Goal: Information Seeking & Learning: Learn about a topic

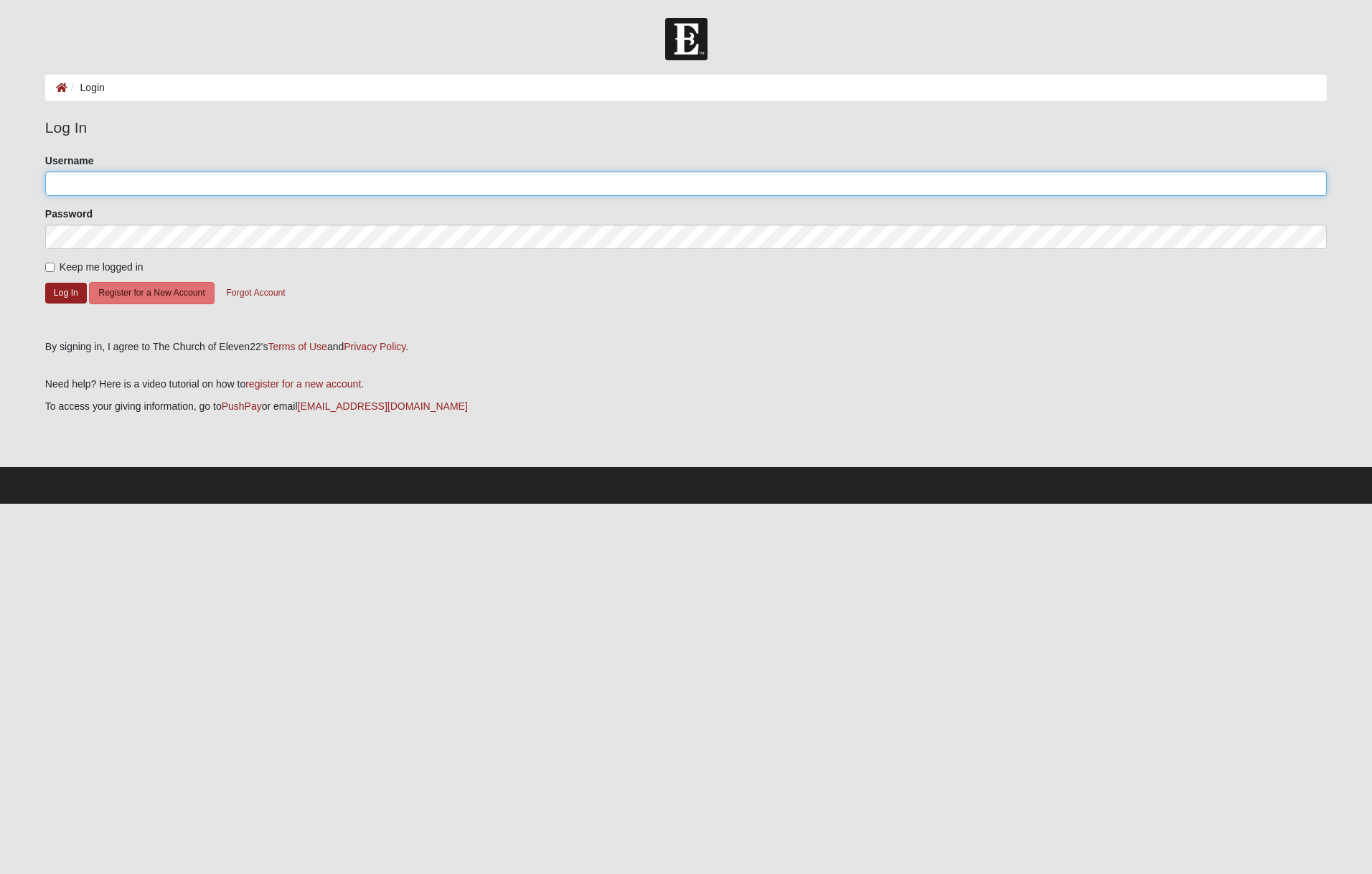
click at [169, 178] on input "Username" at bounding box center [686, 184] width 1281 height 25
type input "[EMAIL_ADDRESS][DOMAIN_NAME]"
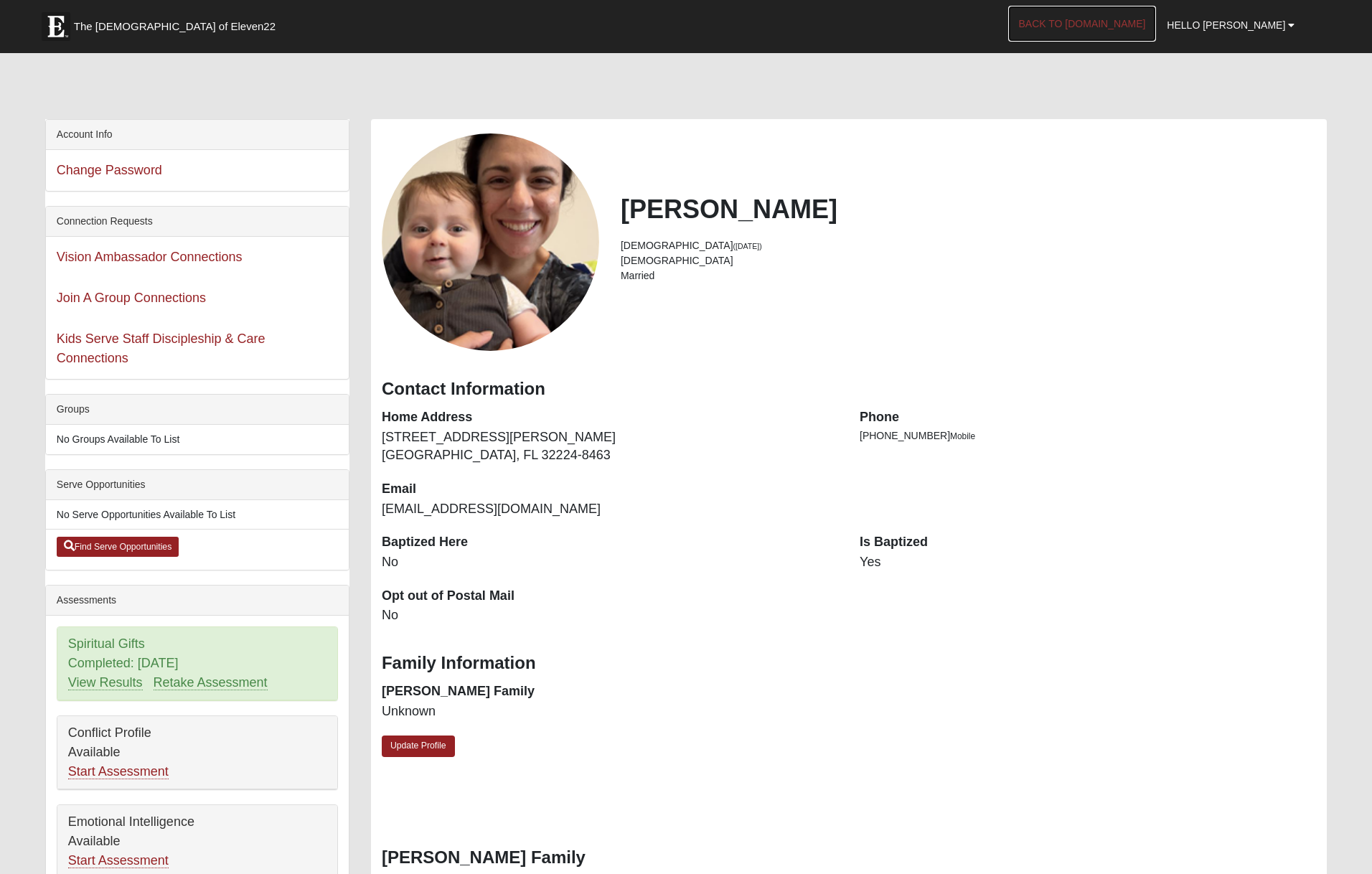
click at [1138, 30] on link "Back to [DOMAIN_NAME]" at bounding box center [1082, 23] width 149 height 36
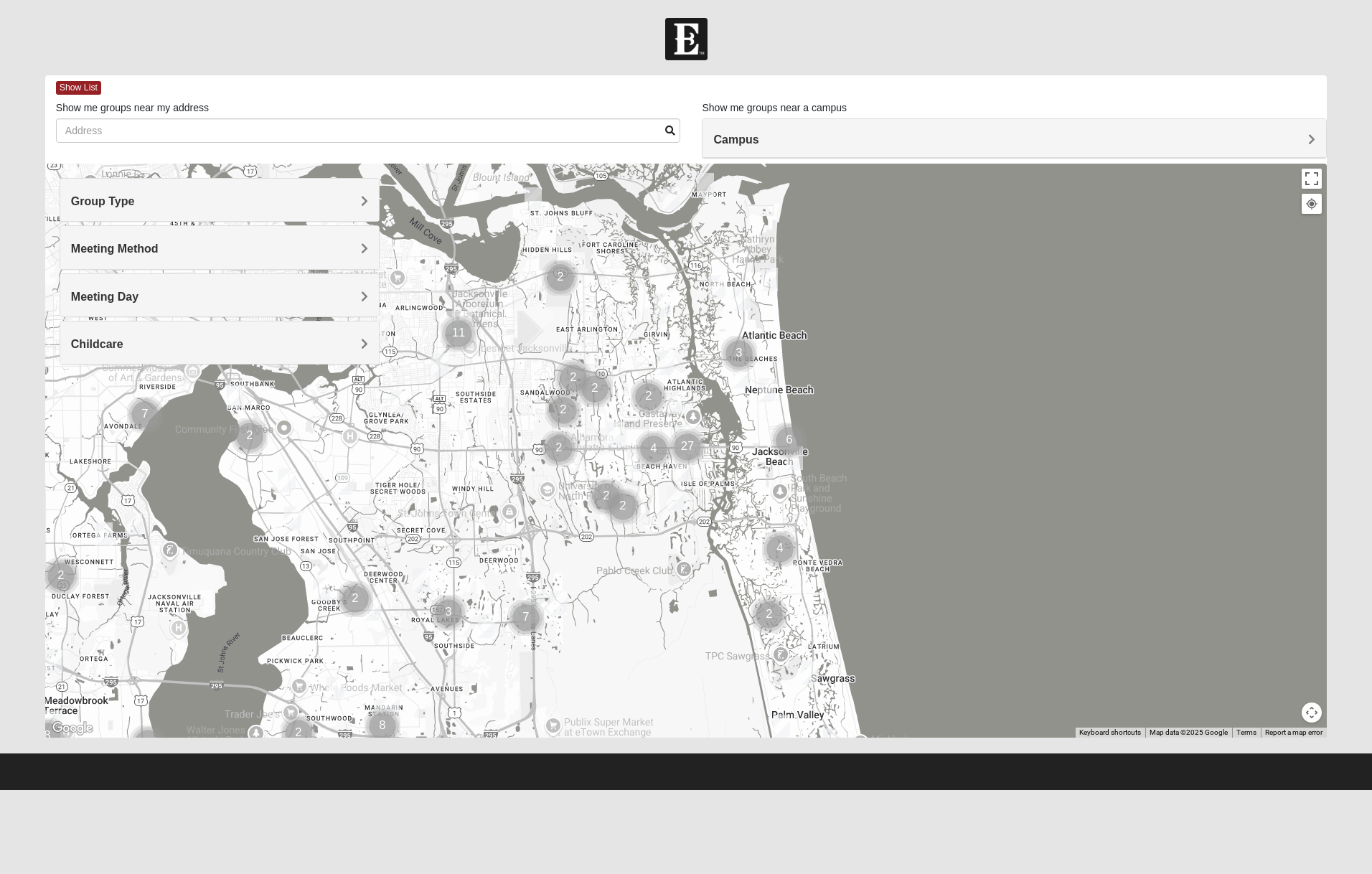
click at [188, 206] on h4 "Group Type" at bounding box center [220, 201] width 298 height 14
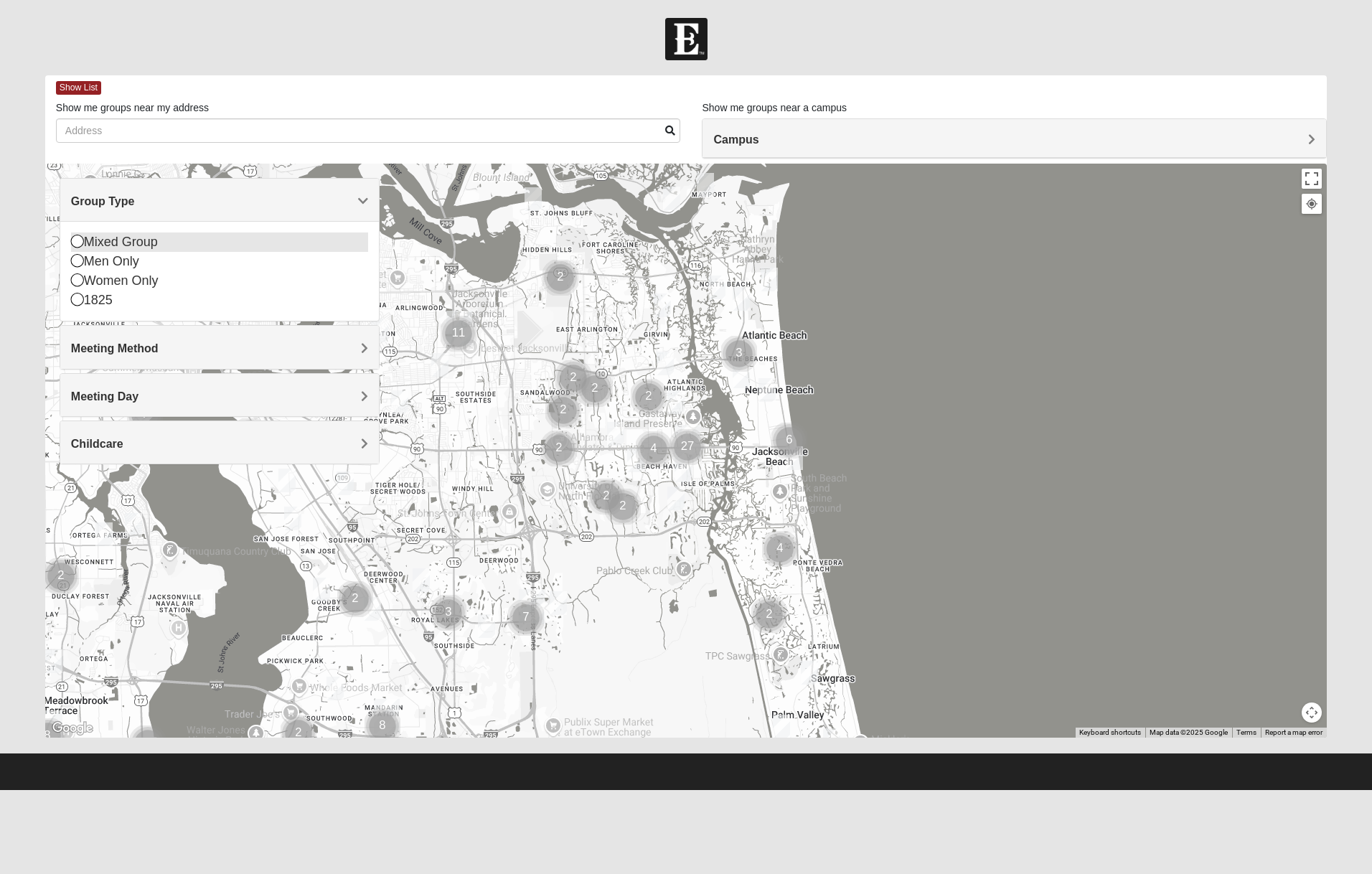
click at [111, 244] on div "Mixed Group" at bounding box center [220, 242] width 298 height 20
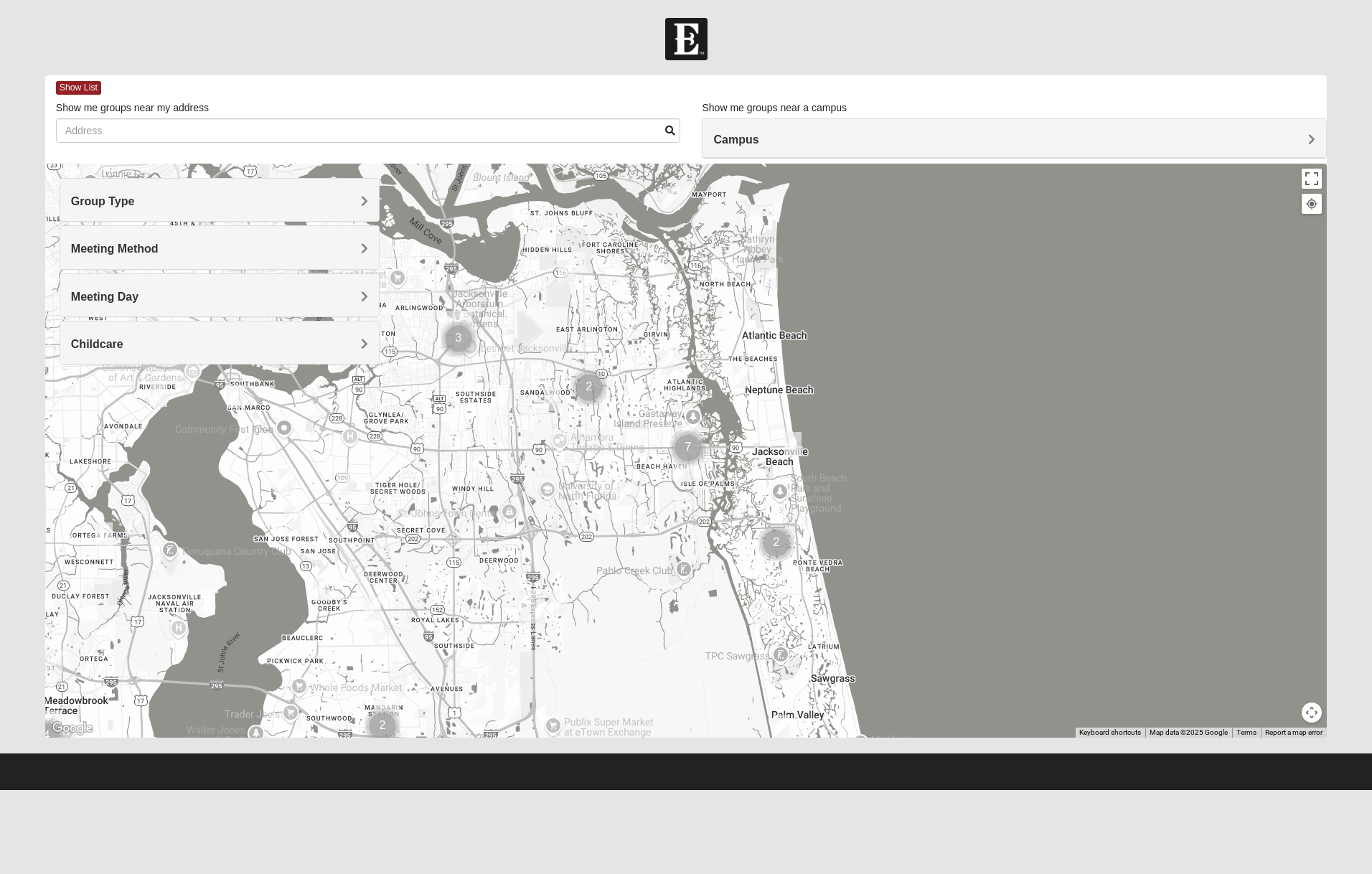
click at [117, 204] on span "Group Type" at bounding box center [103, 201] width 64 height 12
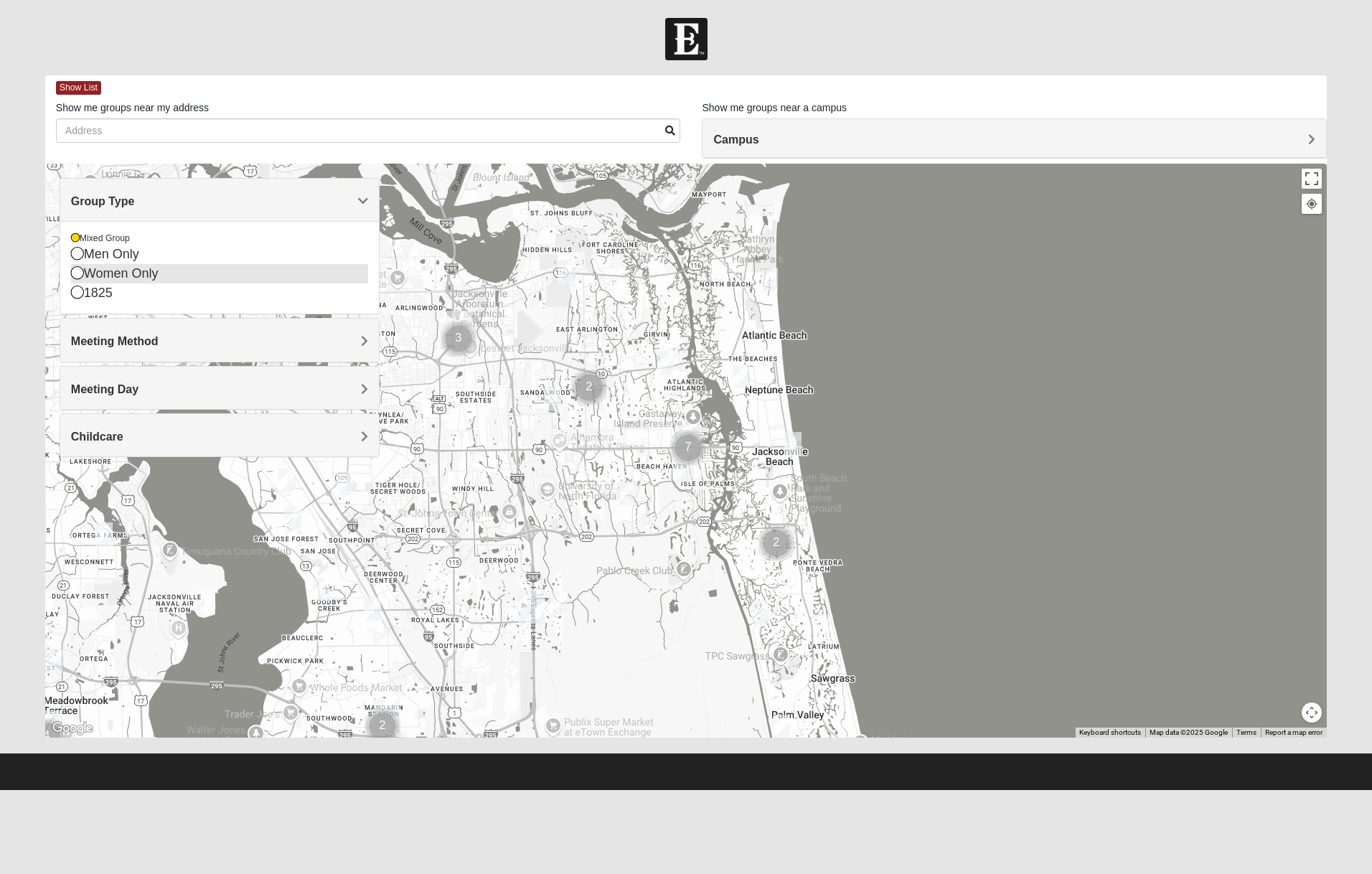
click at [96, 275] on div "Women Only" at bounding box center [220, 273] width 298 height 20
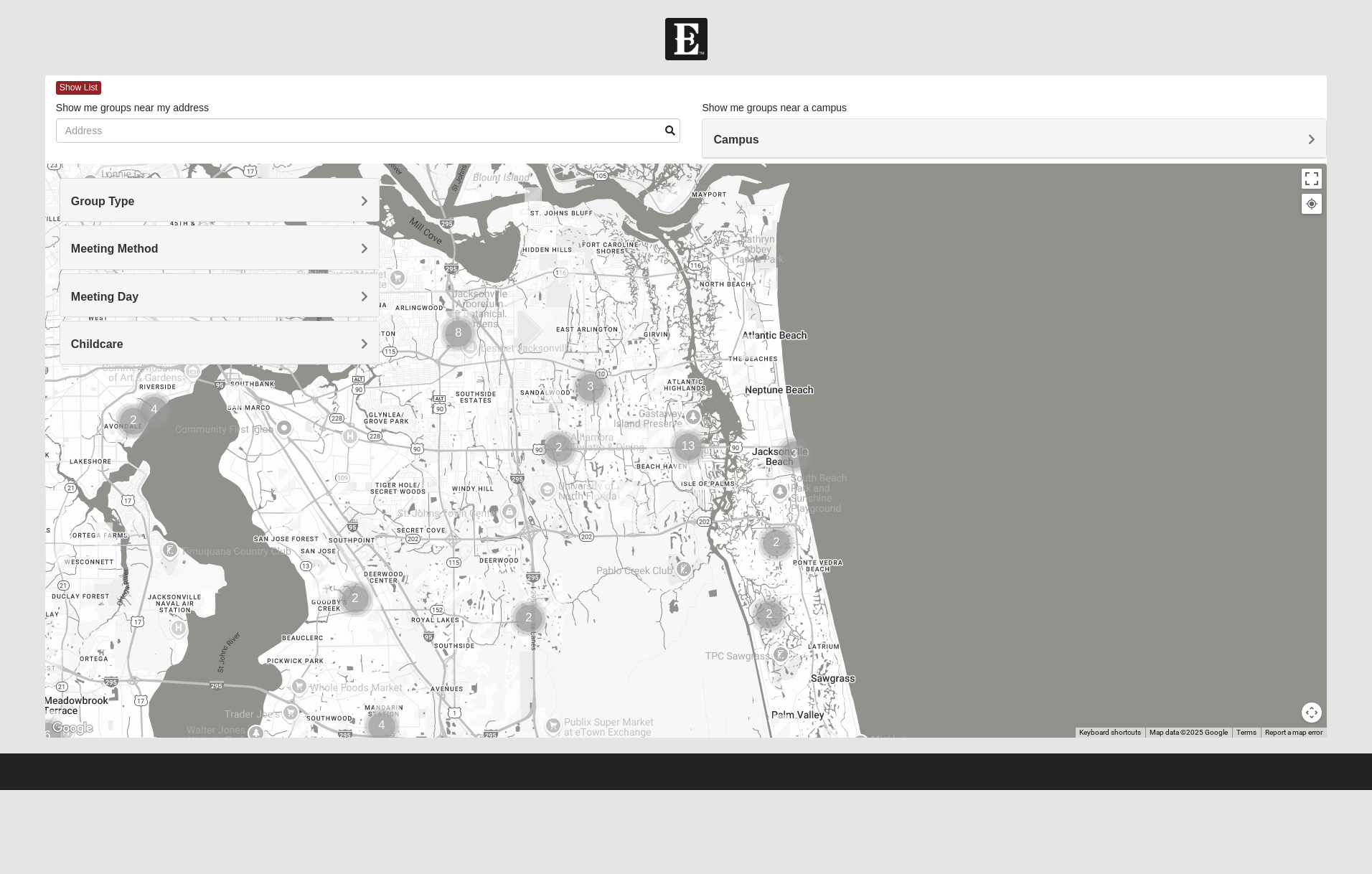
click at [138, 205] on h4 "Group Type" at bounding box center [220, 201] width 298 height 14
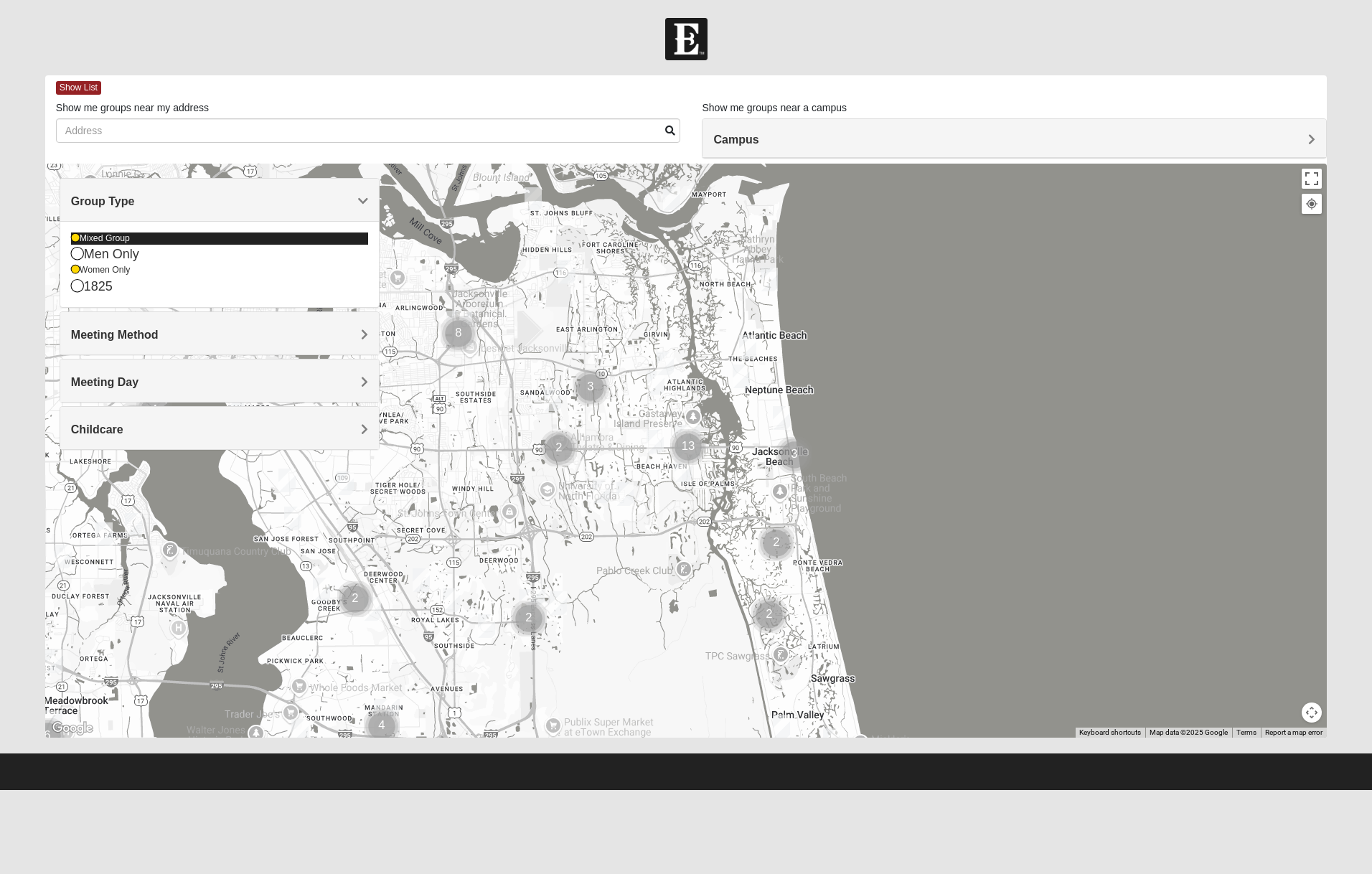
click at [79, 238] on div "Mixed Group" at bounding box center [220, 238] width 298 height 12
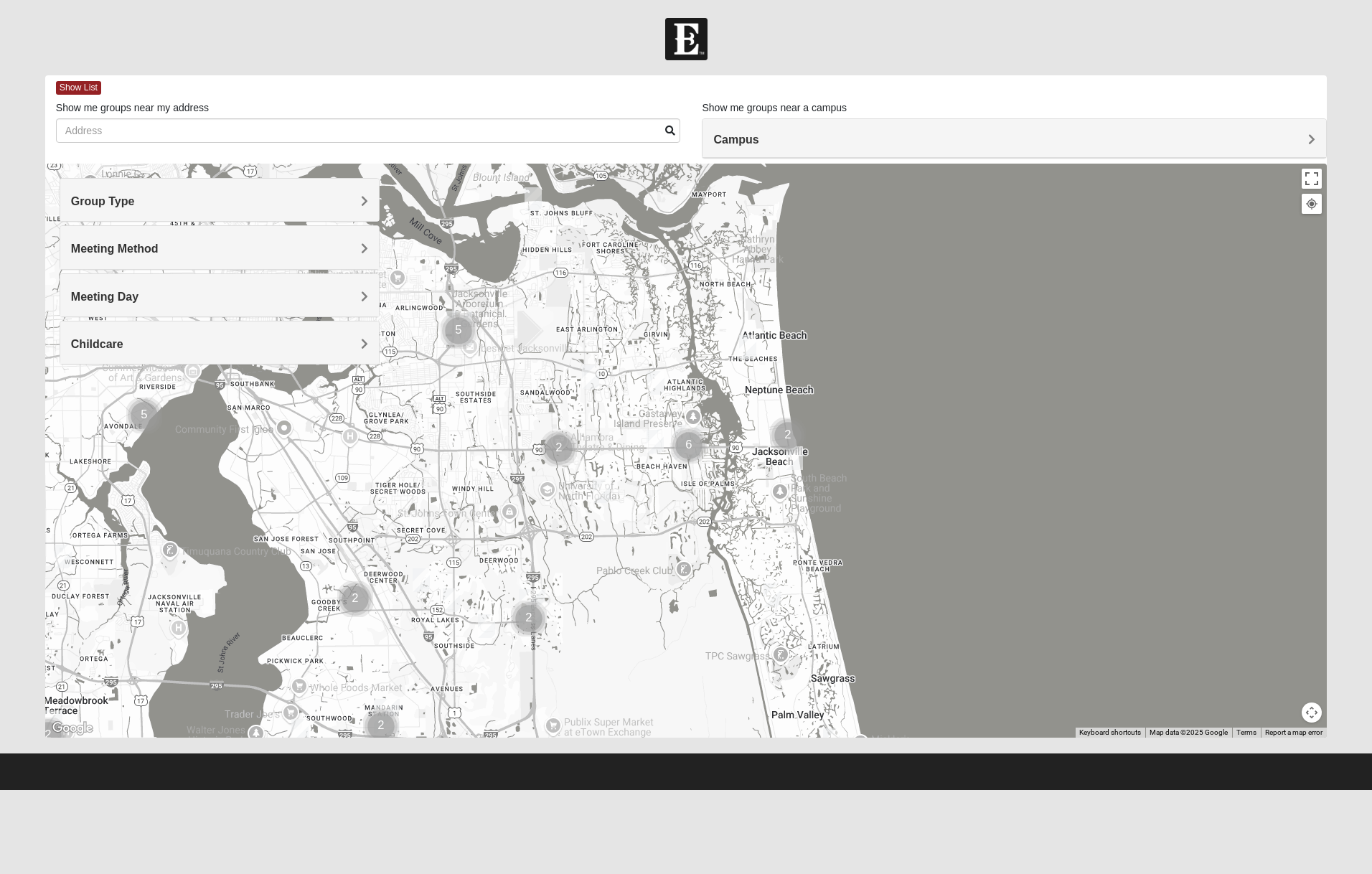
click at [794, 457] on img "Womens Jeffers 32250" at bounding box center [794, 458] width 17 height 24
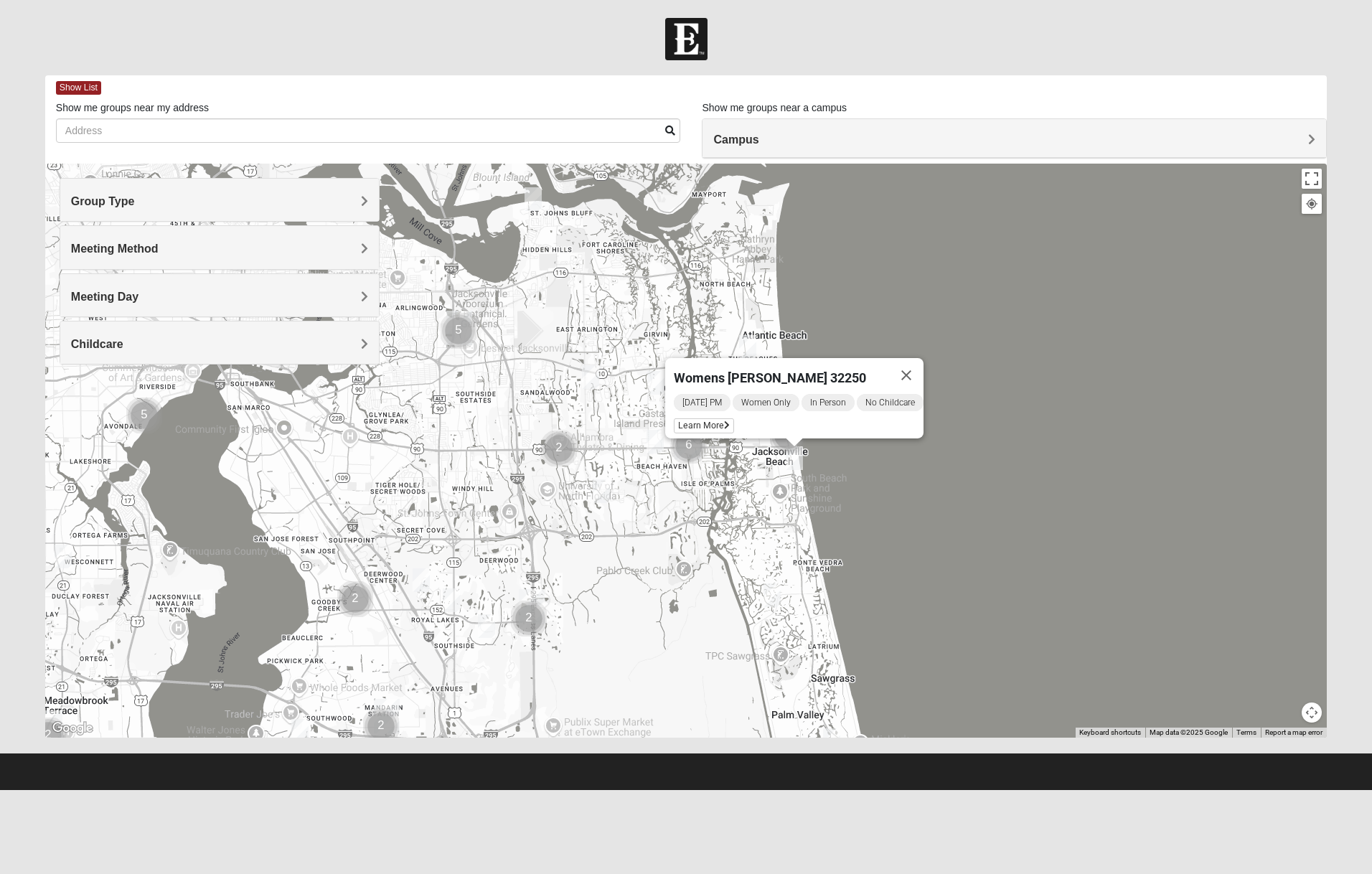
click at [602, 494] on img "Womens Nguyen 32224" at bounding box center [602, 491] width 17 height 24
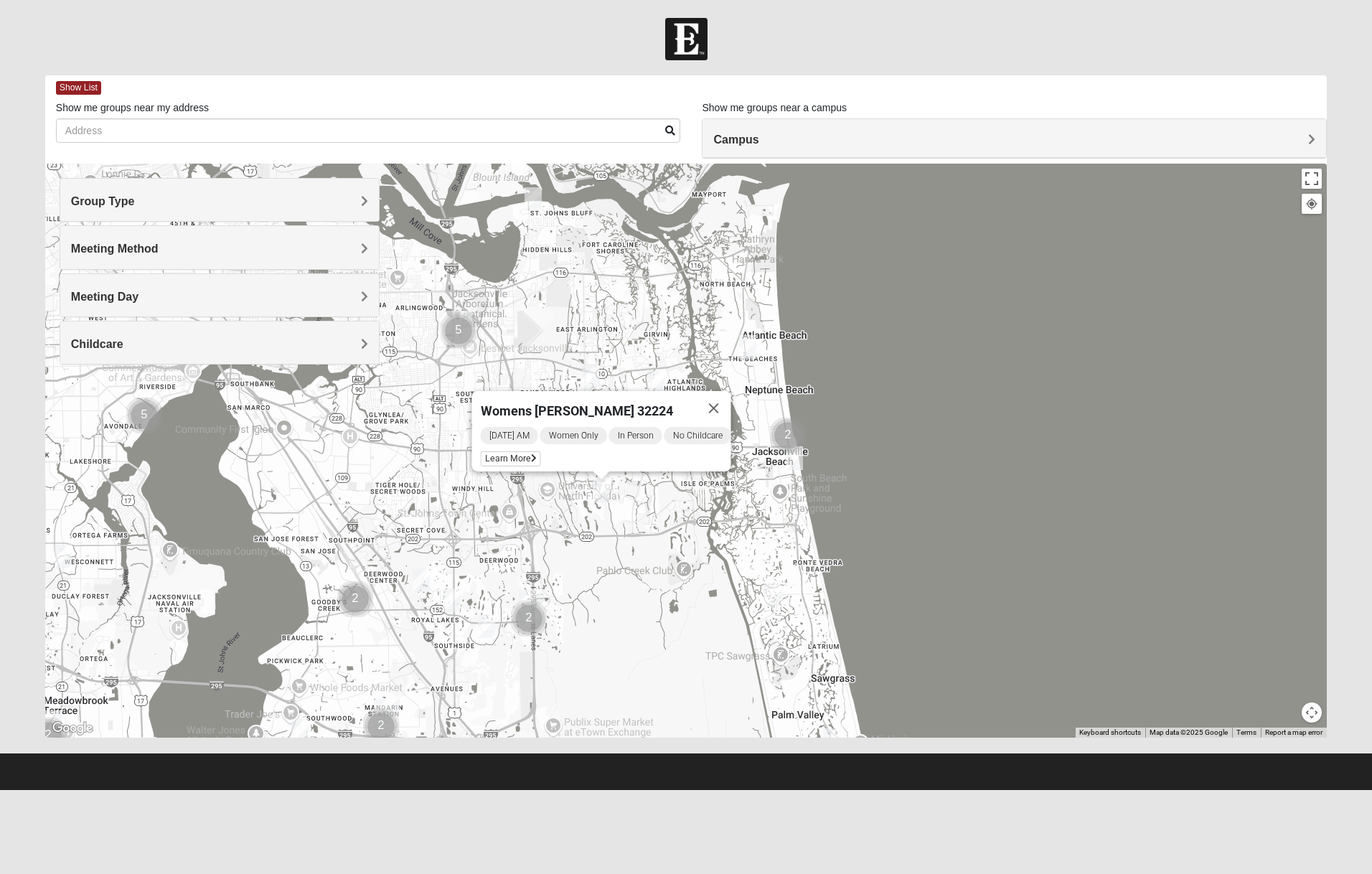
click at [595, 375] on img "Womens VanSickle 32225" at bounding box center [591, 377] width 17 height 24
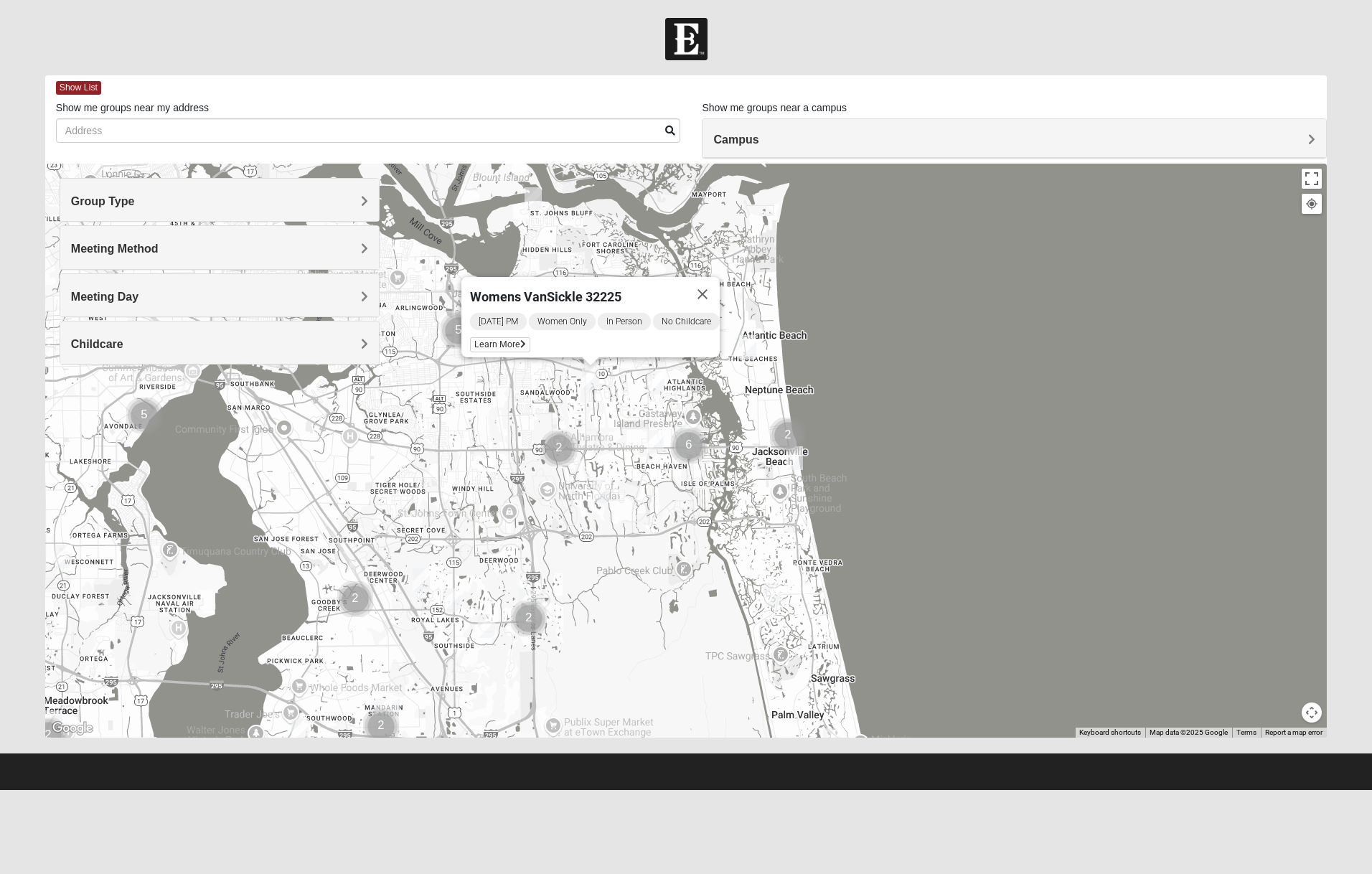
click at [663, 379] on img "Womens Yonge 32224" at bounding box center [656, 383] width 17 height 24
click at [486, 620] on img "Womens Adams/Taunton 32256" at bounding box center [486, 625] width 17 height 24
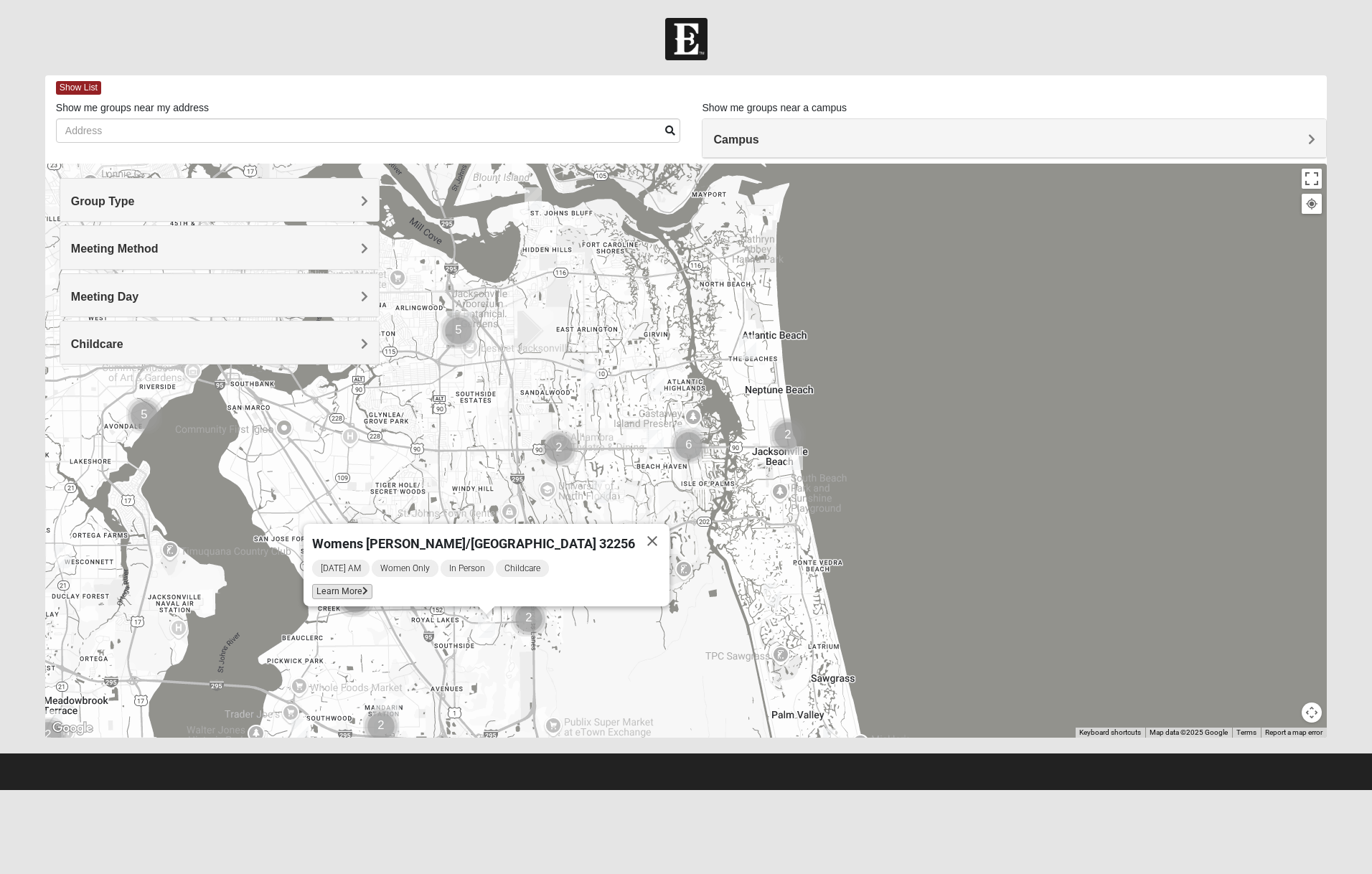
click at [373, 584] on span "Learn More" at bounding box center [342, 591] width 60 height 15
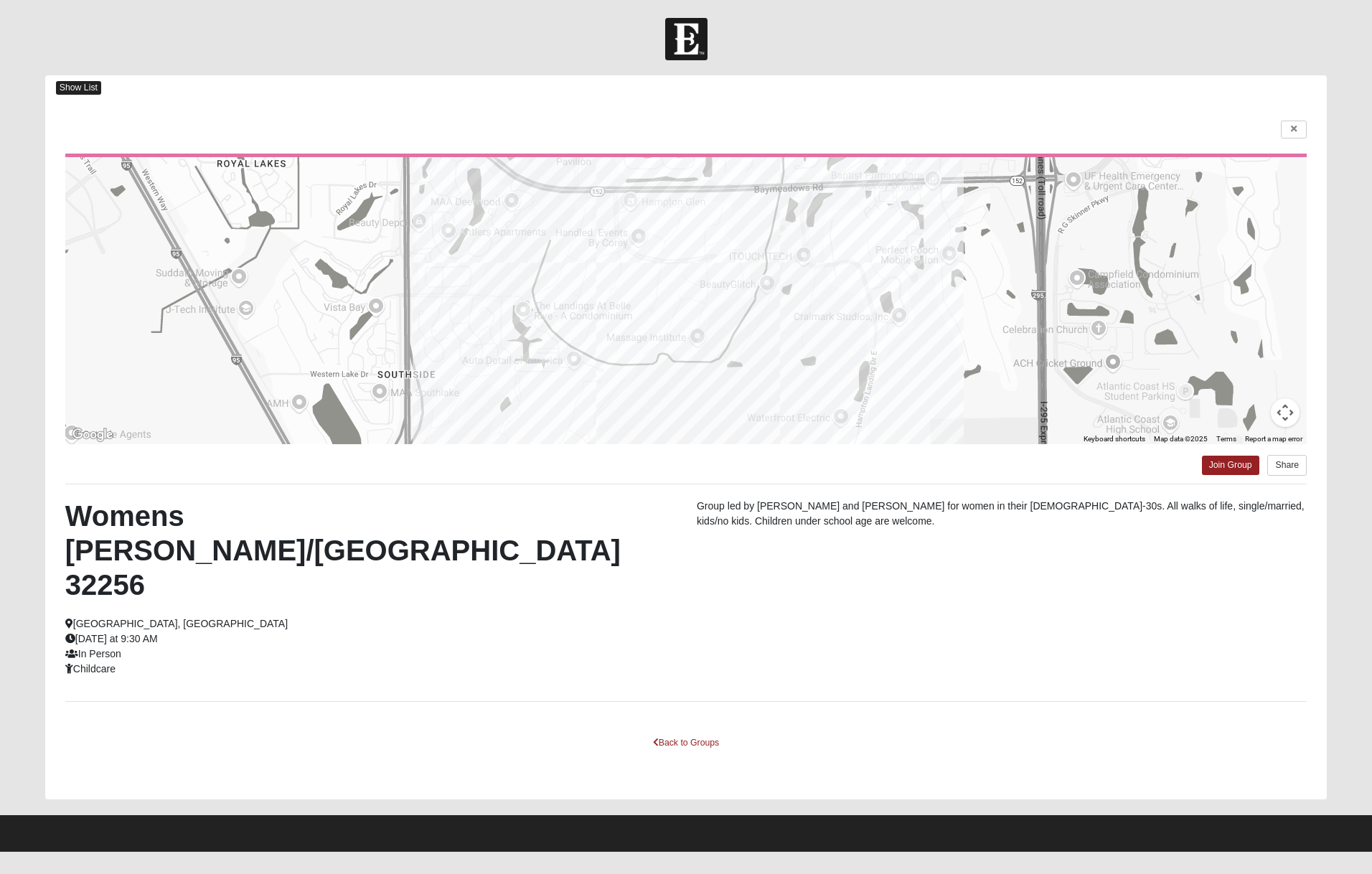
click at [84, 88] on span "Show List" at bounding box center [78, 88] width 45 height 14
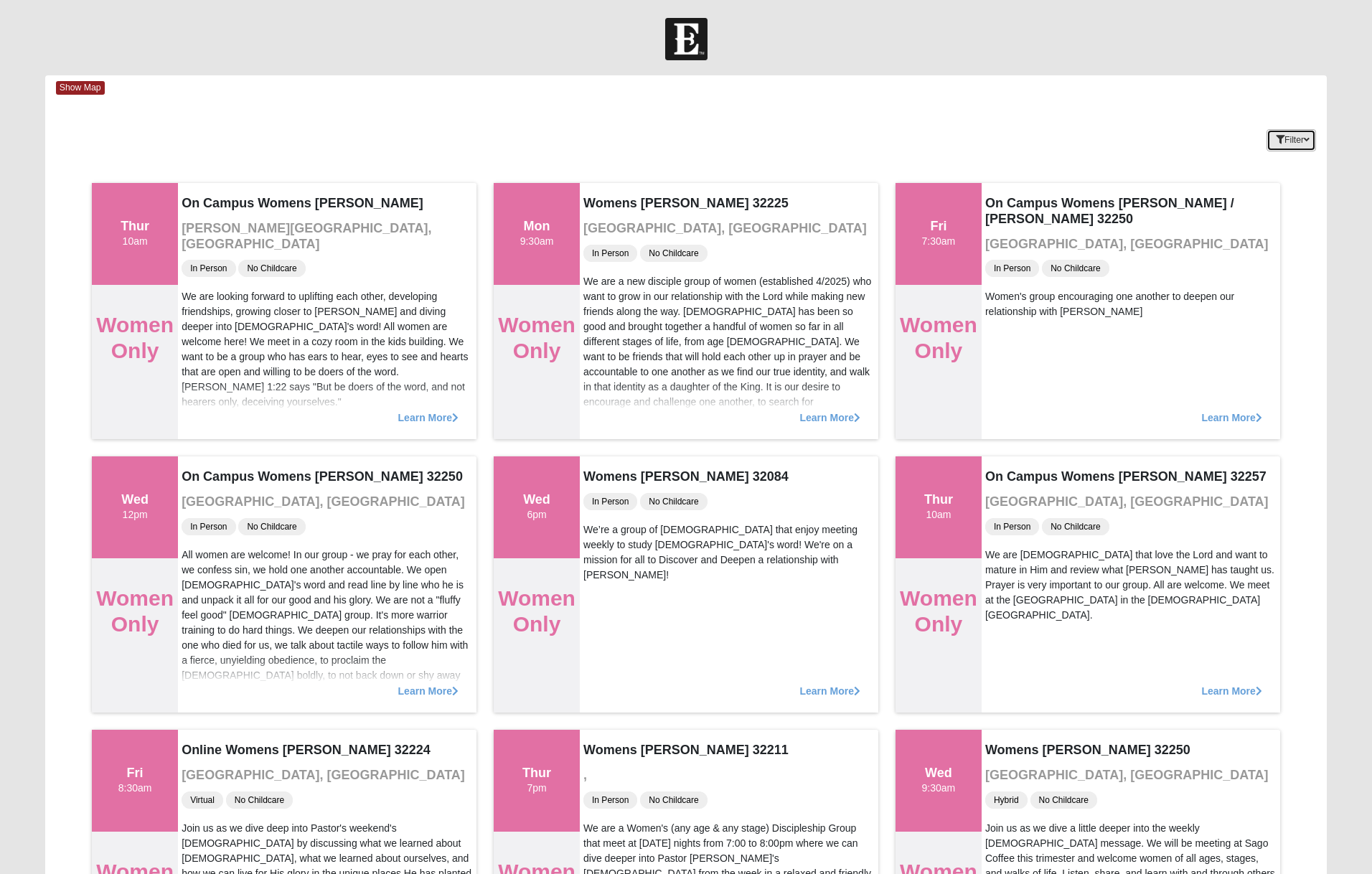
click at [1279, 149] on button "Filter" at bounding box center [1291, 140] width 49 height 22
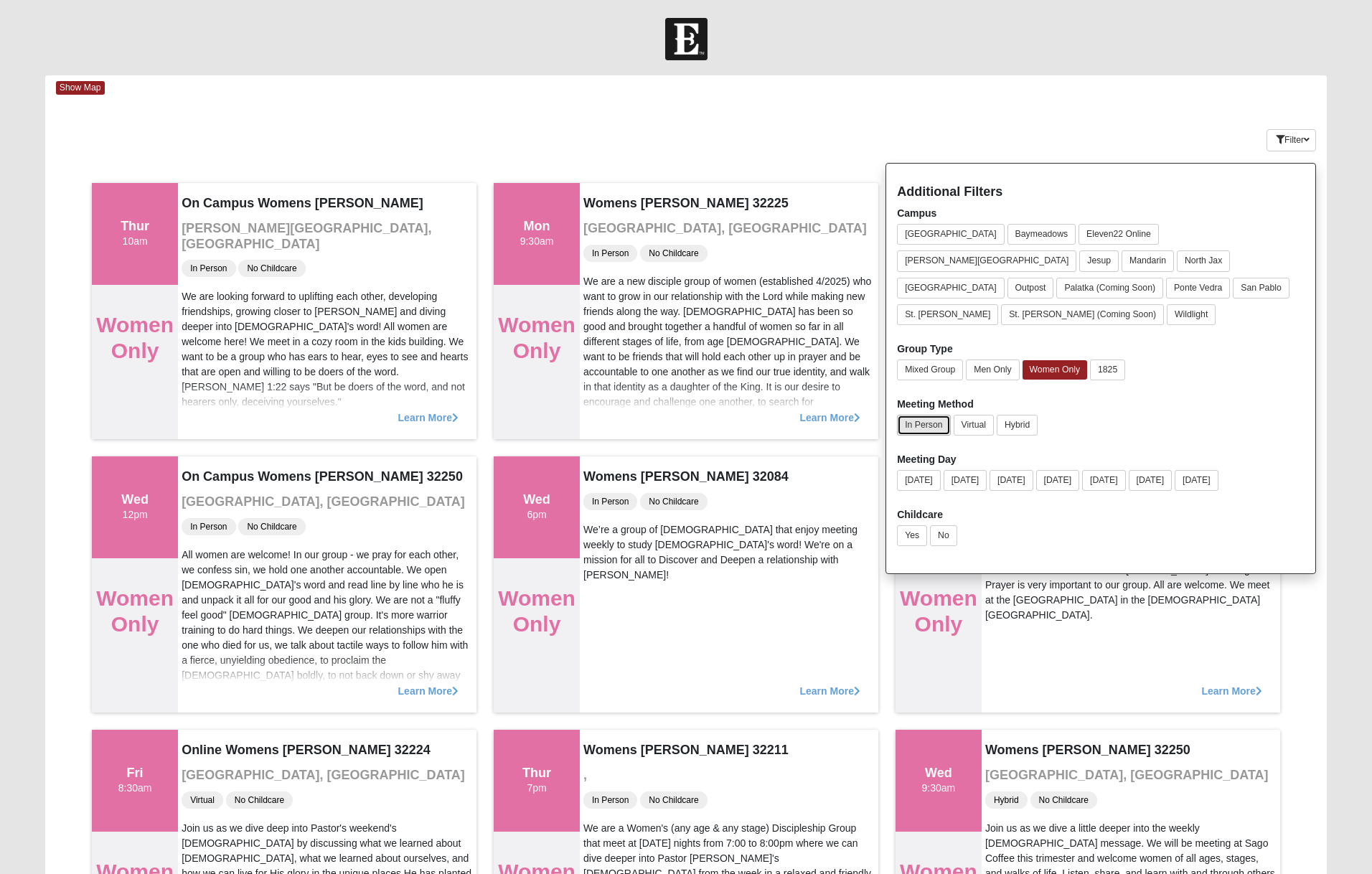
click at [920, 415] on button "In Person" at bounding box center [923, 425] width 53 height 21
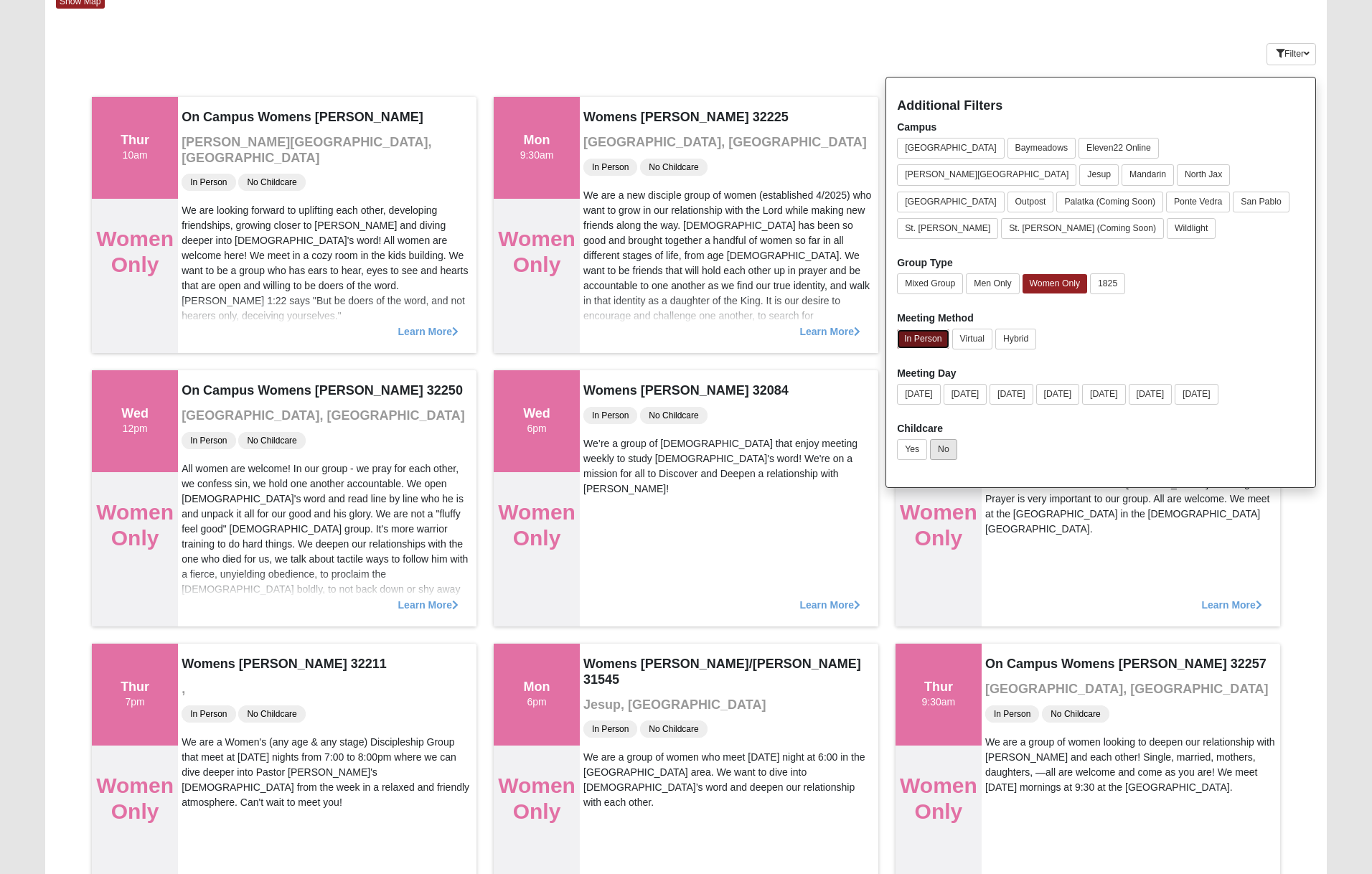
scroll to position [94, 0]
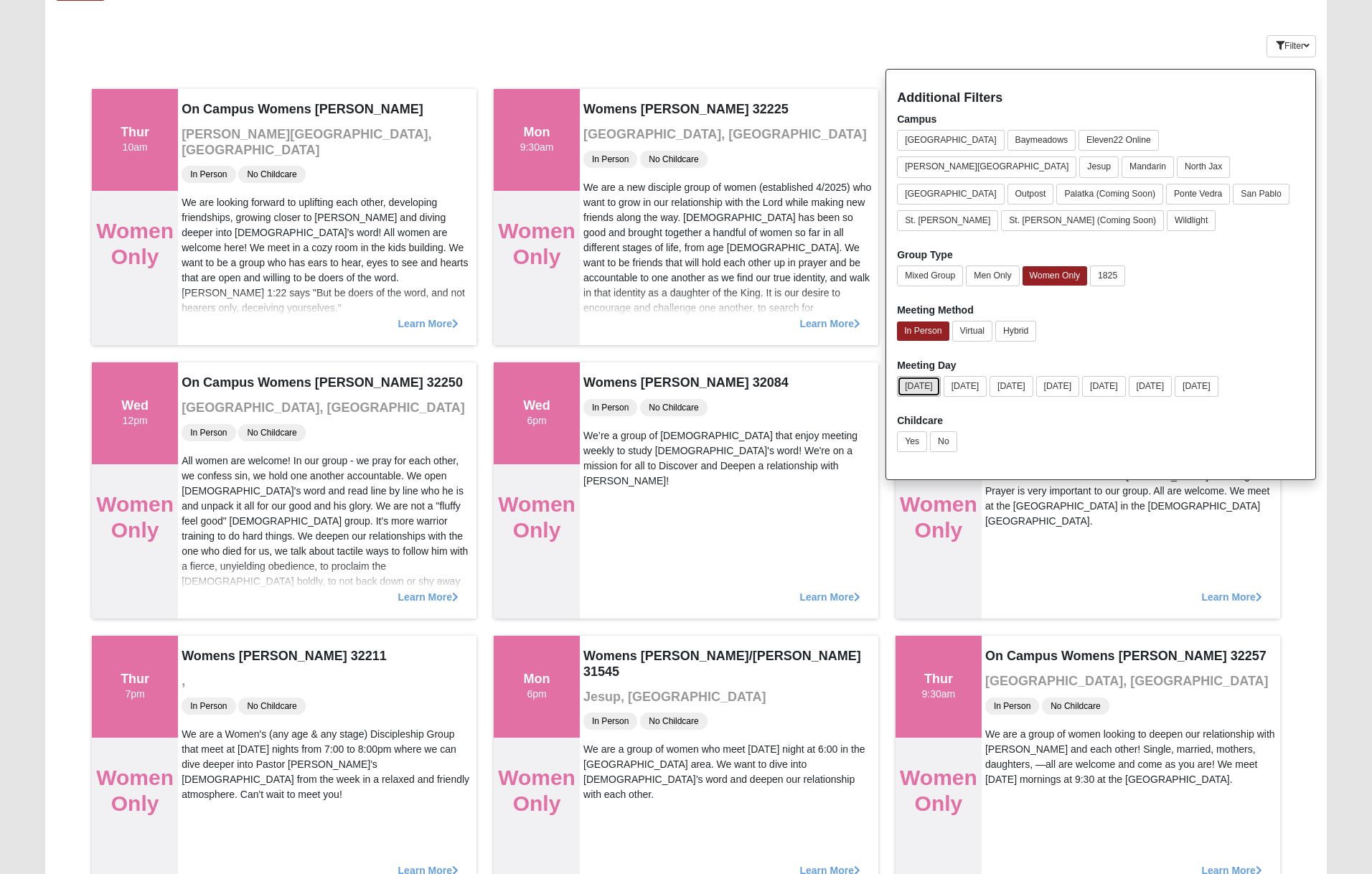
click at [928, 376] on button "Sunday" at bounding box center [918, 386] width 43 height 21
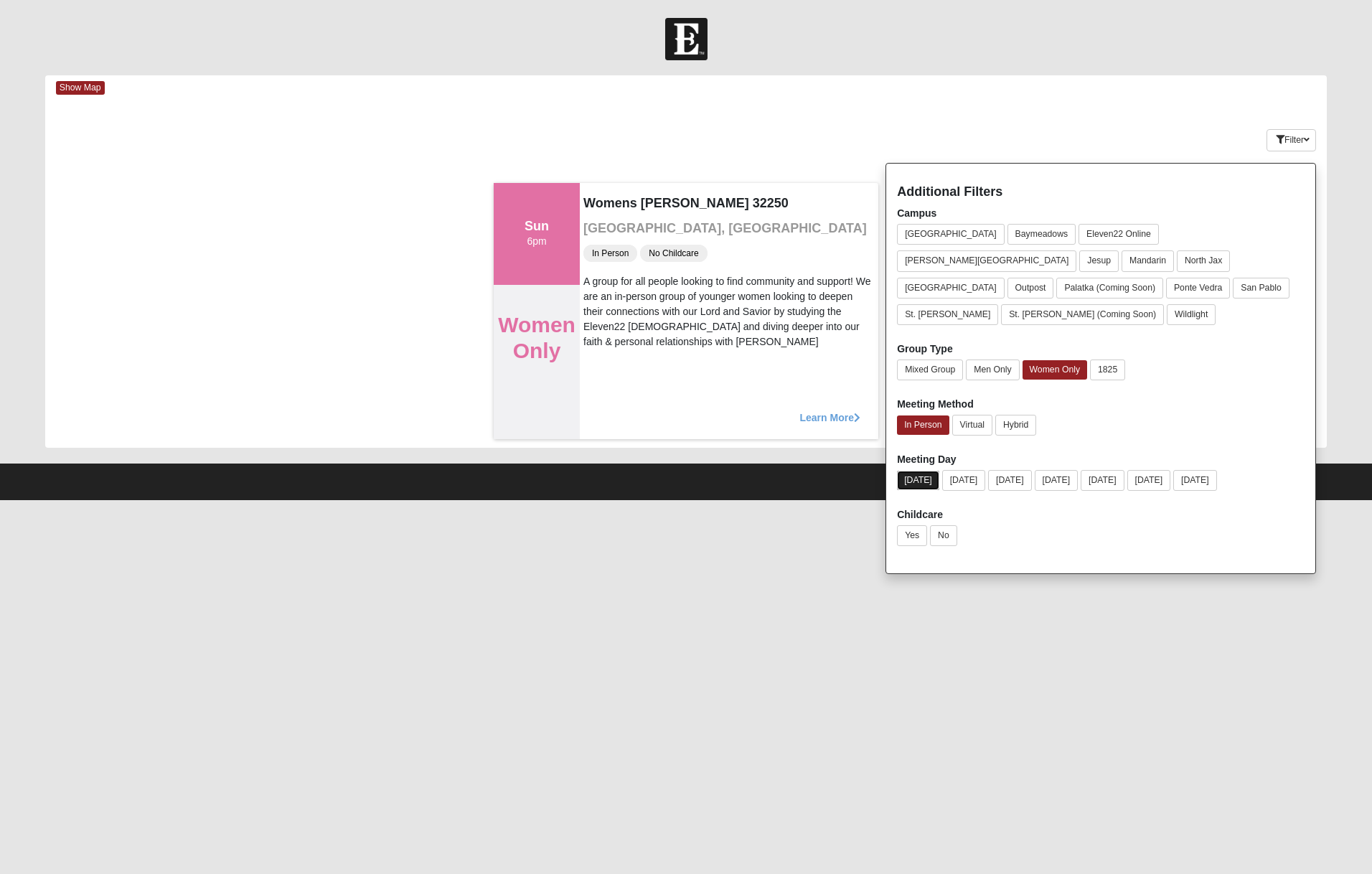
scroll to position [0, 0]
click at [925, 470] on button "Sunday" at bounding box center [918, 480] width 42 height 20
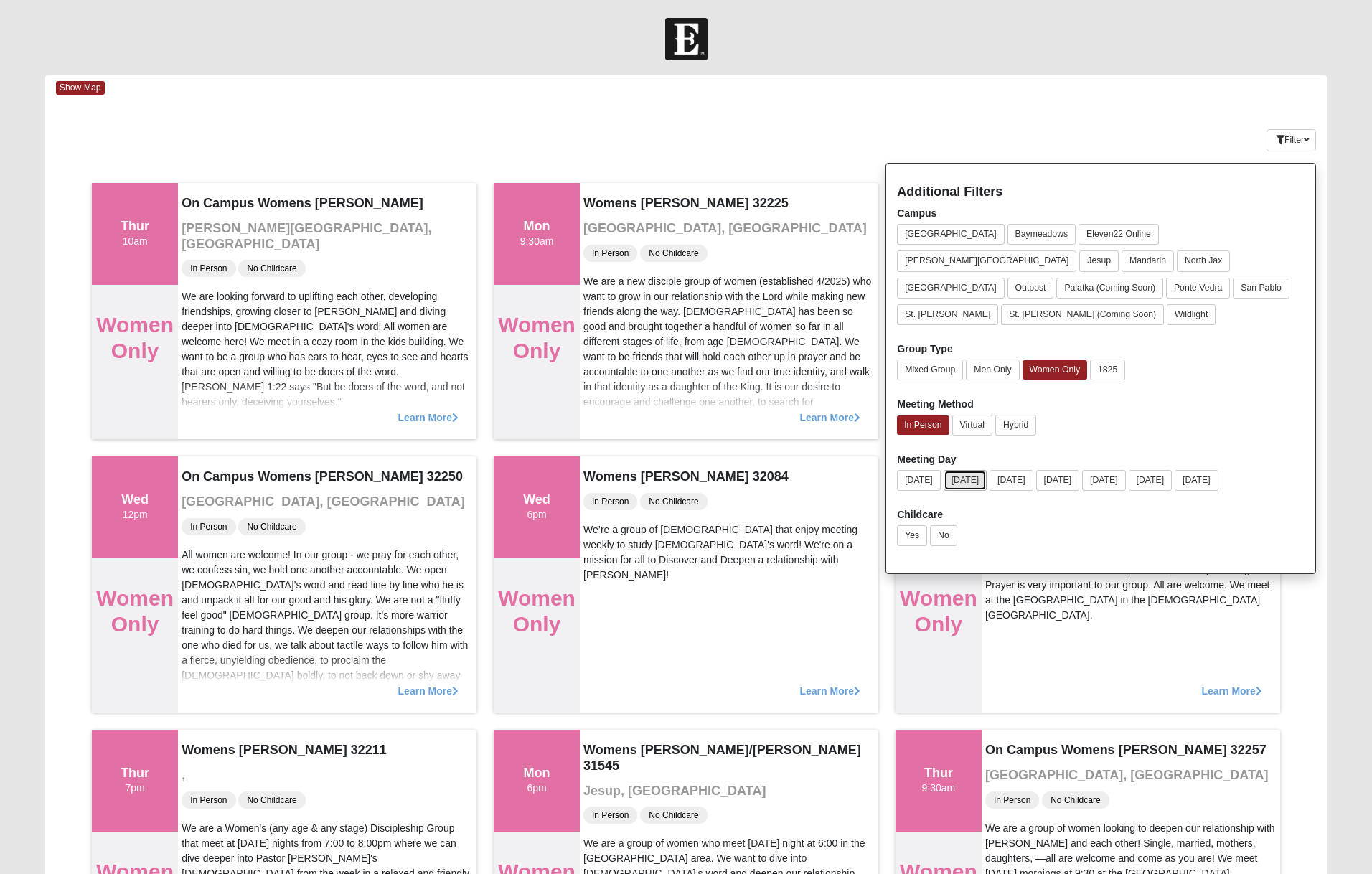
click at [971, 470] on button "Monday" at bounding box center [965, 480] width 43 height 21
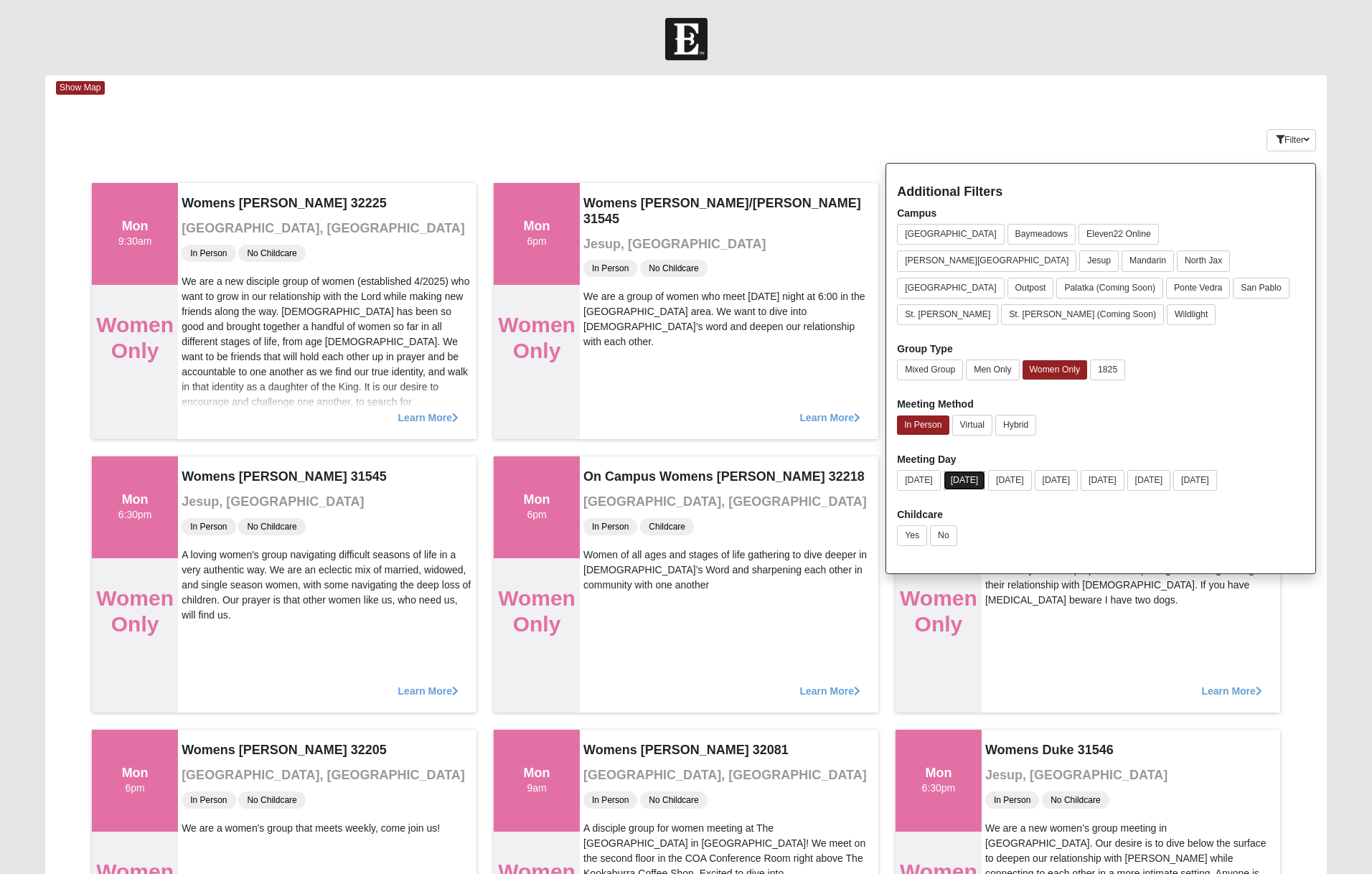
click at [976, 470] on button "Monday" at bounding box center [965, 480] width 42 height 20
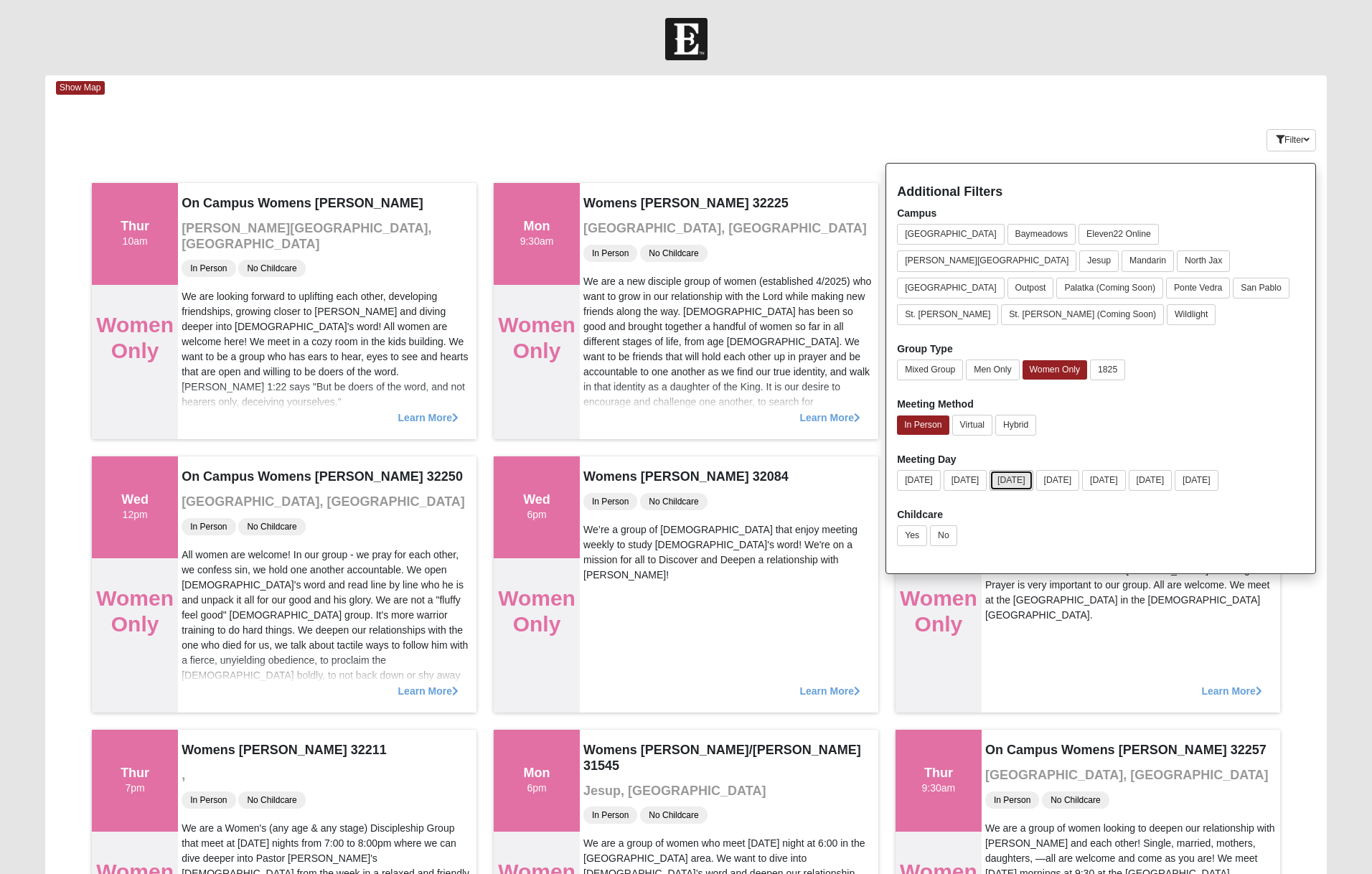
click at [1026, 470] on button "Tuesday" at bounding box center [1011, 480] width 43 height 21
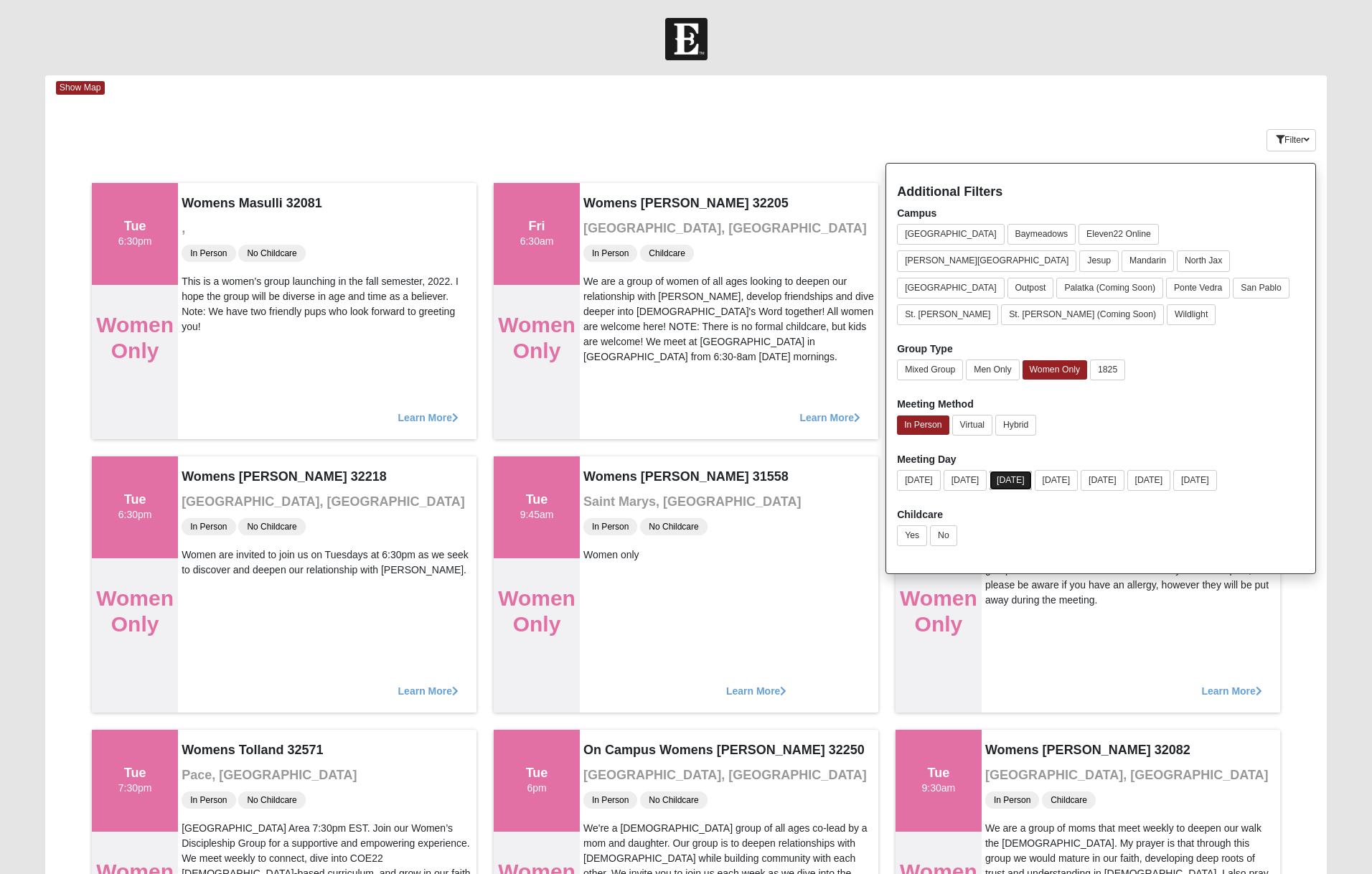
click at [1026, 470] on button "Tuesday" at bounding box center [1010, 480] width 42 height 20
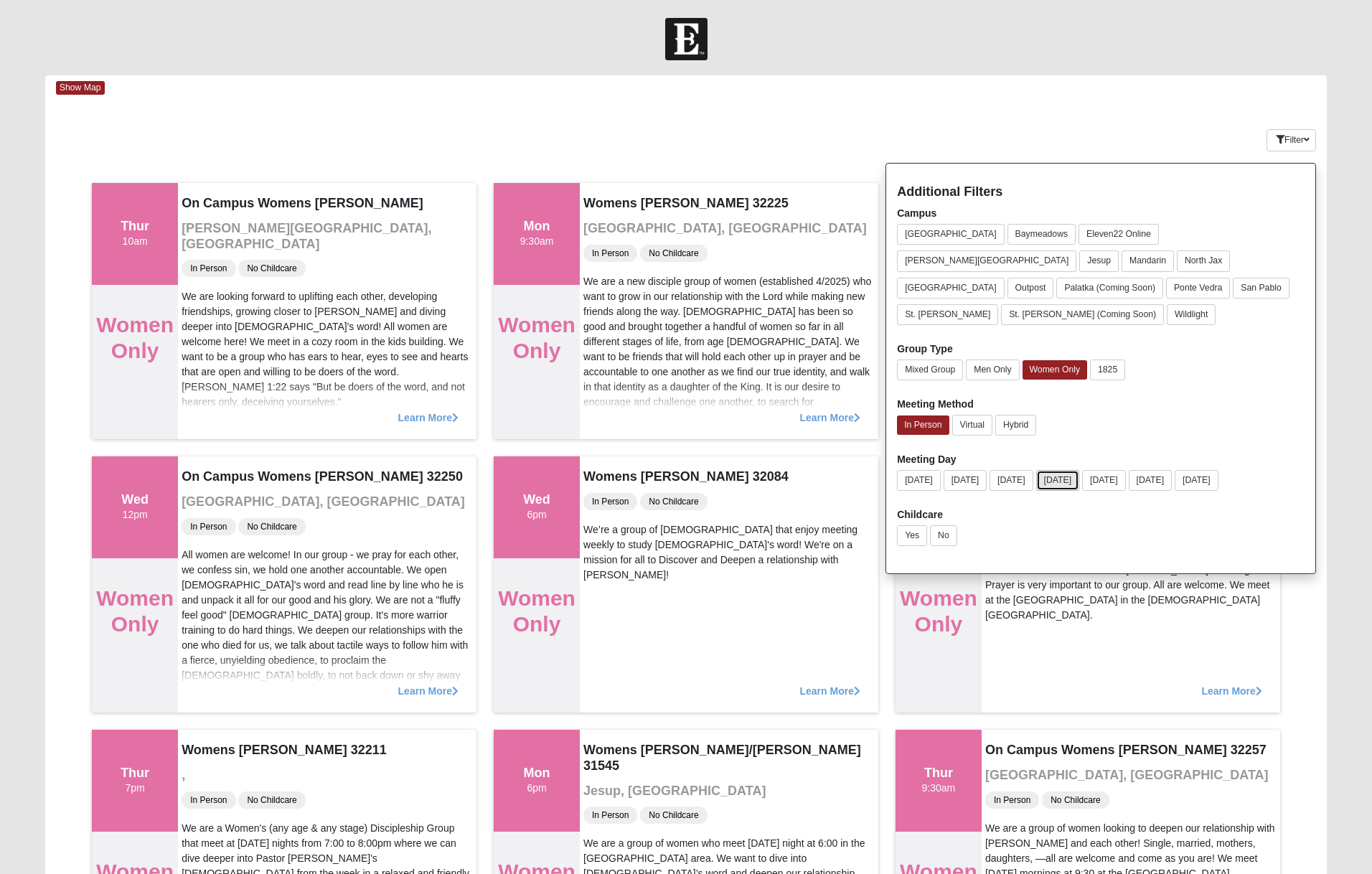
click at [1074, 470] on button "Wednesday" at bounding box center [1057, 480] width 43 height 21
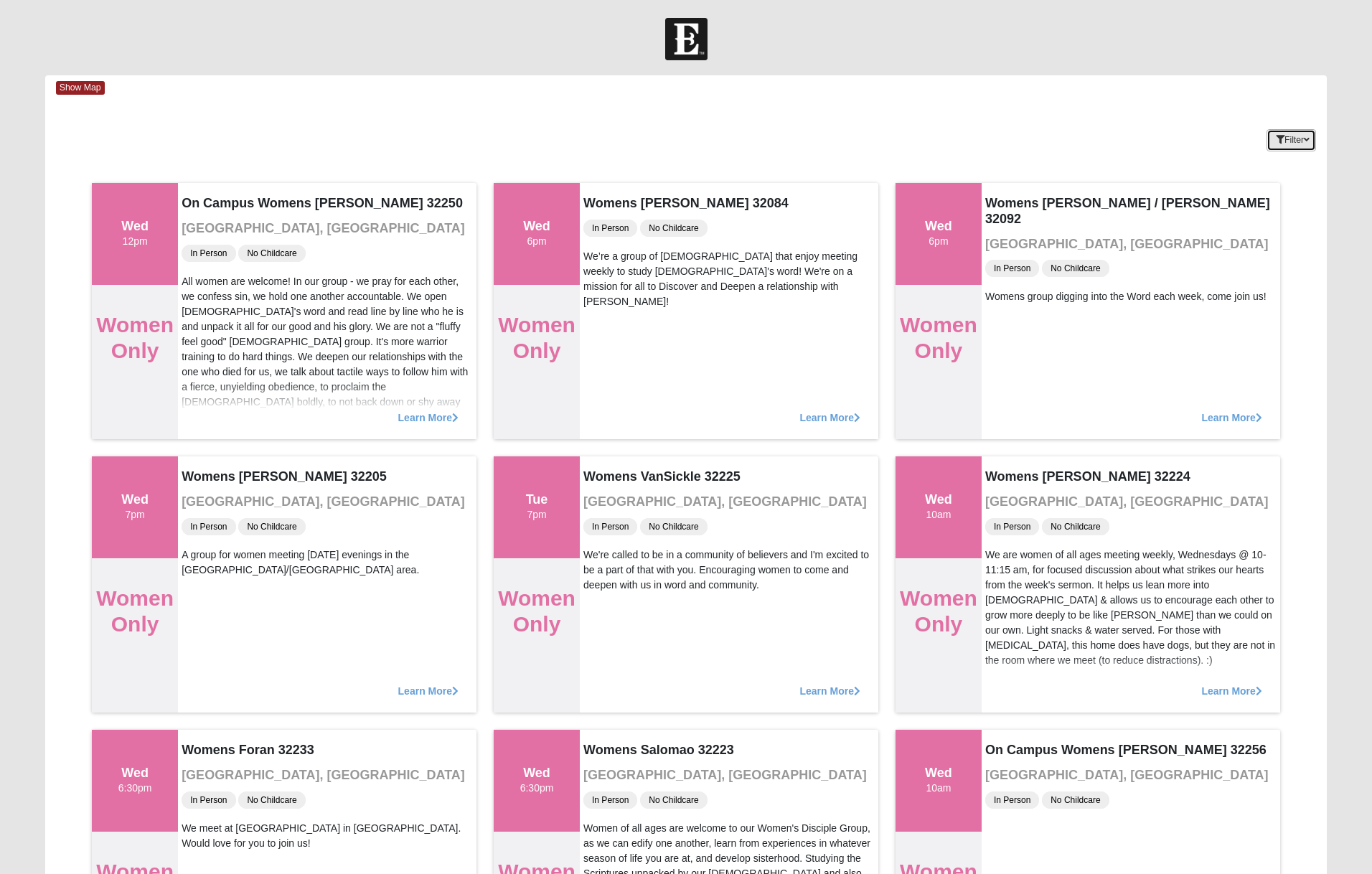
click at [1287, 137] on button "Filter" at bounding box center [1291, 140] width 49 height 22
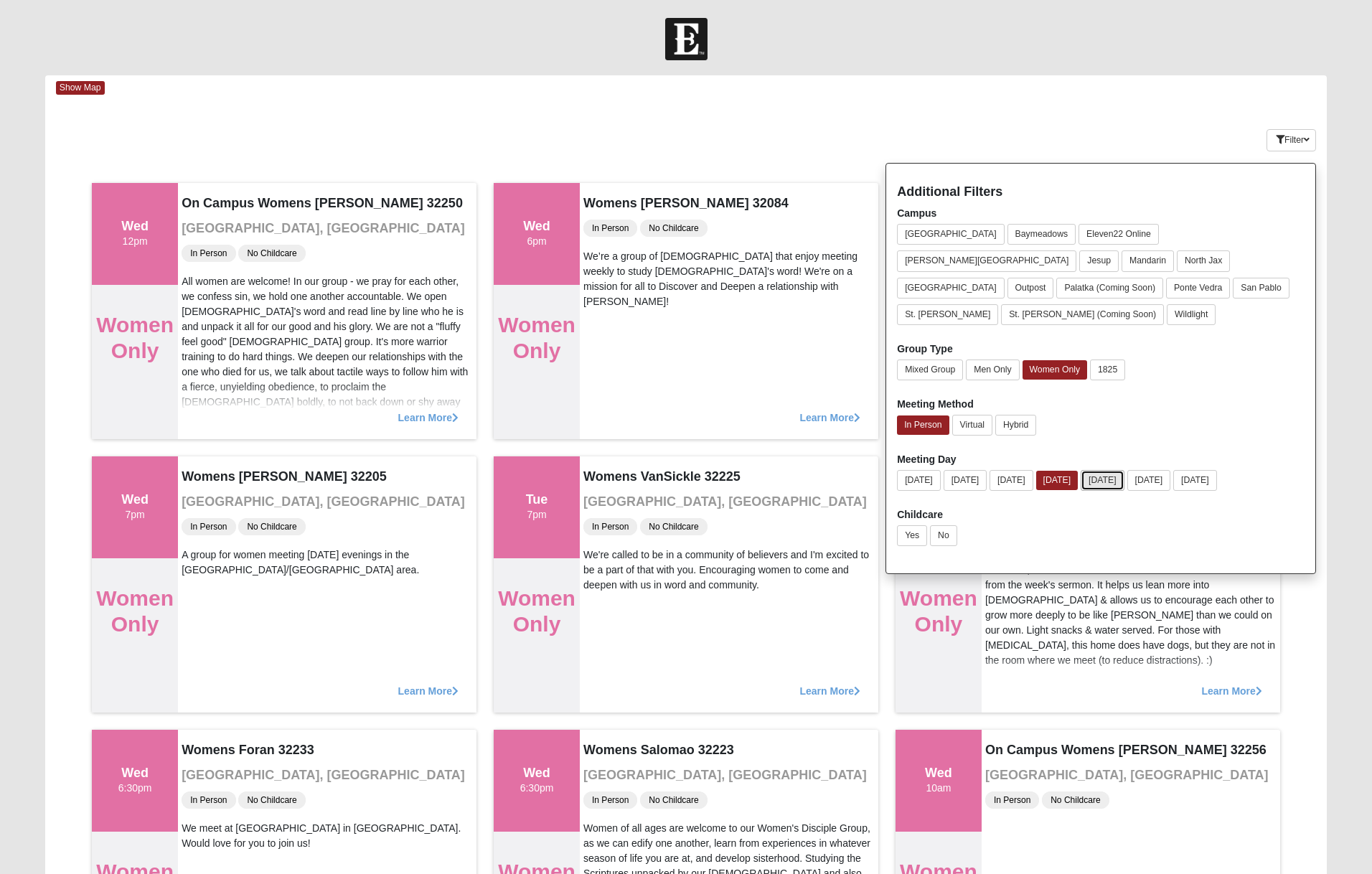
click at [1124, 470] on button "Thursday" at bounding box center [1102, 480] width 43 height 21
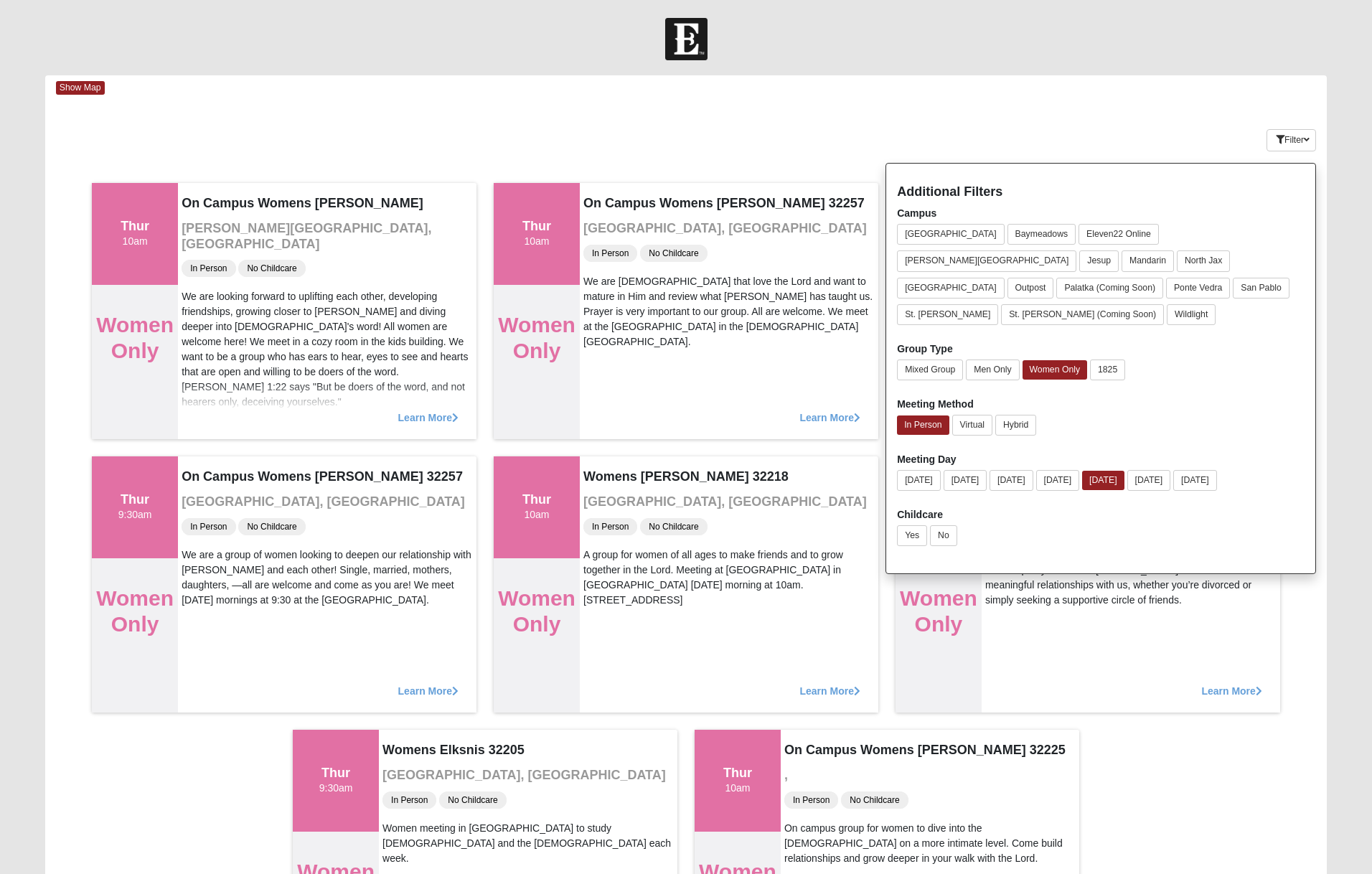
click at [1165, 113] on div "Filter Additional Filters Campus Arlington Baymeadows Eleven22 Online Fleming I…" at bounding box center [1219, 137] width 214 height 52
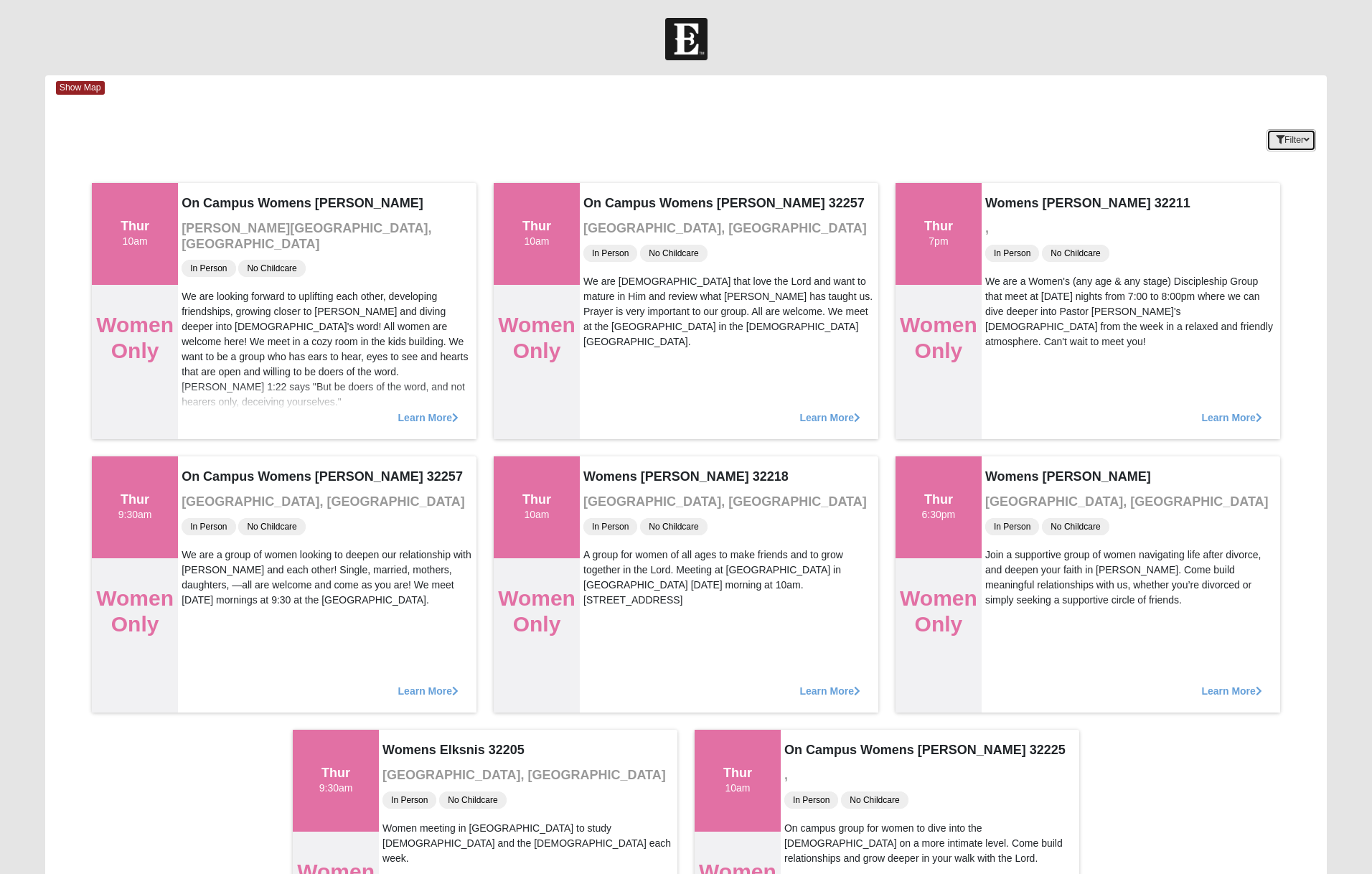
click at [1280, 137] on button "Filter" at bounding box center [1291, 140] width 49 height 22
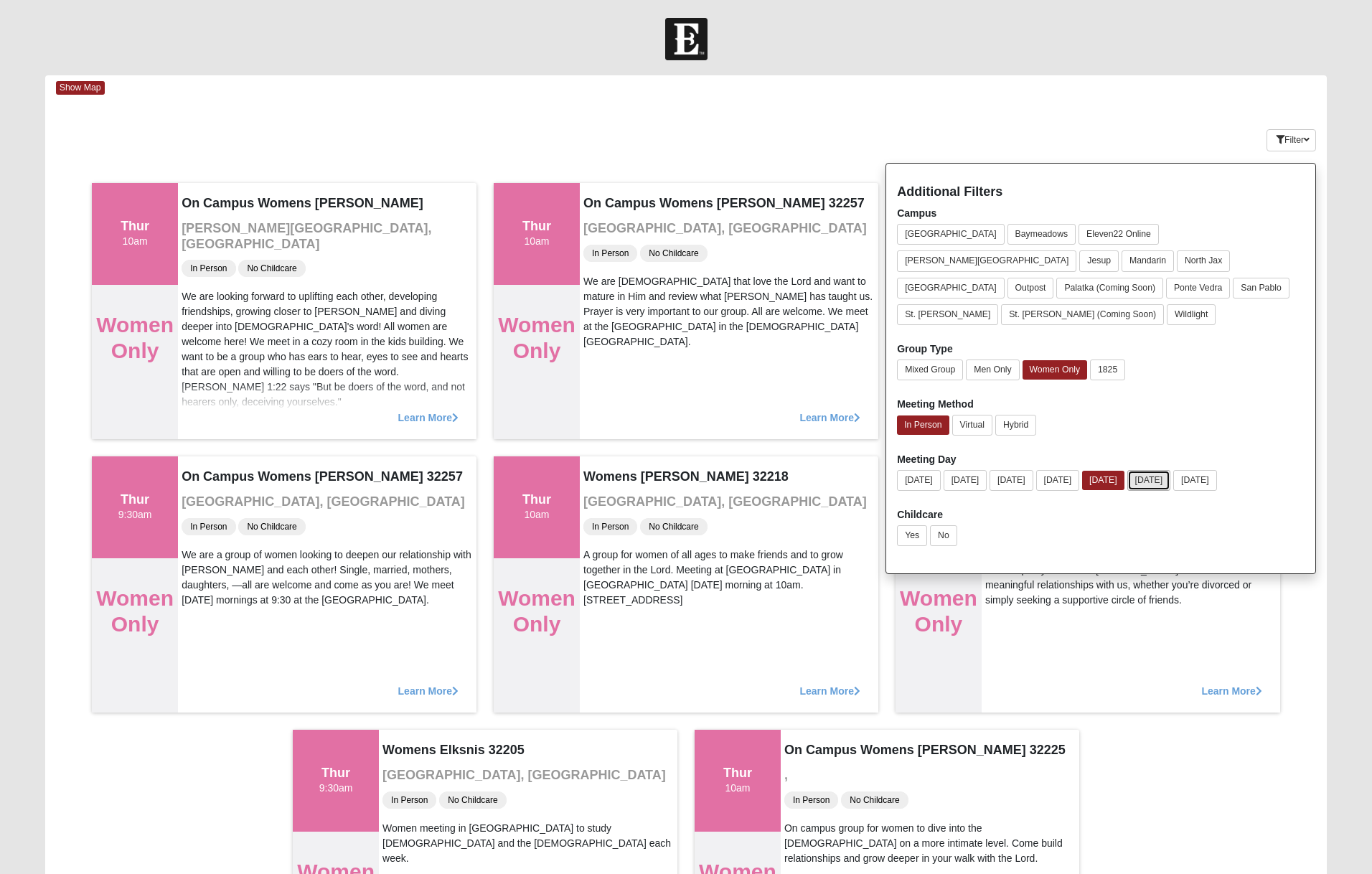
click at [1168, 470] on button "Friday" at bounding box center [1149, 480] width 43 height 21
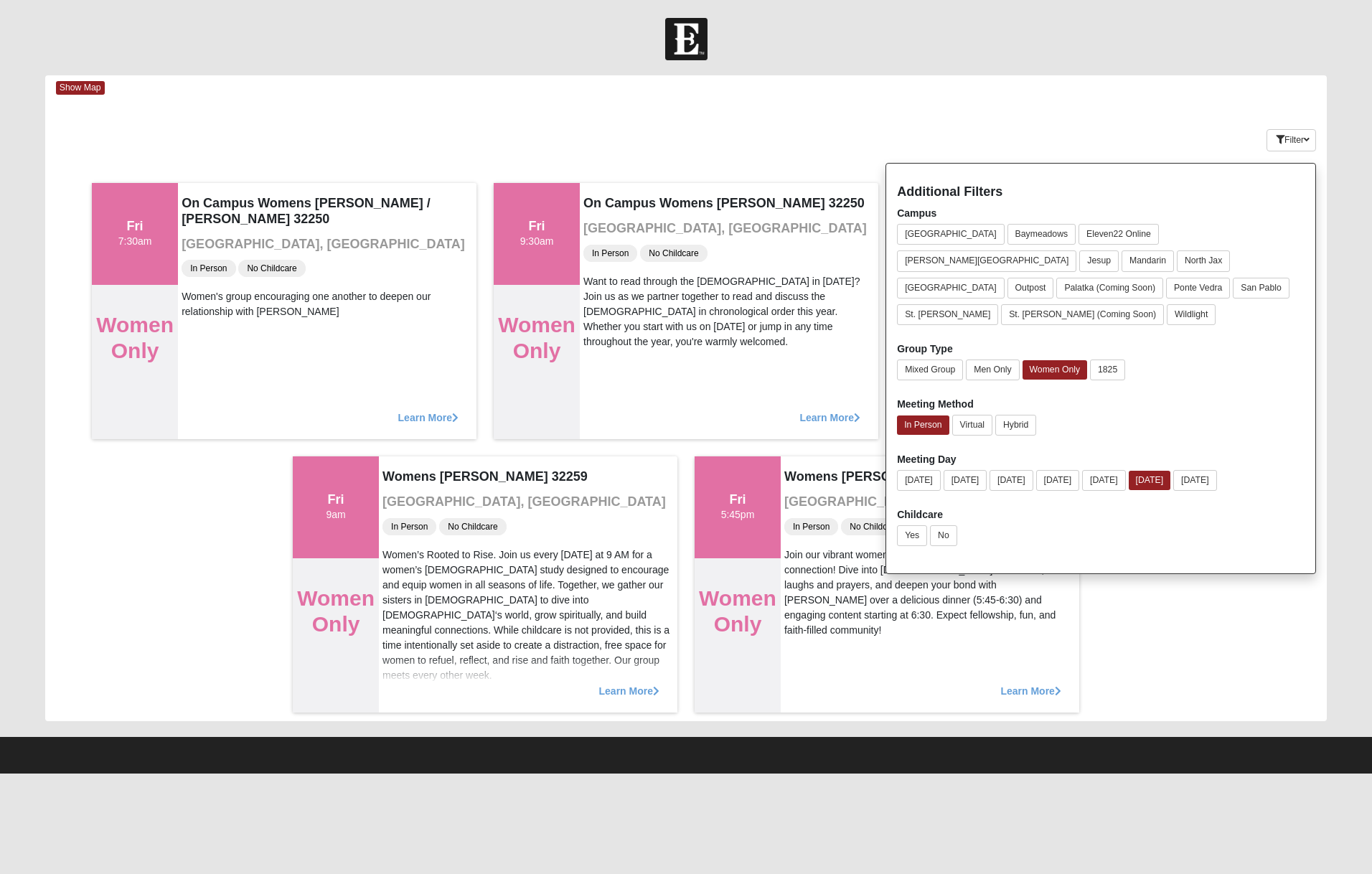
click at [1188, 87] on div "Show Map" at bounding box center [691, 88] width 1271 height 25
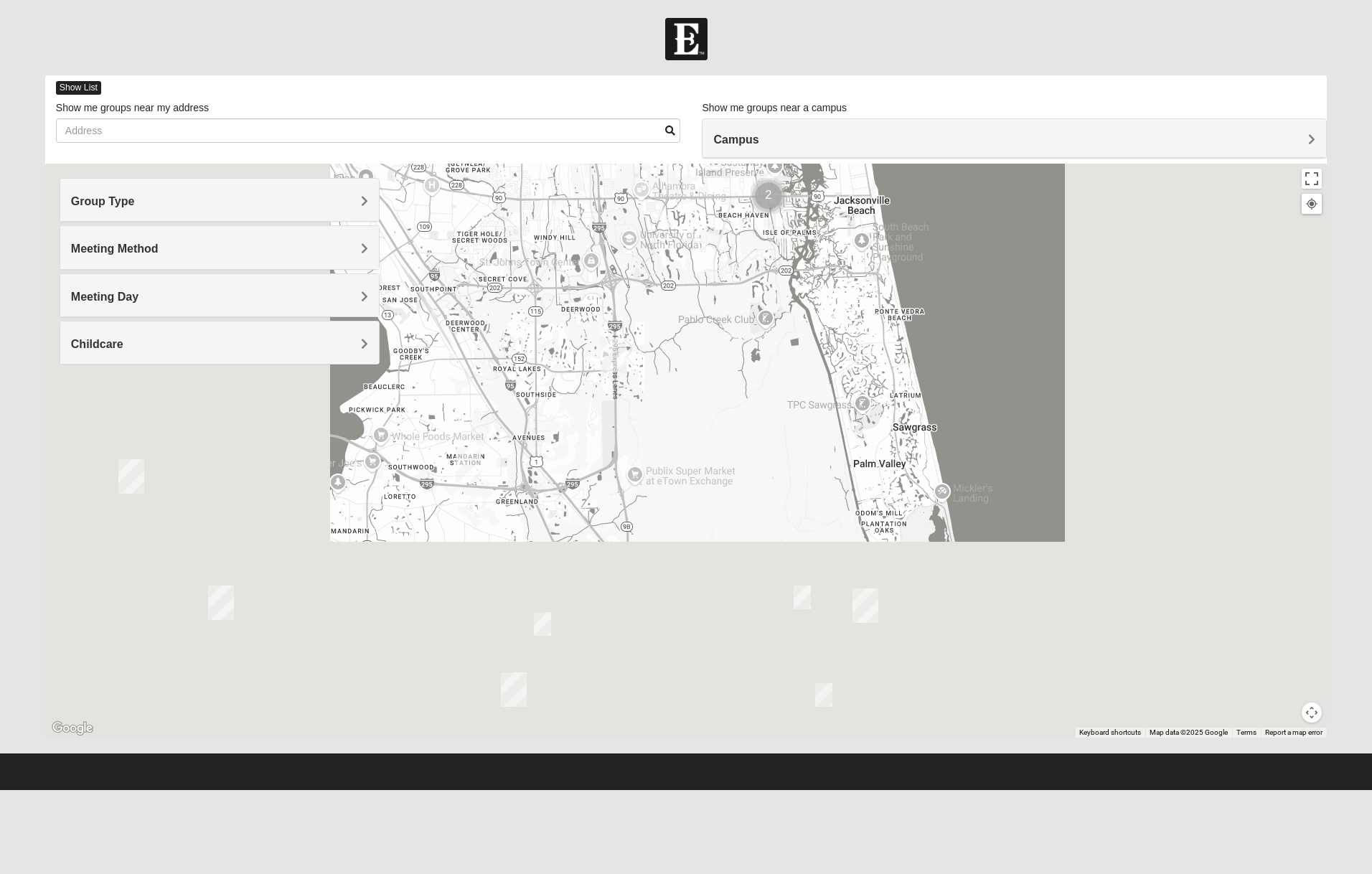
click at [85, 88] on span "Show List" at bounding box center [78, 88] width 45 height 14
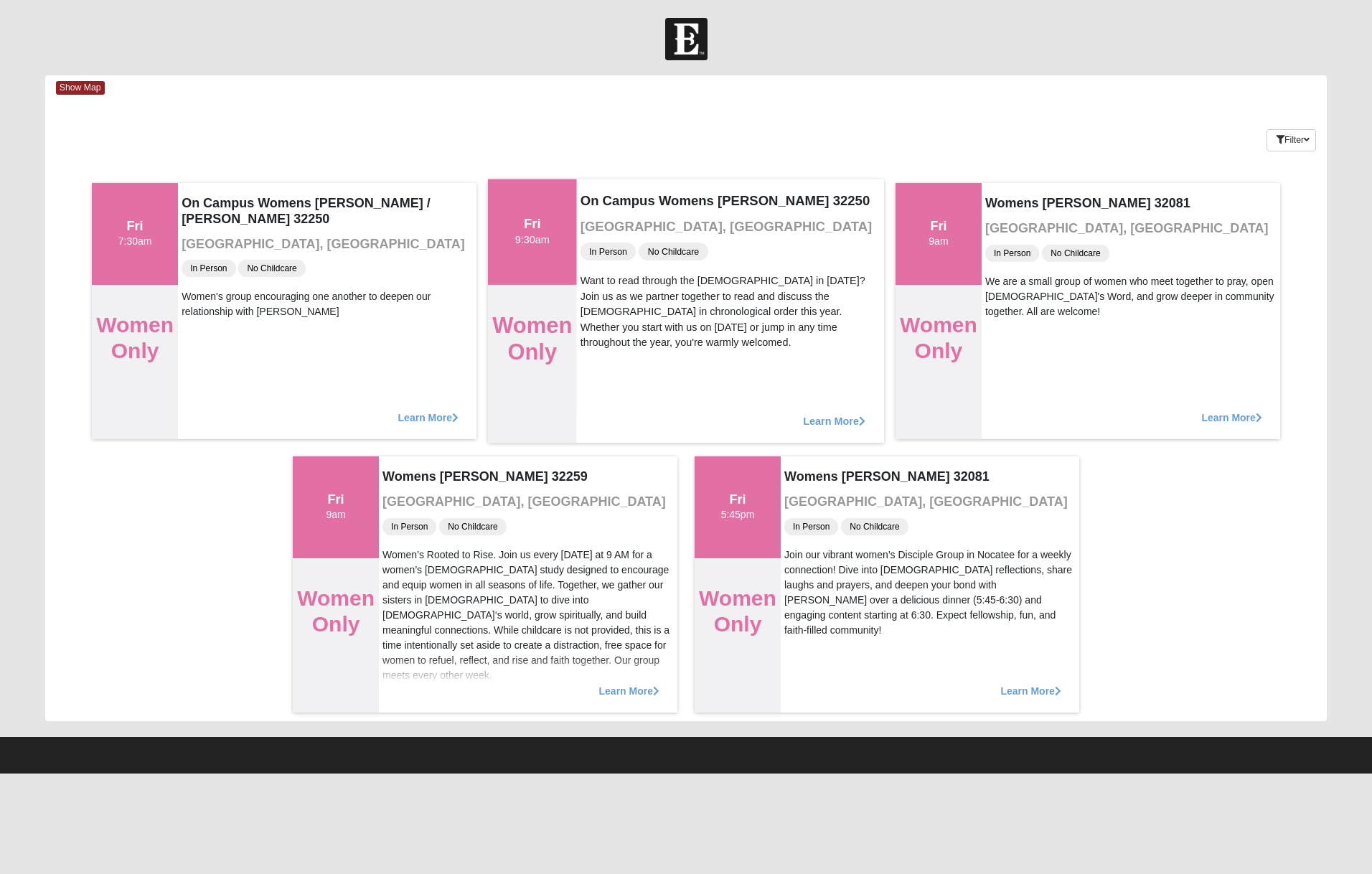
click at [822, 413] on span "Learn More" at bounding box center [834, 413] width 62 height 0
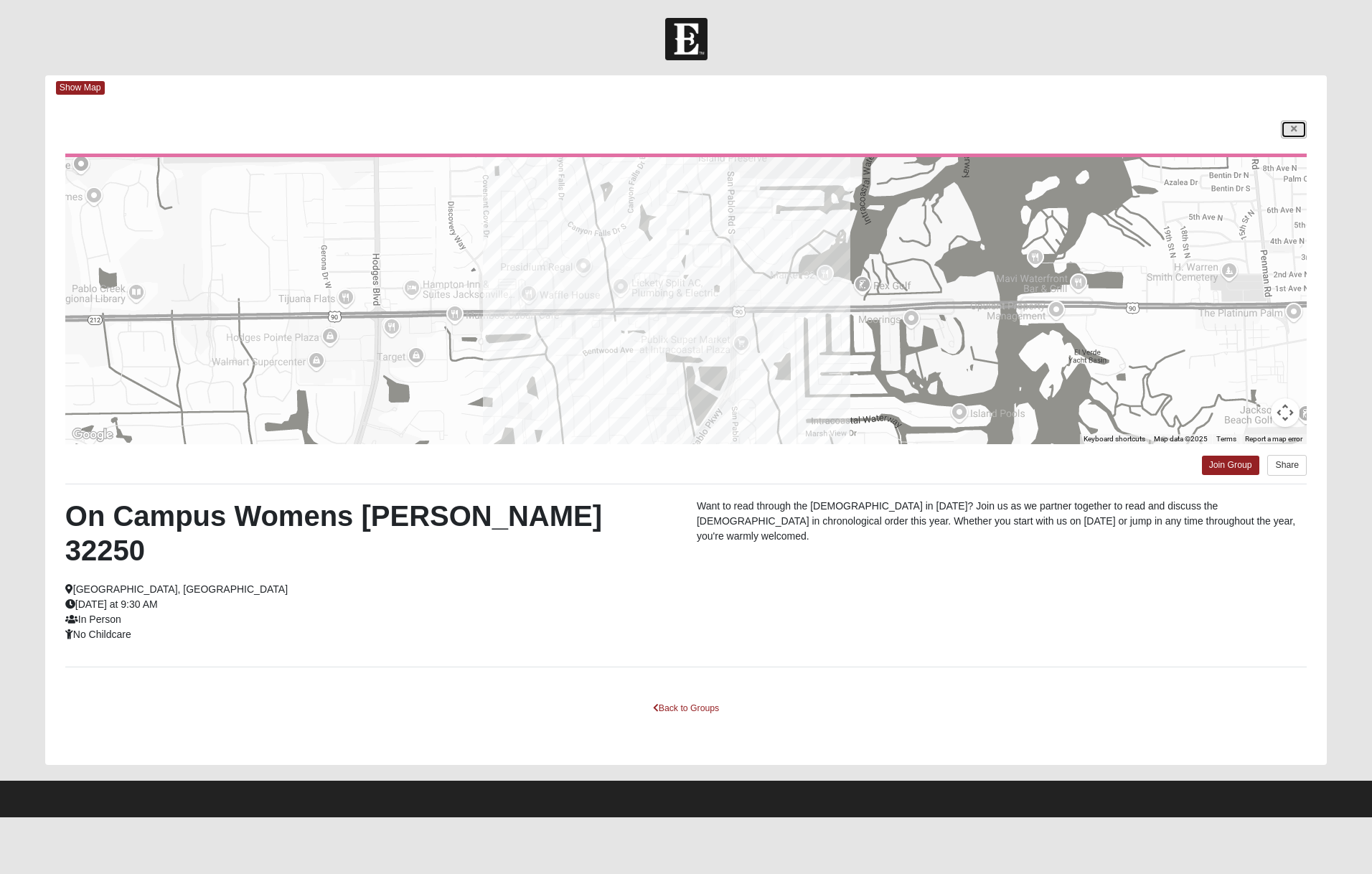
click at [1294, 121] on link at bounding box center [1294, 129] width 26 height 18
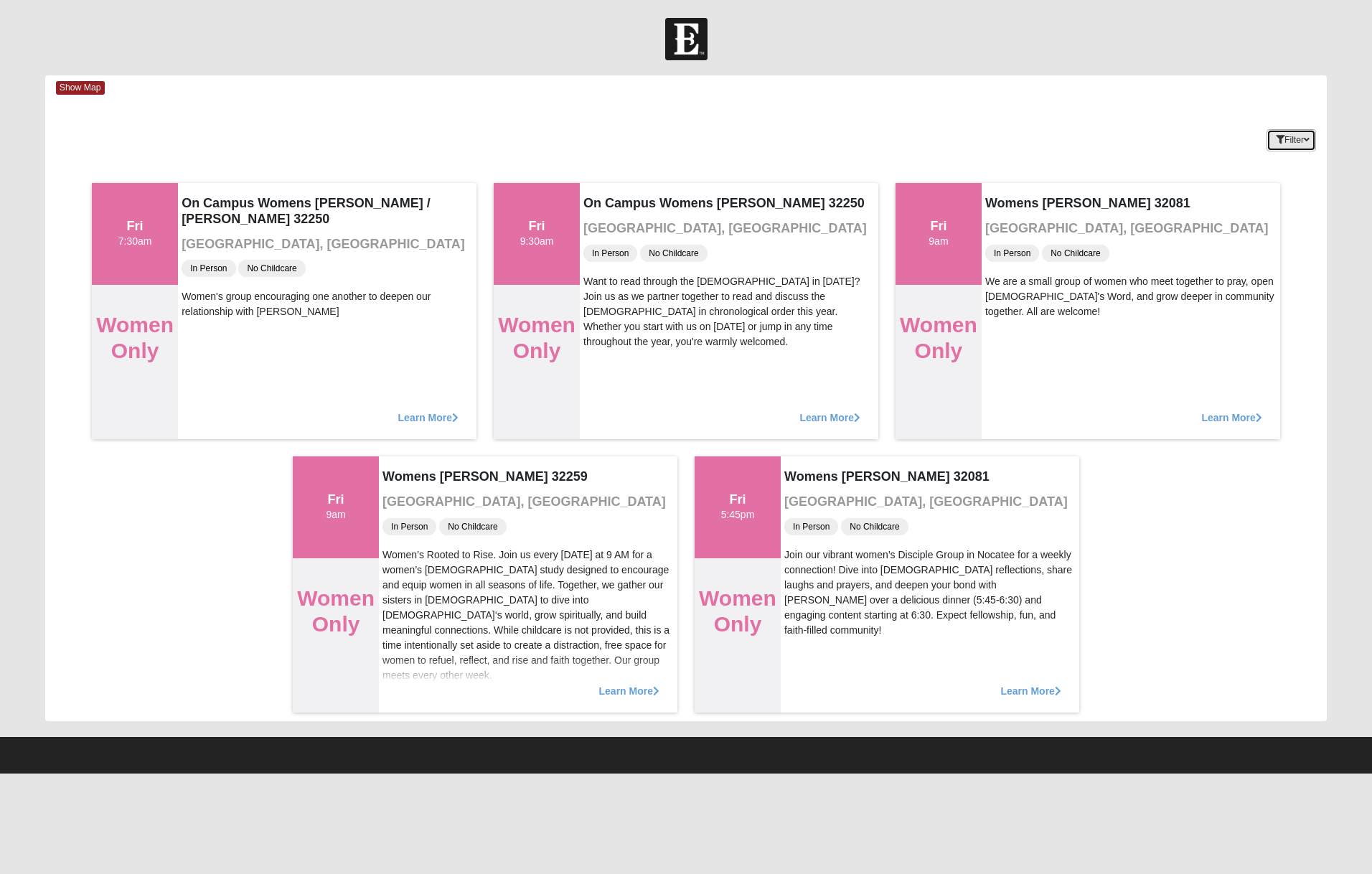
click at [1275, 146] on button "Filter" at bounding box center [1291, 140] width 49 height 22
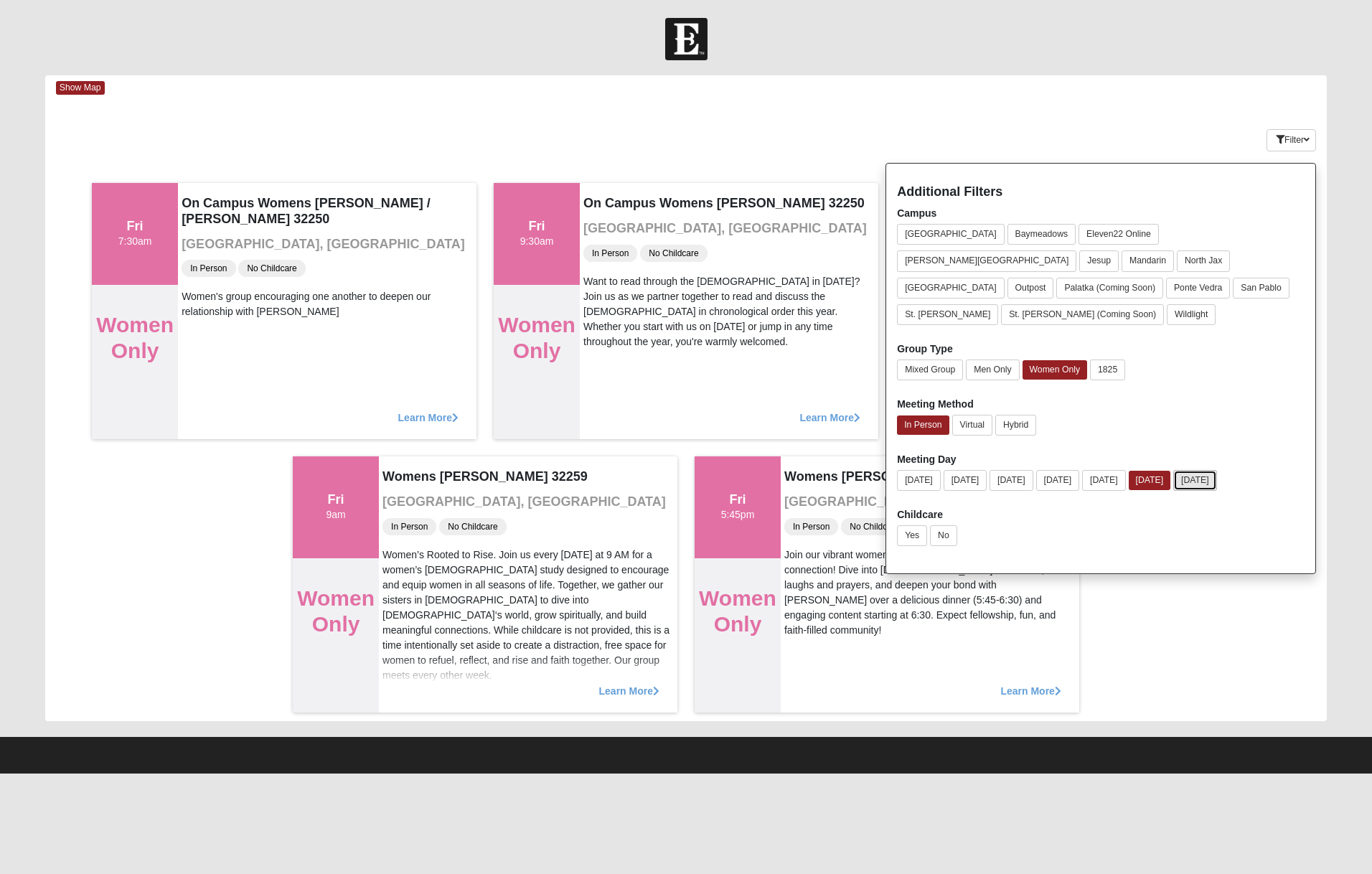
click at [1217, 470] on button "Saturday" at bounding box center [1194, 480] width 43 height 21
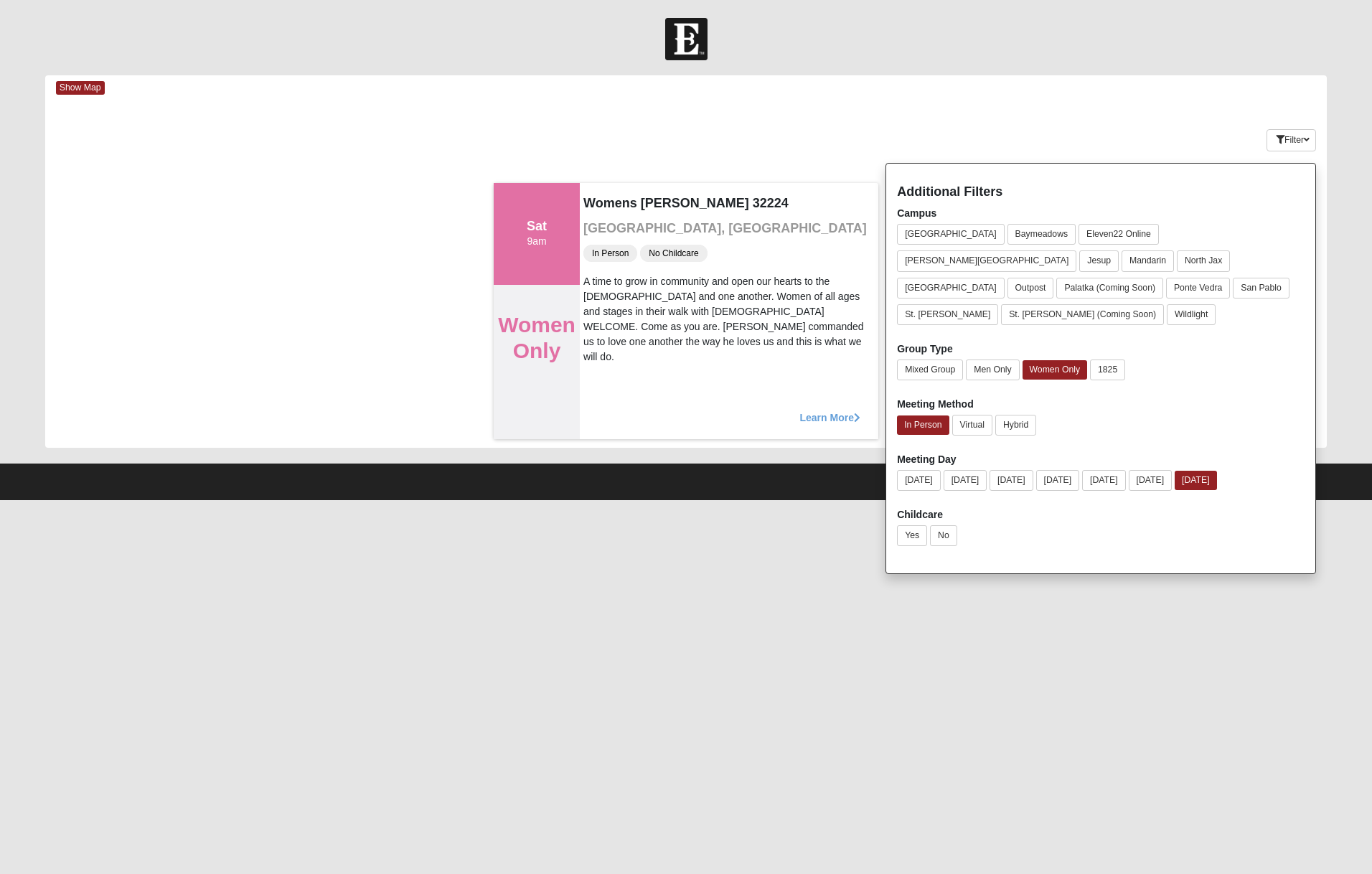
click at [864, 157] on div "Keywords Filter Additional Filters Campus Arlington Baymeadows Eleven22 Online …" at bounding box center [686, 137] width 1281 height 52
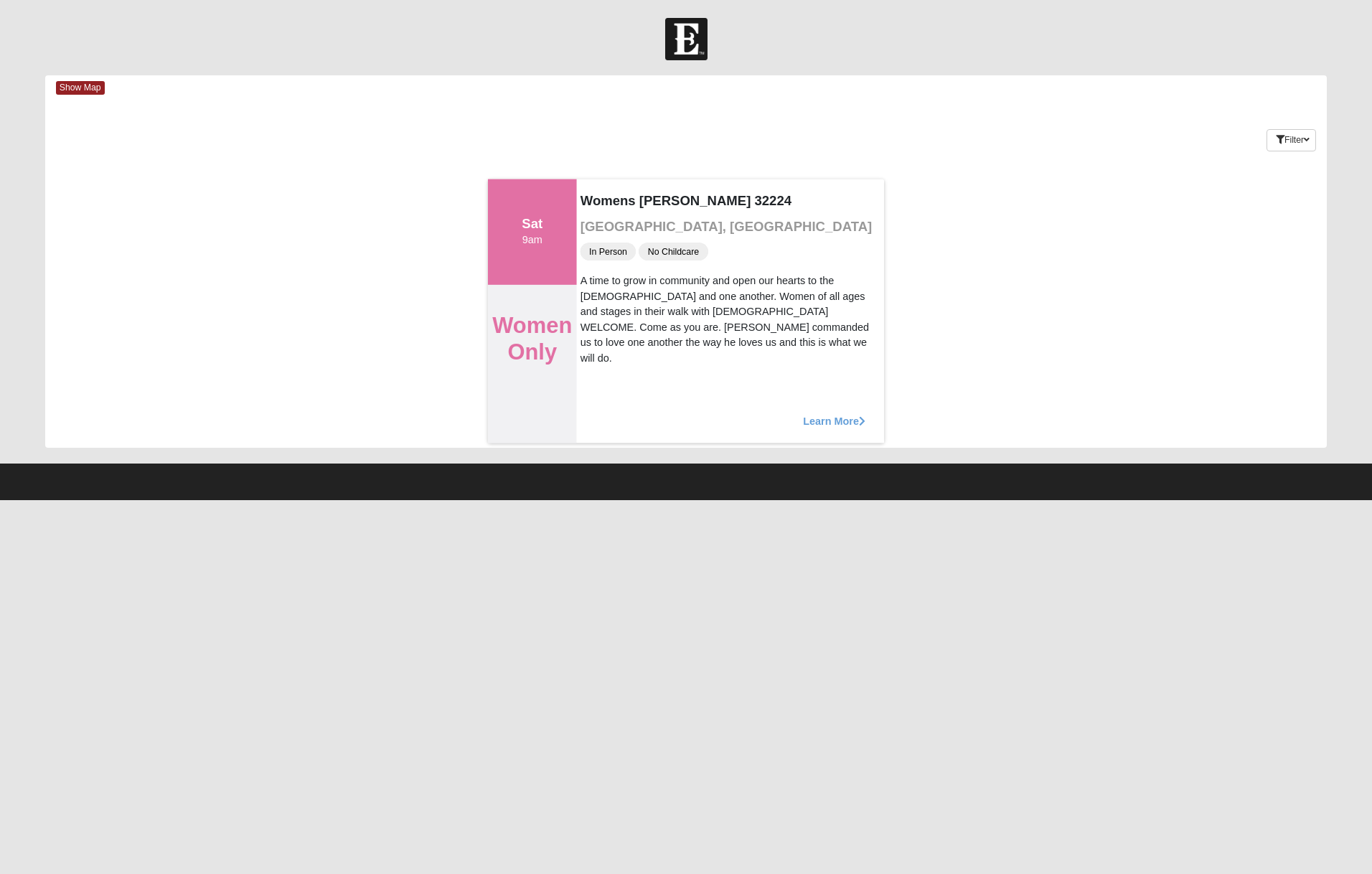
click at [827, 413] on span "Learn More" at bounding box center [834, 413] width 62 height 0
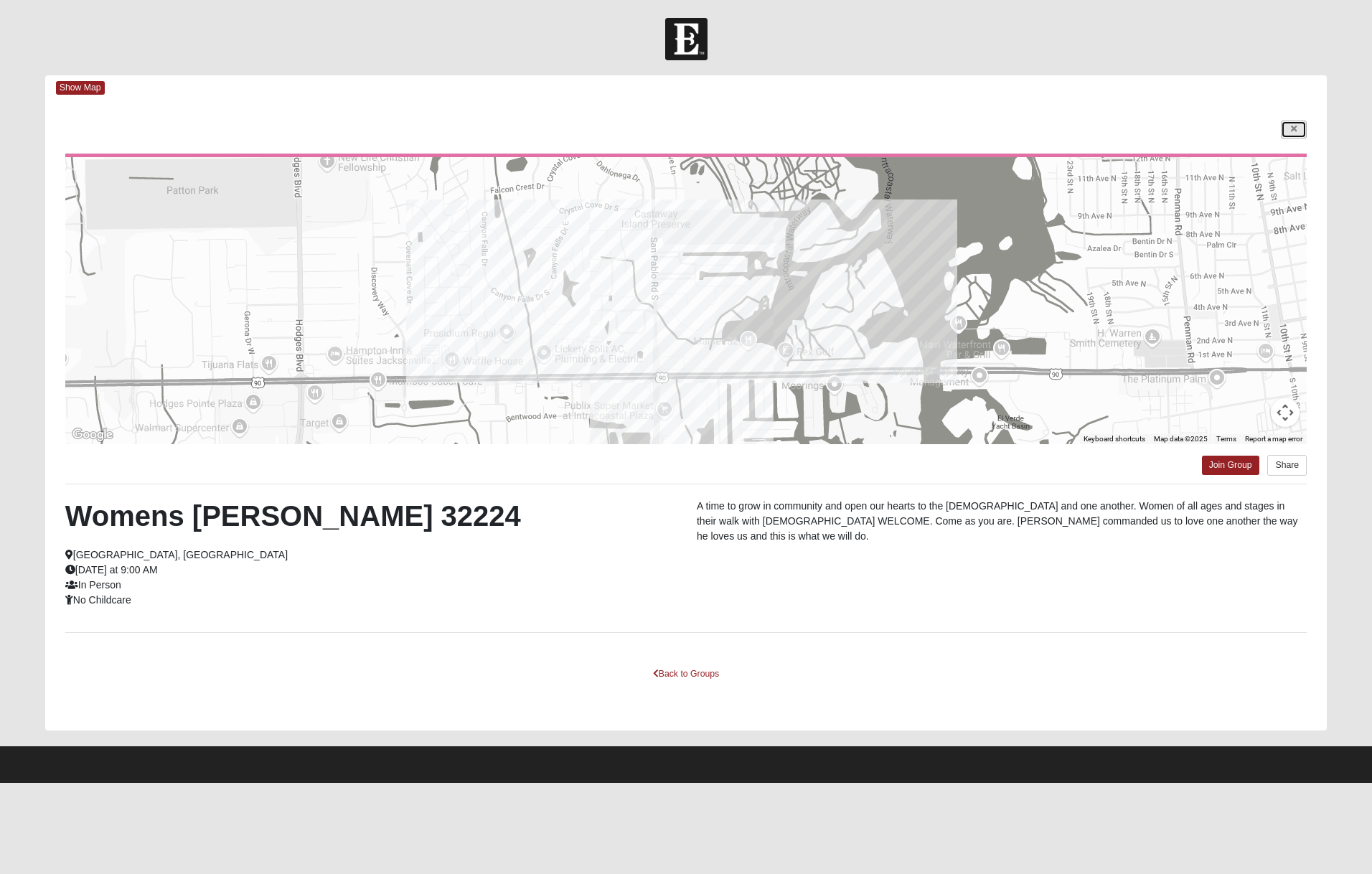
click at [1291, 134] on link at bounding box center [1294, 129] width 26 height 18
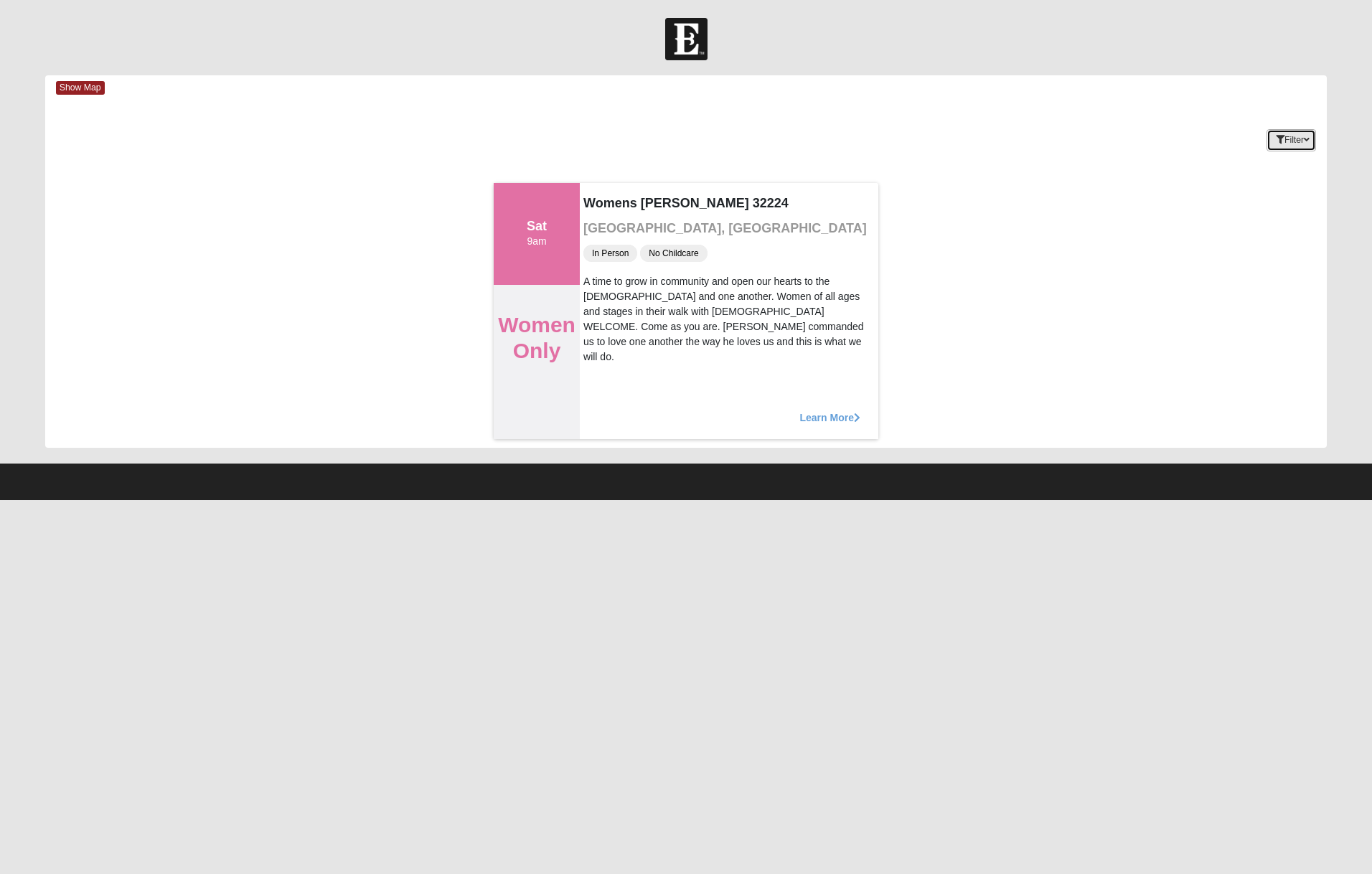
click at [1297, 139] on button "Filter" at bounding box center [1291, 140] width 49 height 22
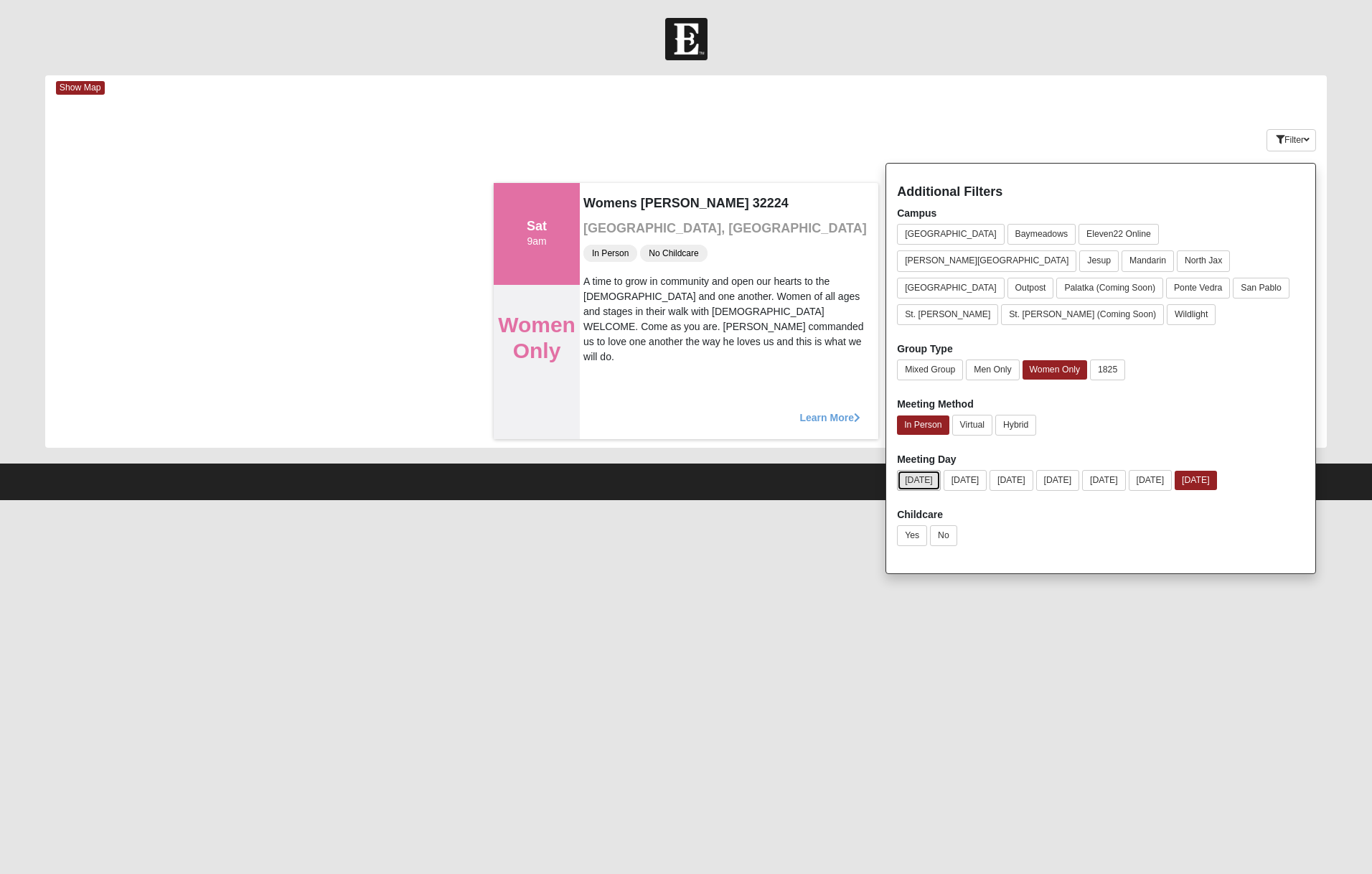
click at [919, 470] on button "Sunday" at bounding box center [918, 480] width 43 height 21
click at [970, 470] on div "Sunday Monday Tuesday Wednesday Thursday Friday Saturday" at bounding box center [1100, 483] width 407 height 27
click at [975, 470] on button "Monday" at bounding box center [964, 480] width 43 height 21
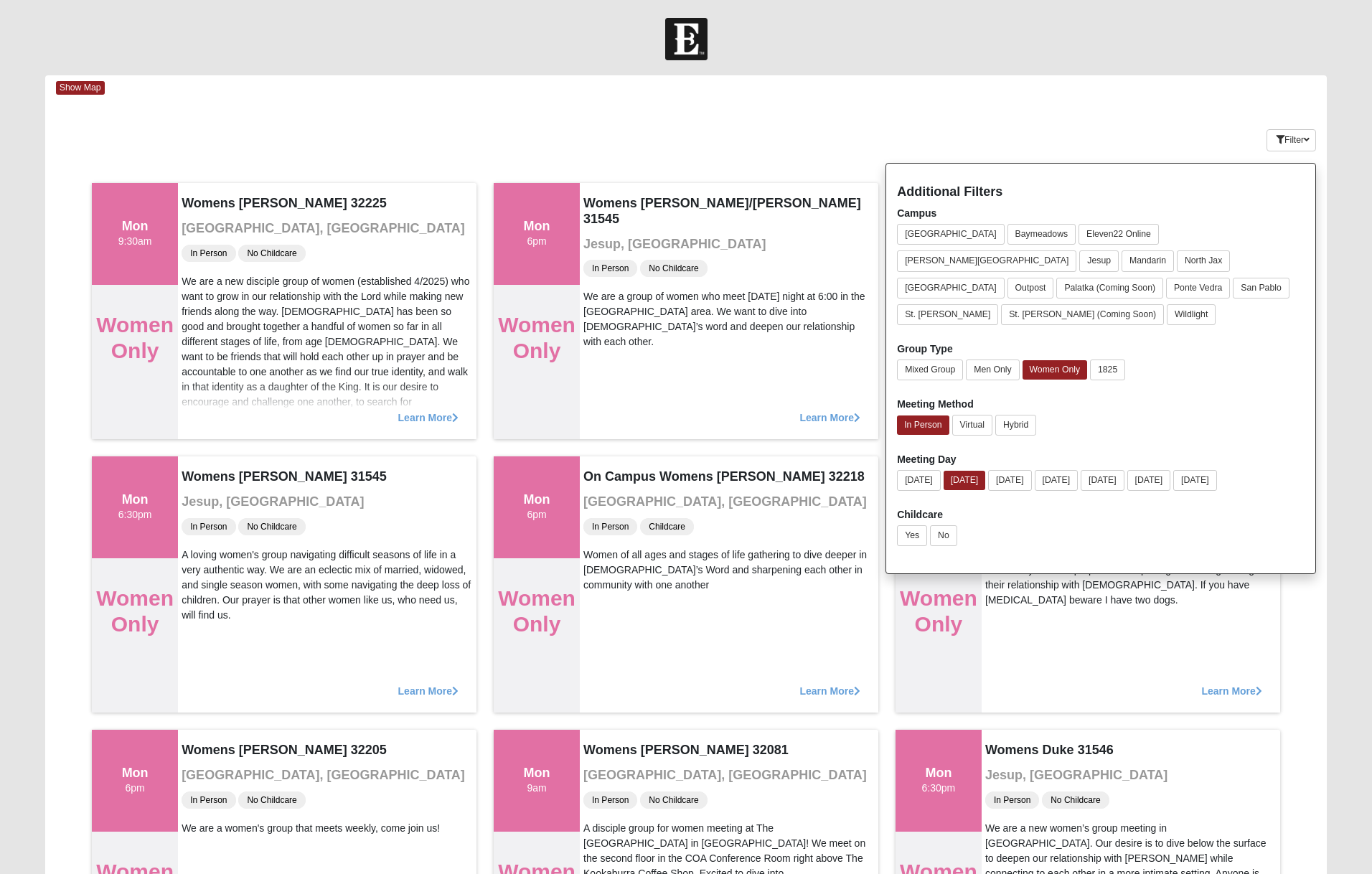
click at [960, 109] on div "Show Map Loading Groups Keywords Filter Additional Filters Campus Arlington Bay…" at bounding box center [686, 808] width 1281 height 1465
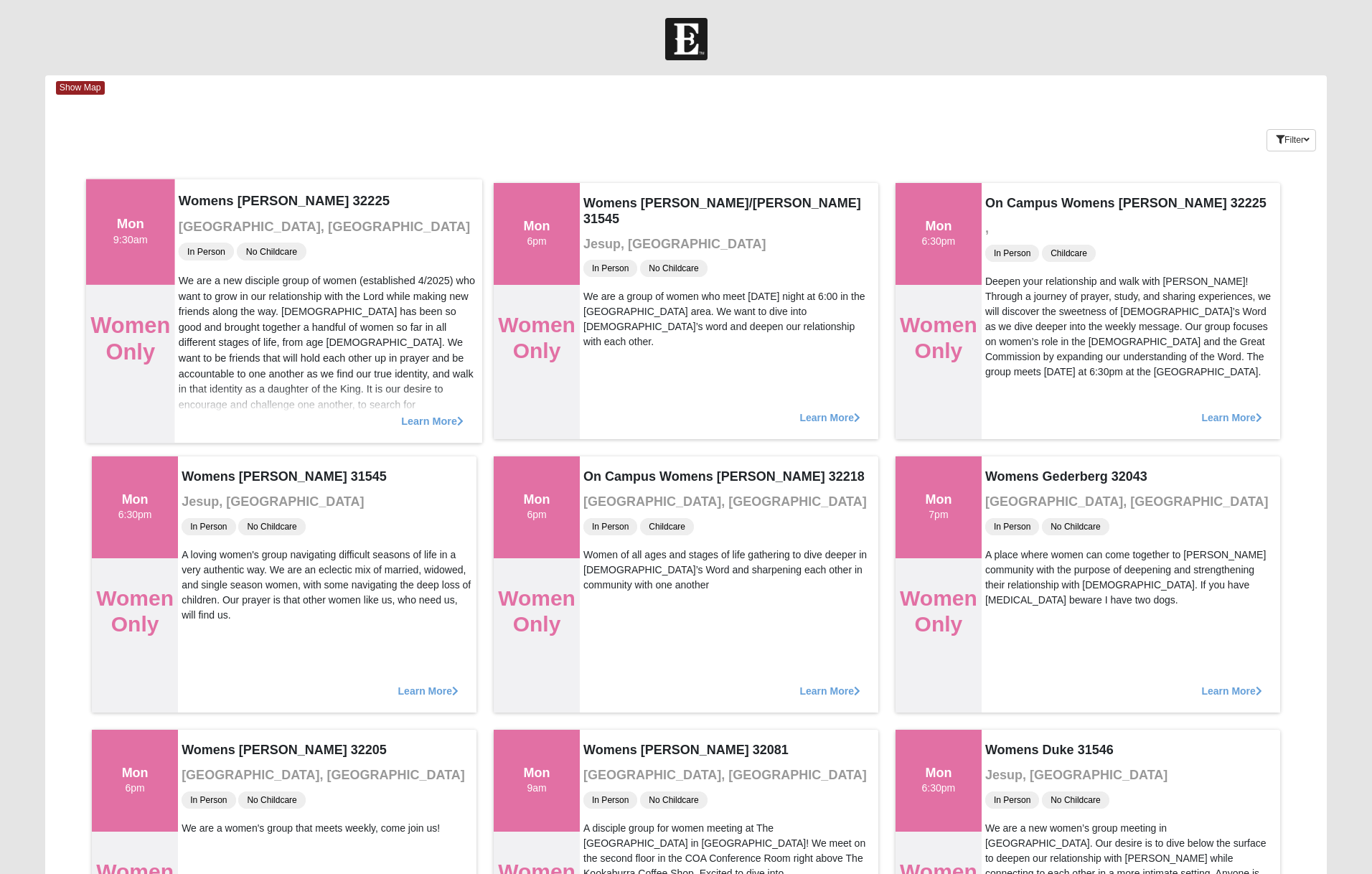
click at [433, 413] on span "Learn More" at bounding box center [432, 413] width 62 height 0
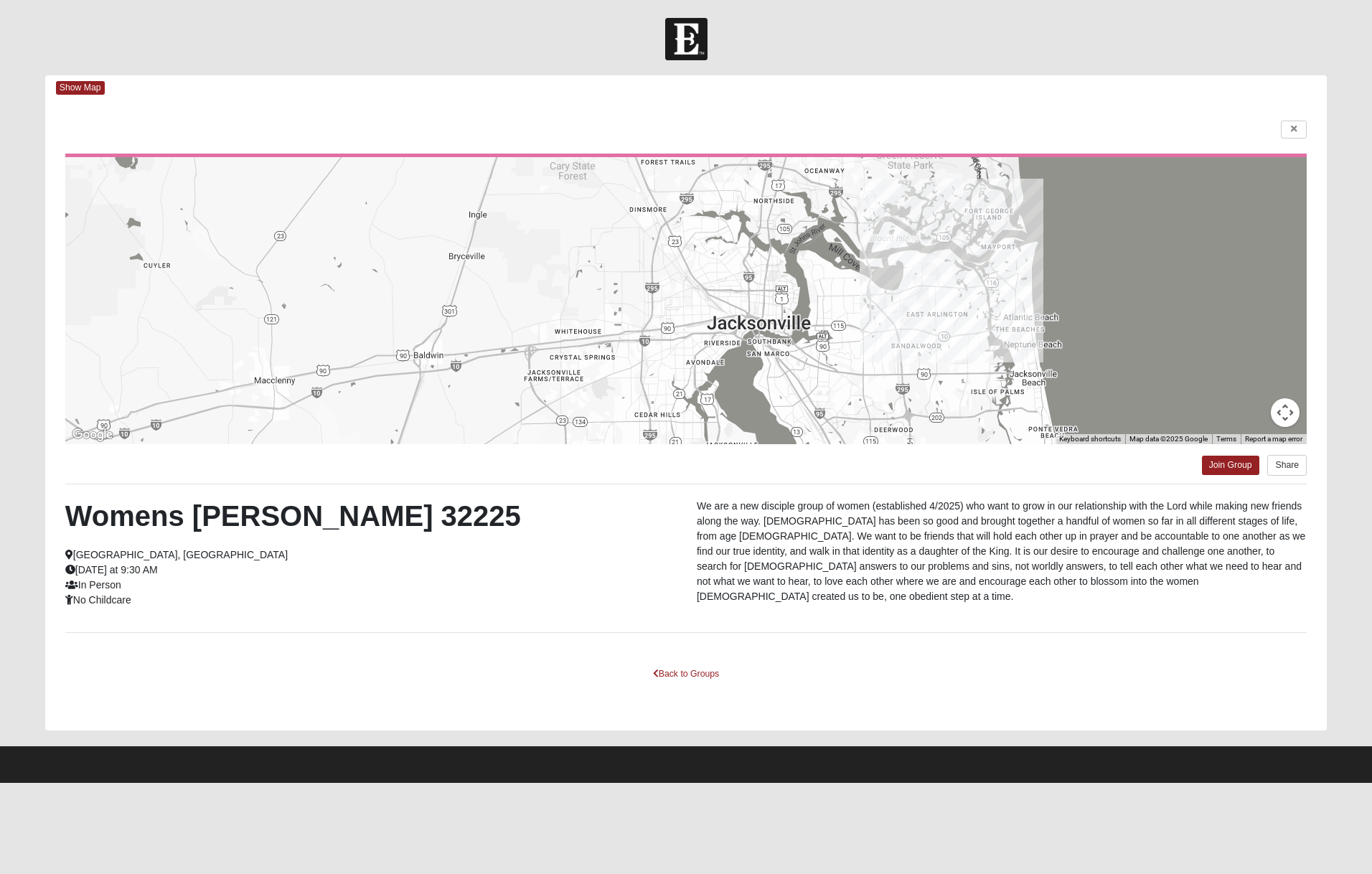
drag, startPoint x: 1047, startPoint y: 388, endPoint x: 962, endPoint y: 288, distance: 131.2
click at [962, 288] on div at bounding box center [686, 301] width 1242 height 287
click at [1293, 131] on icon at bounding box center [1294, 129] width 6 height 9
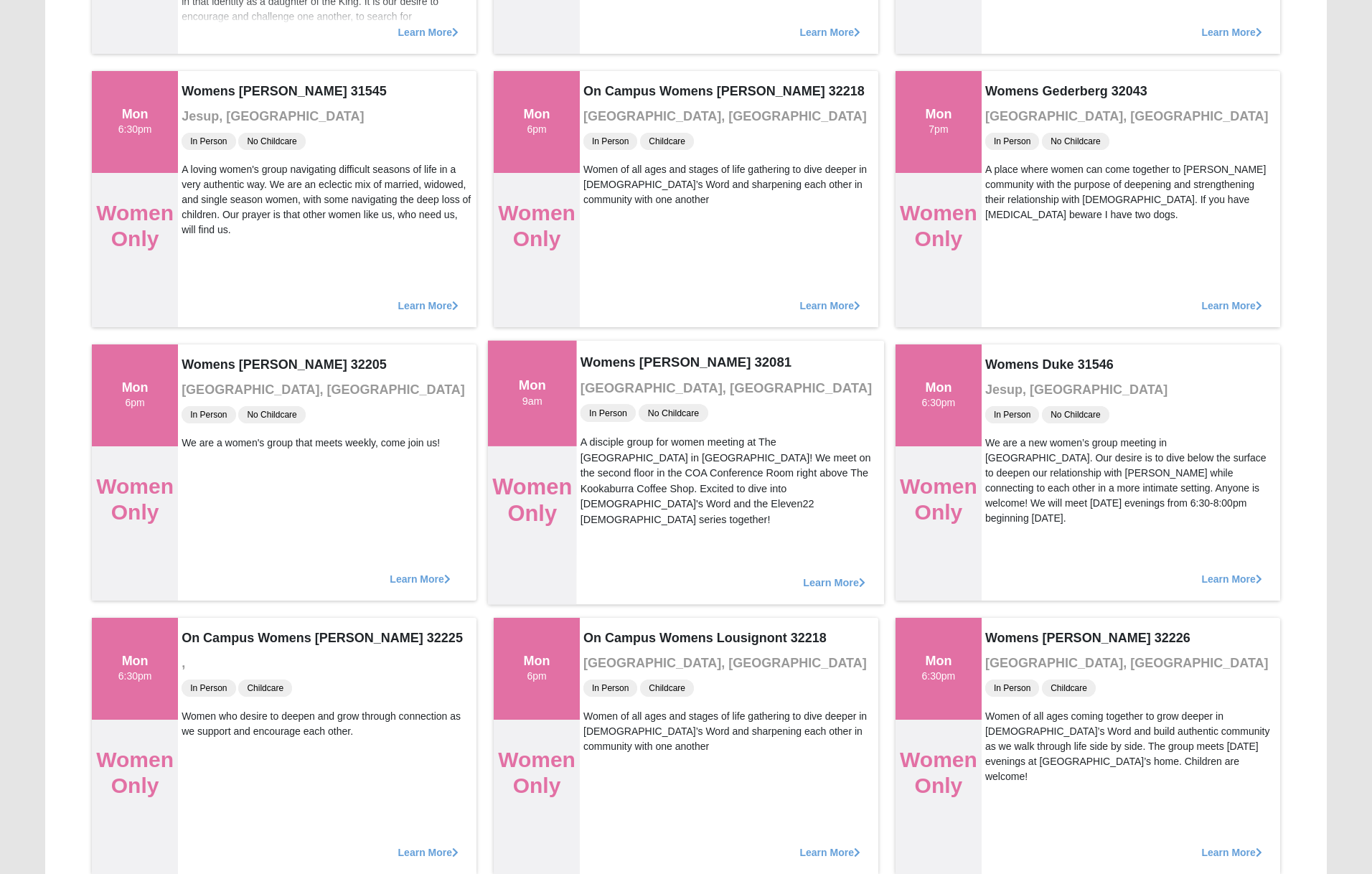
scroll to position [387, 0]
click at [818, 573] on span "Learn More" at bounding box center [834, 573] width 62 height 0
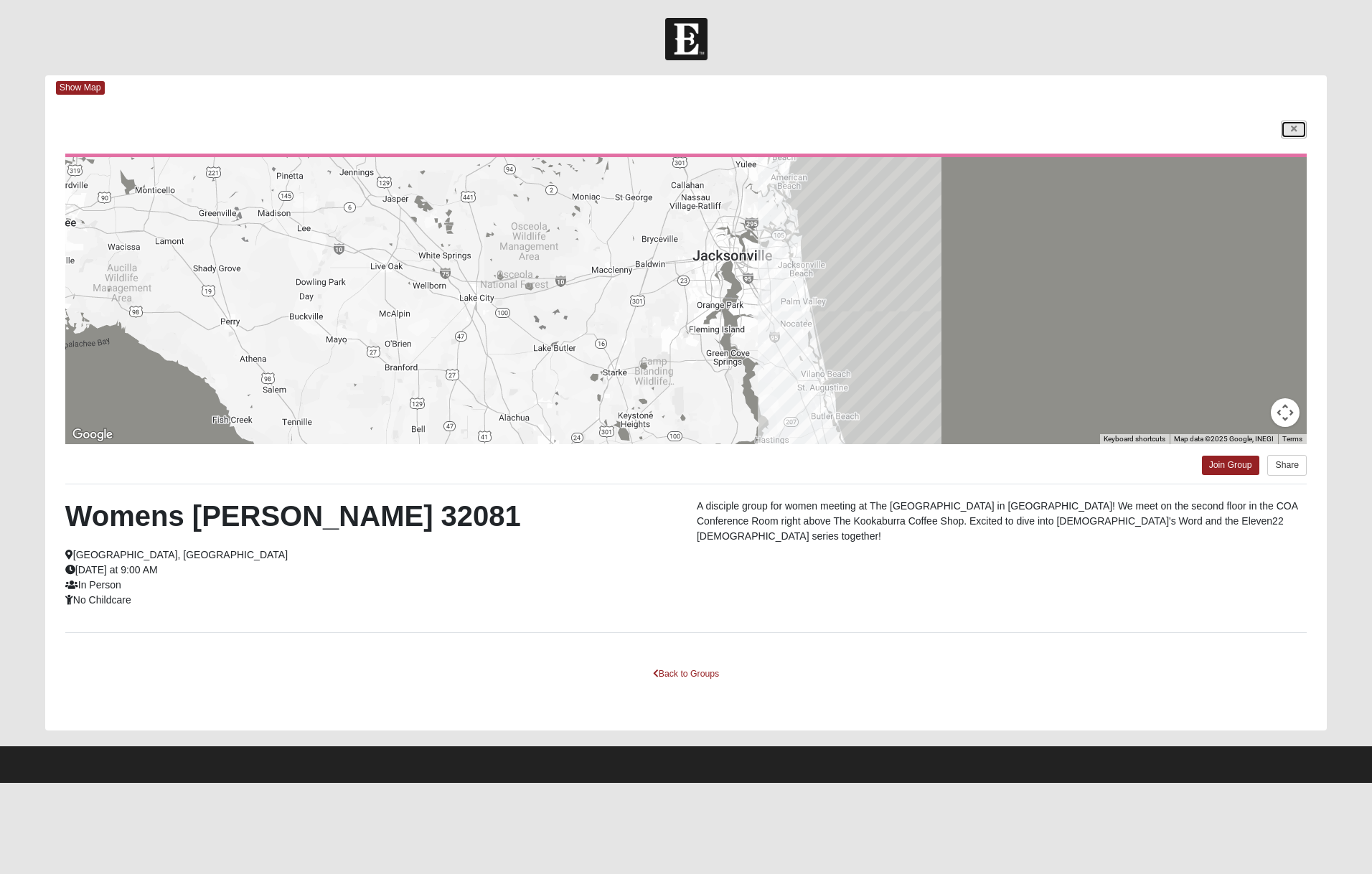
click at [1289, 130] on link at bounding box center [1294, 129] width 26 height 18
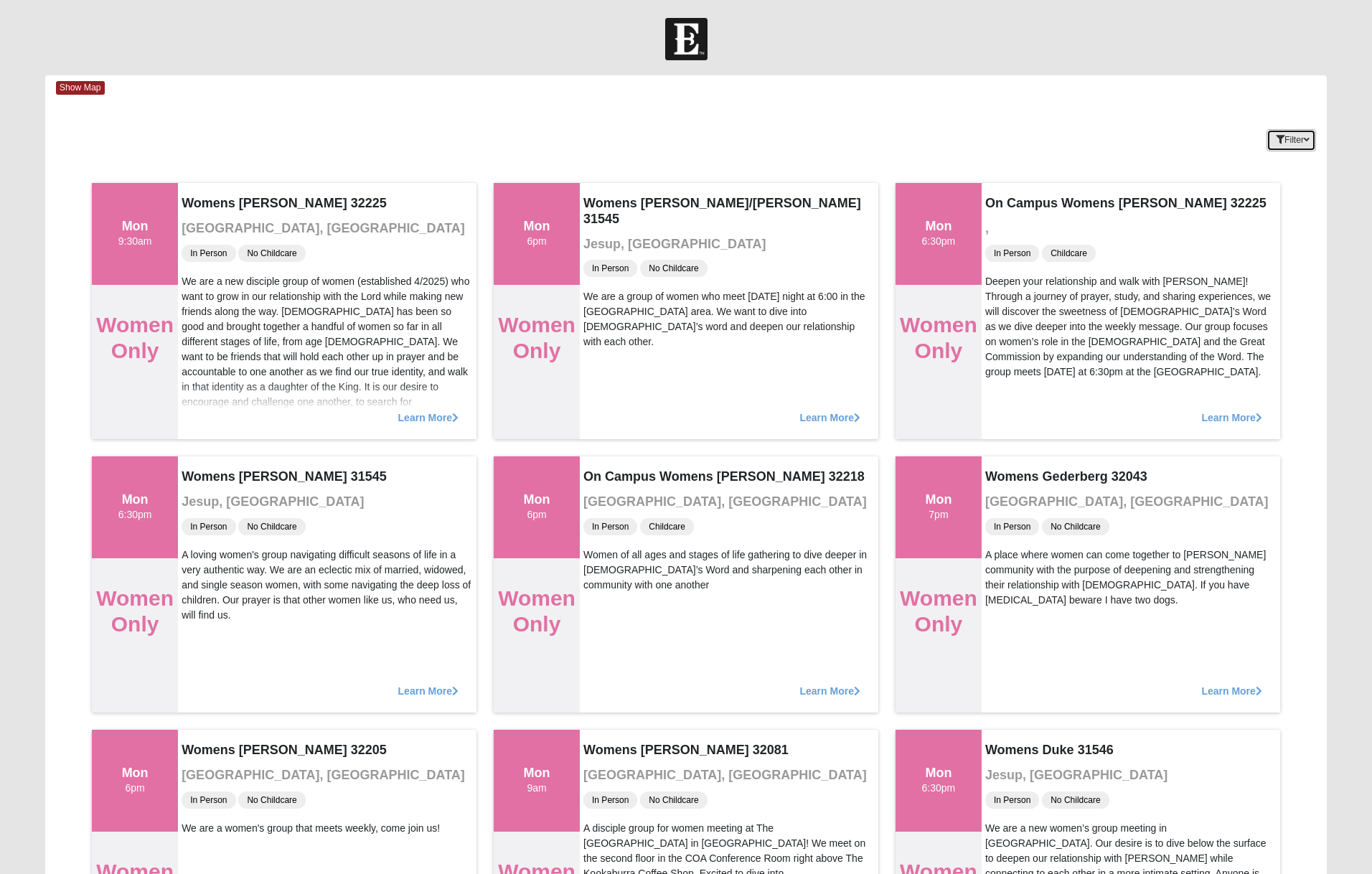
click at [1283, 138] on button "Filter" at bounding box center [1291, 140] width 49 height 22
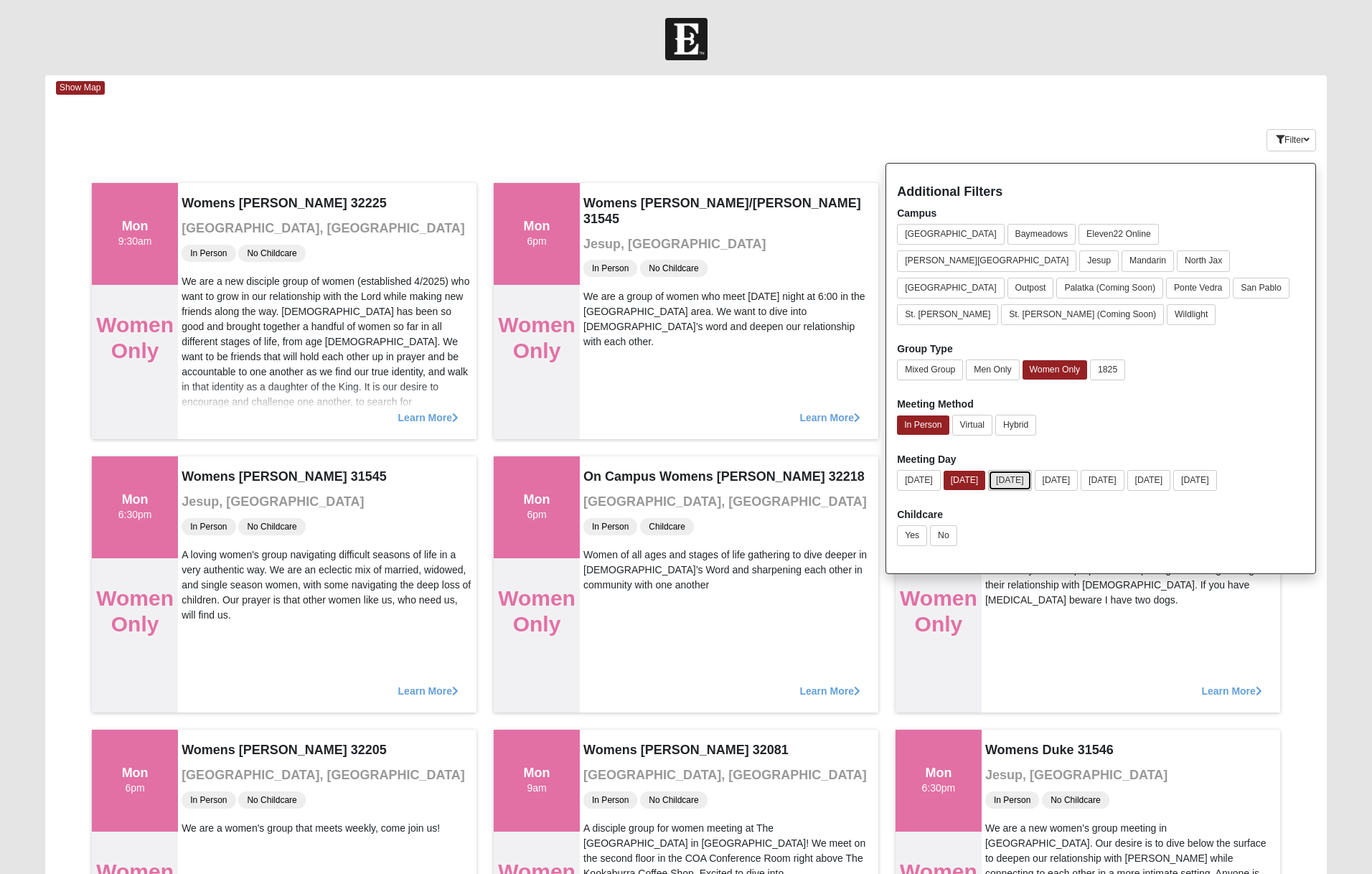
click at [1010, 470] on button "Tuesday" at bounding box center [1010, 480] width 43 height 21
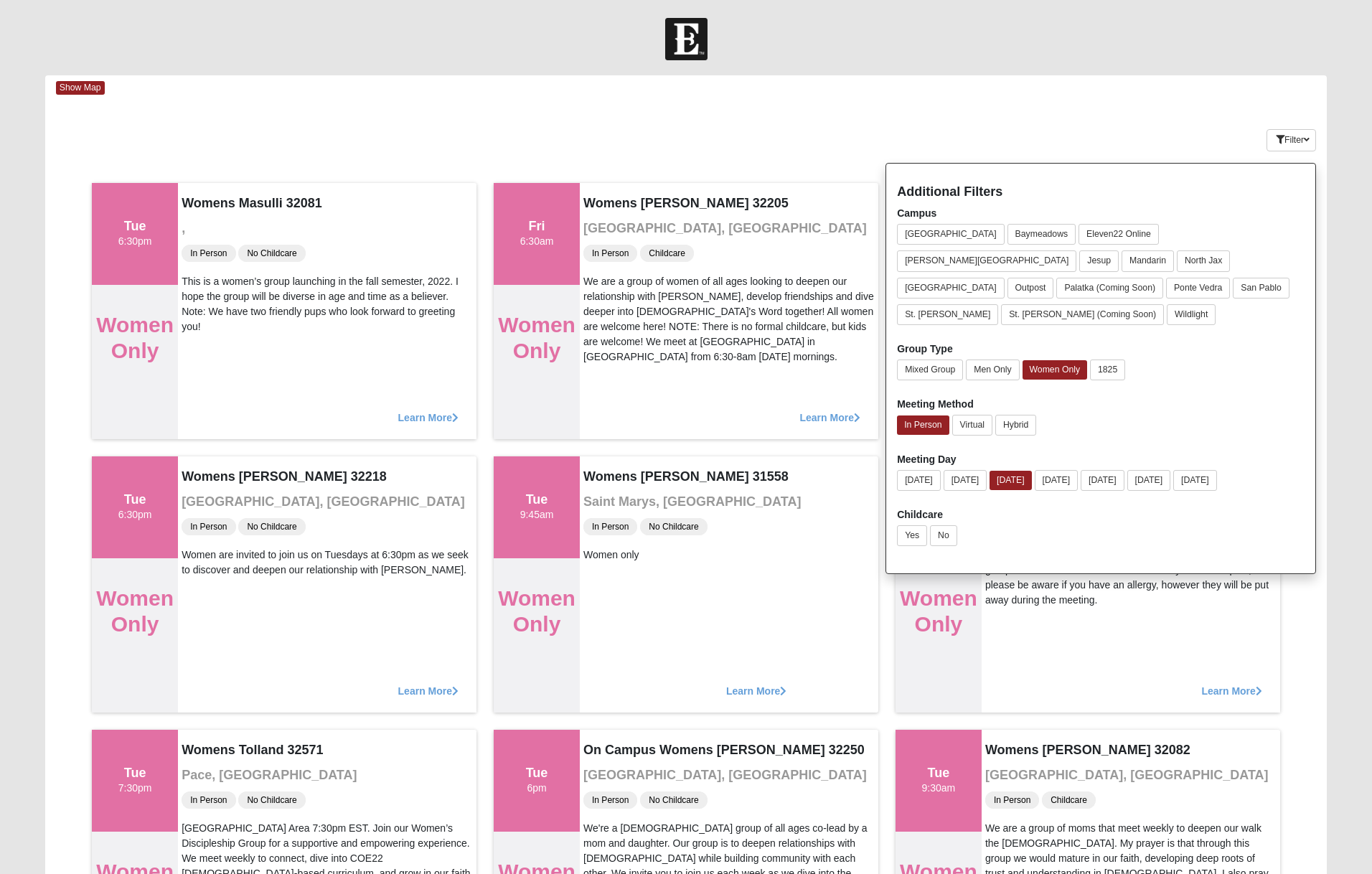
click at [1081, 115] on div "Keywords Filter Additional Filters Campus Arlington Baymeadows Eleven22 Online …" at bounding box center [686, 137] width 1281 height 52
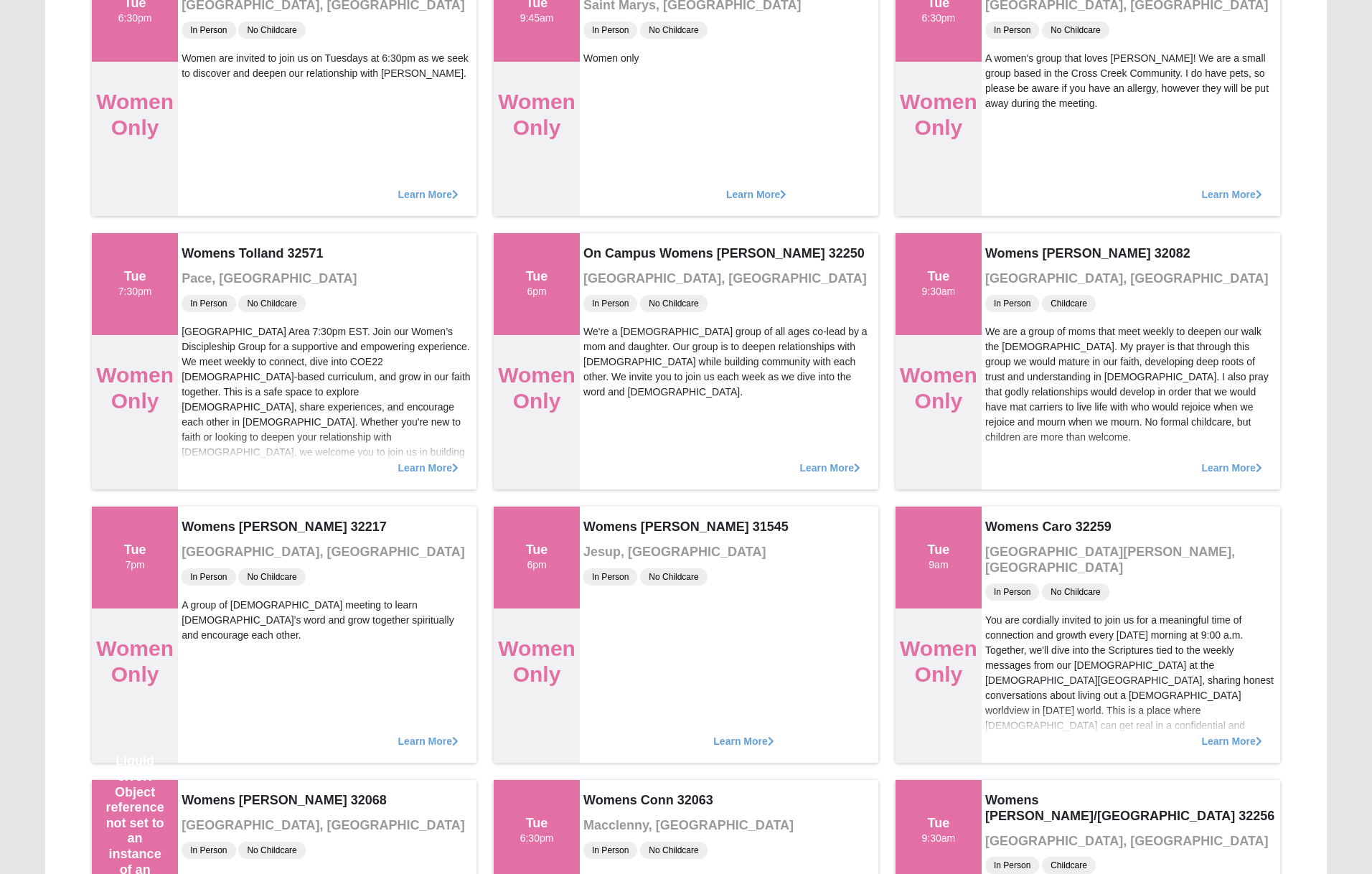
scroll to position [498, 0]
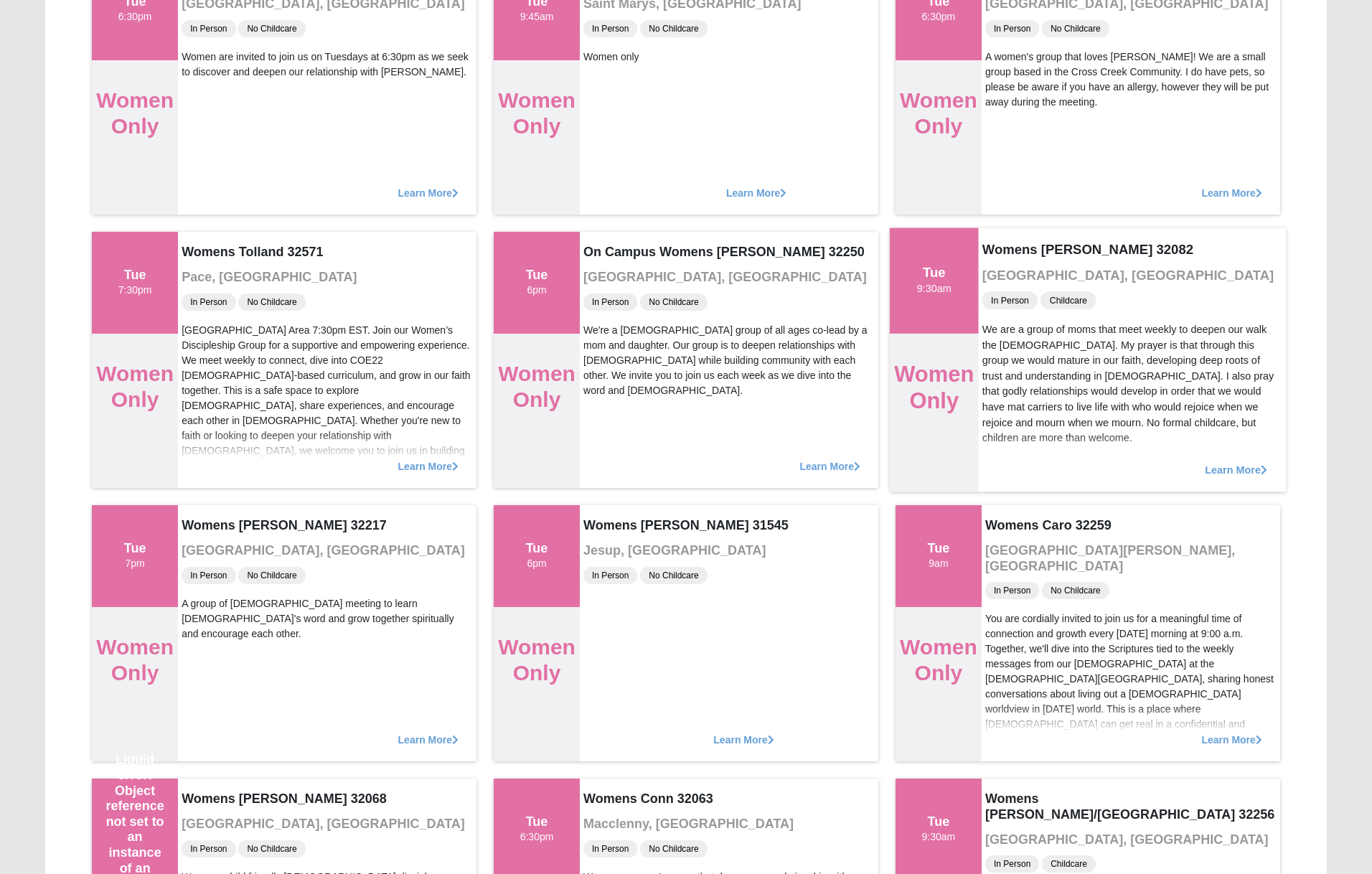
click at [1242, 462] on span "Learn More" at bounding box center [1236, 462] width 62 height 0
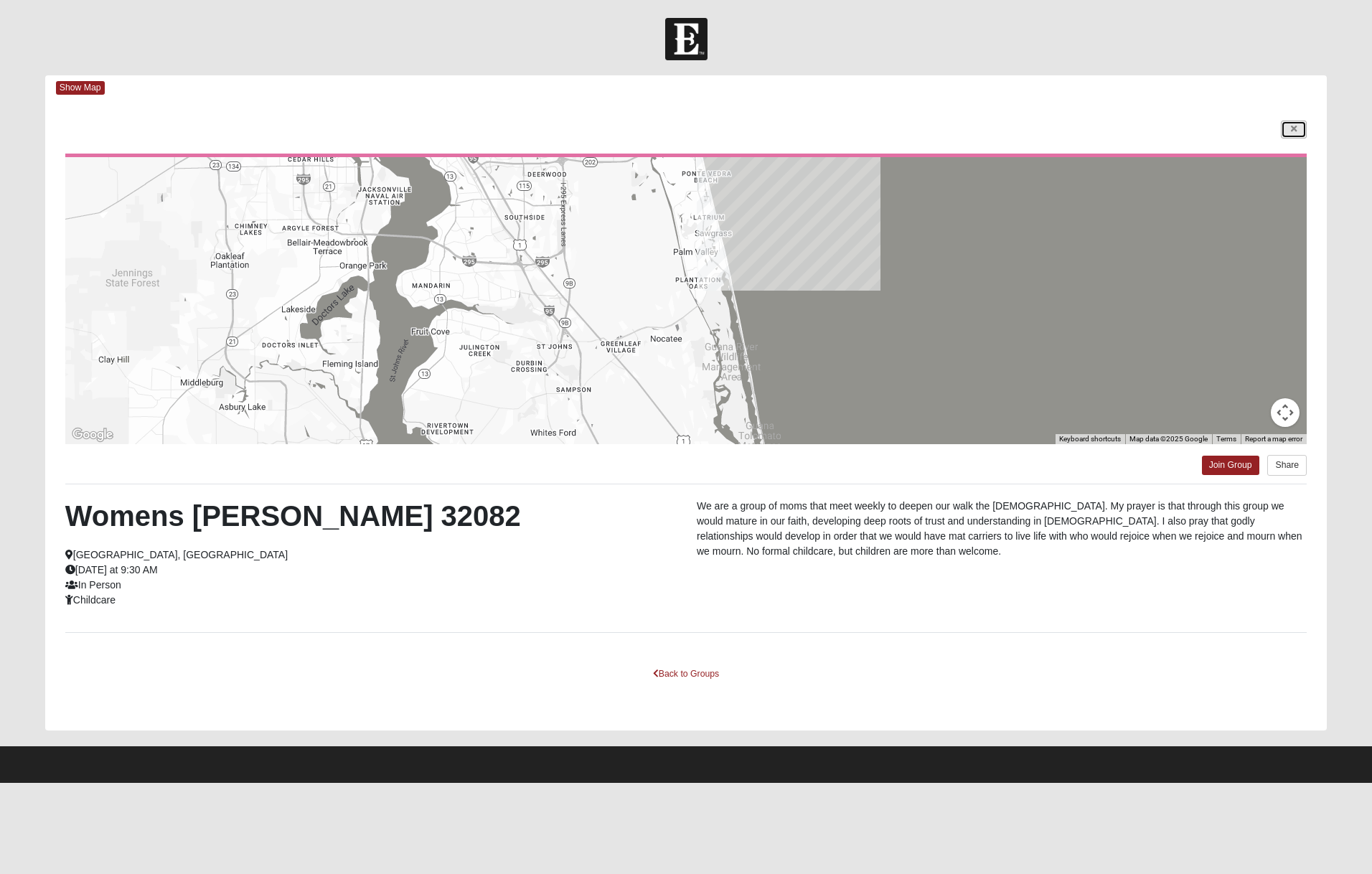
click at [1305, 133] on link at bounding box center [1294, 129] width 26 height 18
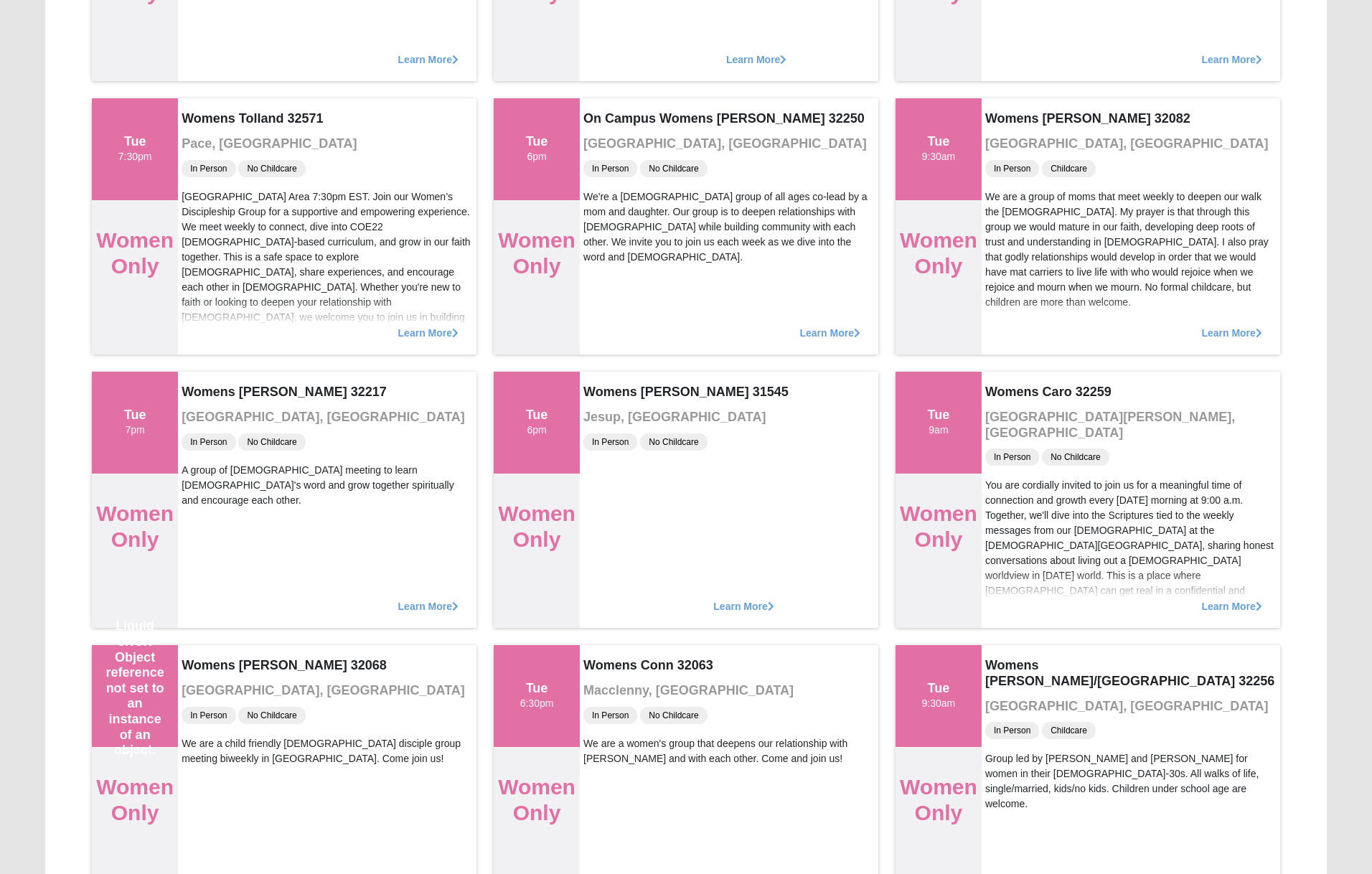
scroll to position [634, 0]
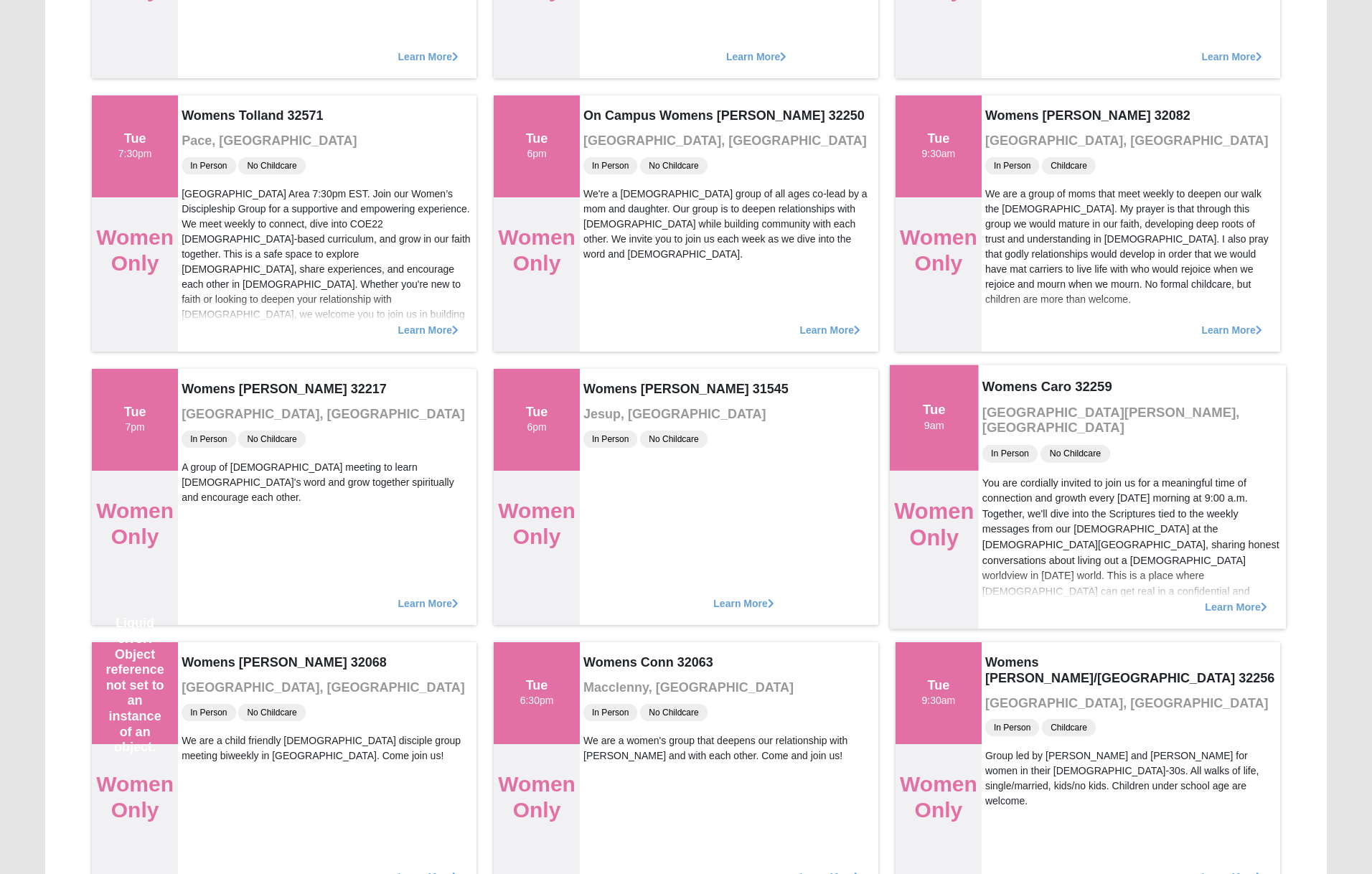
click at [1233, 599] on span "Learn More" at bounding box center [1236, 599] width 62 height 0
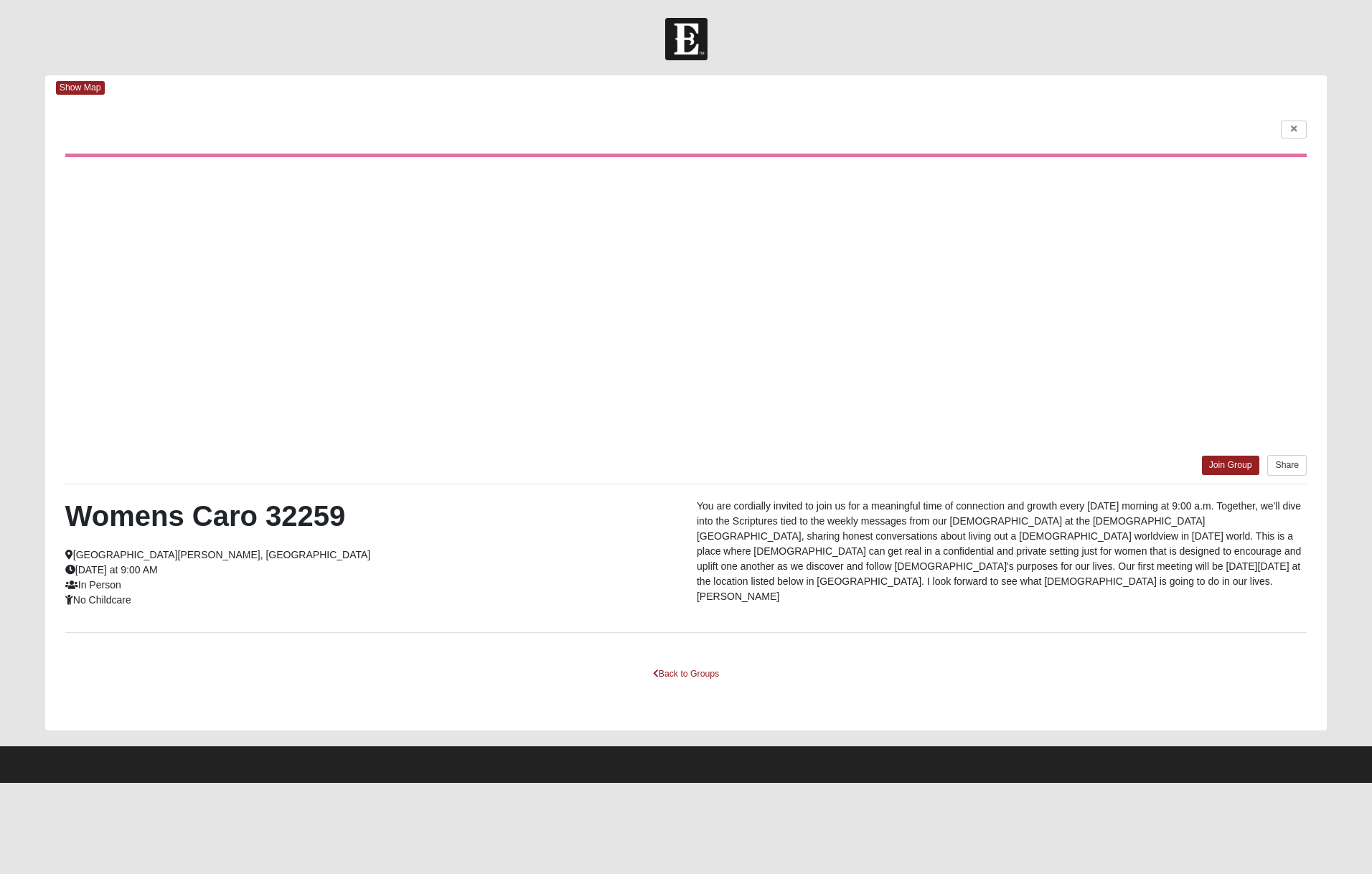
scroll to position [0, 0]
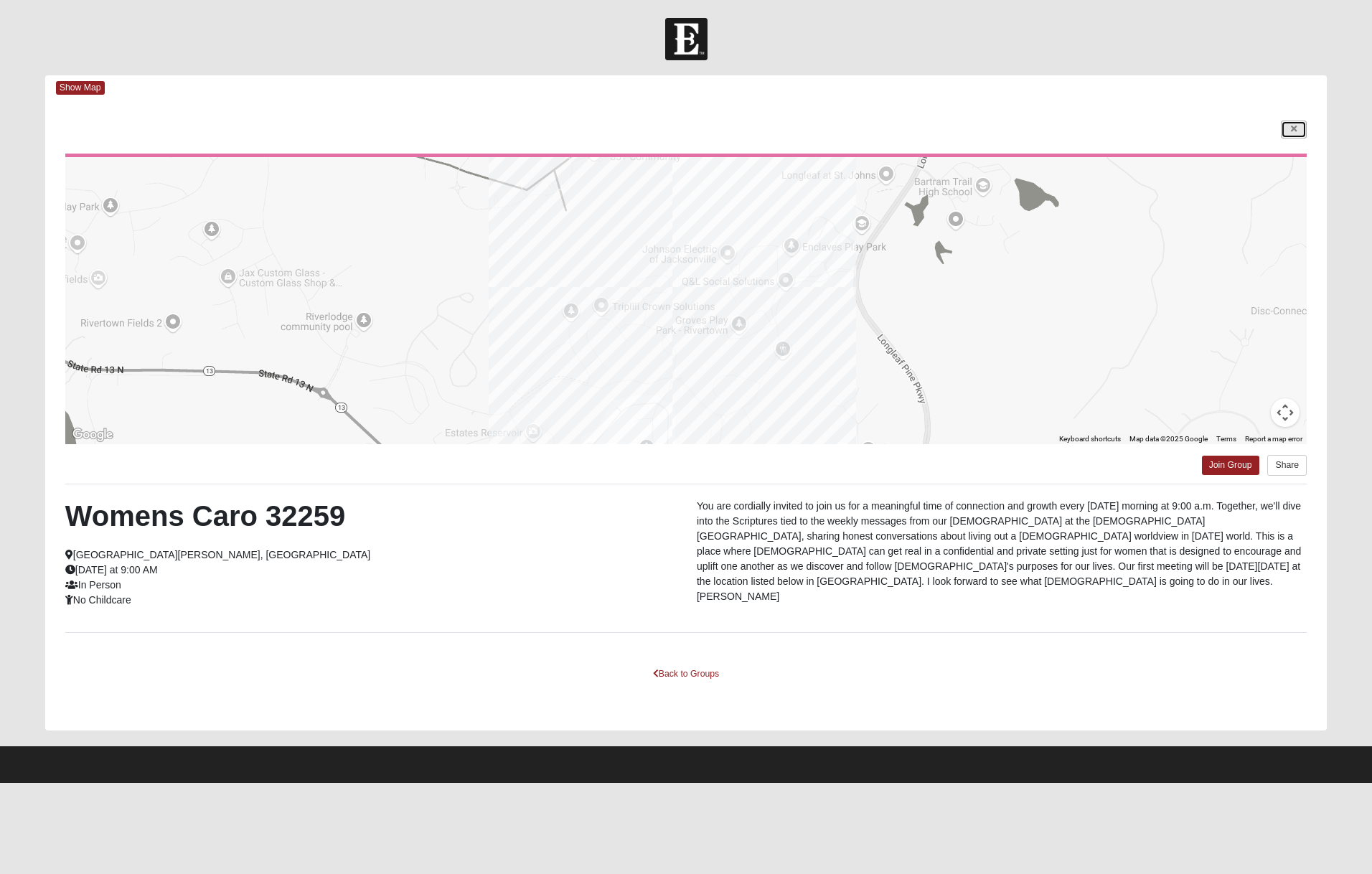
click at [1292, 134] on link at bounding box center [1294, 129] width 26 height 18
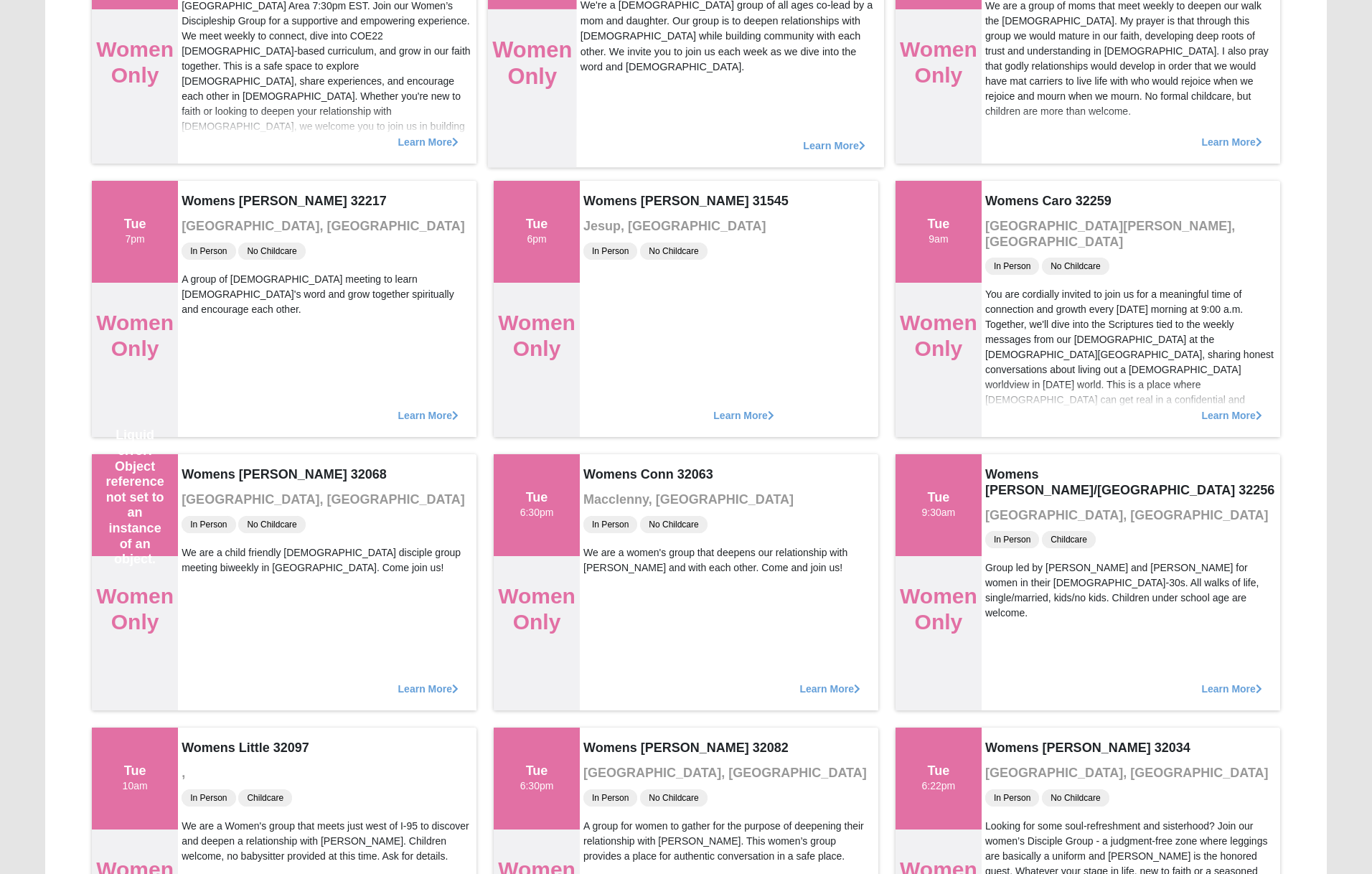
scroll to position [824, 0]
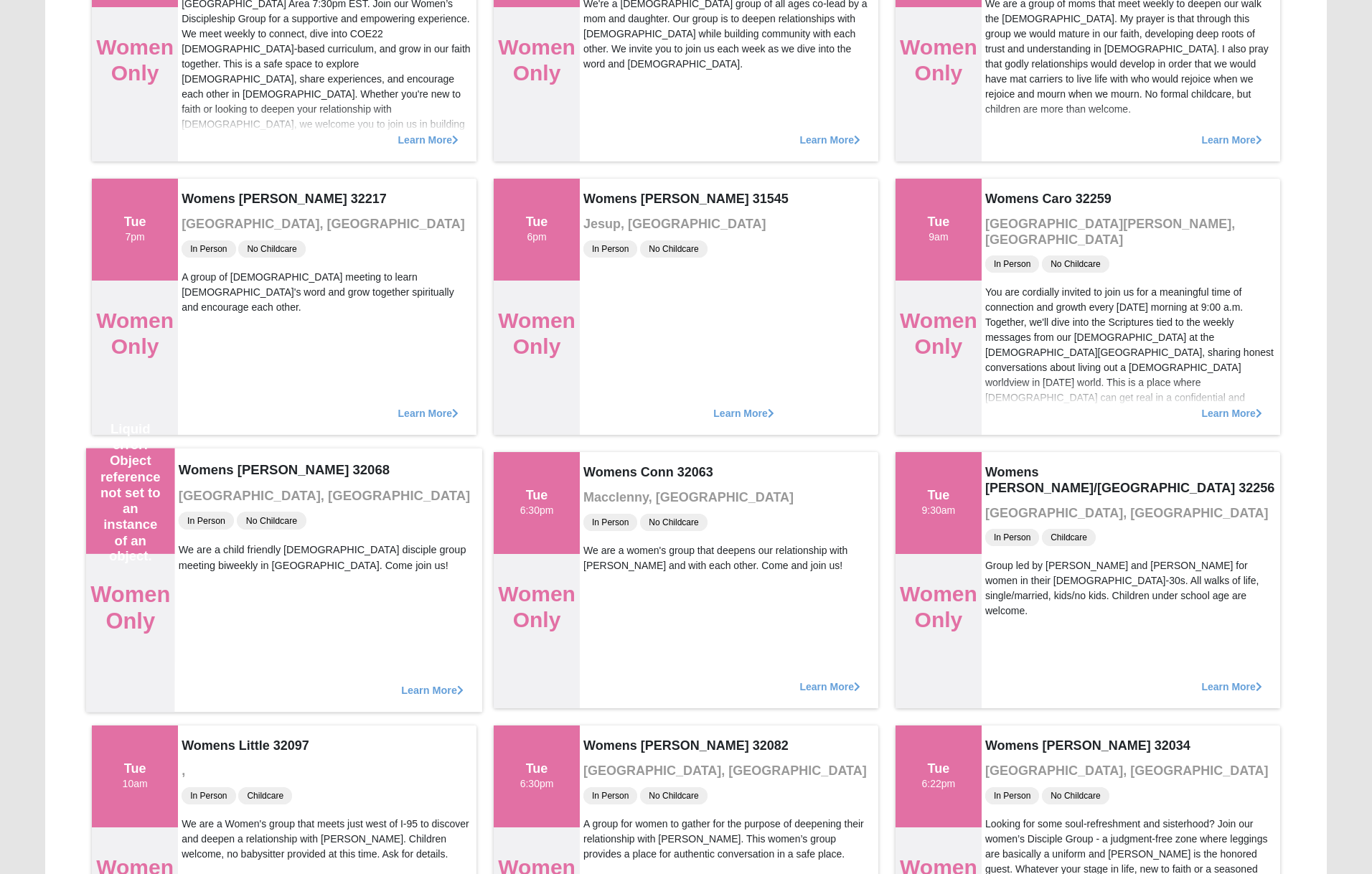
click at [433, 682] on span "Learn More" at bounding box center [432, 682] width 62 height 0
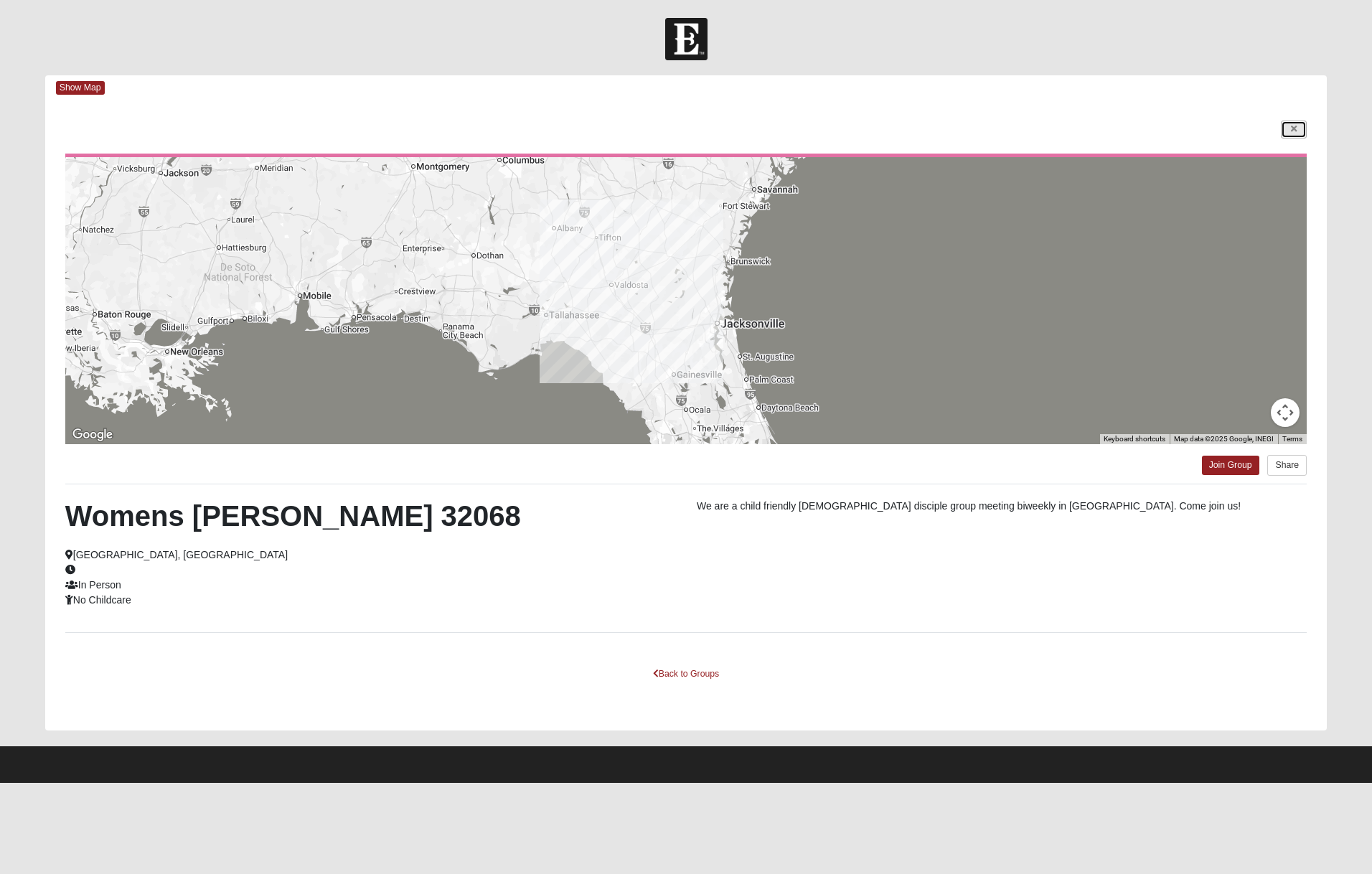
click at [1300, 136] on link at bounding box center [1294, 129] width 26 height 18
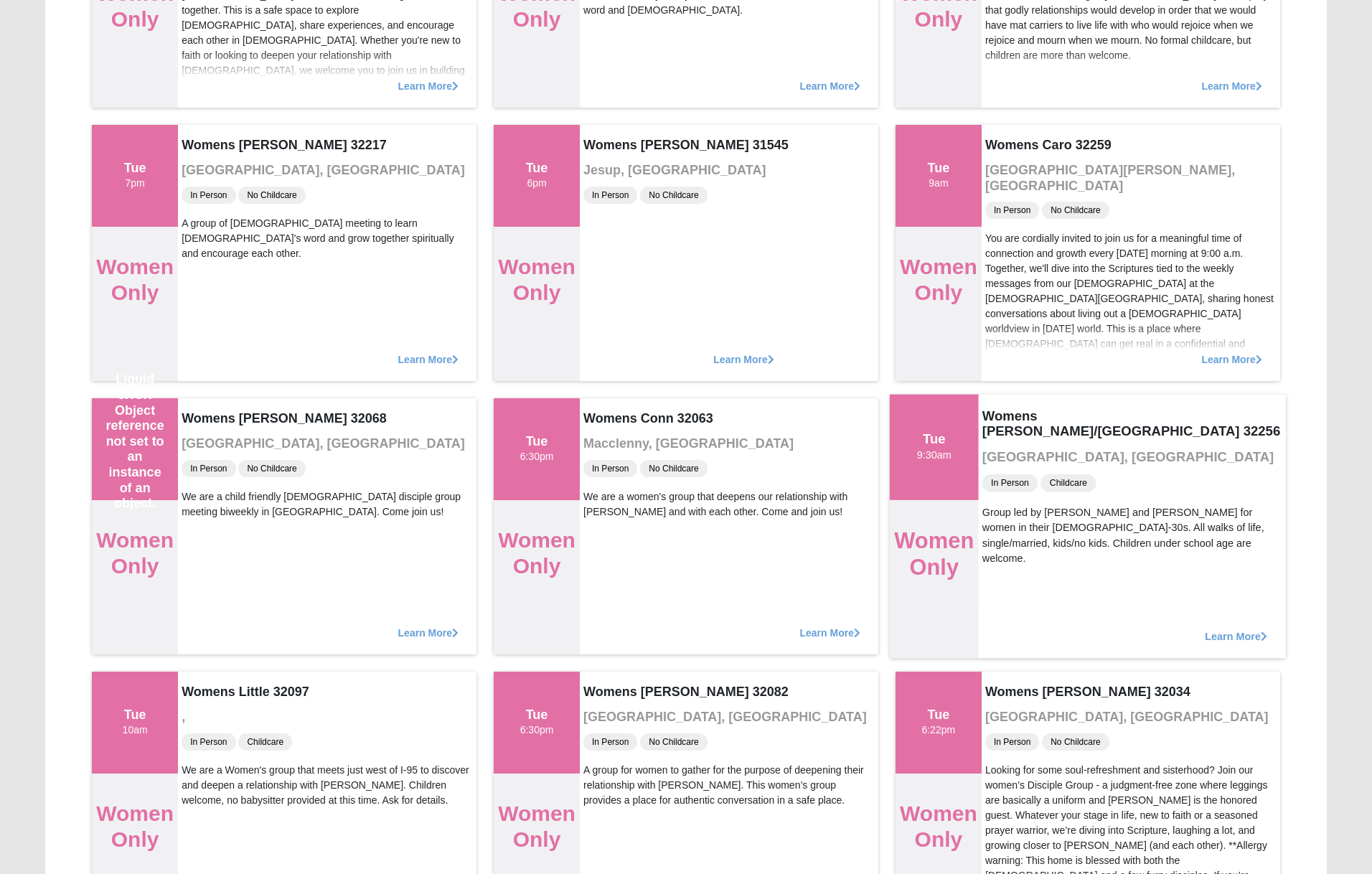
scroll to position [886, 0]
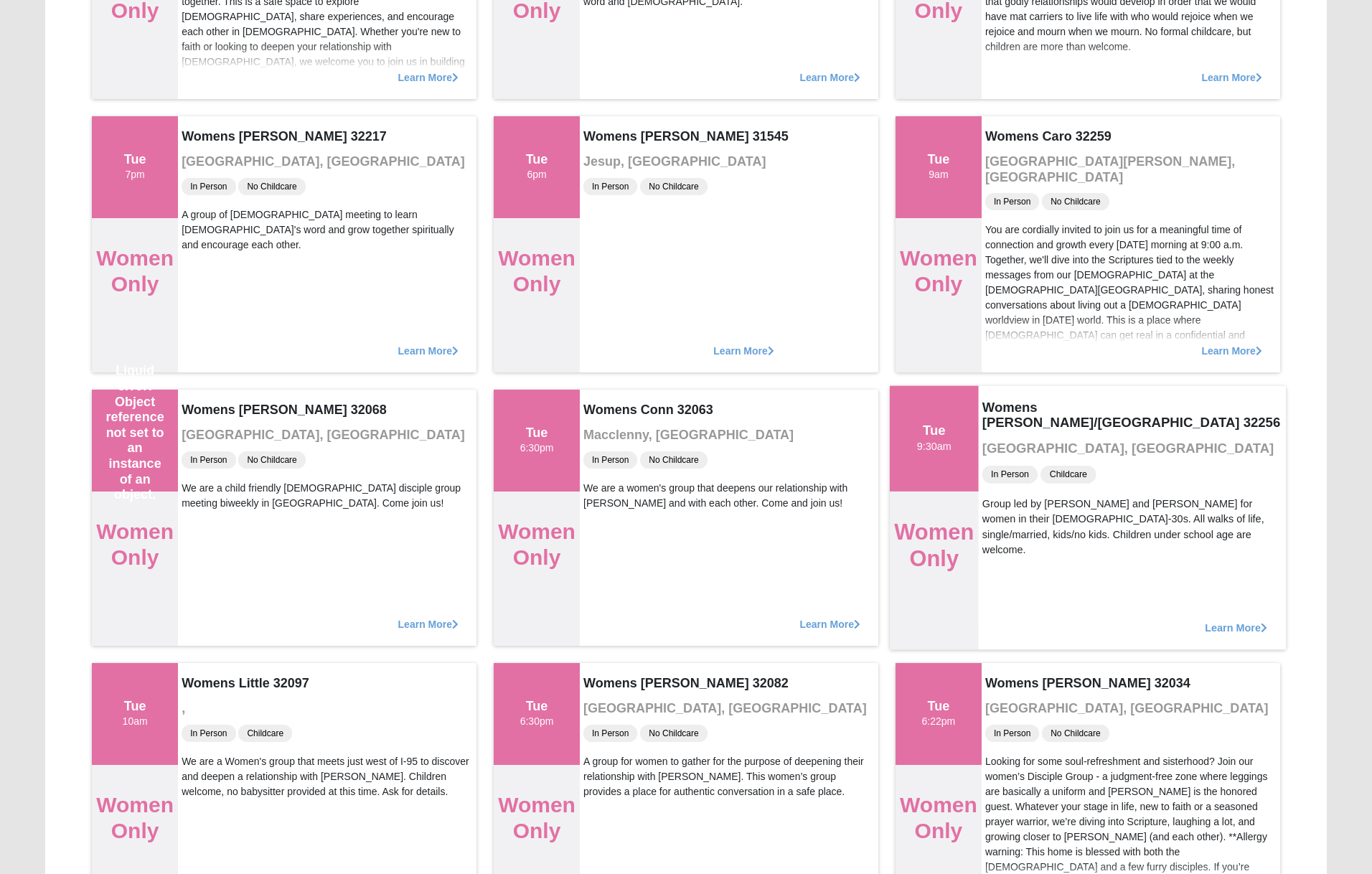
click at [1242, 620] on span "Learn More" at bounding box center [1236, 620] width 62 height 0
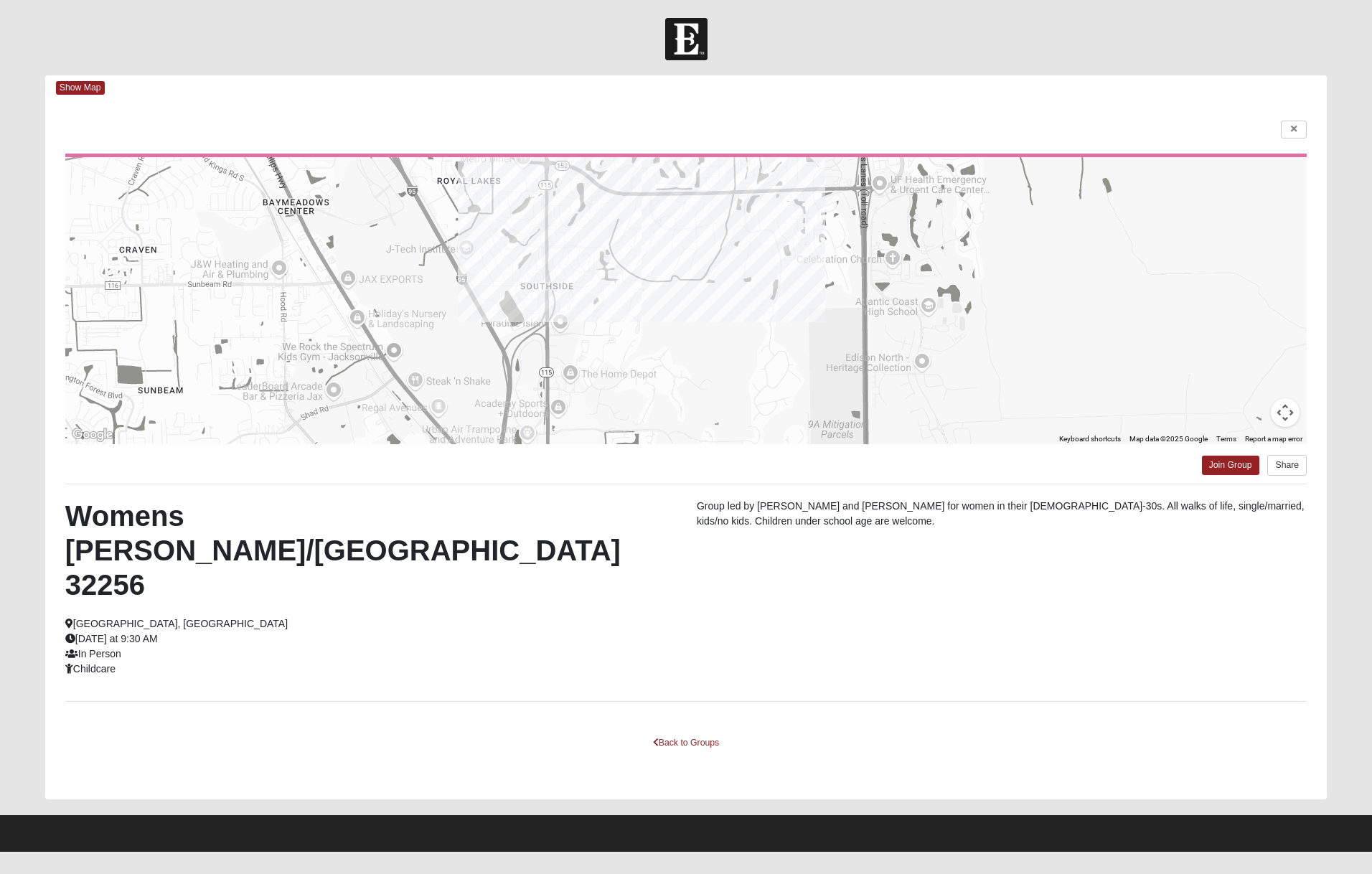
drag, startPoint x: 704, startPoint y: 245, endPoint x: 692, endPoint y: 333, distance: 88.8
click at [692, 333] on div at bounding box center [686, 301] width 1242 height 287
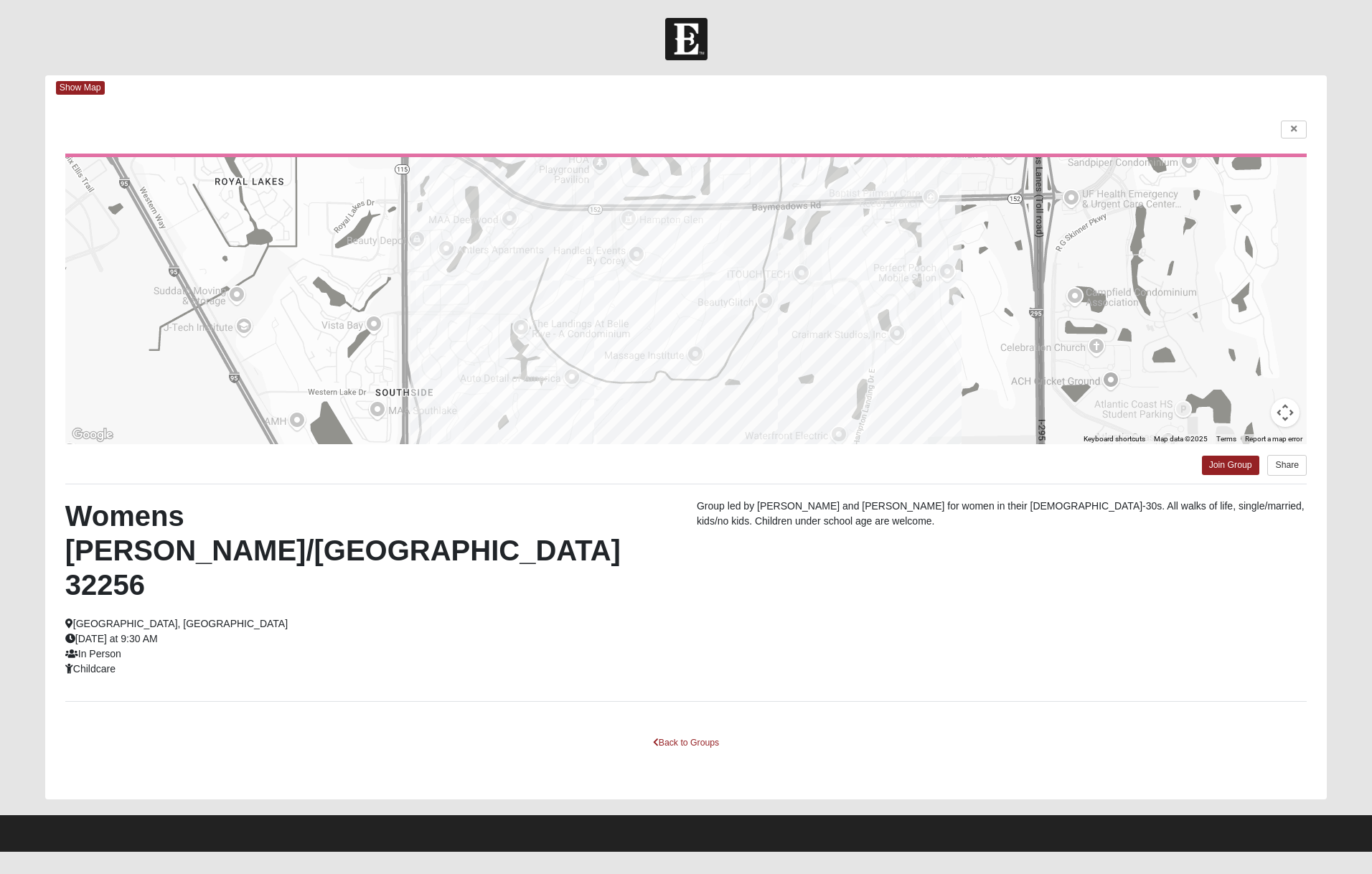
click at [694, 357] on div at bounding box center [686, 301] width 1242 height 287
drag, startPoint x: 1171, startPoint y: 504, endPoint x: 1284, endPoint y: 510, distance: 113.2
click at [1284, 510] on p "Group led by Chelsea and Shelby for women in their 20s-30s. All walks of life, …" at bounding box center [1001, 514] width 610 height 30
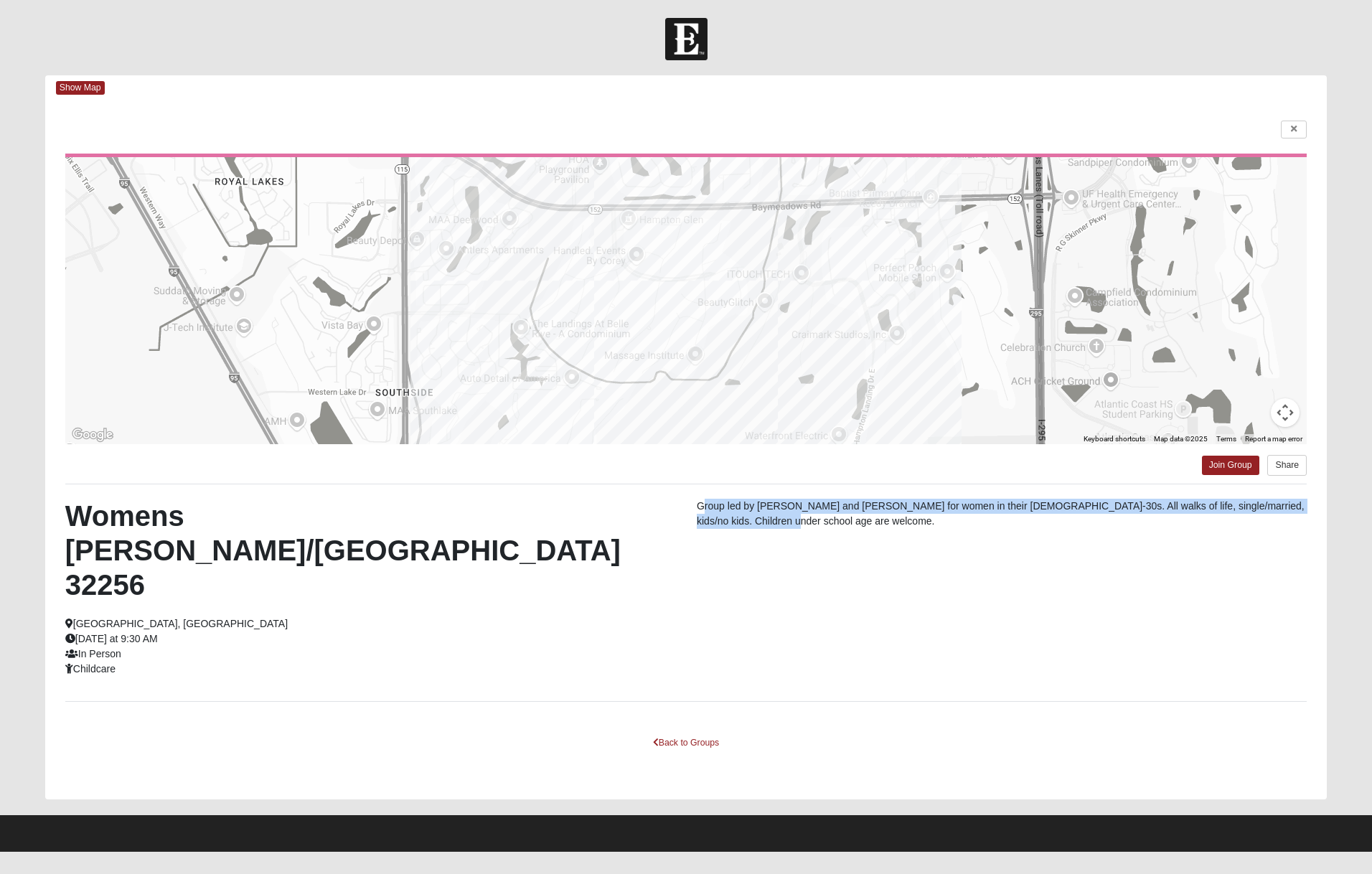
drag, startPoint x: 752, startPoint y: 520, endPoint x: 700, endPoint y: 504, distance: 54.4
click at [700, 504] on p "Group led by Chelsea and Shelby for women in their 20s-30s. All walks of life, …" at bounding box center [1001, 514] width 610 height 30
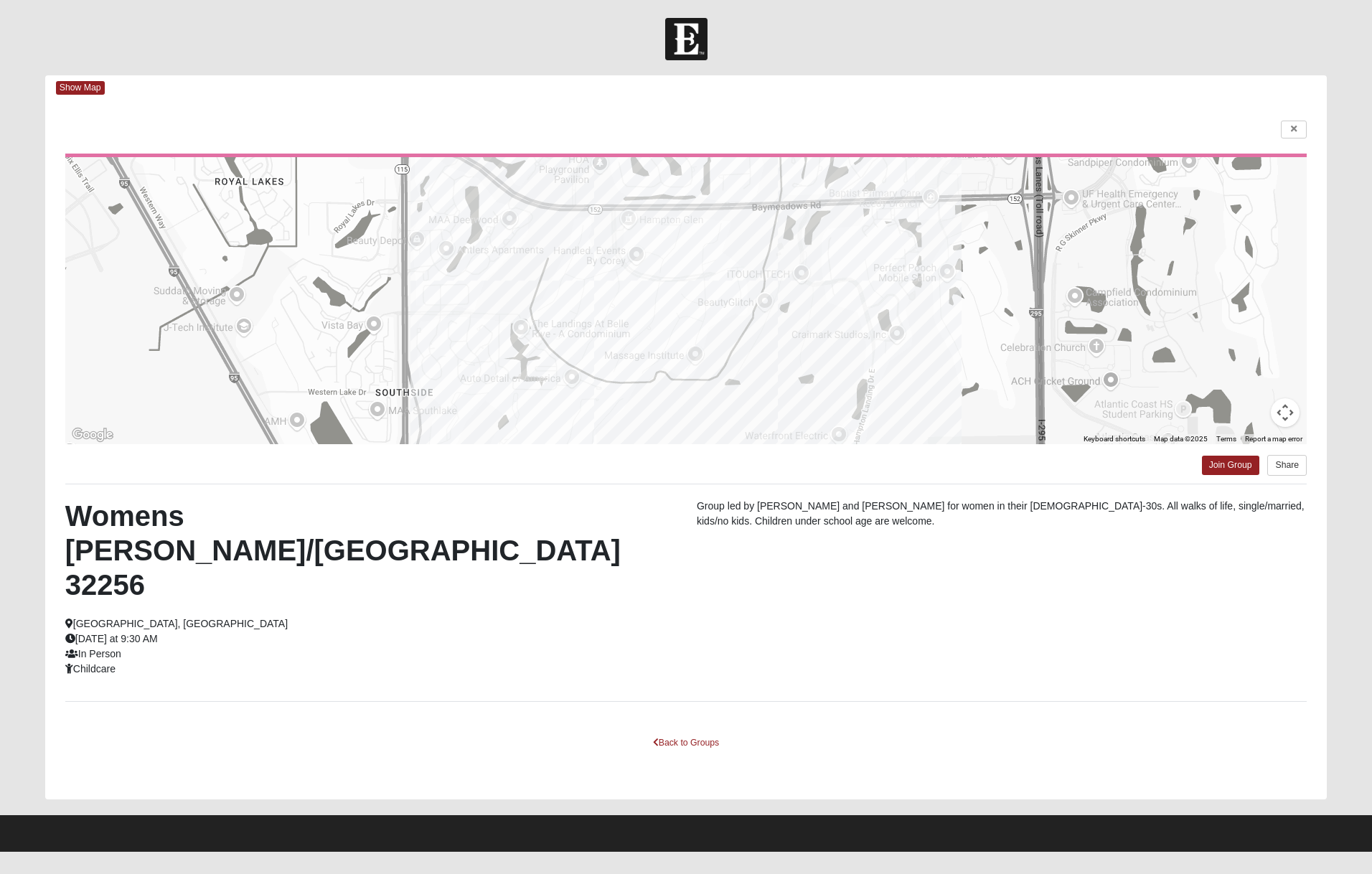
click at [700, 504] on p "Group led by Chelsea and Shelby for women in their 20s-30s. All walks of life, …" at bounding box center [1001, 514] width 610 height 30
click at [1286, 465] on button "Share" at bounding box center [1286, 465] width 39 height 21
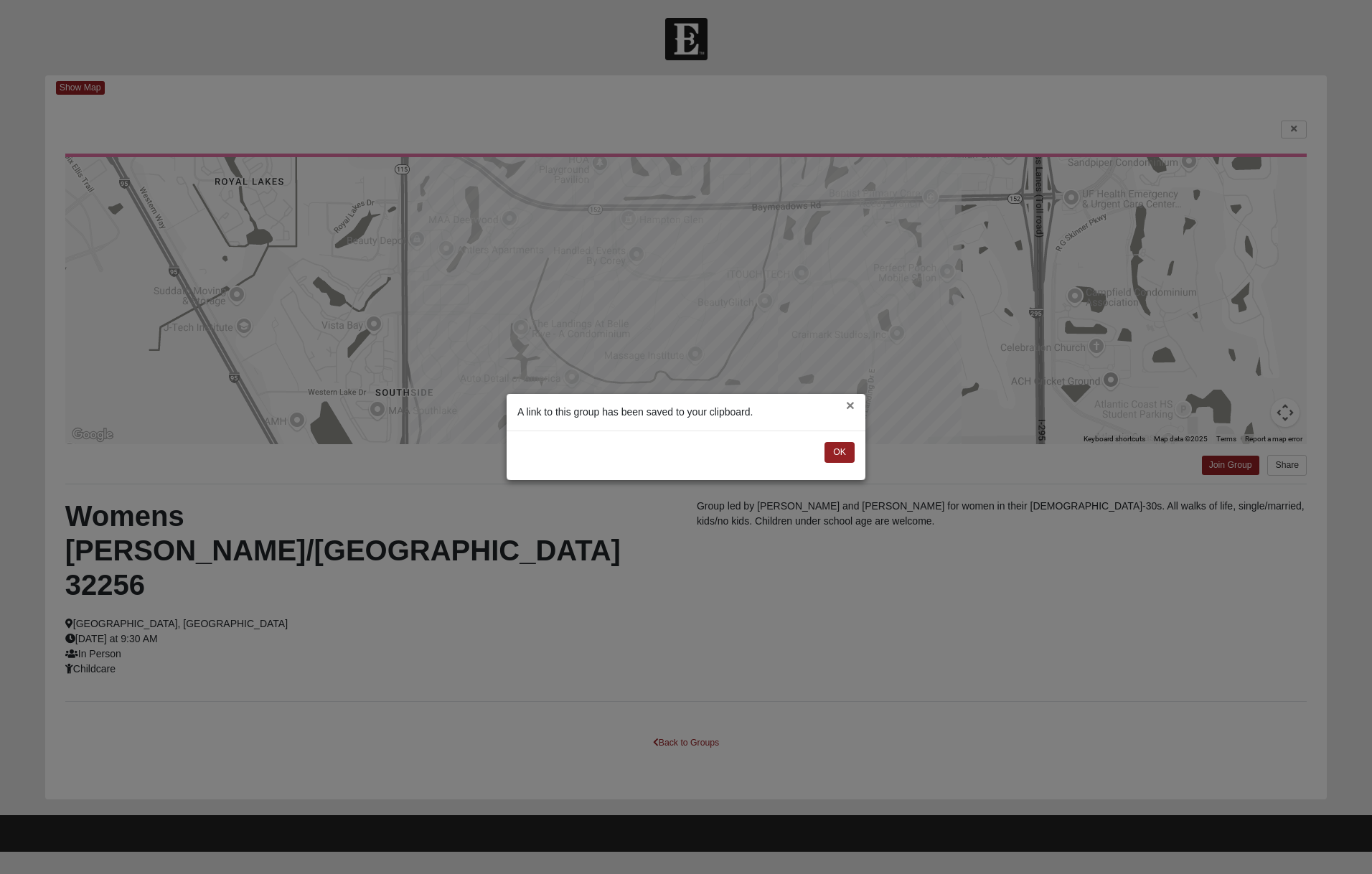
click at [846, 408] on button "×" at bounding box center [850, 404] width 9 height 15
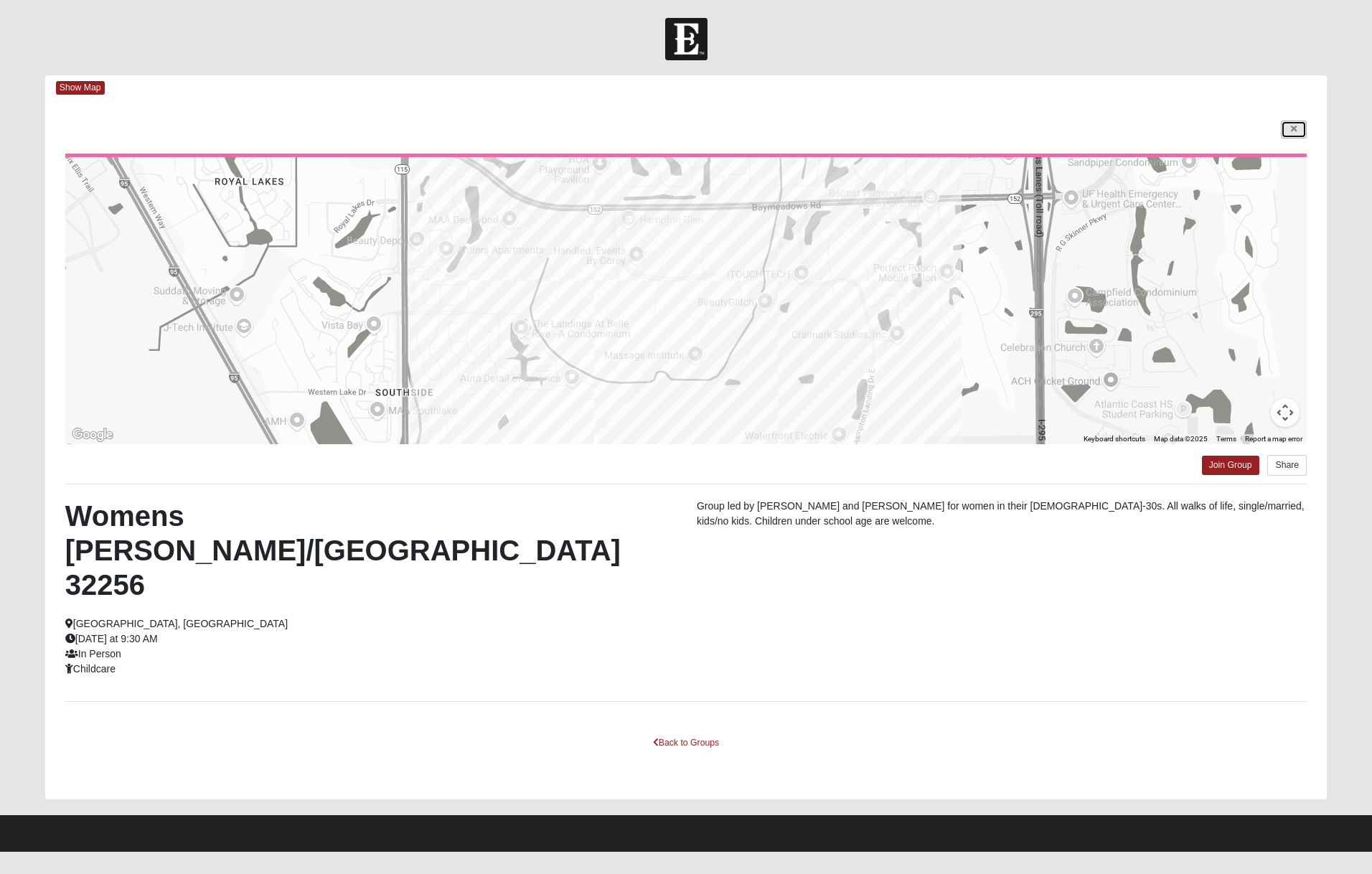
click at [1291, 130] on icon at bounding box center [1294, 129] width 6 height 9
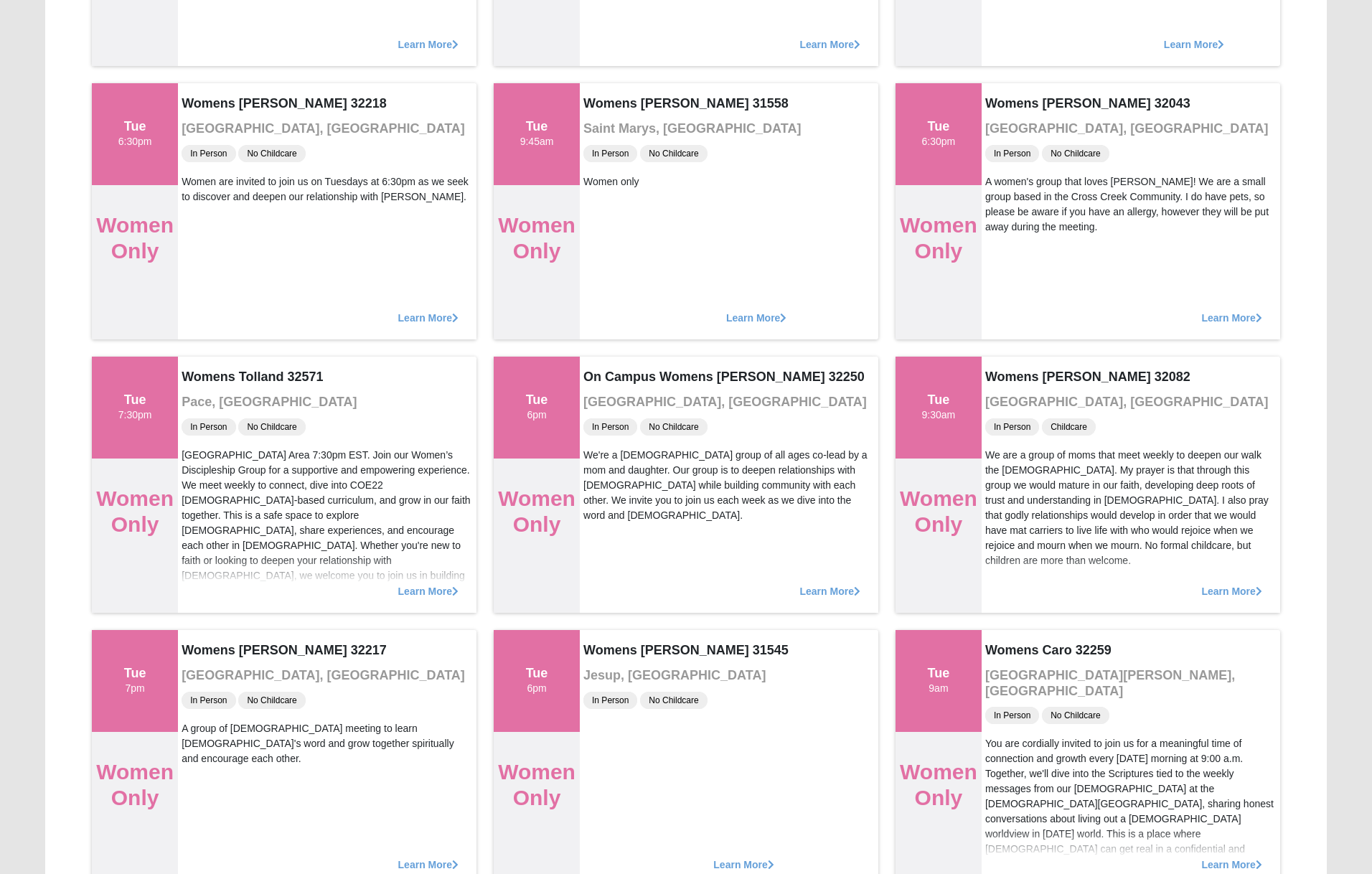
scroll to position [374, 0]
click at [1239, 586] on span "Learn More" at bounding box center [1236, 586] width 62 height 0
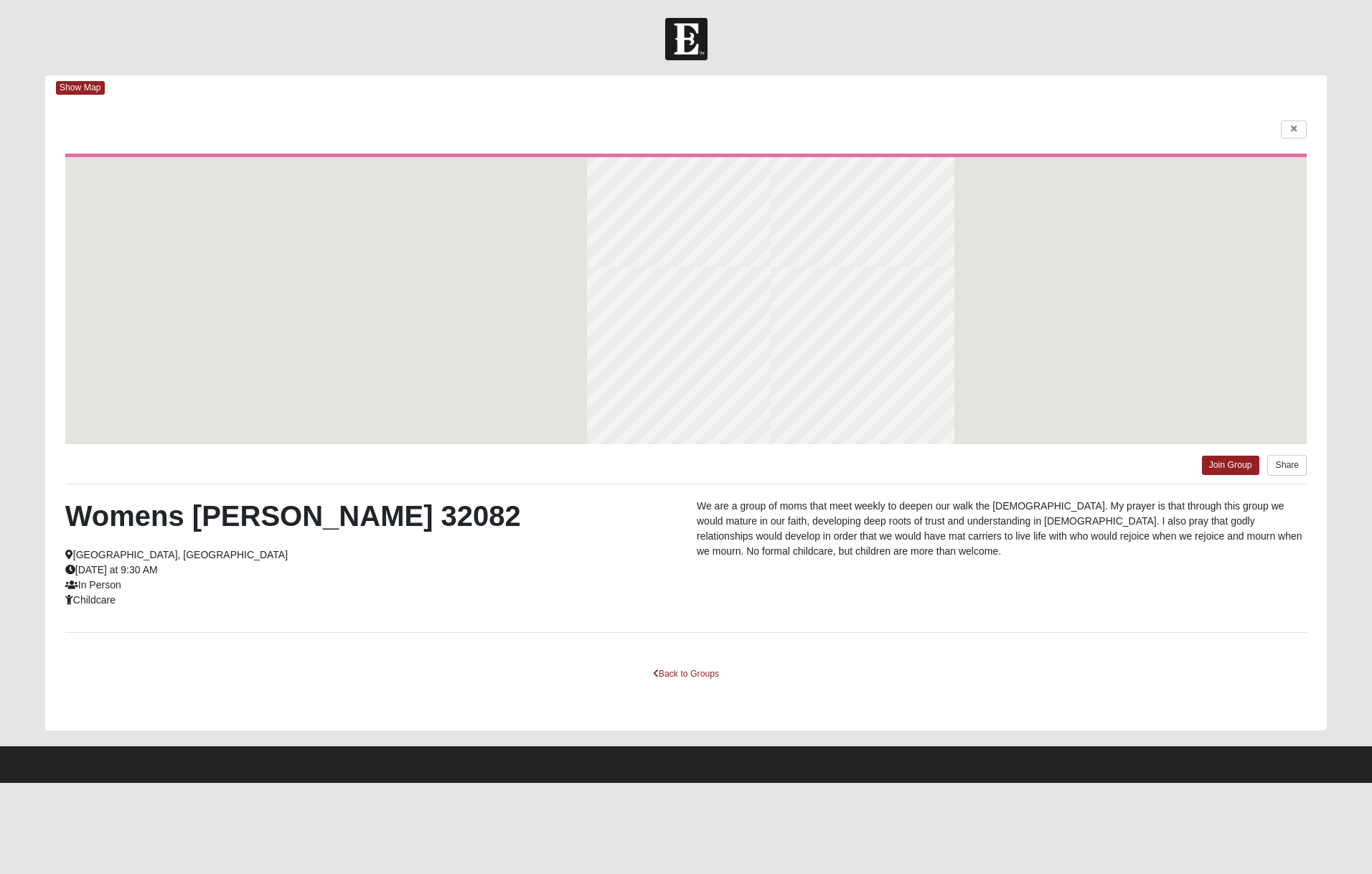
scroll to position [0, 0]
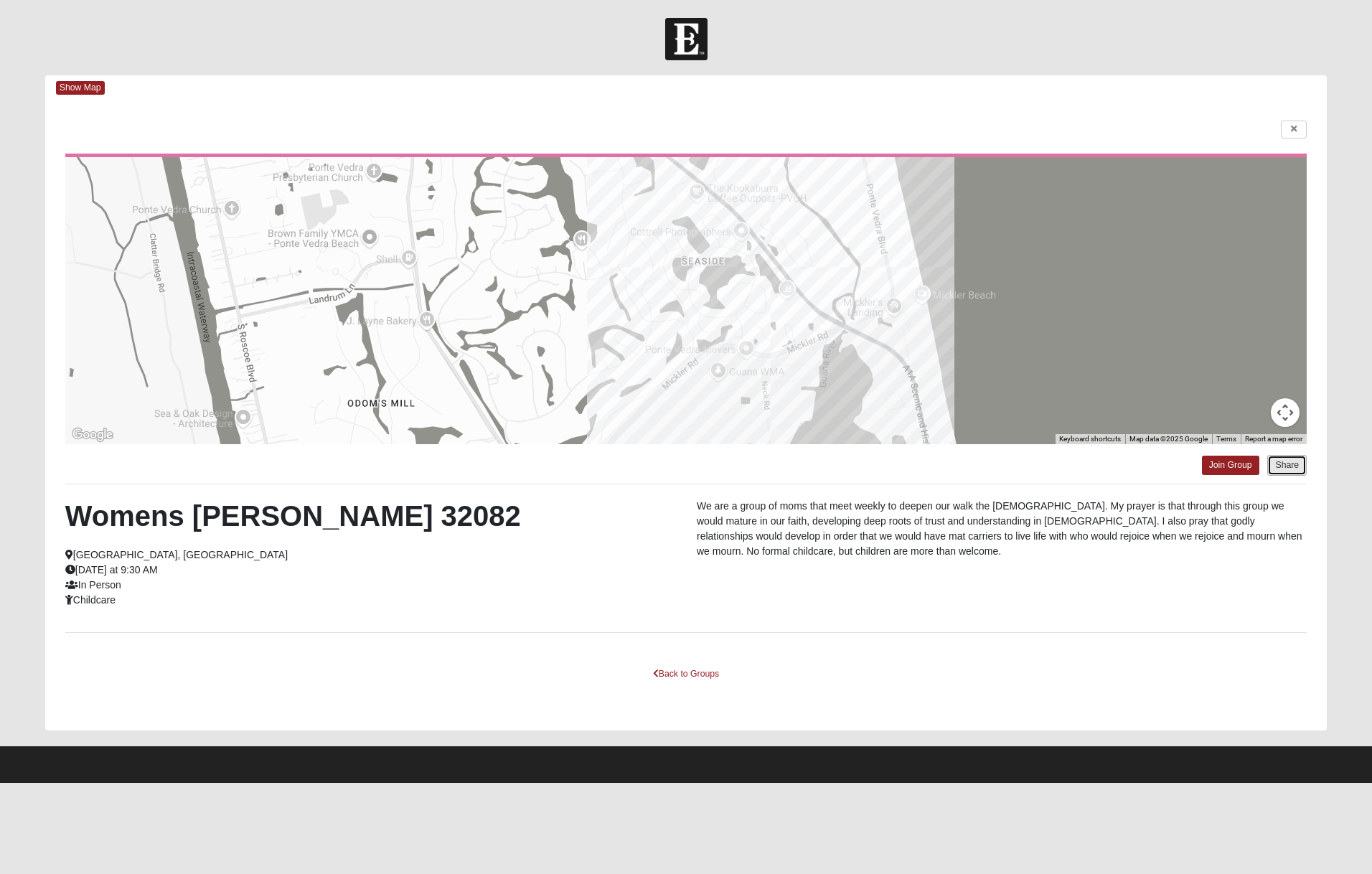
click at [1282, 464] on button "Share" at bounding box center [1286, 465] width 39 height 21
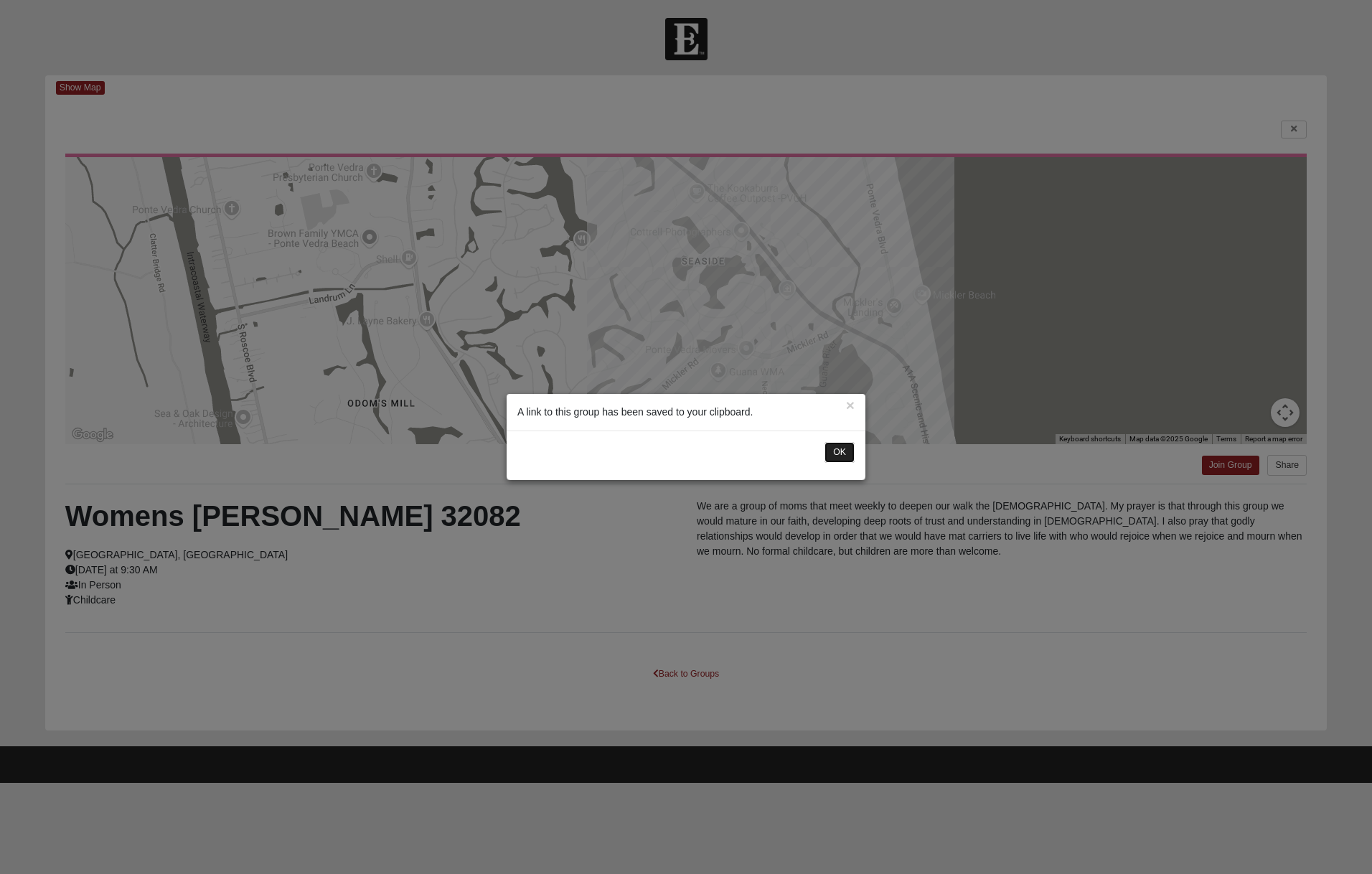
click at [840, 453] on button "OK" at bounding box center [839, 452] width 30 height 21
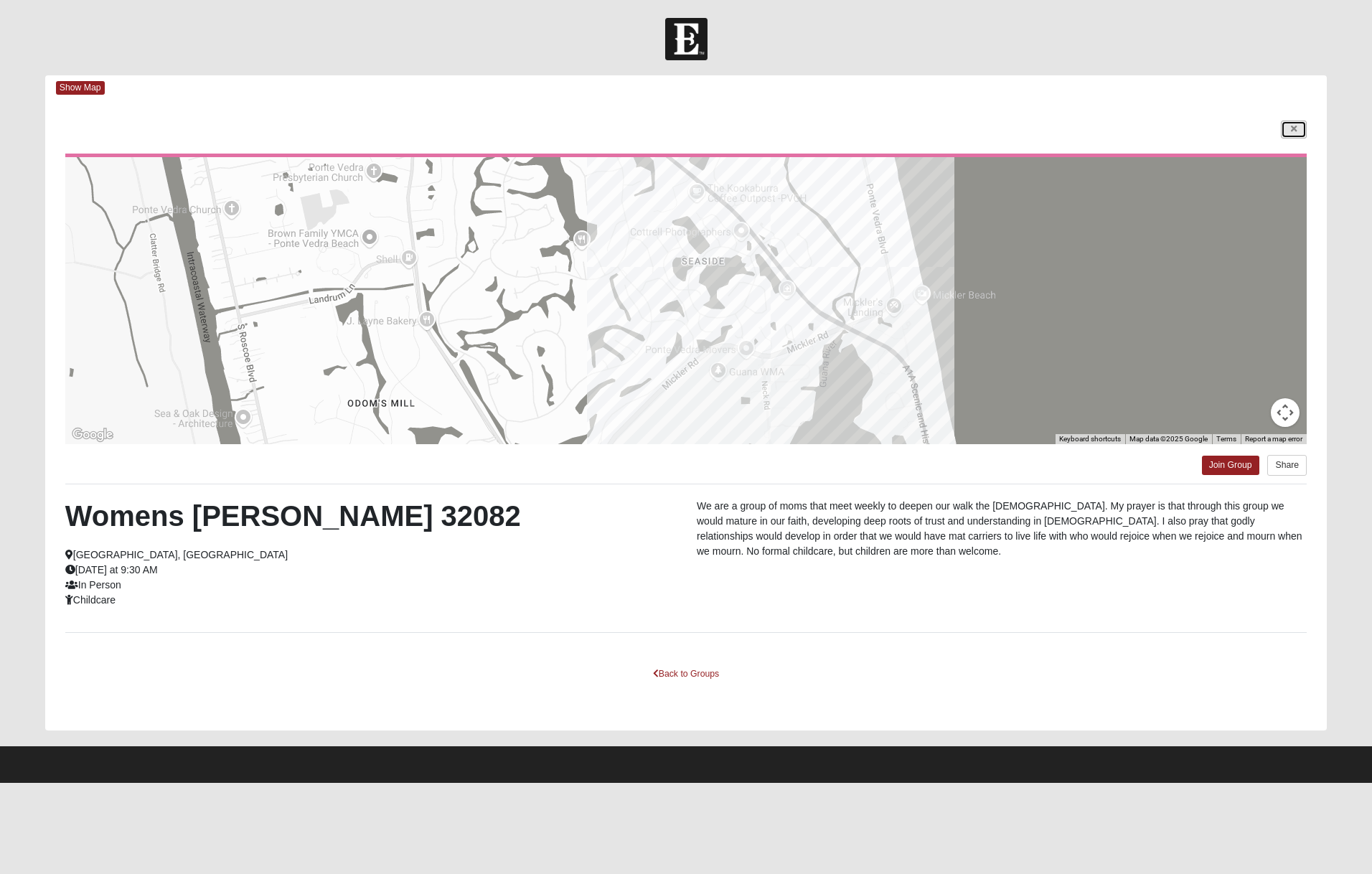
click at [1291, 127] on icon at bounding box center [1294, 129] width 6 height 9
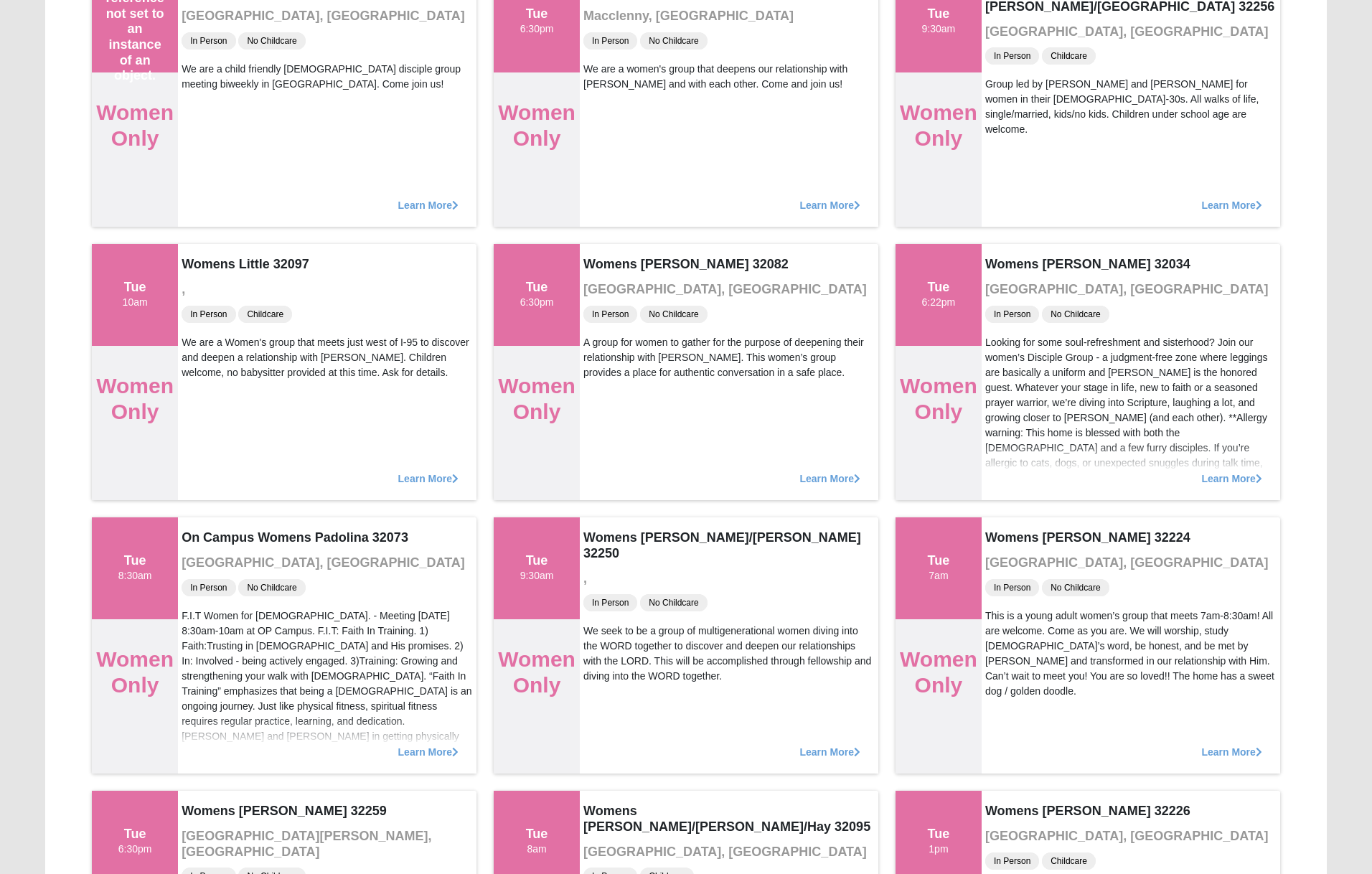
scroll to position [1315, 0]
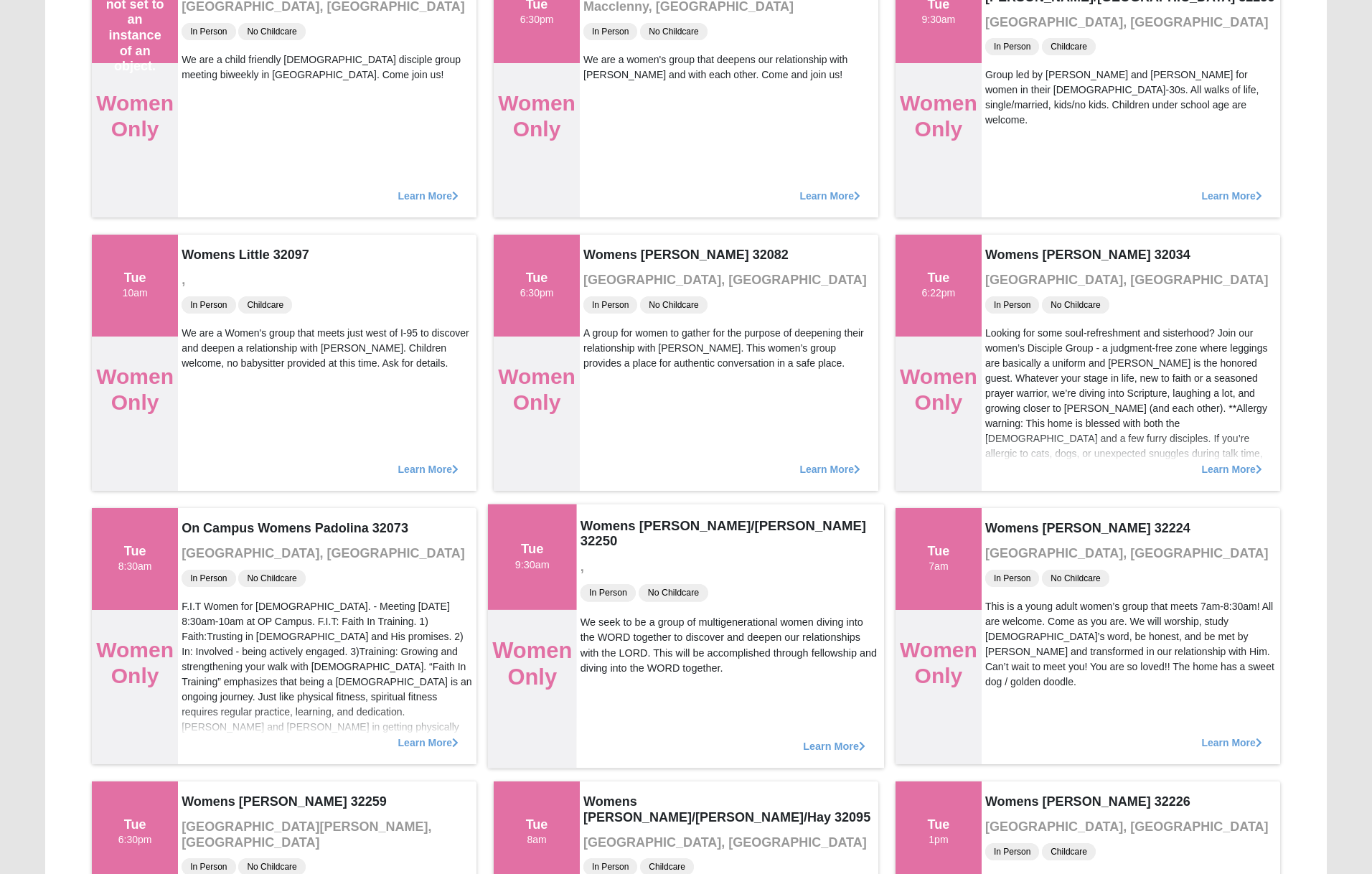
click at [833, 738] on span "Learn More" at bounding box center [834, 738] width 62 height 0
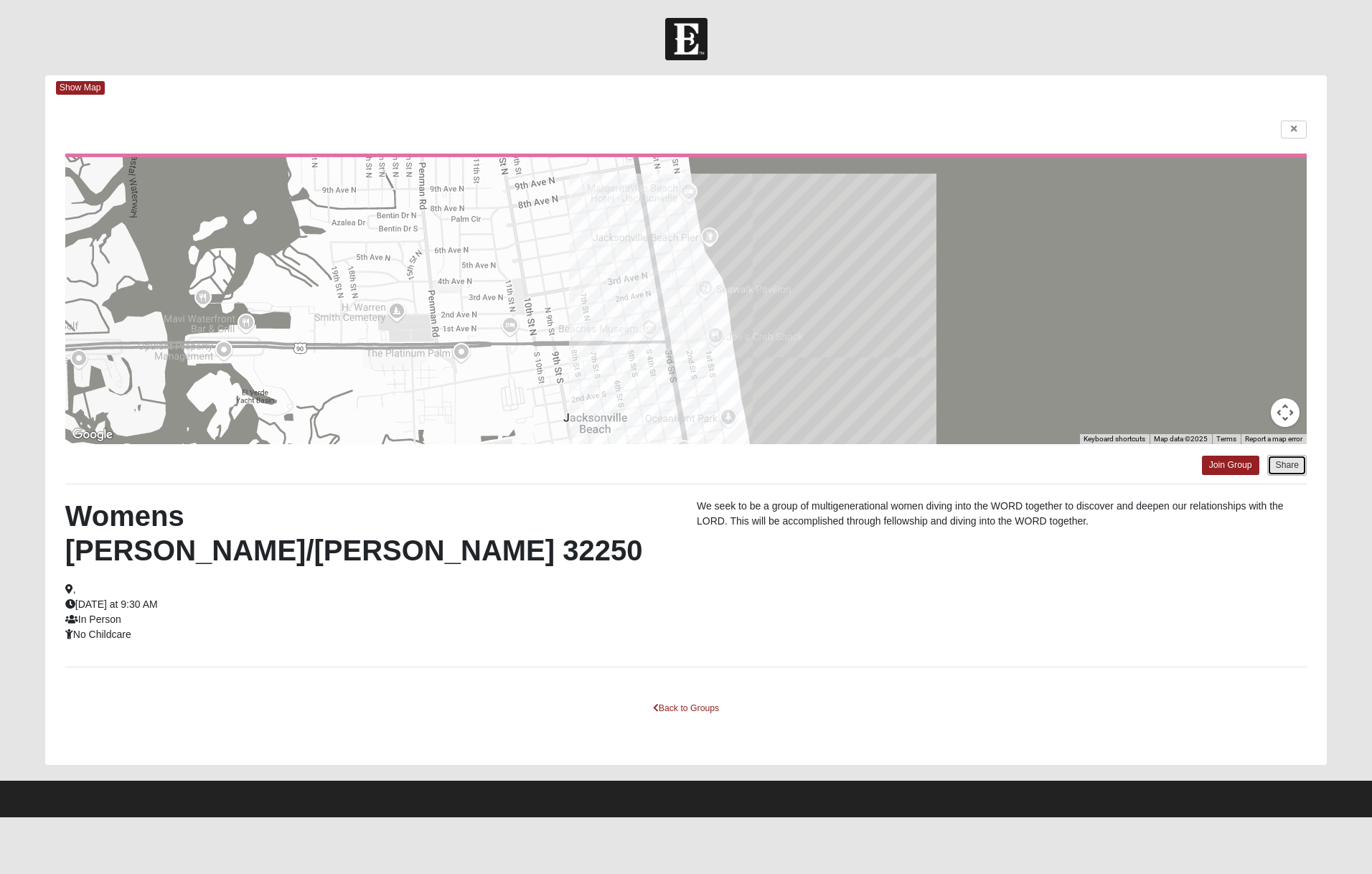
click at [1276, 467] on button "Share" at bounding box center [1286, 465] width 39 height 21
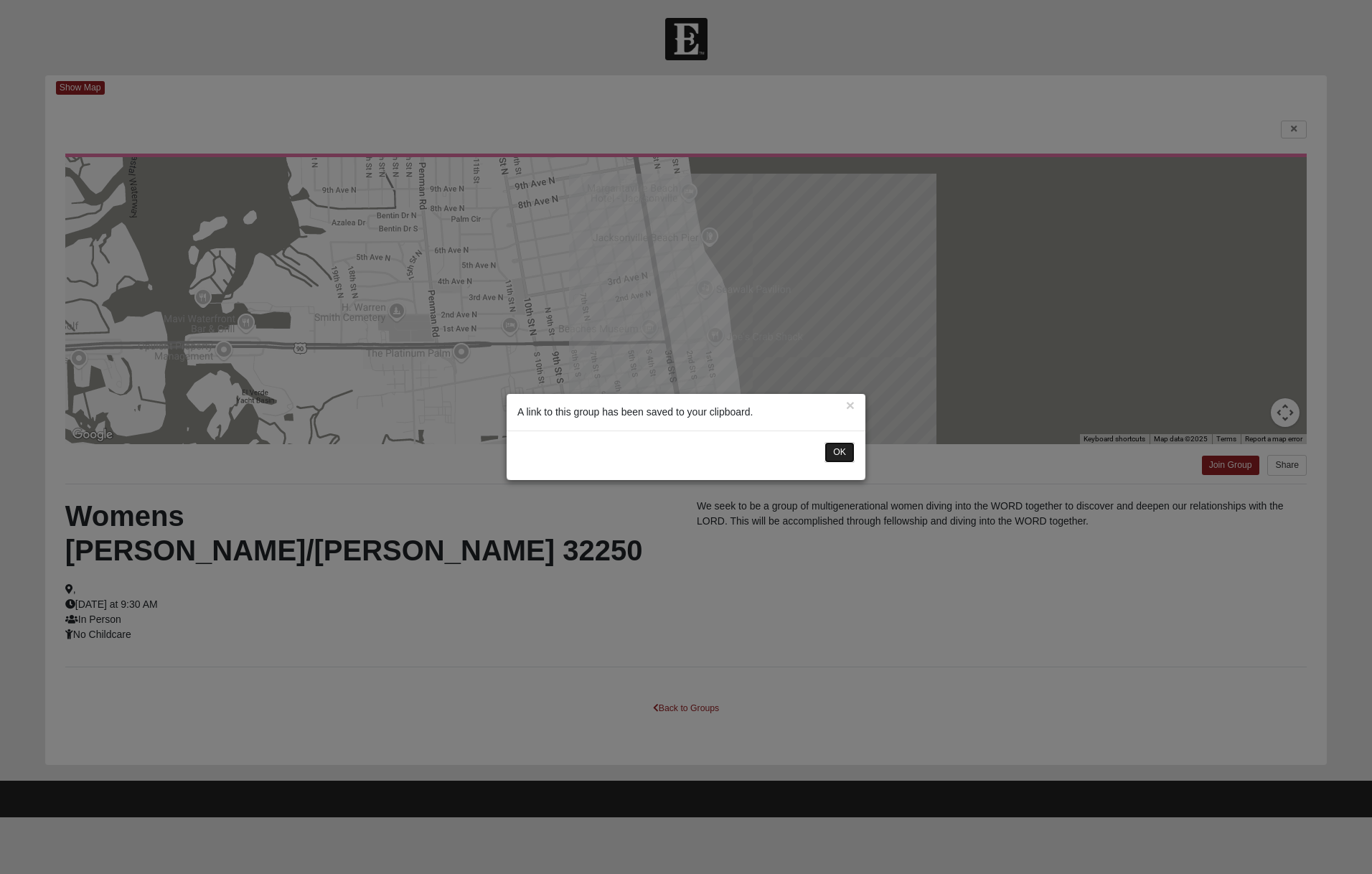
click at [836, 459] on button "OK" at bounding box center [839, 452] width 30 height 21
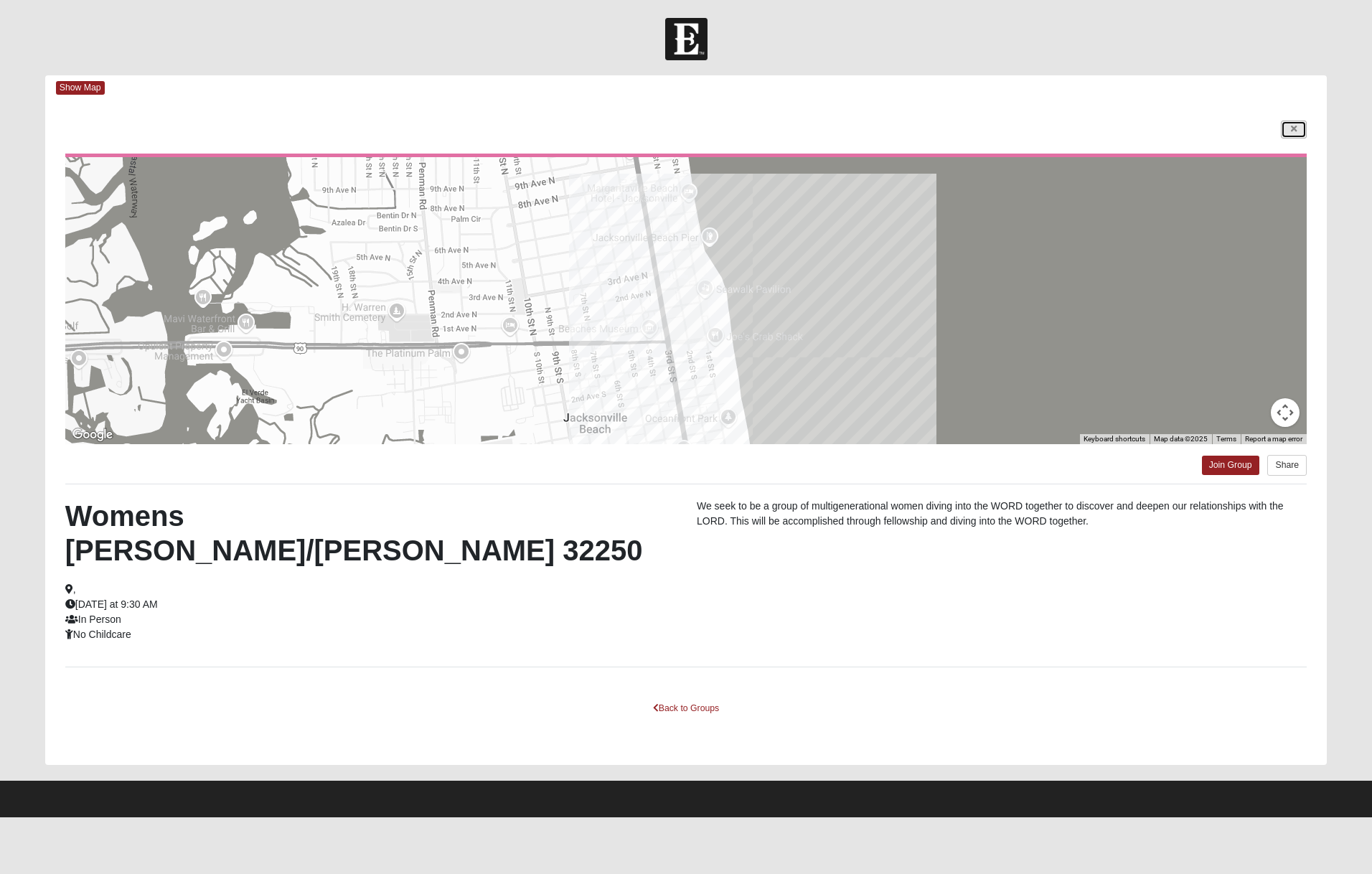
click at [1296, 125] on icon at bounding box center [1294, 129] width 6 height 9
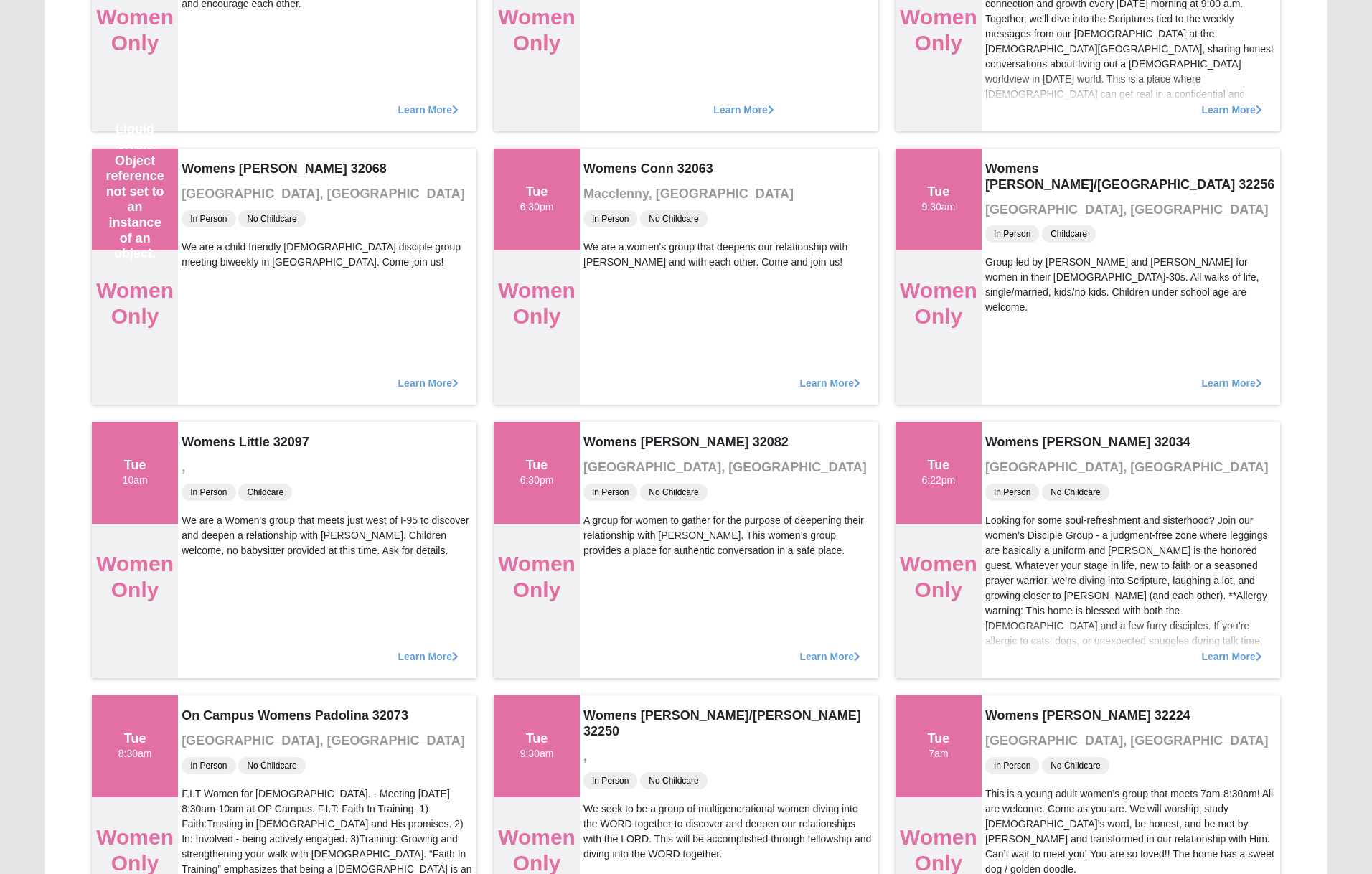
scroll to position [1128, 0]
click at [433, 652] on span "Learn More" at bounding box center [432, 652] width 62 height 0
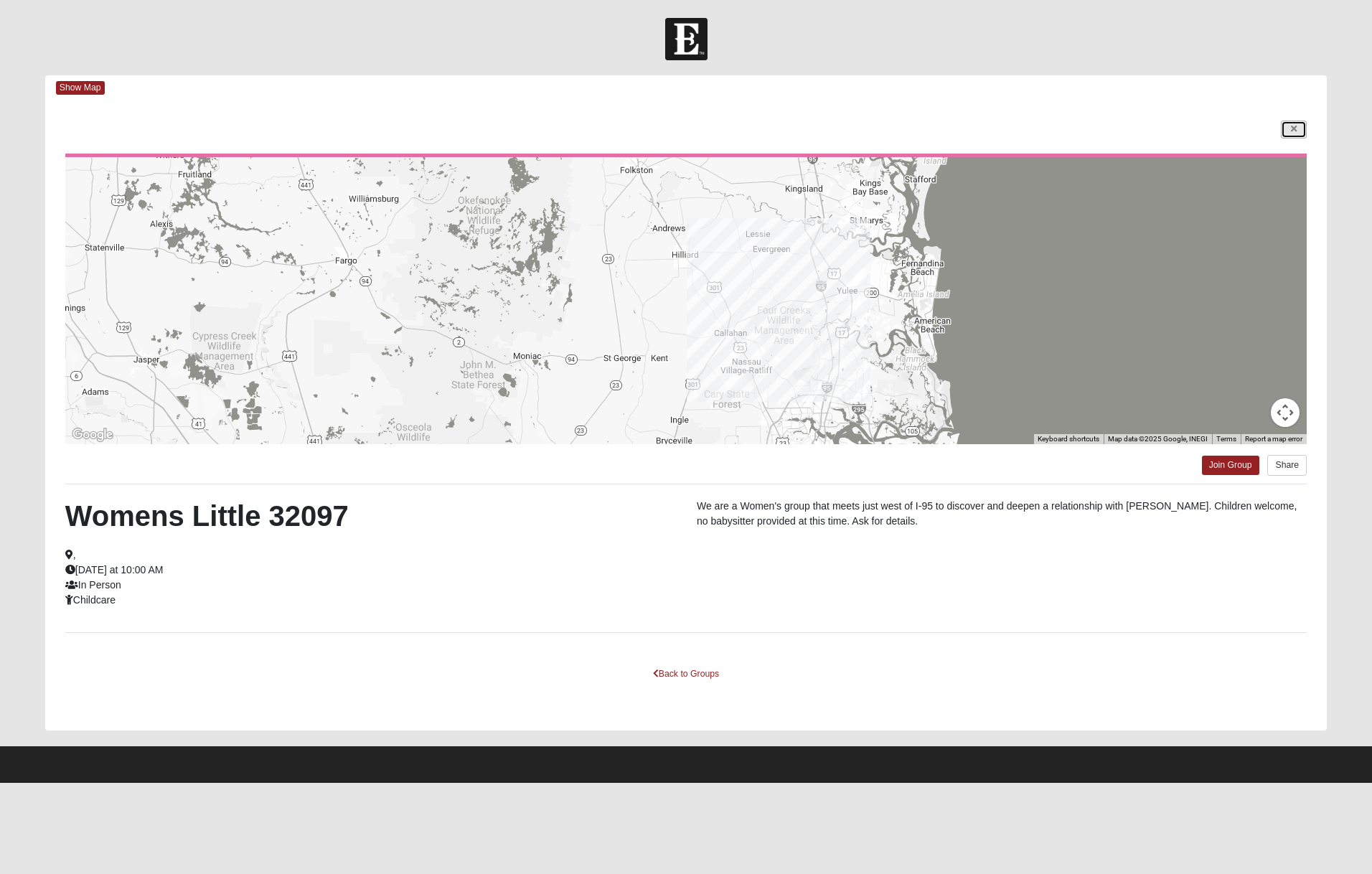
click at [1298, 125] on link at bounding box center [1294, 129] width 26 height 18
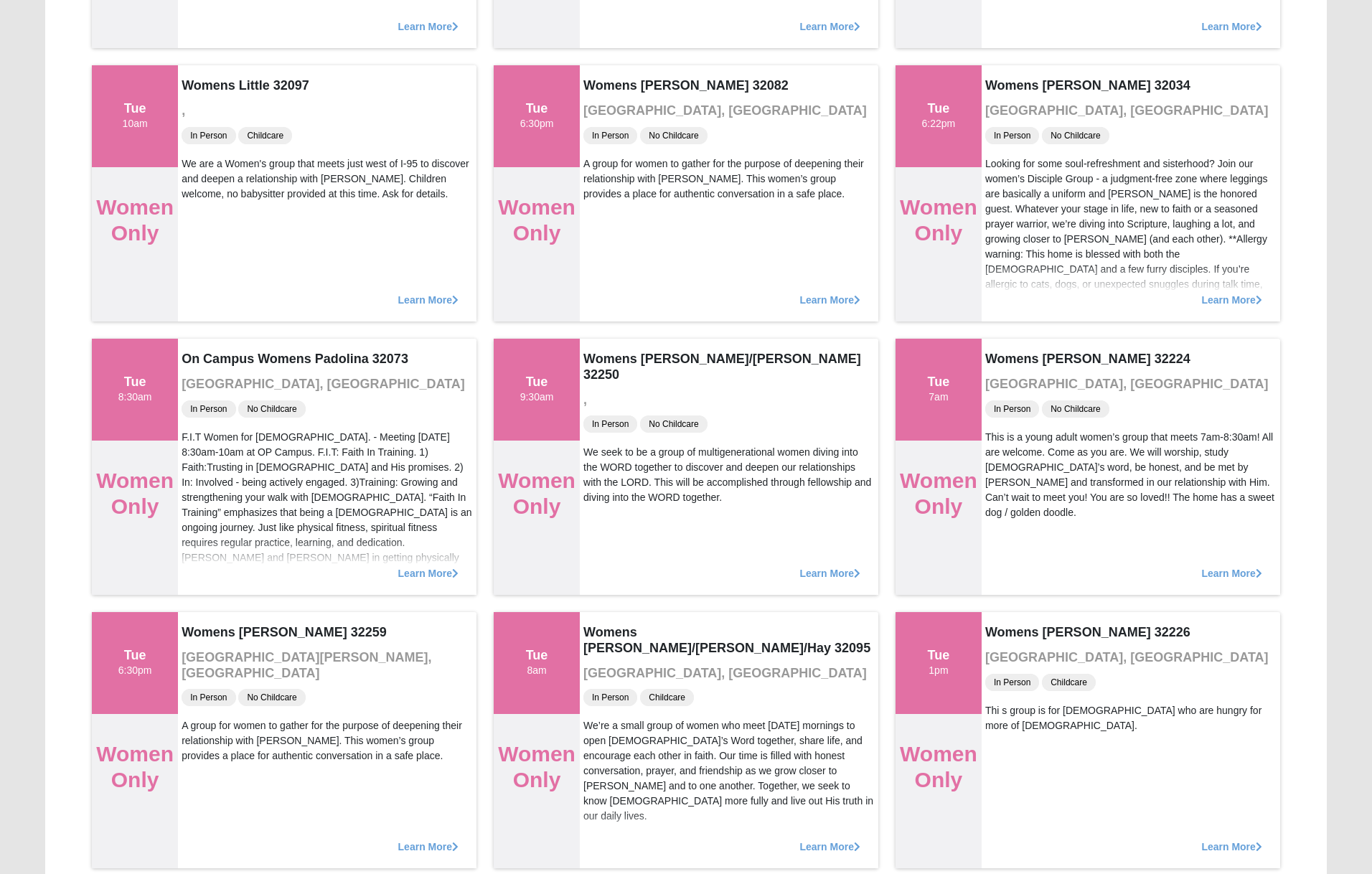
scroll to position [1539, 0]
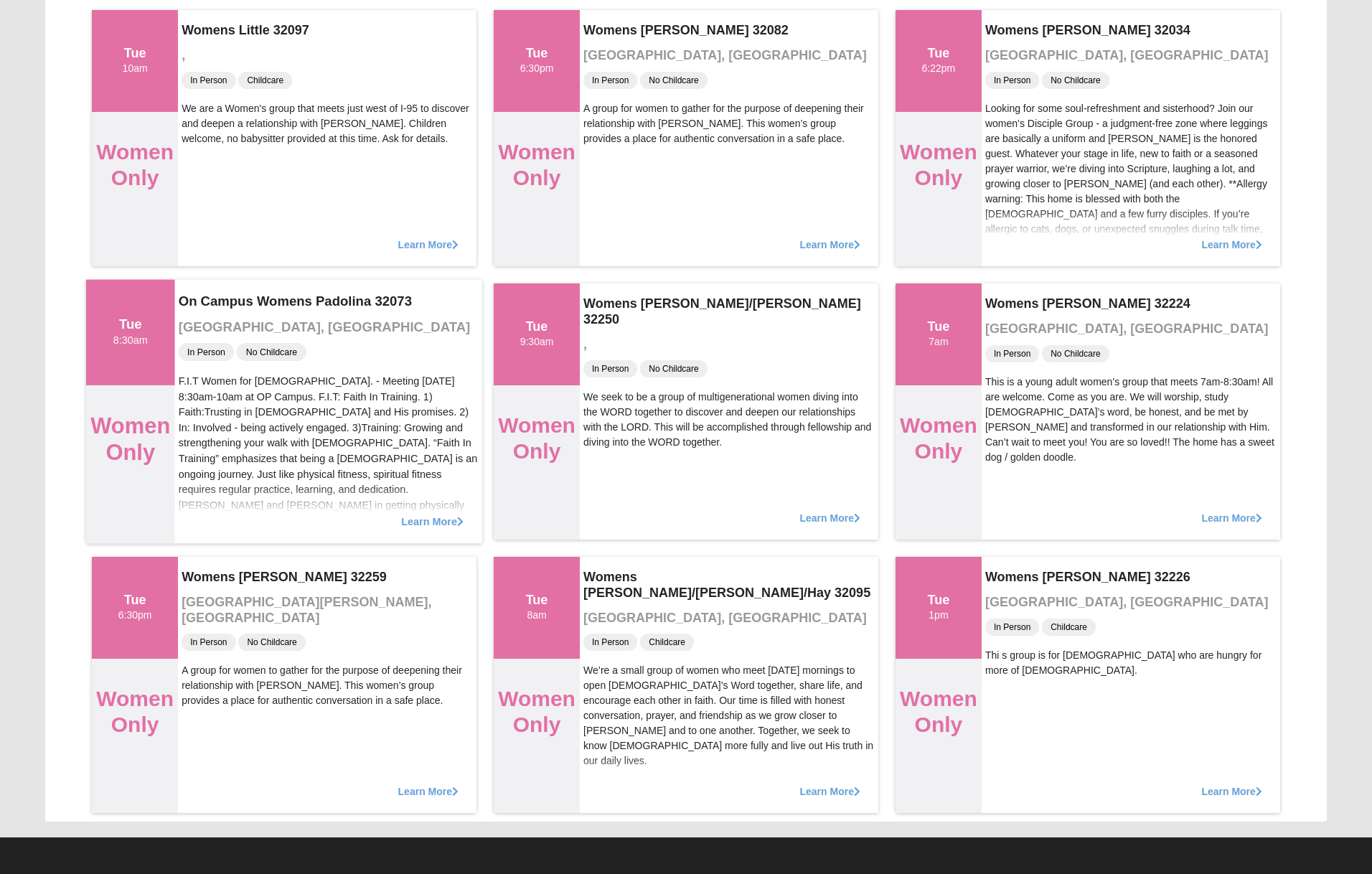
click at [412, 514] on span "Learn More" at bounding box center [432, 514] width 62 height 0
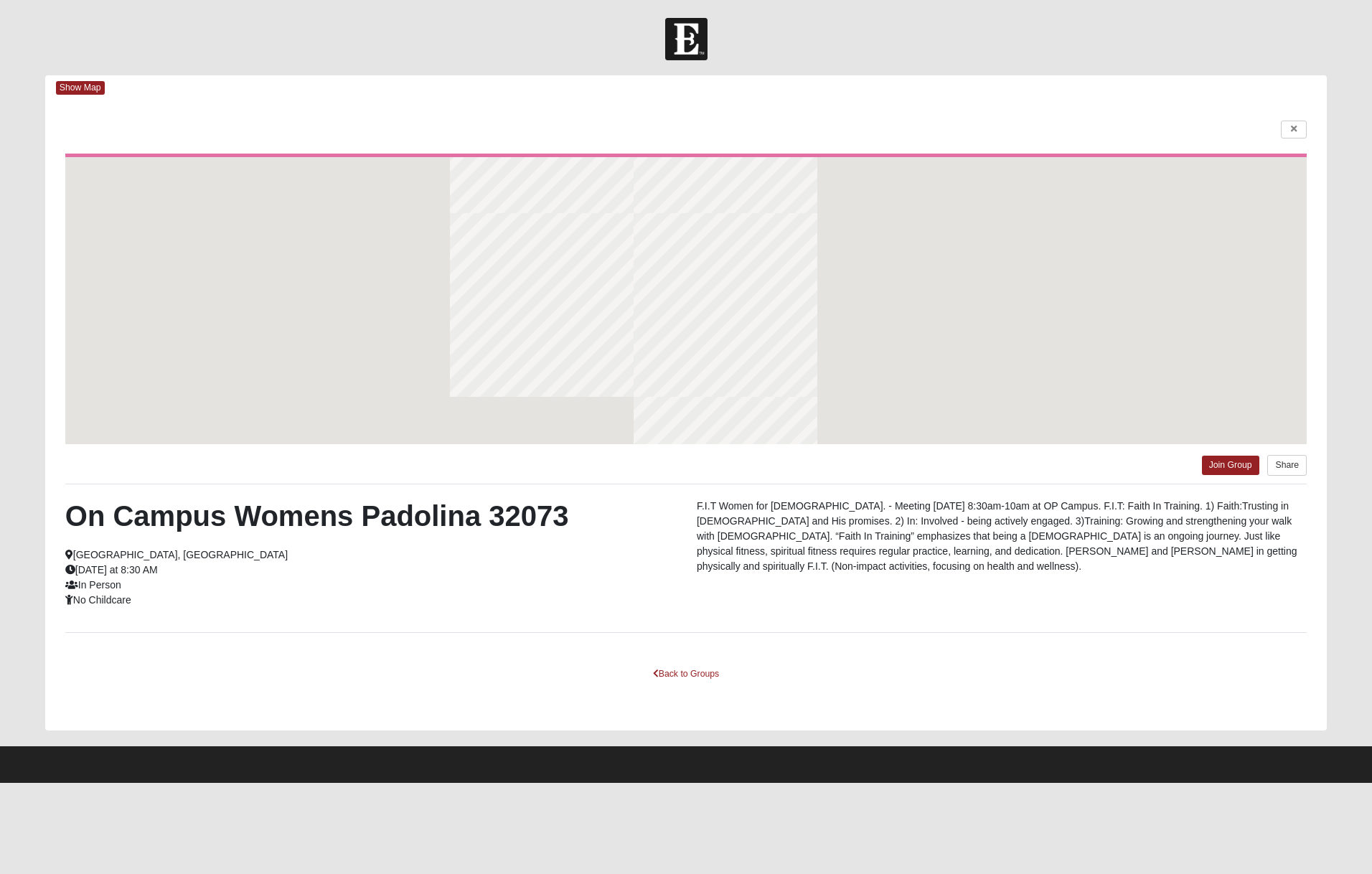
scroll to position [0, 0]
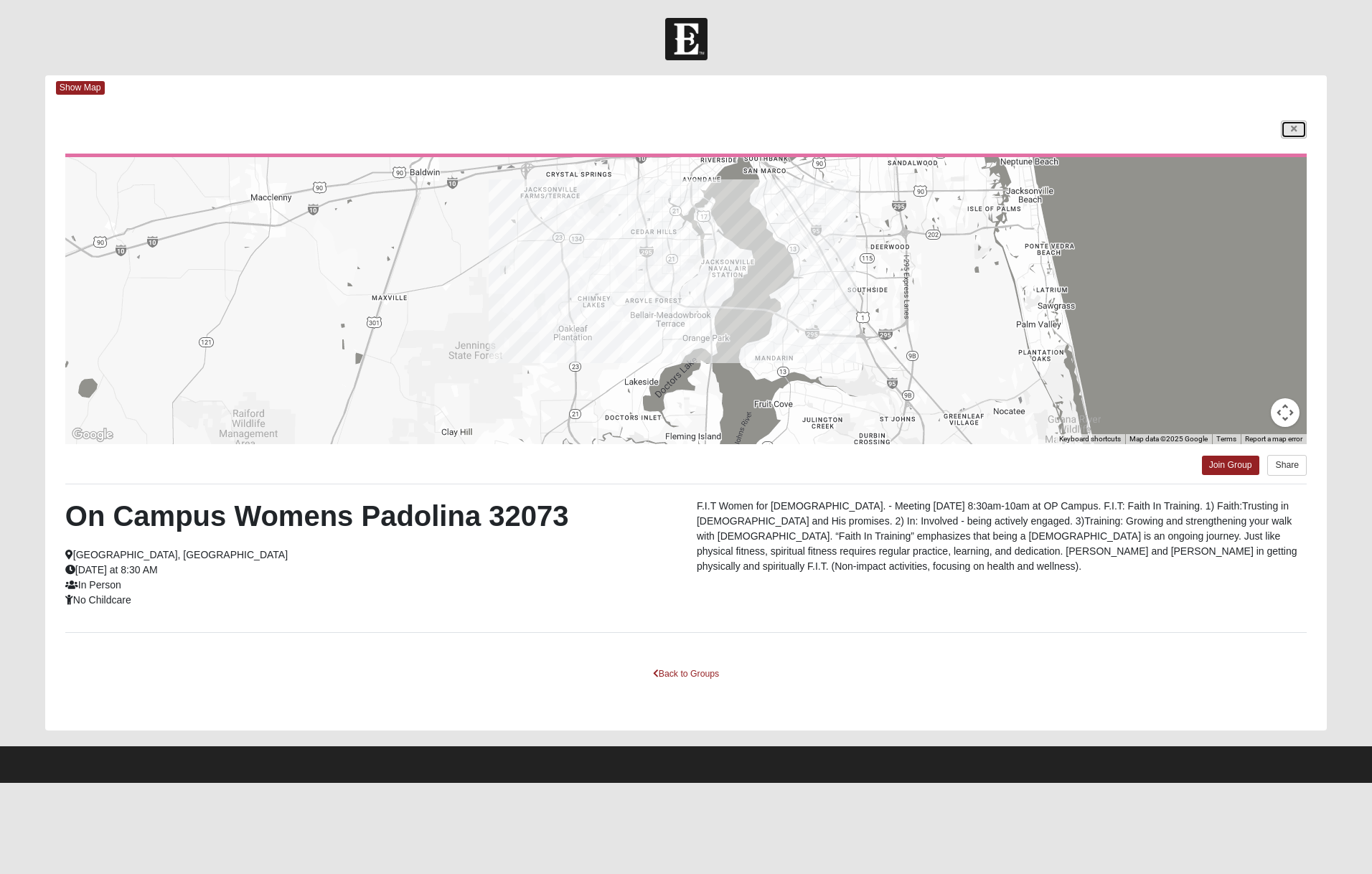
click at [1286, 125] on link at bounding box center [1294, 129] width 26 height 18
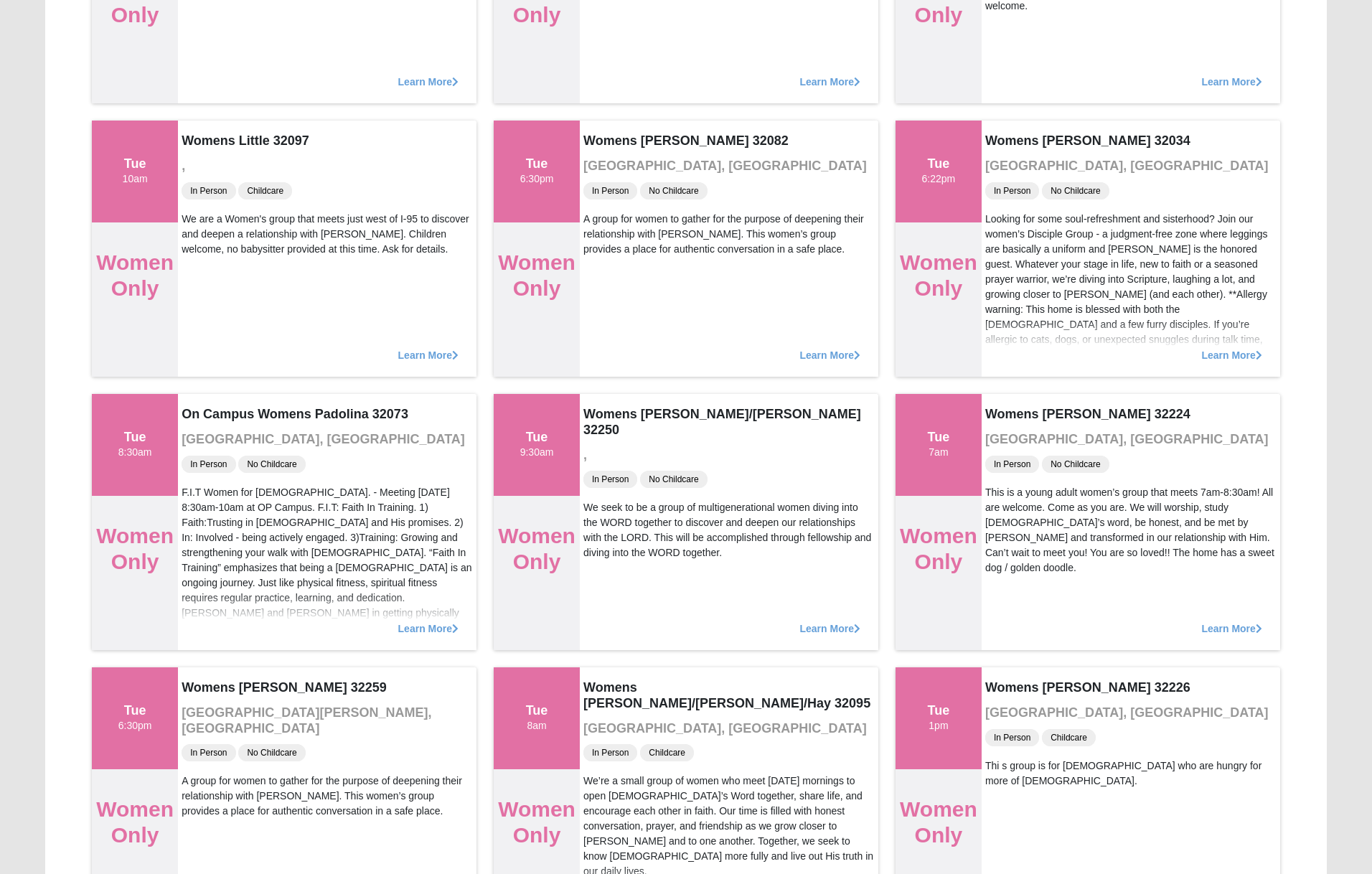
scroll to position [1539, 0]
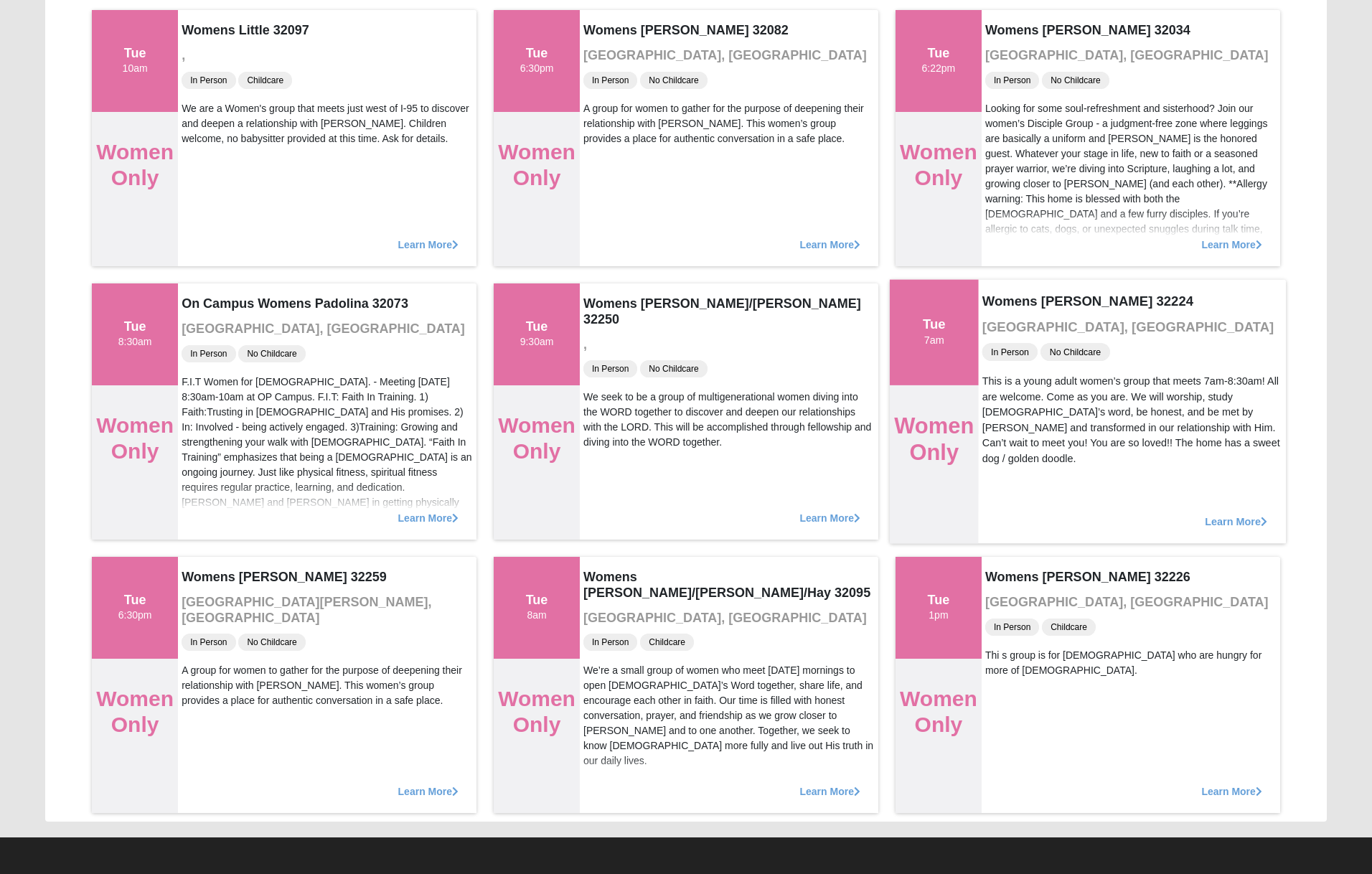
click at [1233, 514] on span "Learn More" at bounding box center [1236, 514] width 62 height 0
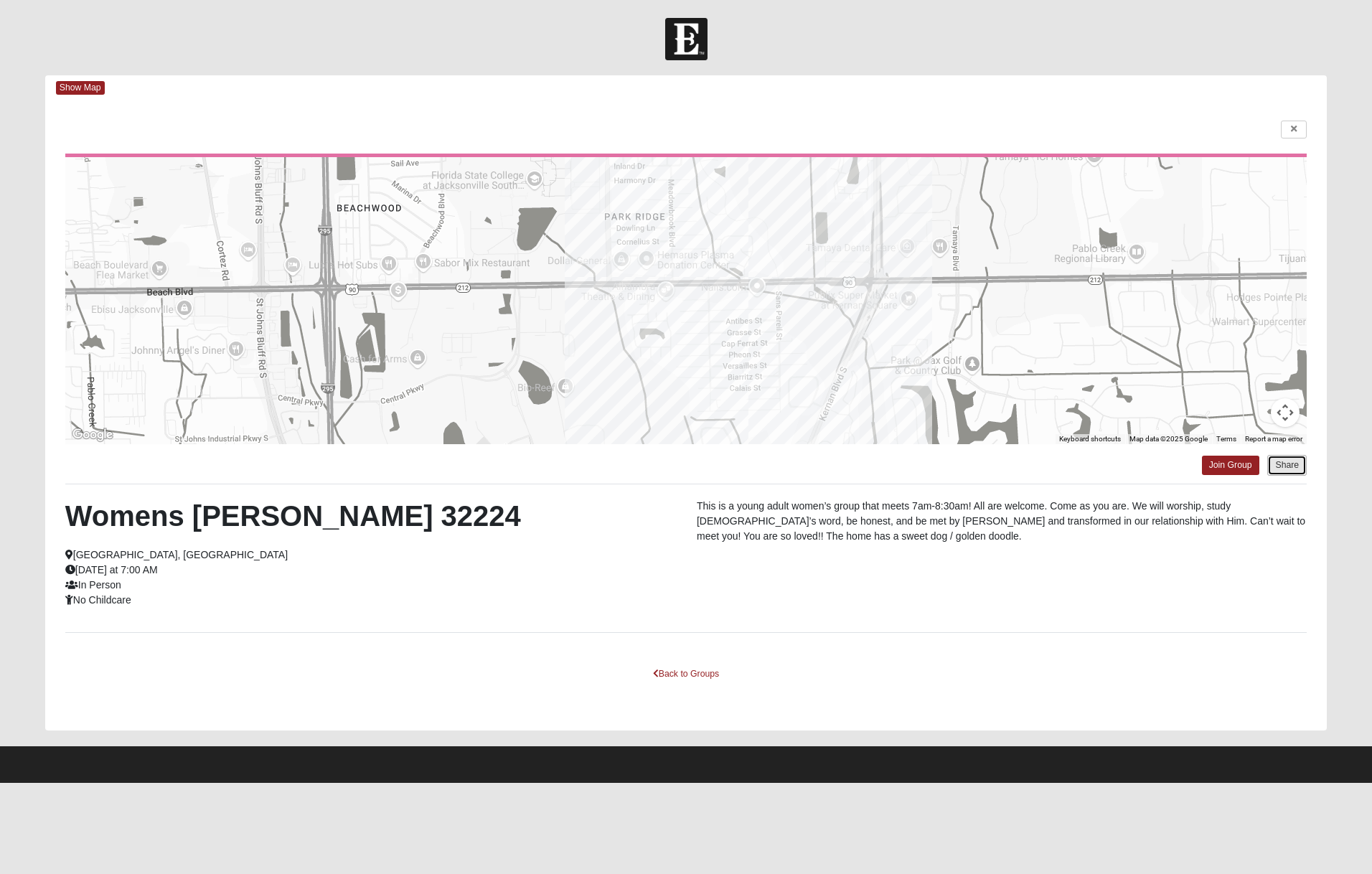
click at [1285, 464] on button "Share" at bounding box center [1286, 465] width 39 height 21
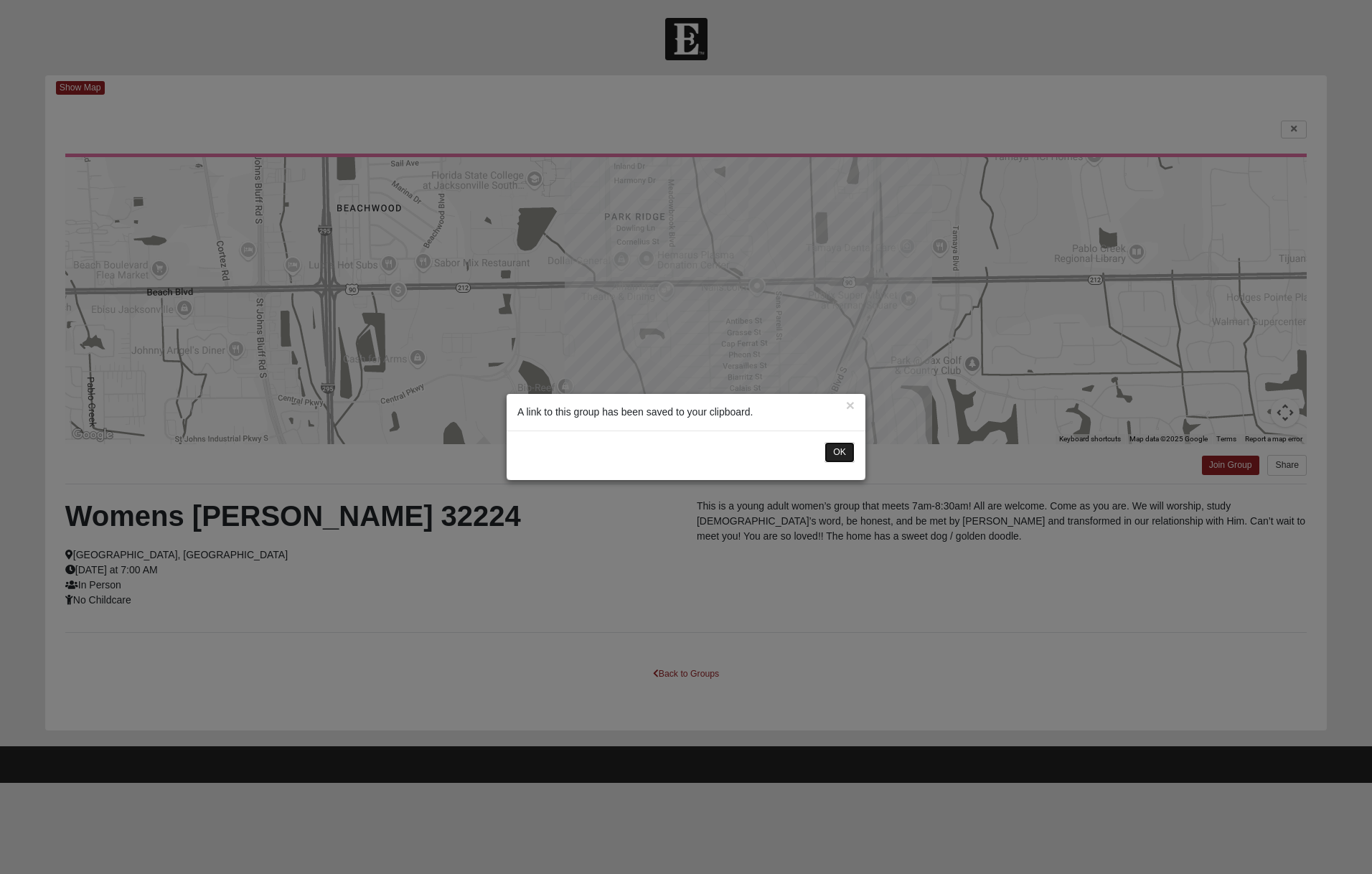
click at [829, 452] on button "OK" at bounding box center [839, 452] width 30 height 21
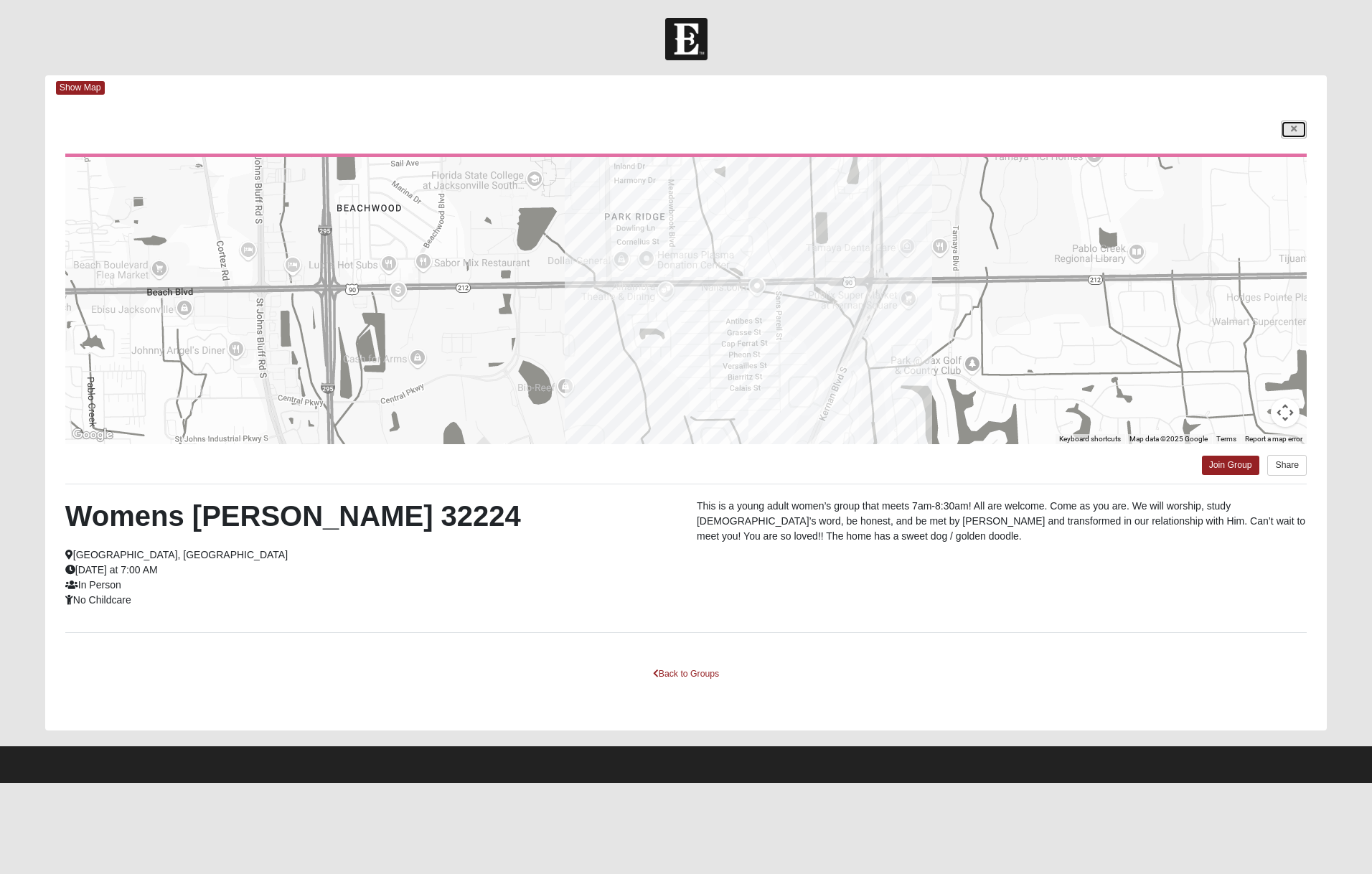
click at [1295, 128] on icon at bounding box center [1294, 129] width 6 height 9
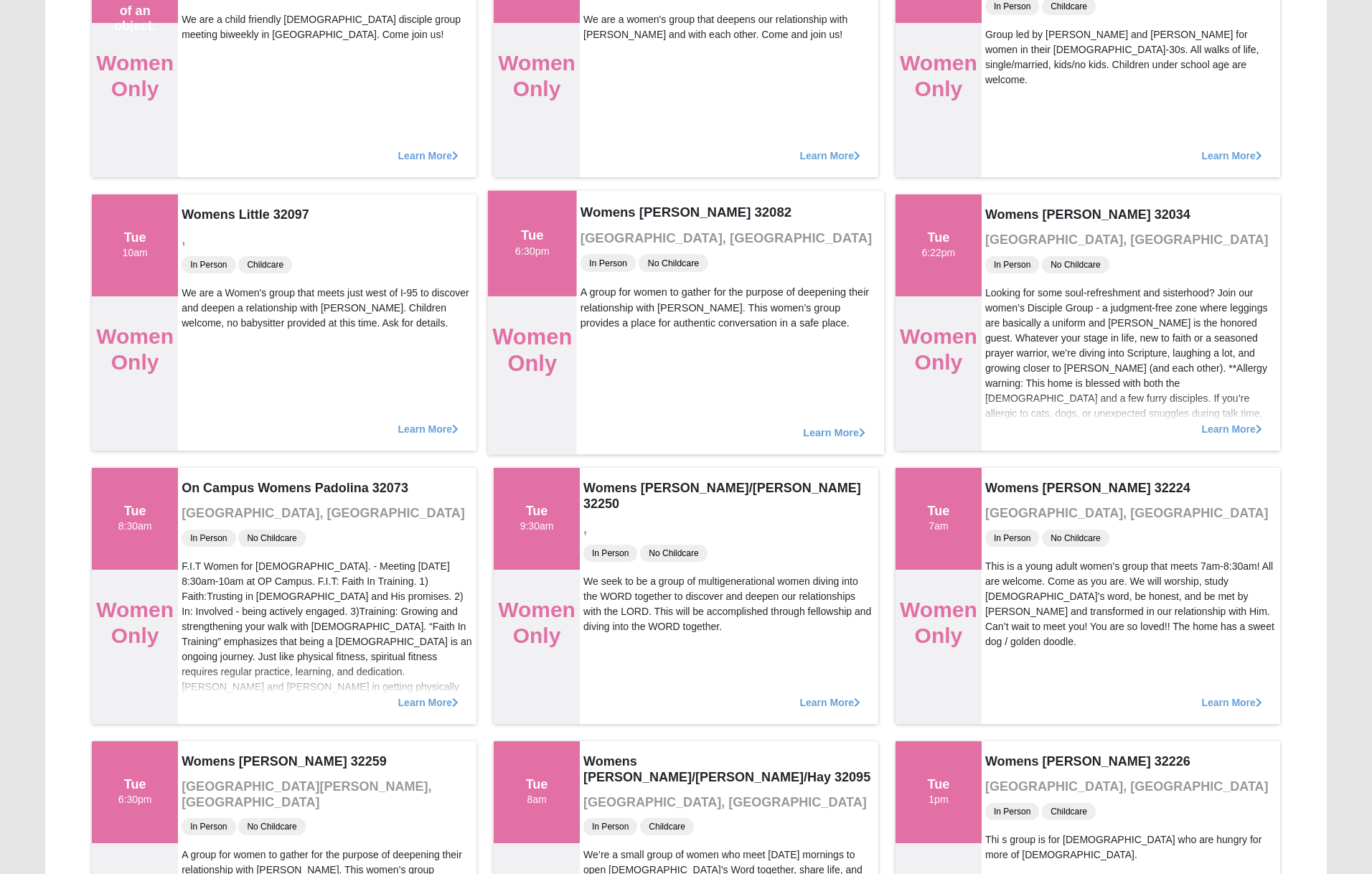
scroll to position [1067, 0]
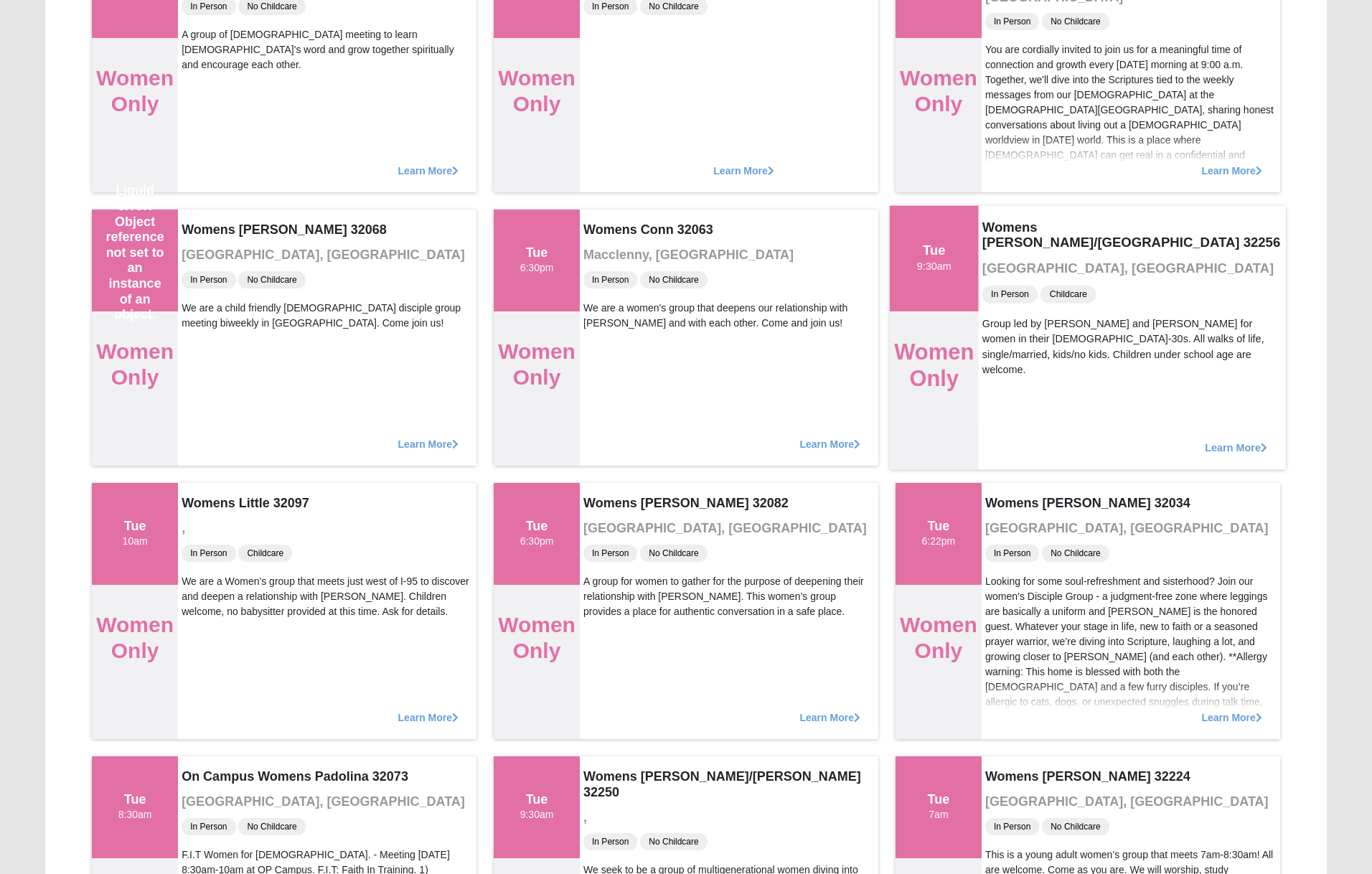
click at [1222, 440] on span "Learn More" at bounding box center [1236, 440] width 62 height 0
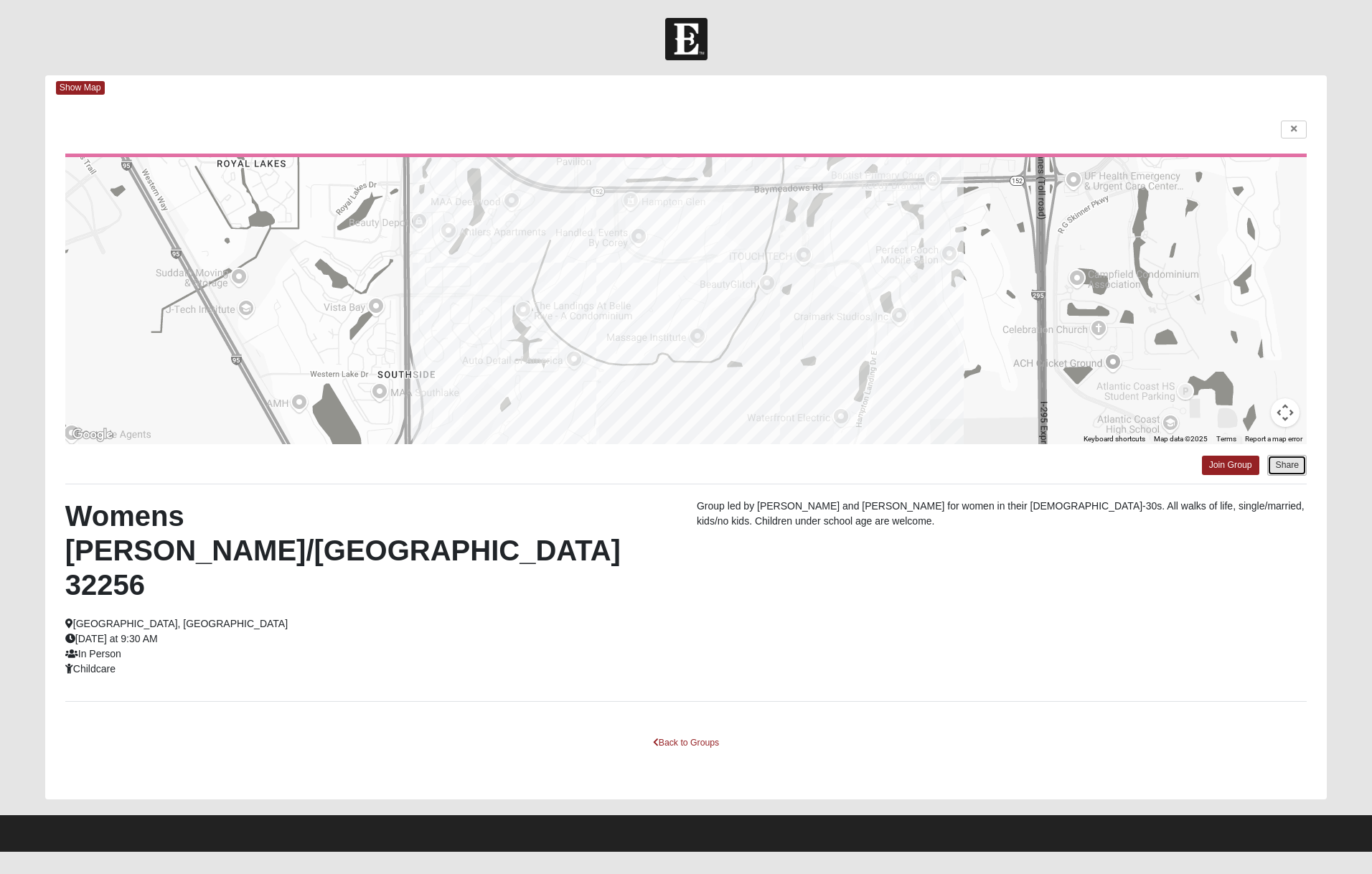
click at [1284, 471] on button "Share" at bounding box center [1286, 465] width 39 height 21
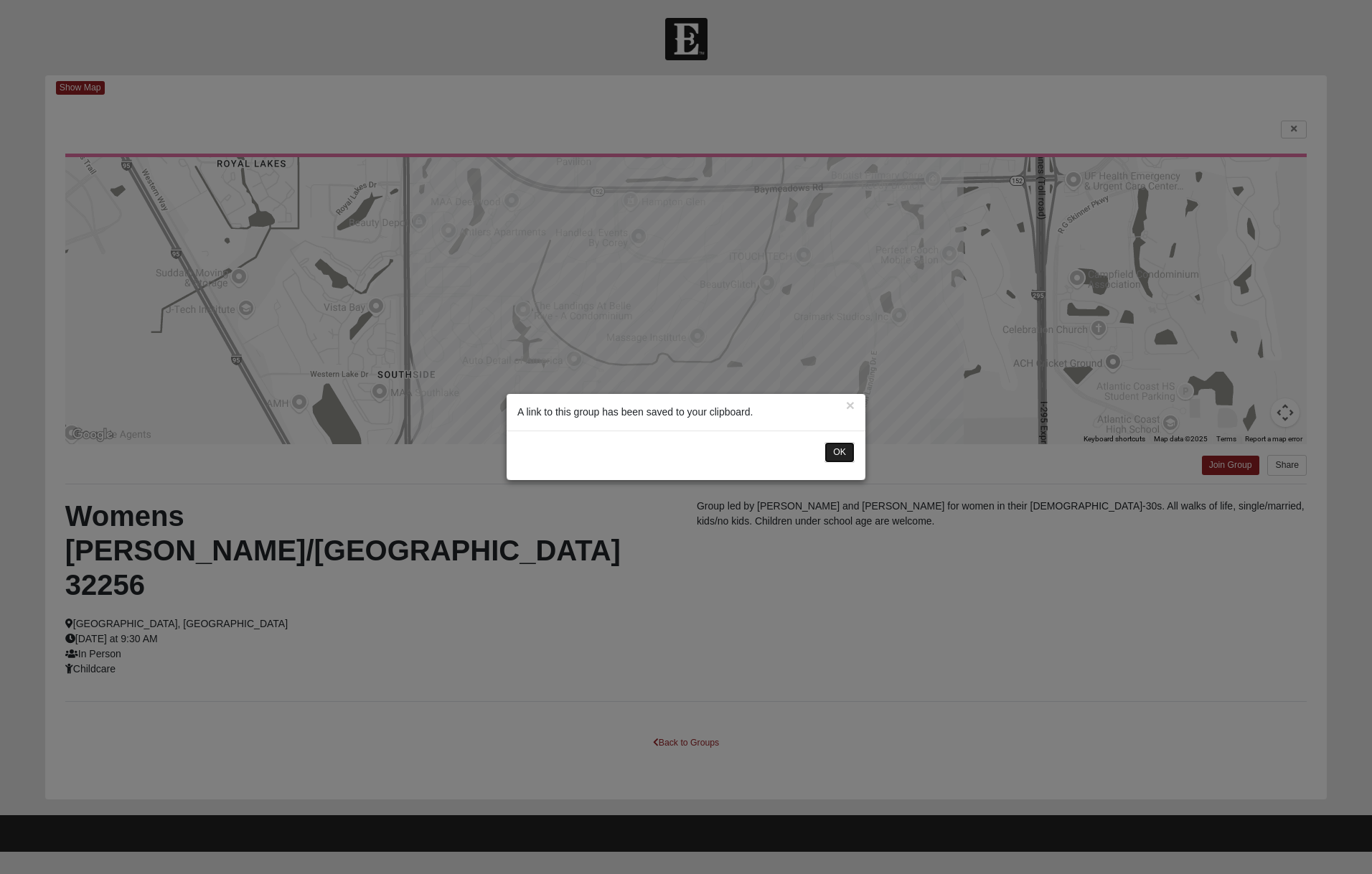
click at [831, 454] on button "OK" at bounding box center [839, 452] width 30 height 21
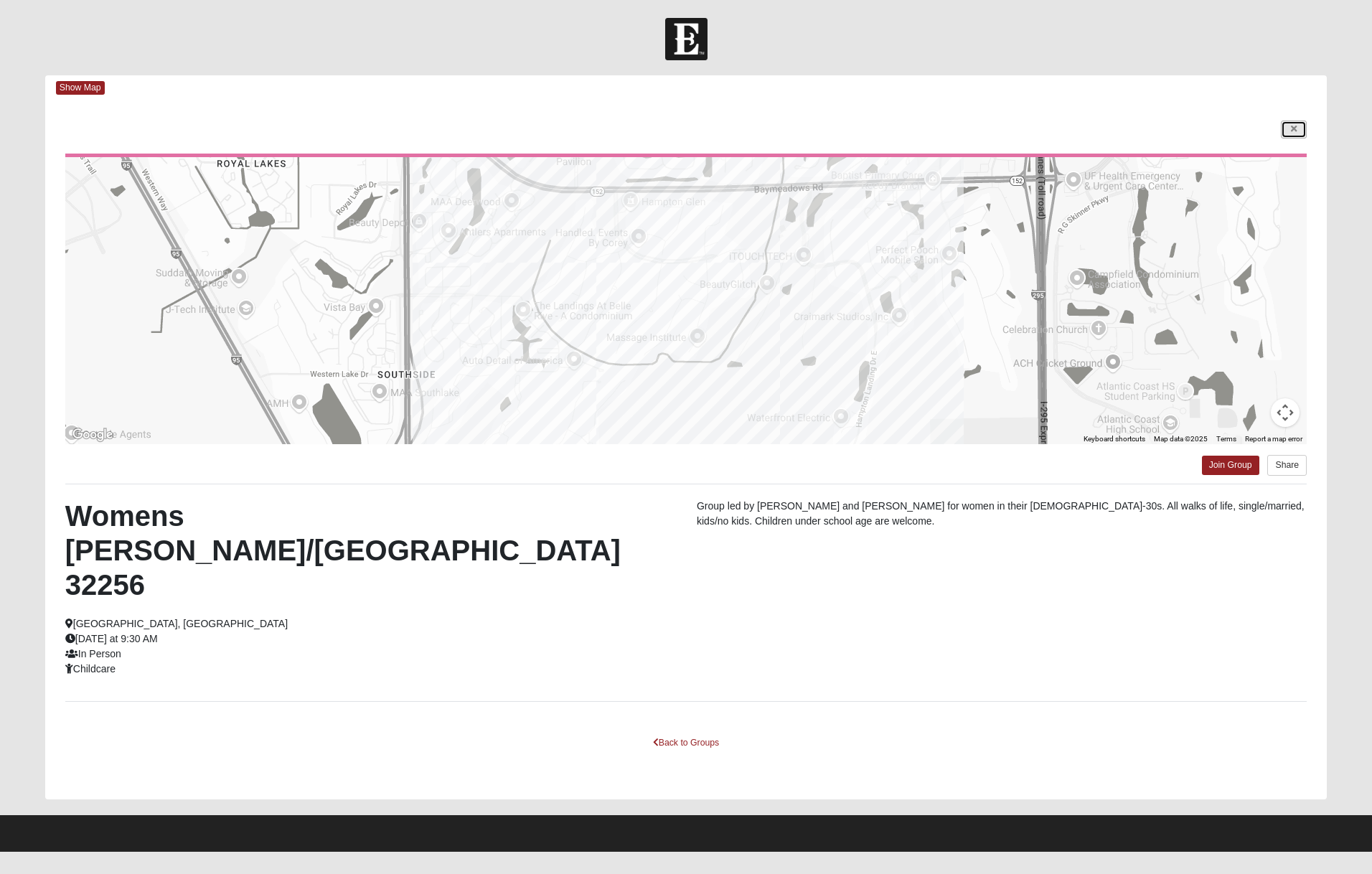
click at [1288, 131] on link at bounding box center [1294, 129] width 26 height 18
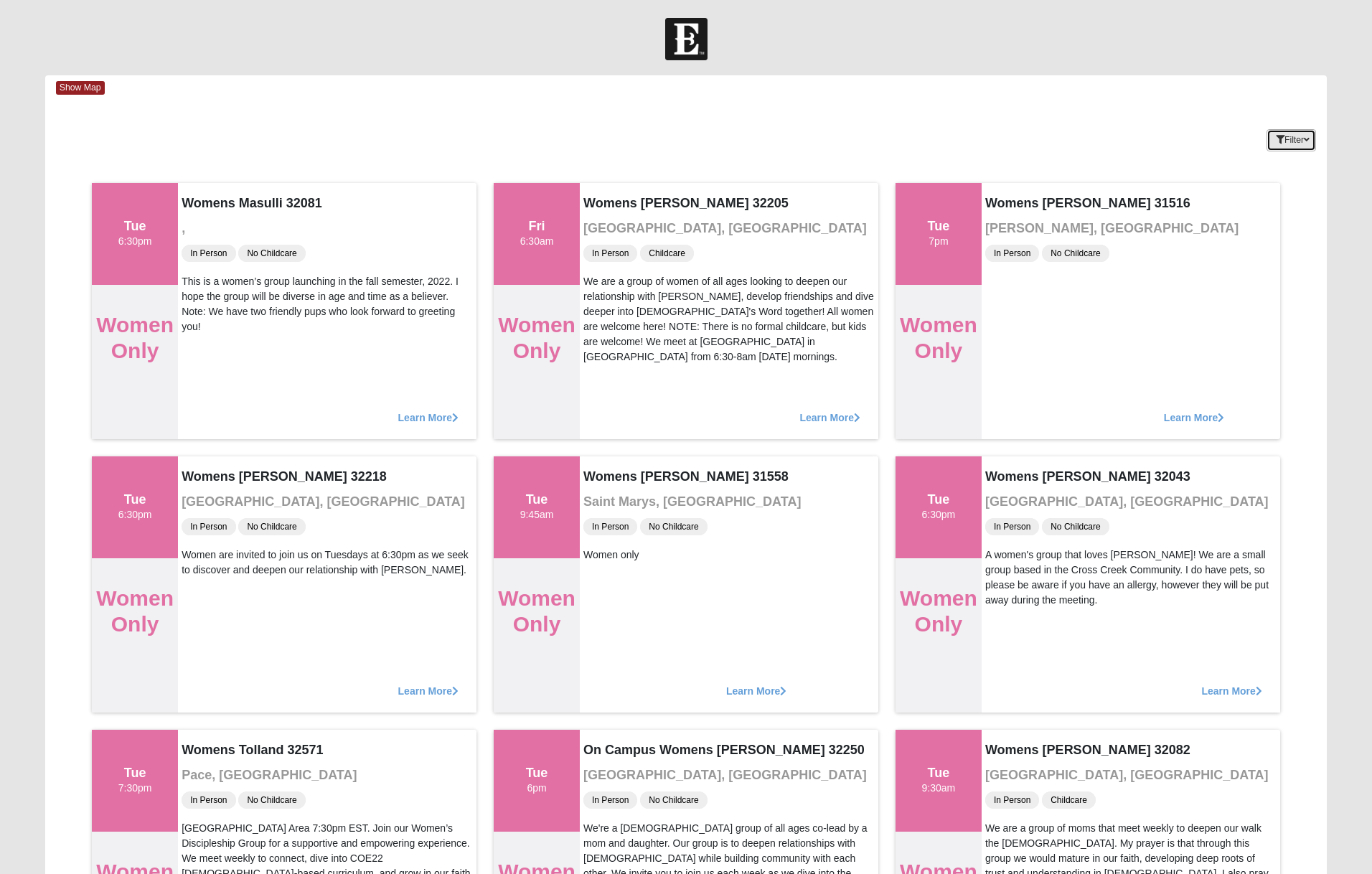
click at [1276, 137] on icon "button" at bounding box center [1280, 140] width 9 height 9
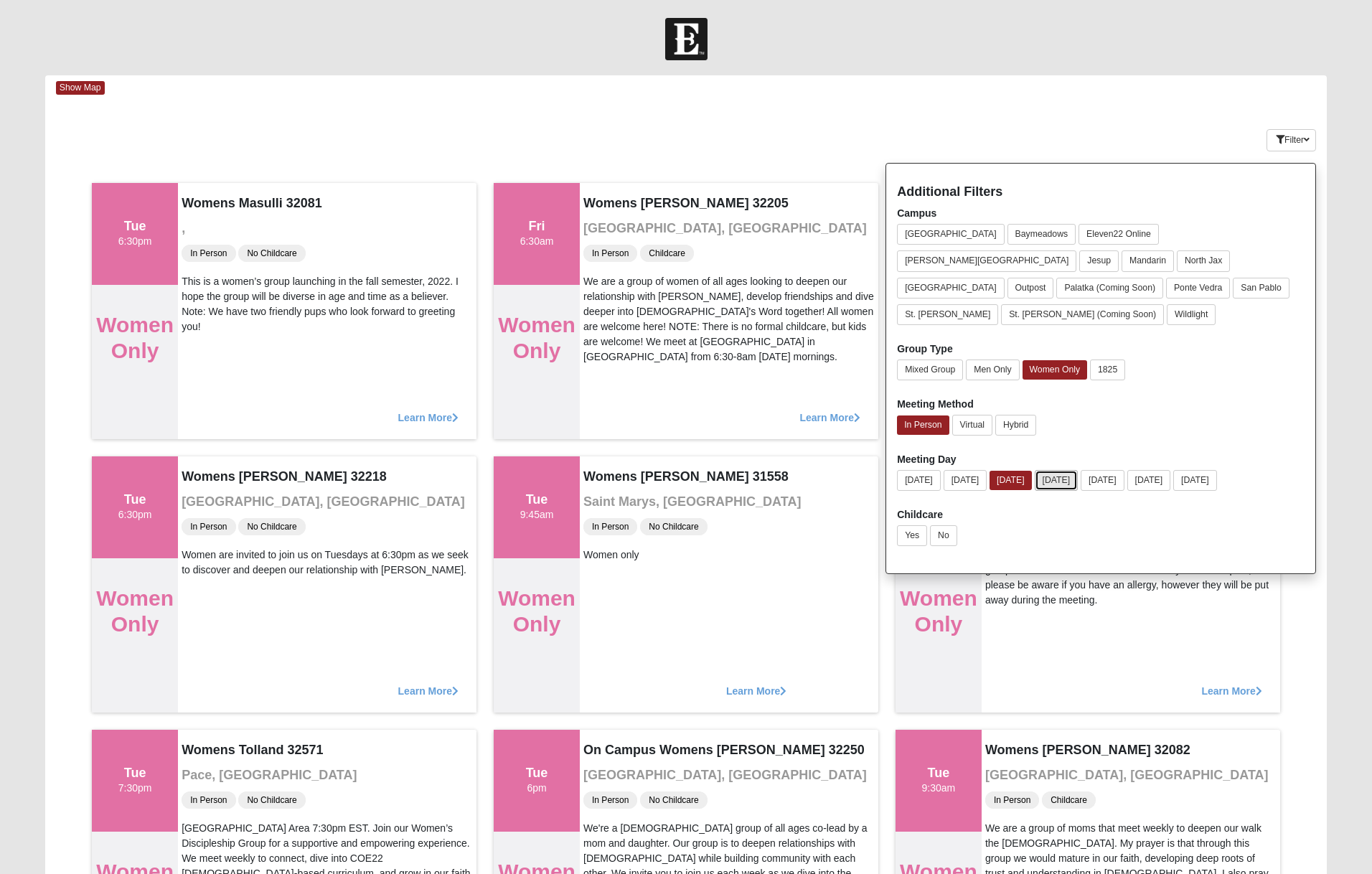
click at [1075, 470] on button "Wednesday" at bounding box center [1056, 480] width 43 height 21
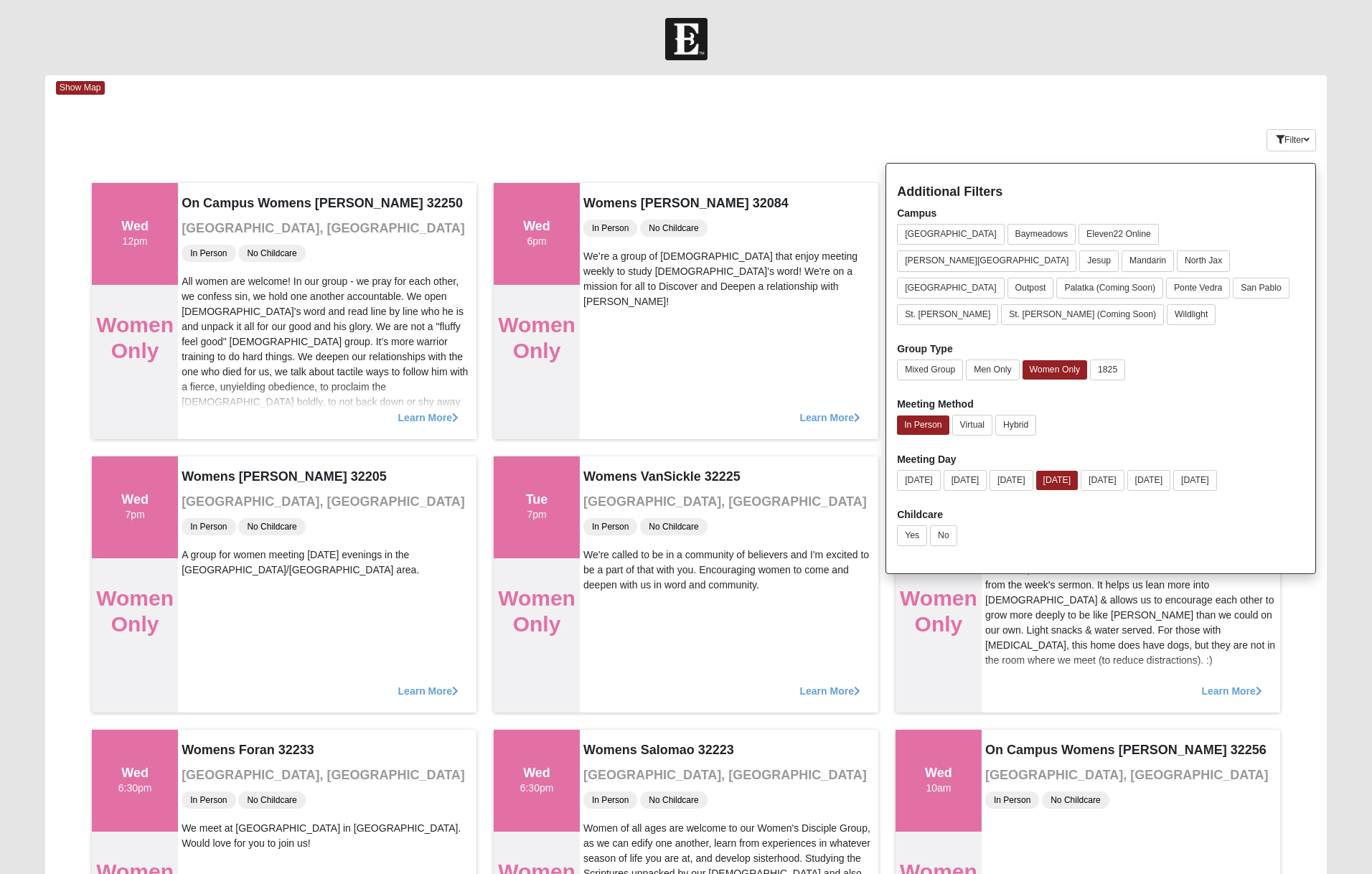
click at [948, 112] on div "Keywords" at bounding box center [579, 111] width 1068 height 1
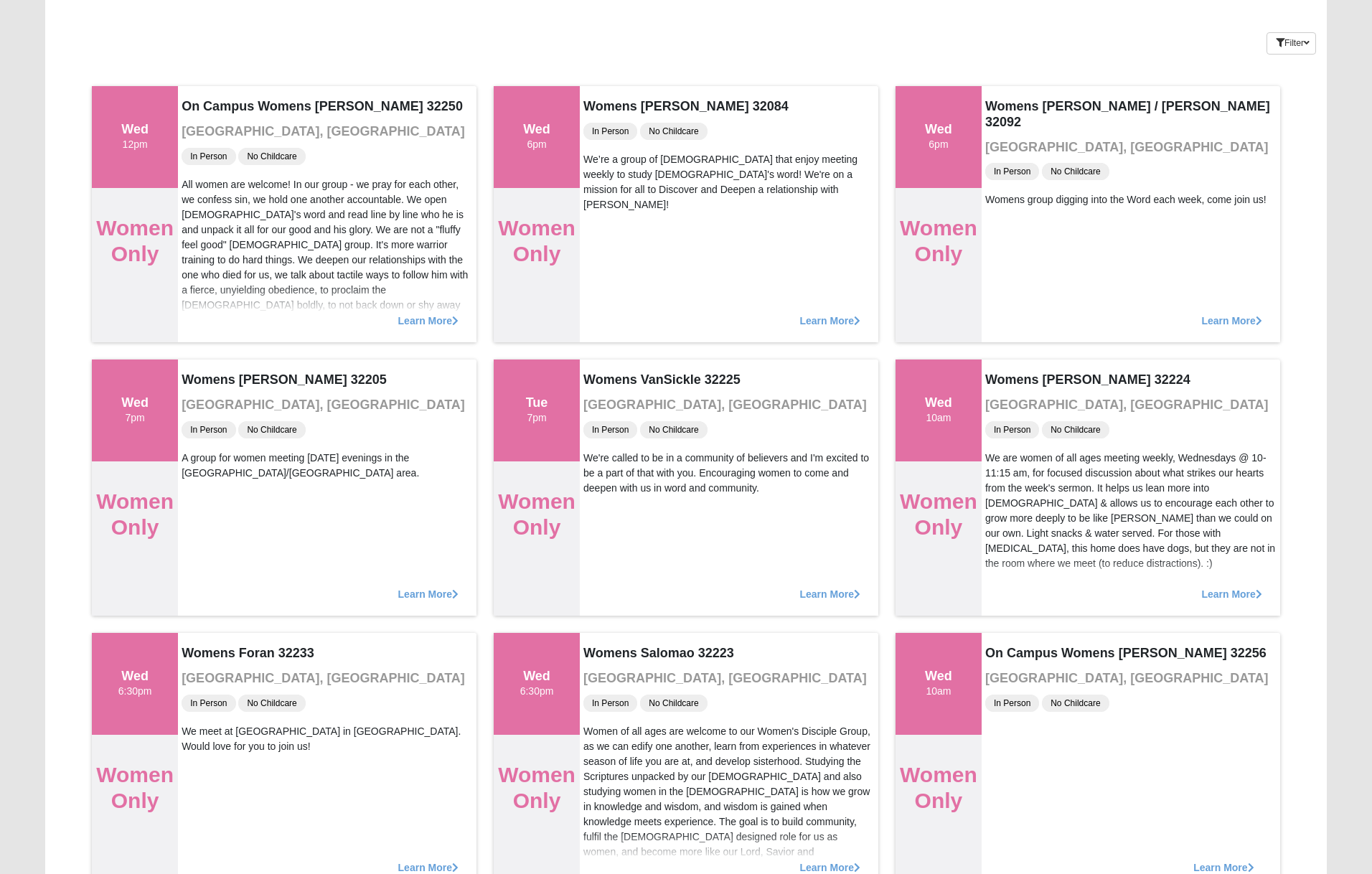
scroll to position [99, 0]
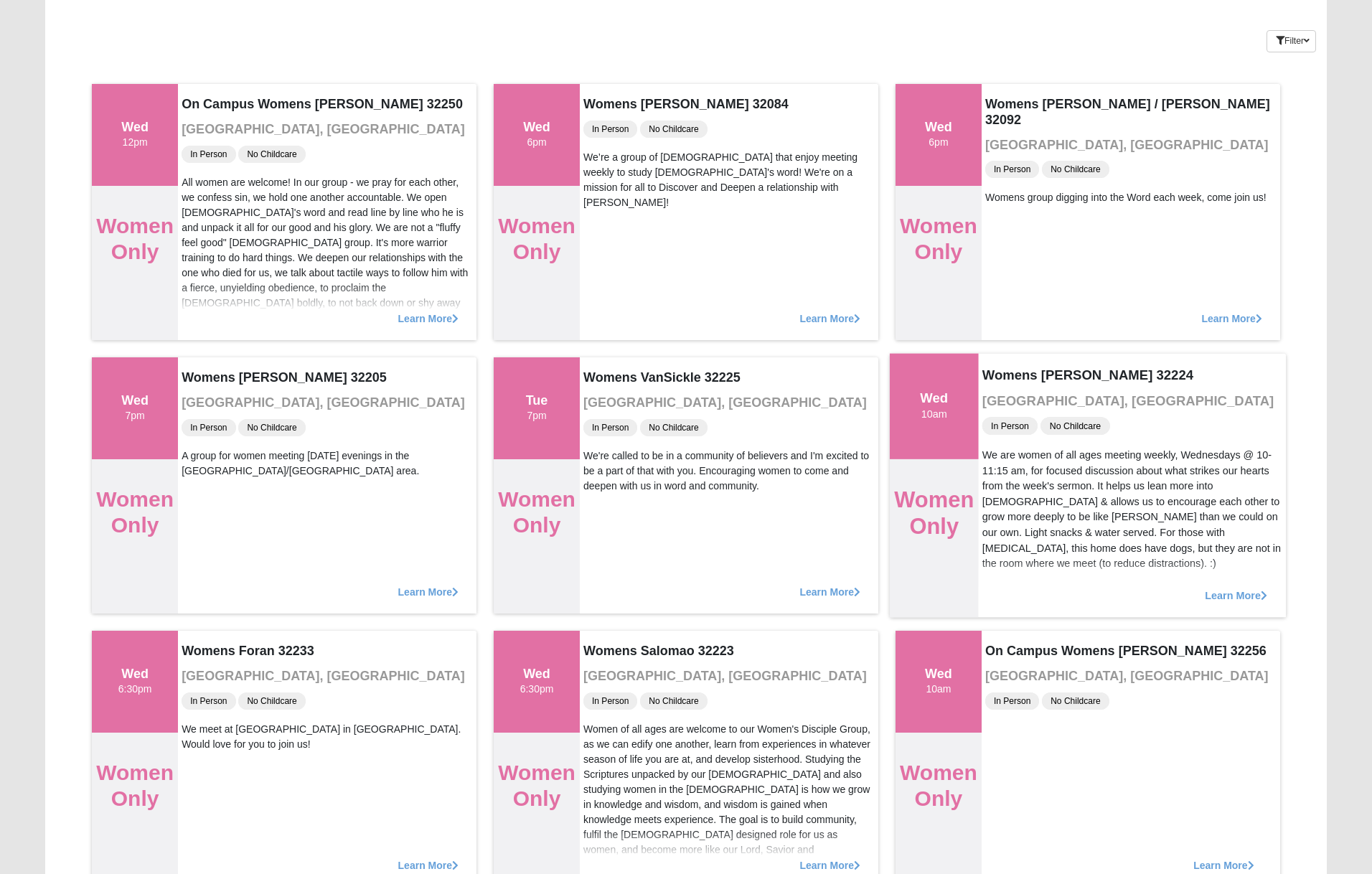
click at [1223, 588] on span "Learn More" at bounding box center [1236, 588] width 62 height 0
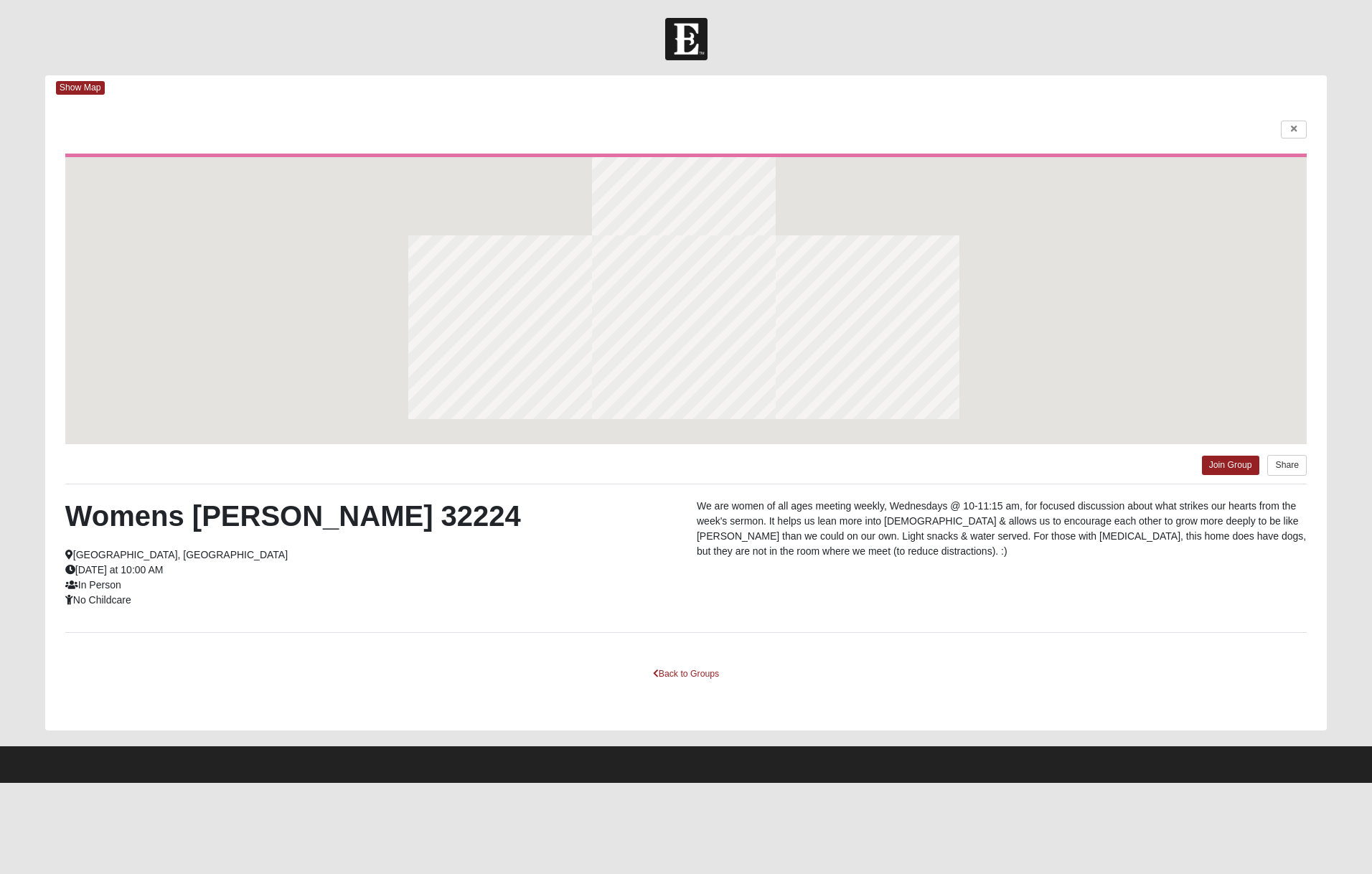
scroll to position [0, 0]
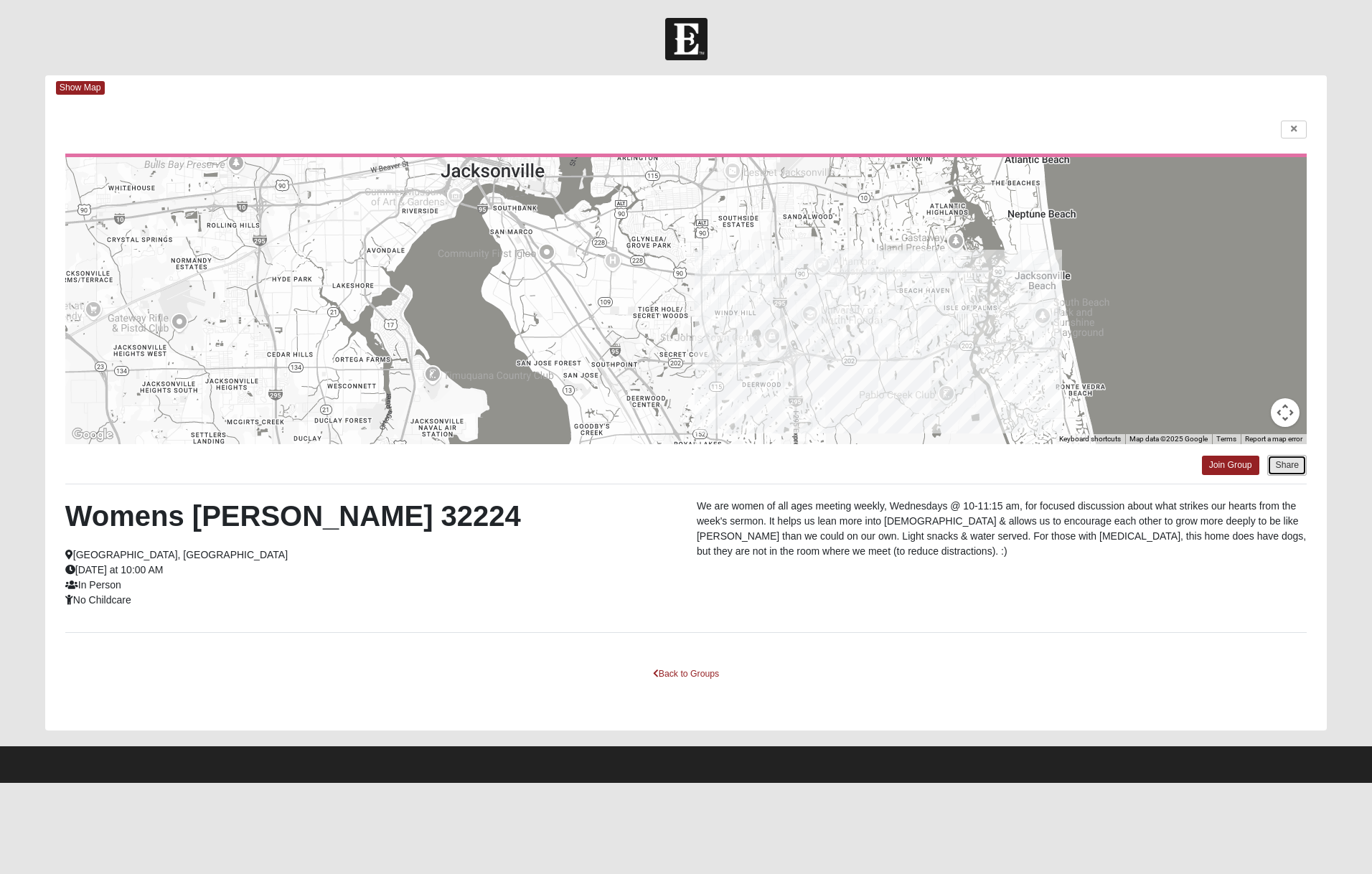
click at [1289, 465] on button "Share" at bounding box center [1286, 465] width 39 height 21
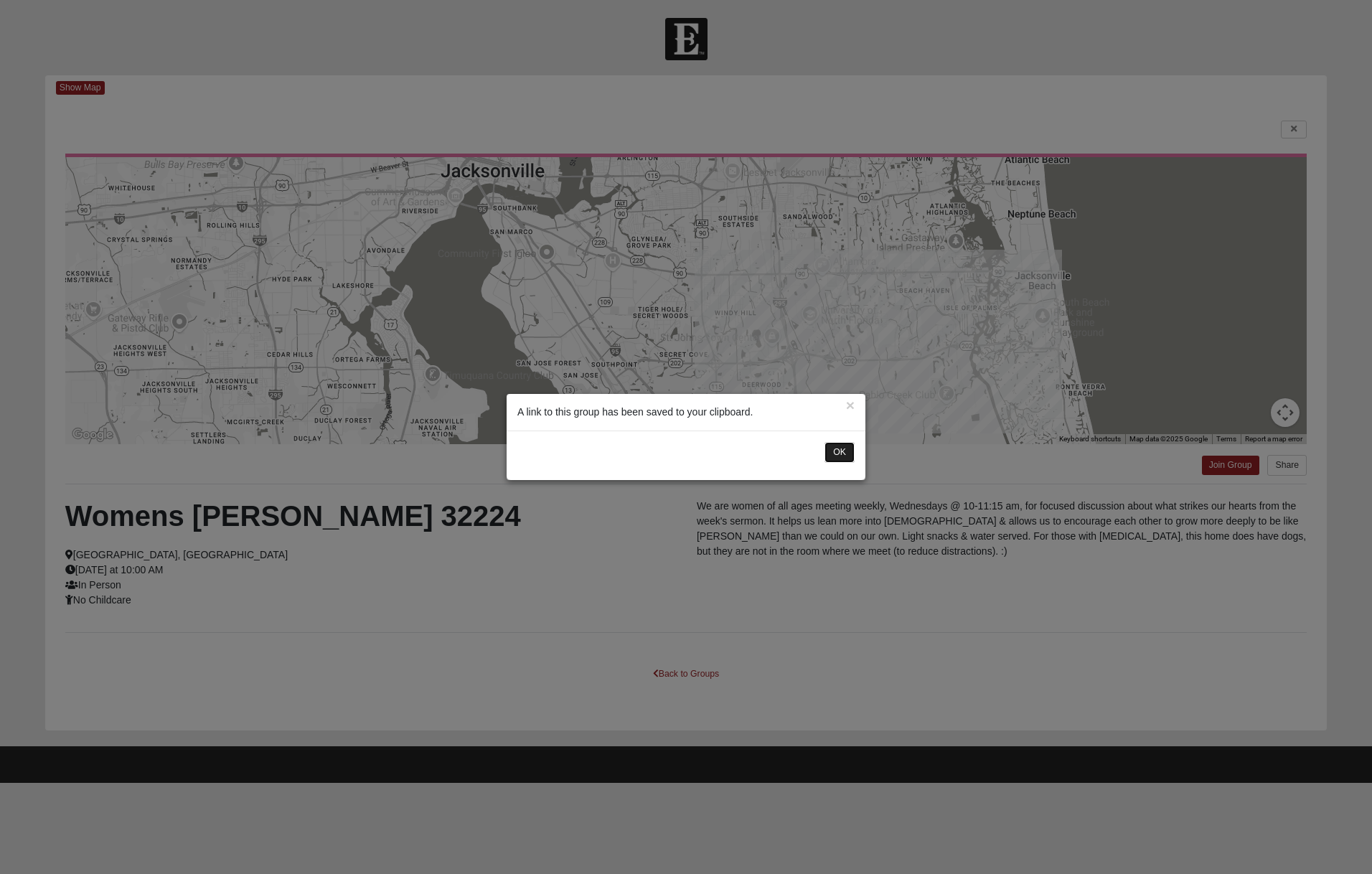
click at [839, 446] on button "OK" at bounding box center [839, 452] width 30 height 21
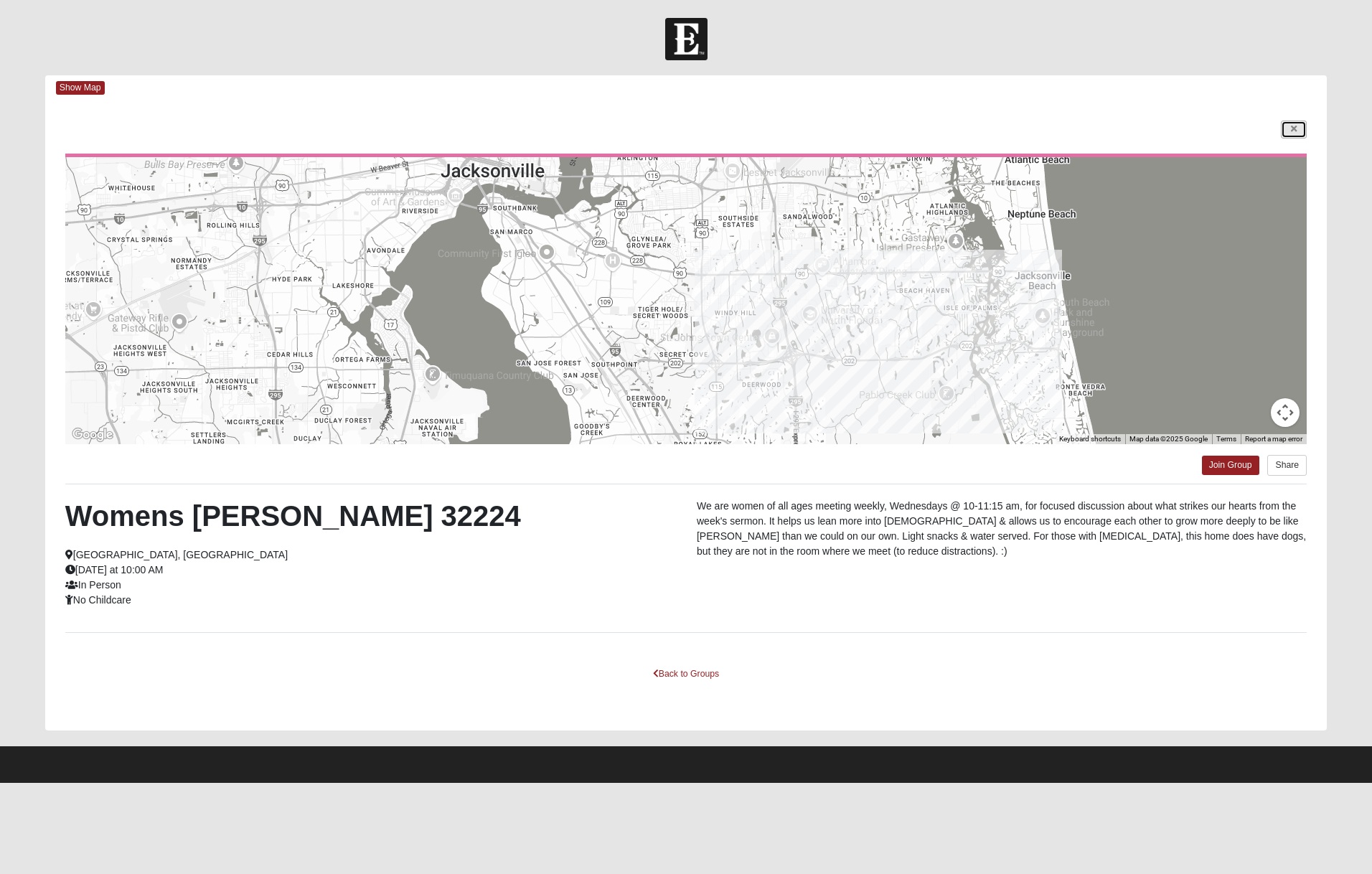
click at [1286, 133] on link at bounding box center [1294, 129] width 26 height 18
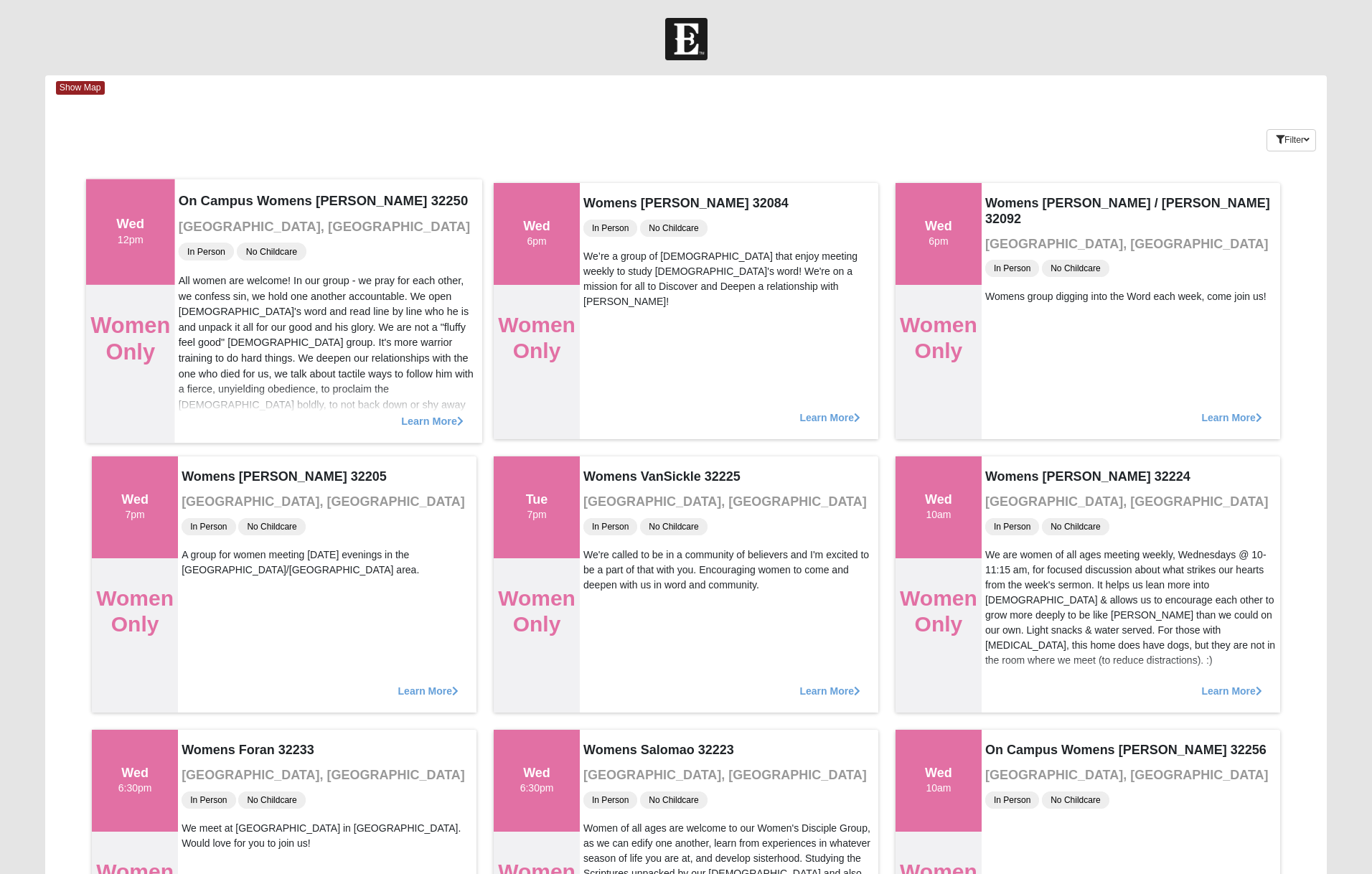
click at [425, 413] on span "Learn More" at bounding box center [432, 413] width 62 height 0
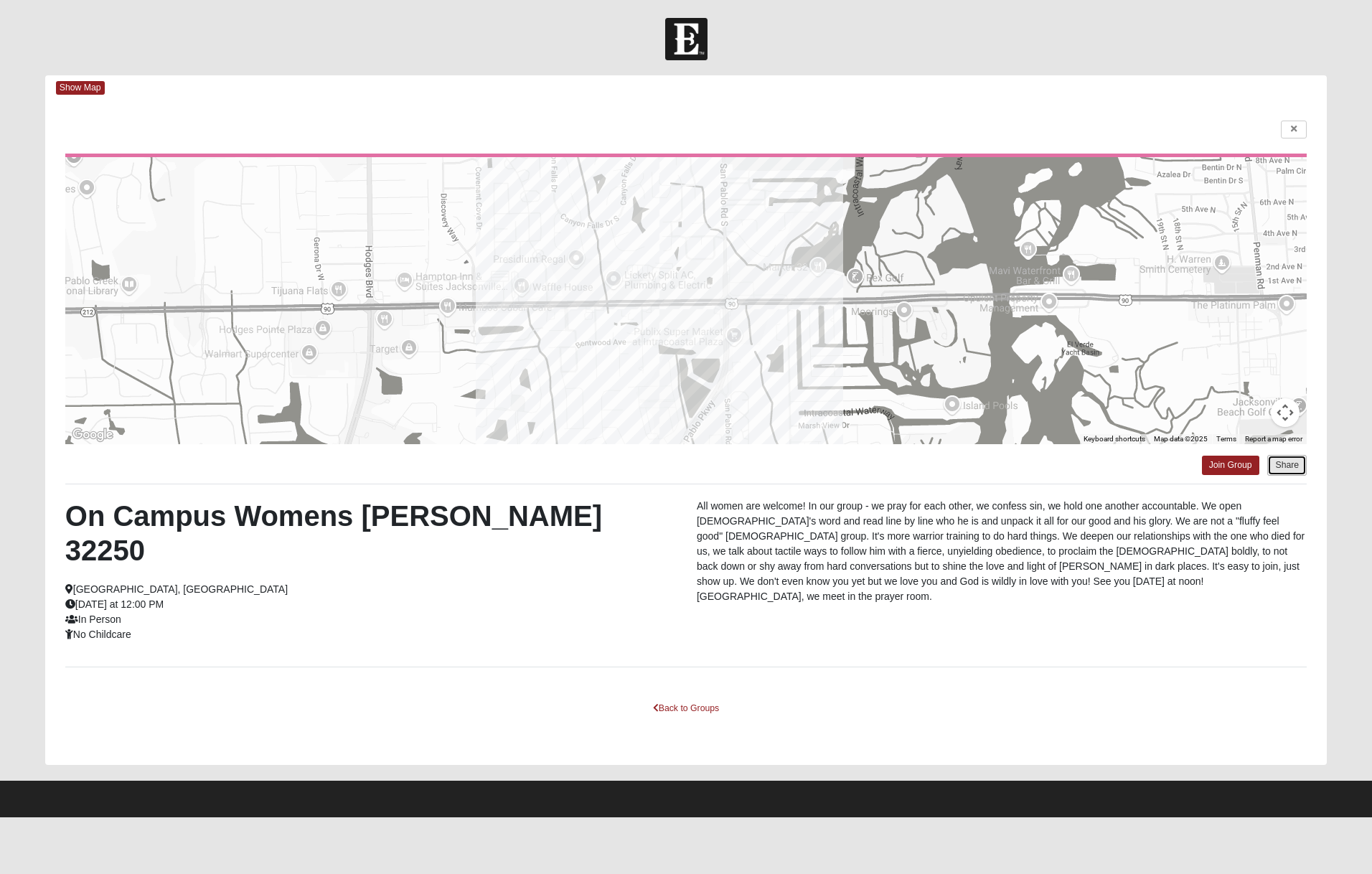
click at [1285, 467] on button "Share" at bounding box center [1286, 465] width 39 height 21
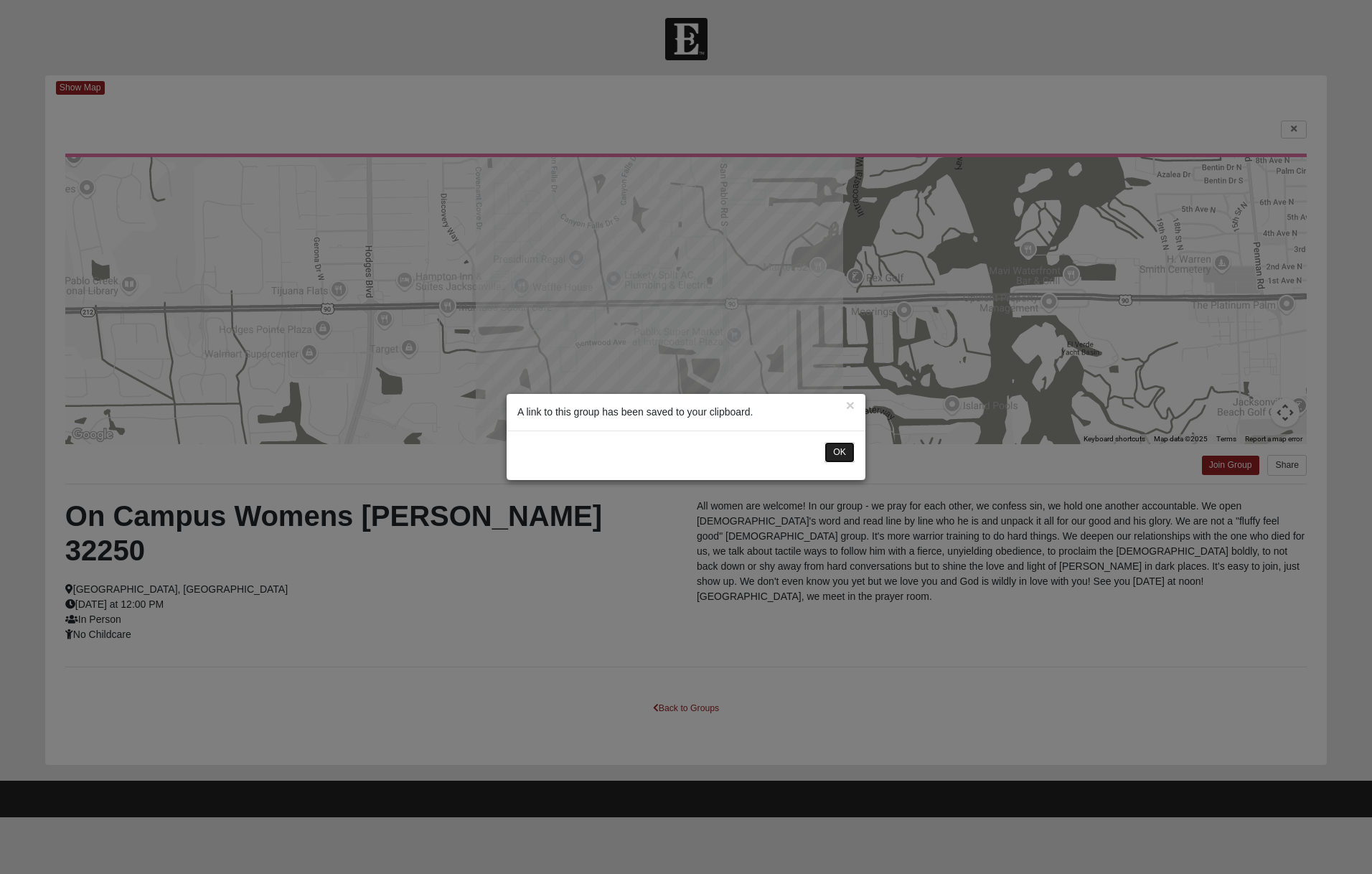
click at [834, 453] on button "OK" at bounding box center [839, 452] width 30 height 21
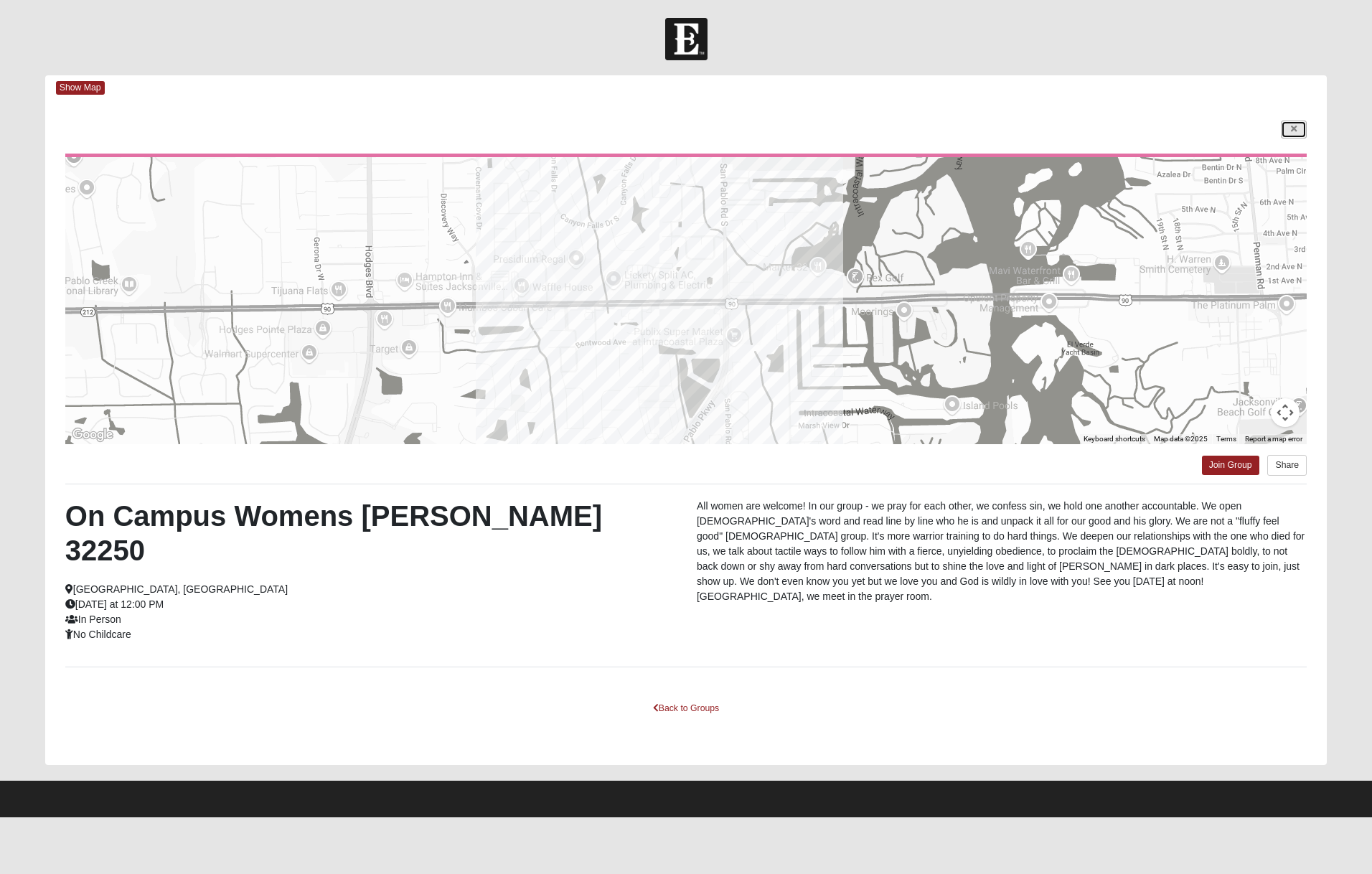
click at [1297, 126] on link at bounding box center [1294, 129] width 26 height 18
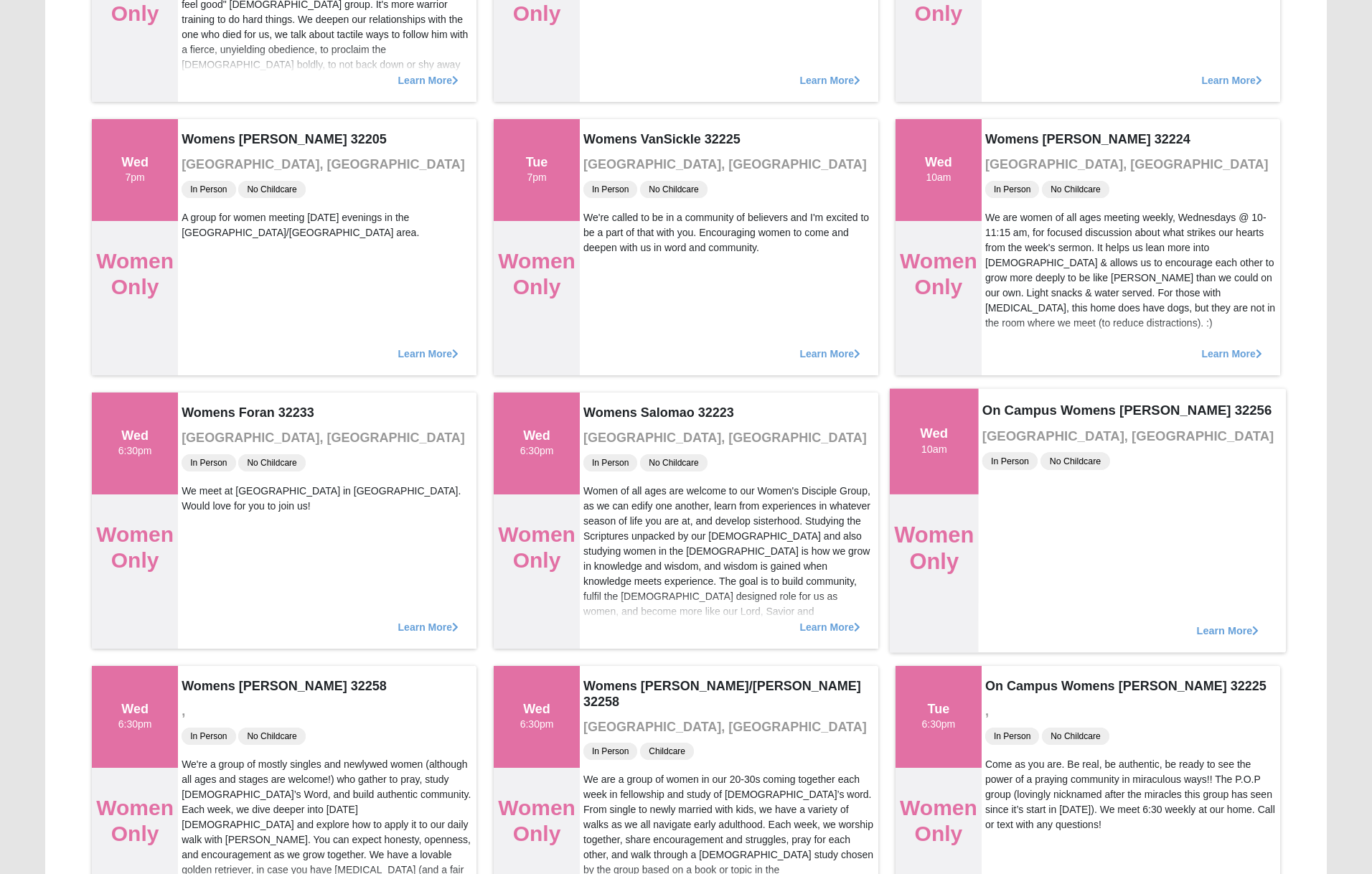
scroll to position [354, 0]
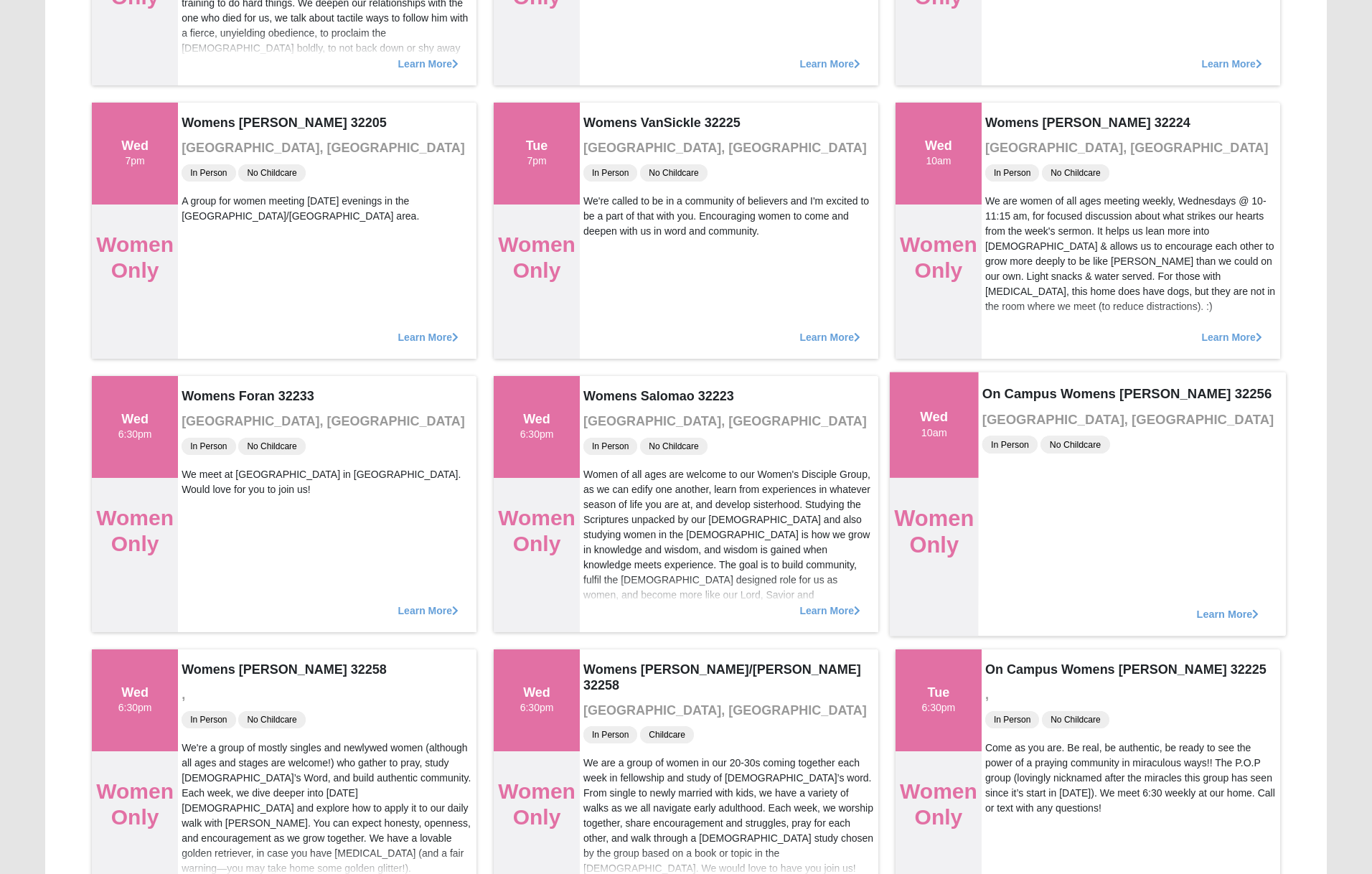
click at [1197, 606] on span "Learn More" at bounding box center [1228, 606] width 62 height 0
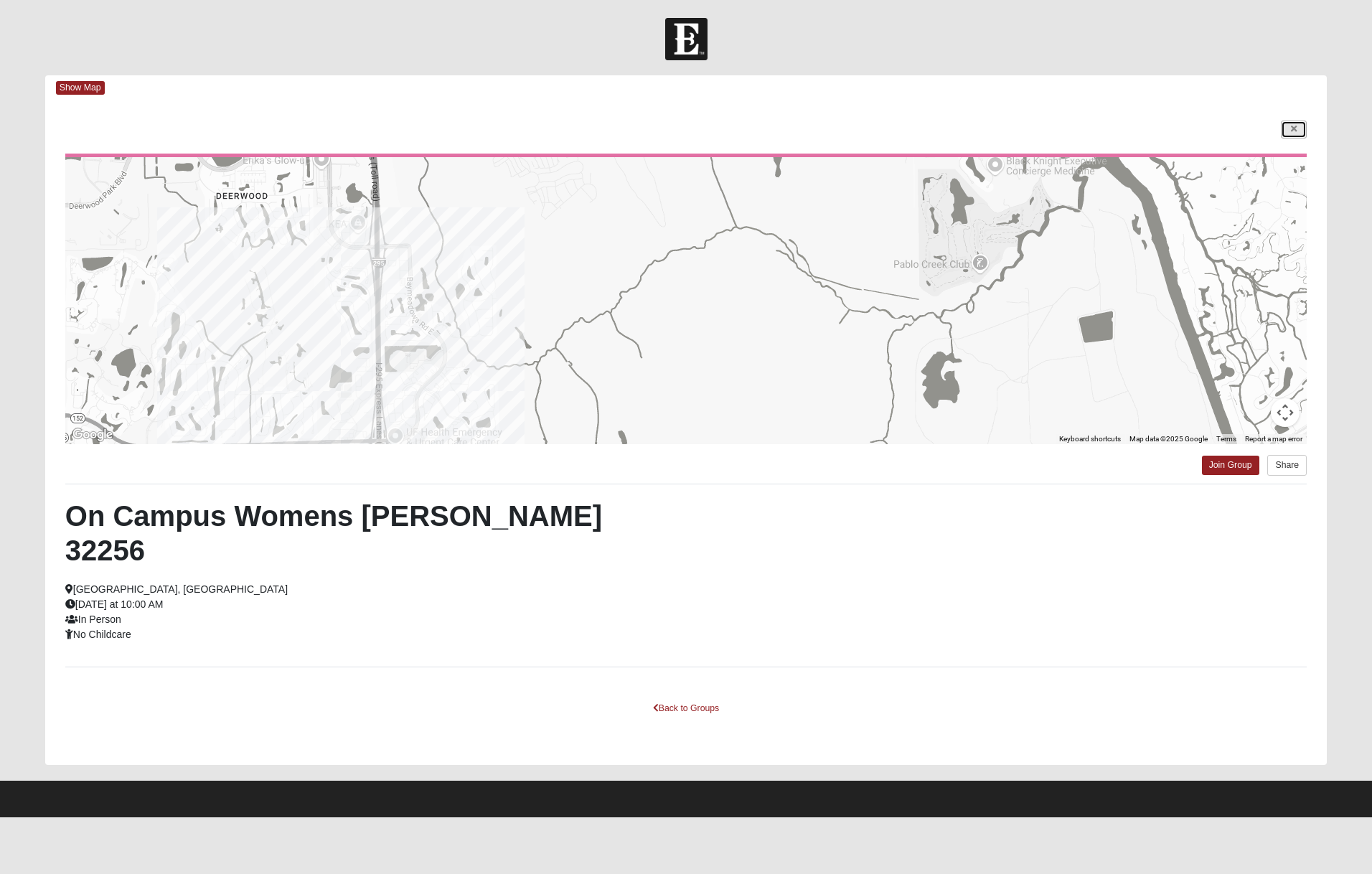
click at [1287, 123] on link at bounding box center [1294, 129] width 26 height 18
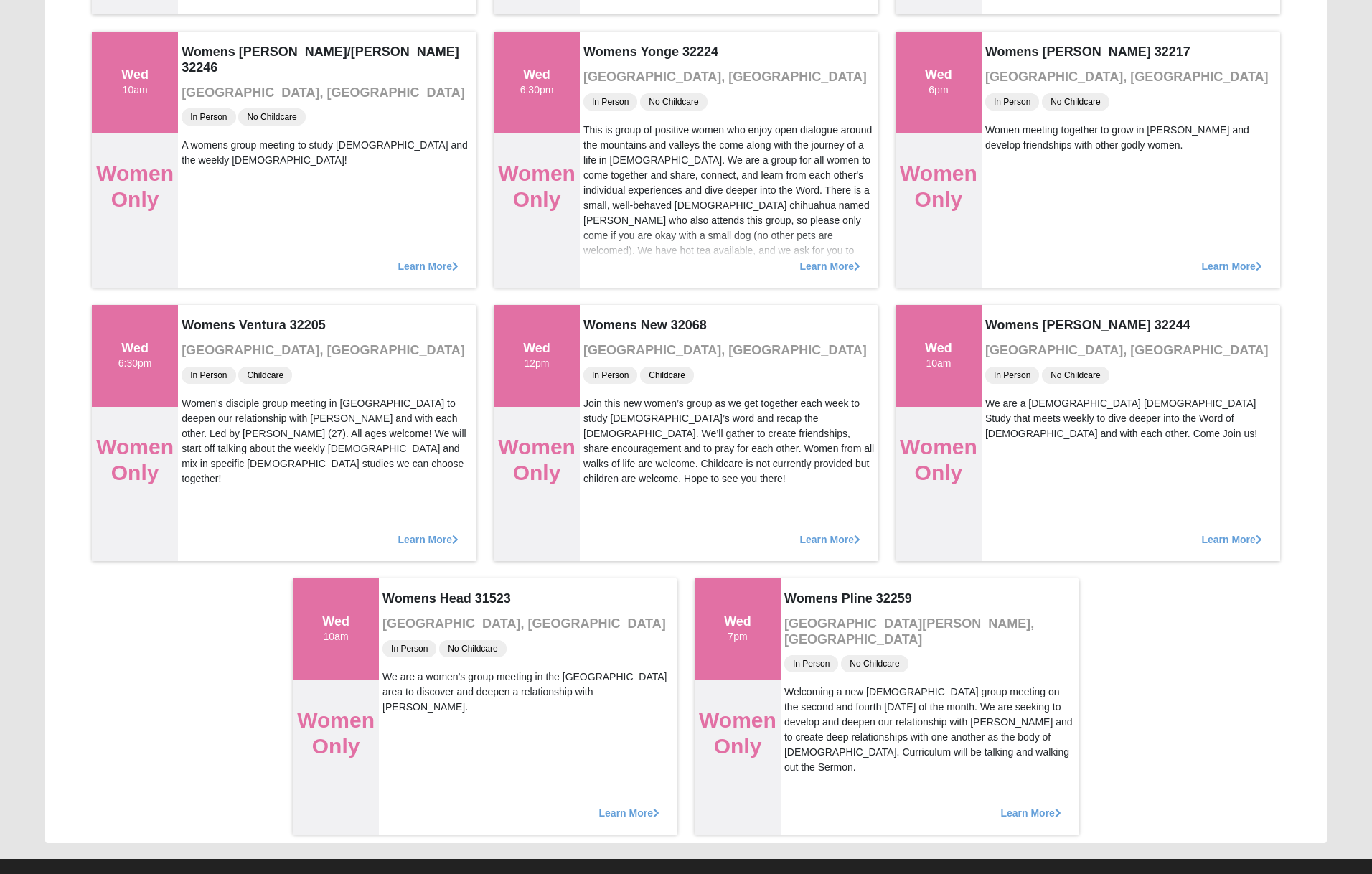
scroll to position [1523, 0]
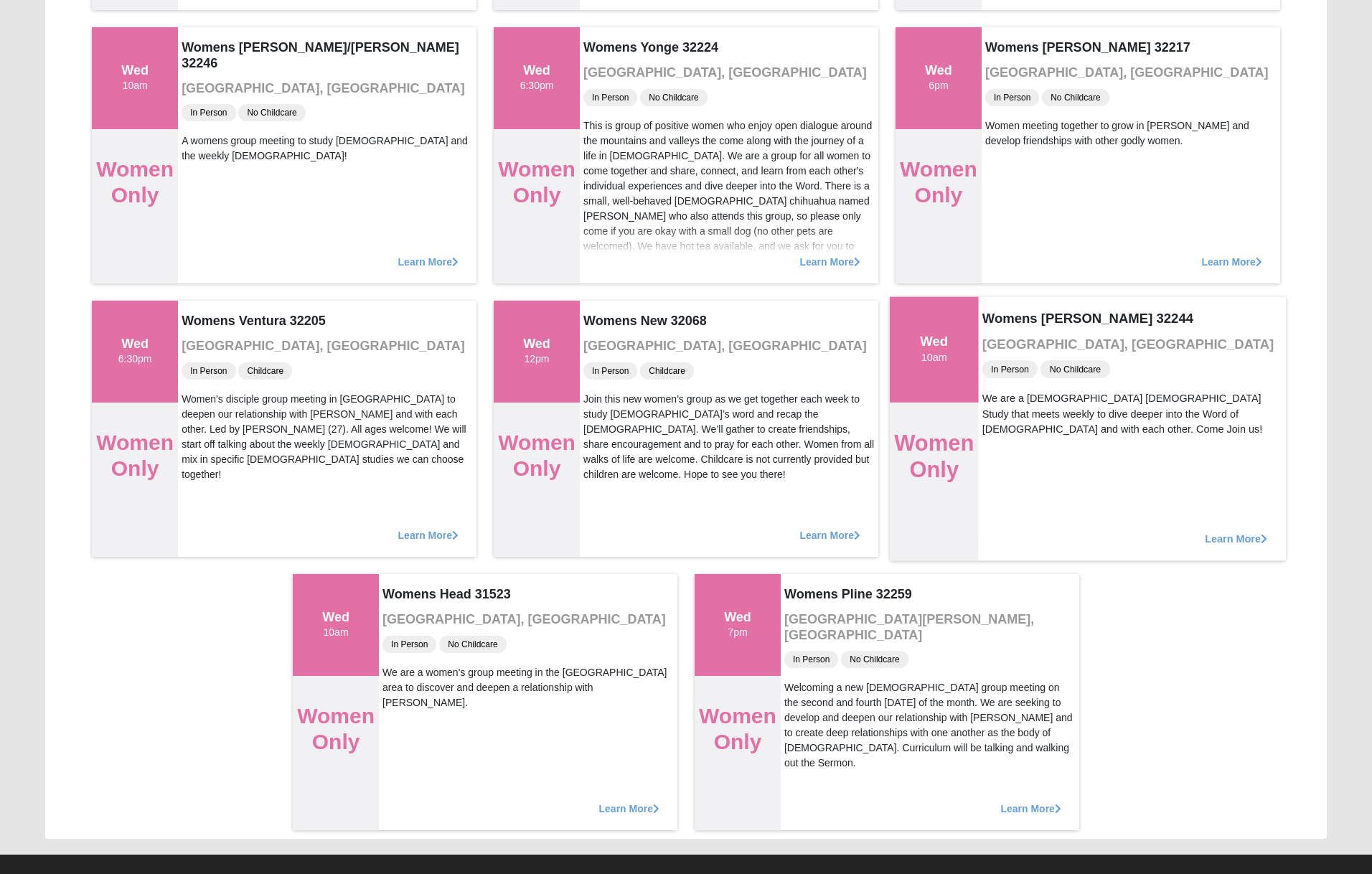
click at [1230, 531] on span "Learn More" at bounding box center [1236, 531] width 62 height 0
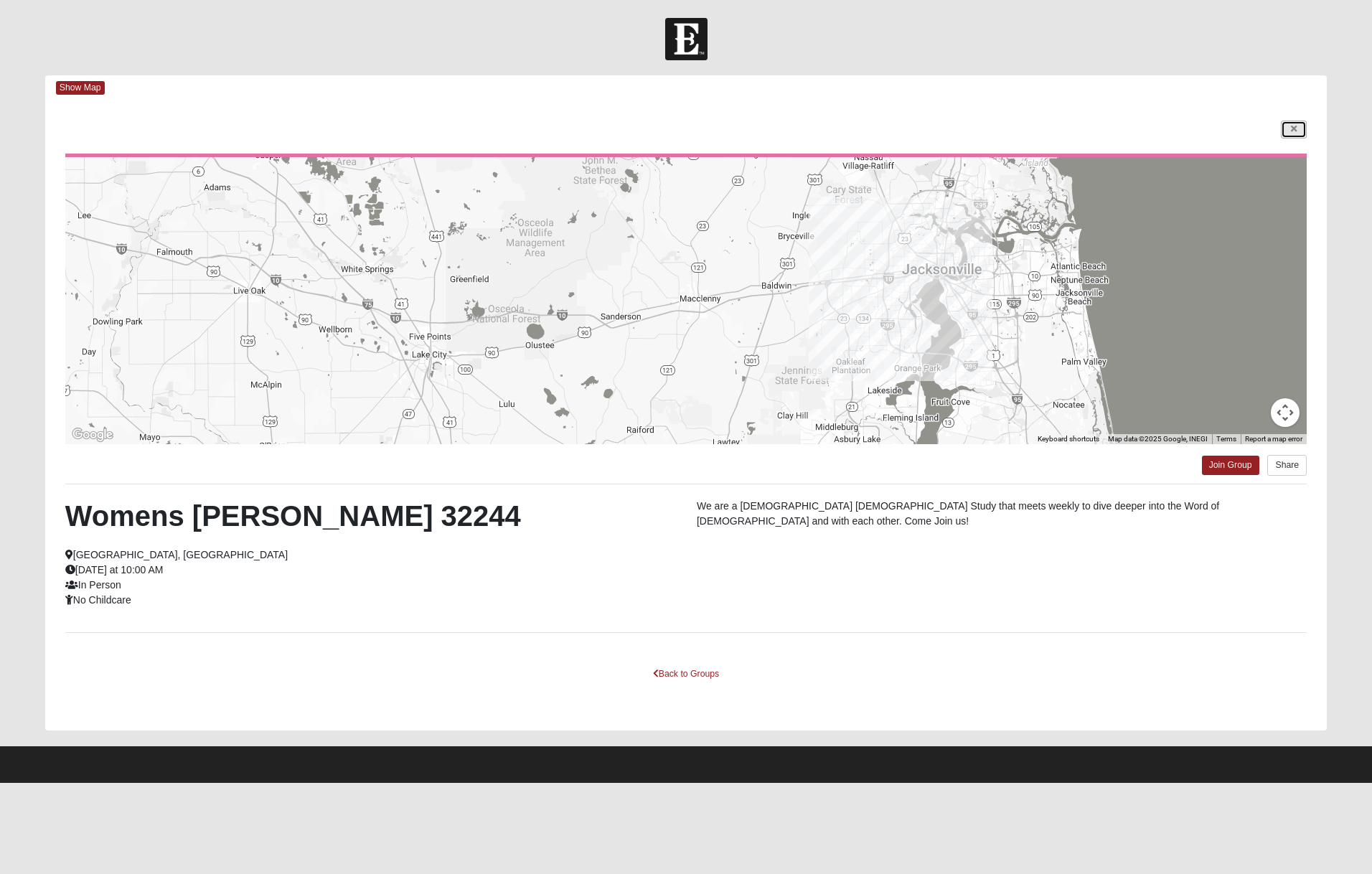
click at [1297, 130] on icon at bounding box center [1294, 129] width 6 height 9
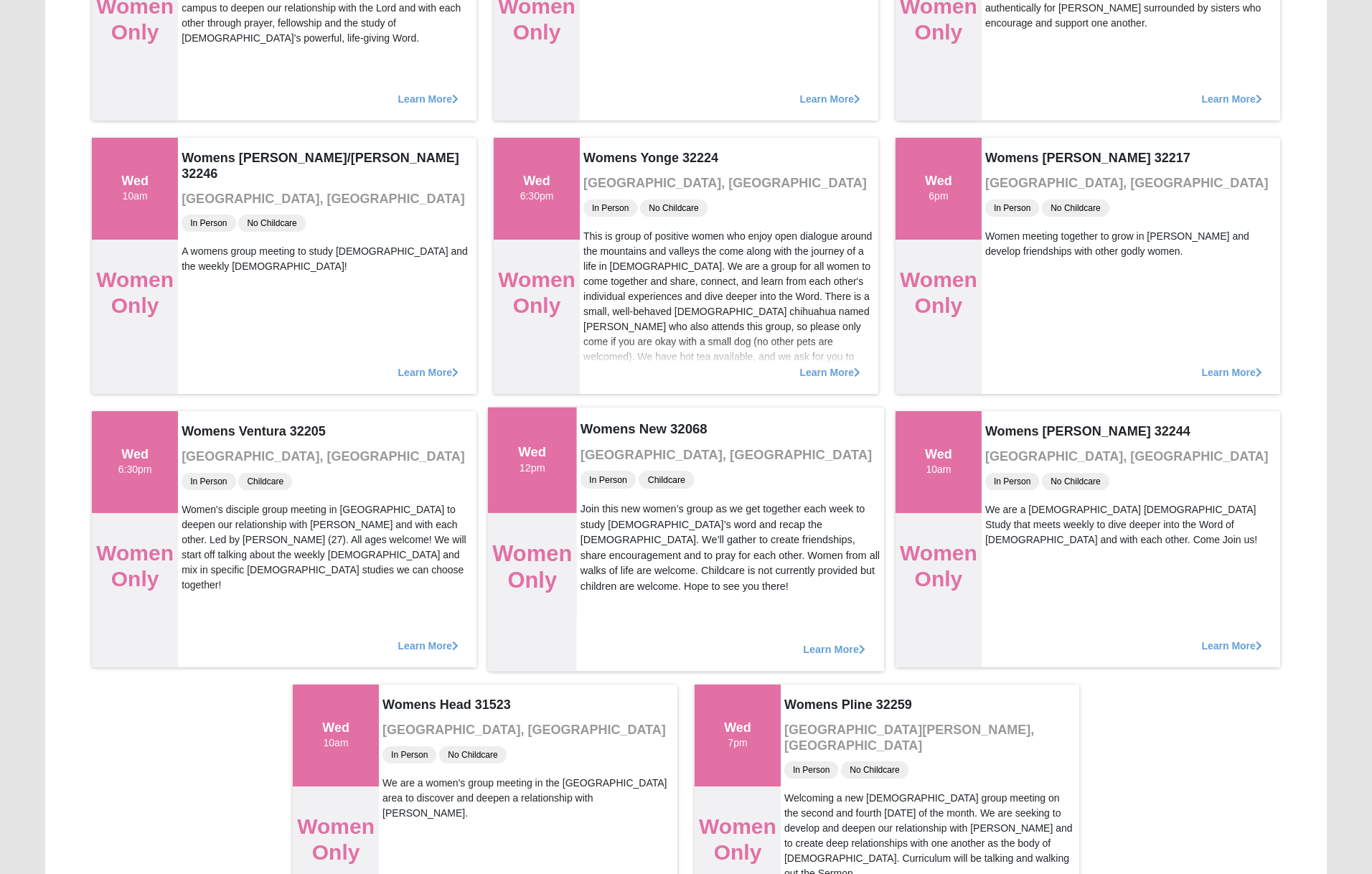
scroll to position [1407, 0]
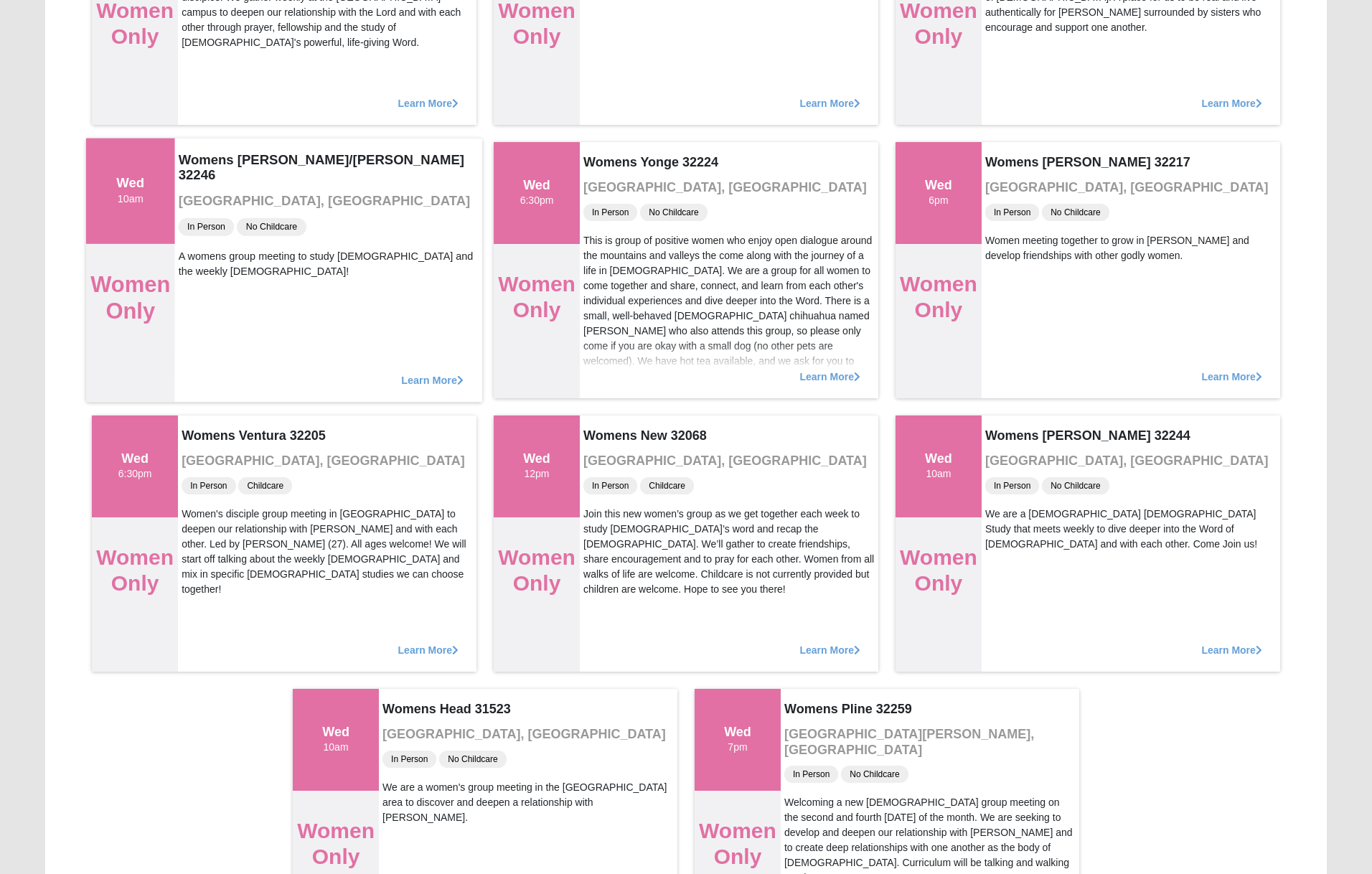
click at [435, 373] on span "Learn More" at bounding box center [432, 373] width 62 height 0
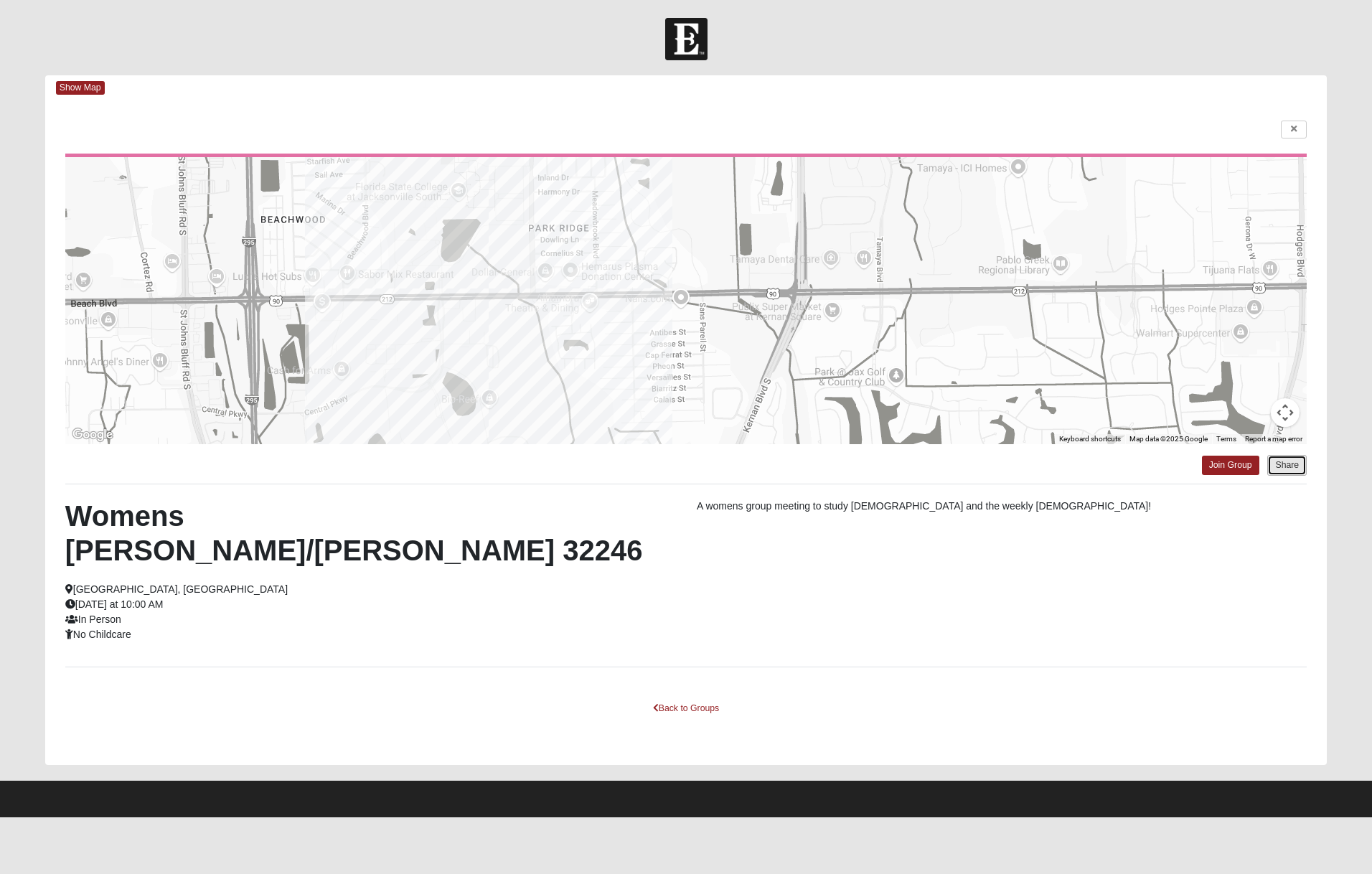
click at [1283, 472] on button "Share" at bounding box center [1286, 465] width 39 height 21
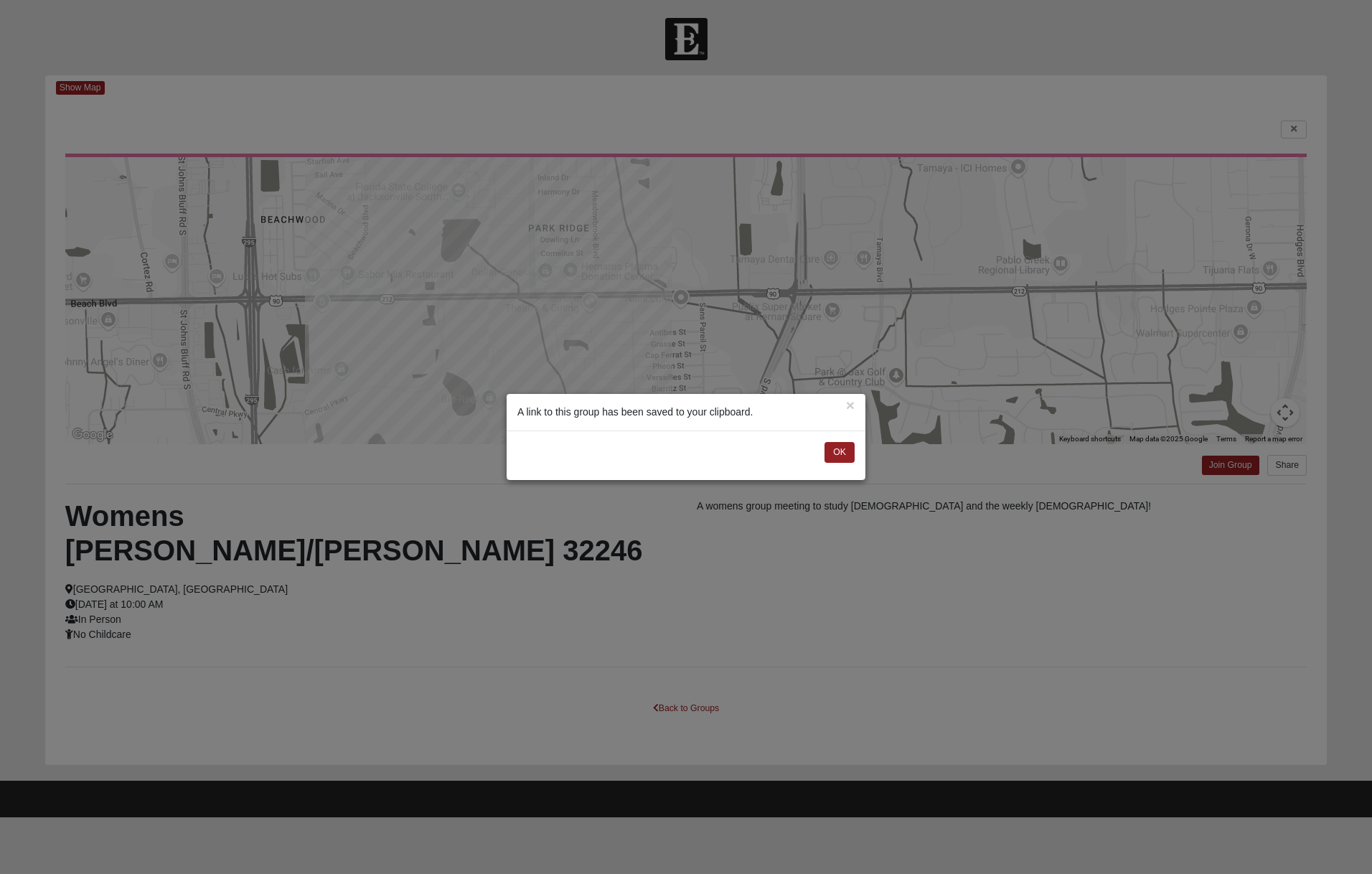
click at [837, 463] on div "OK" at bounding box center [686, 455] width 359 height 50
click at [837, 457] on button "OK" at bounding box center [839, 452] width 30 height 21
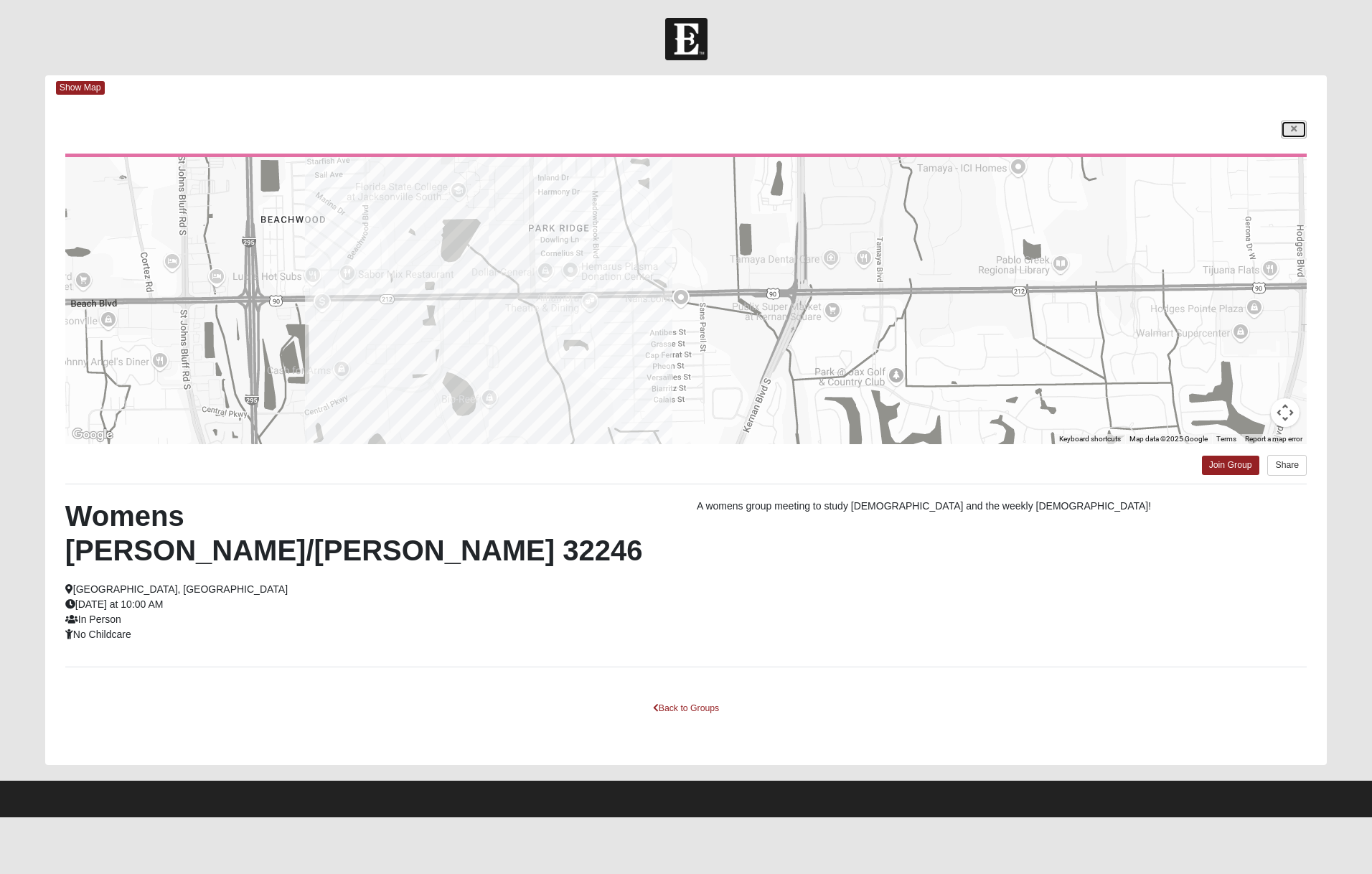
click at [1296, 127] on icon at bounding box center [1294, 129] width 6 height 9
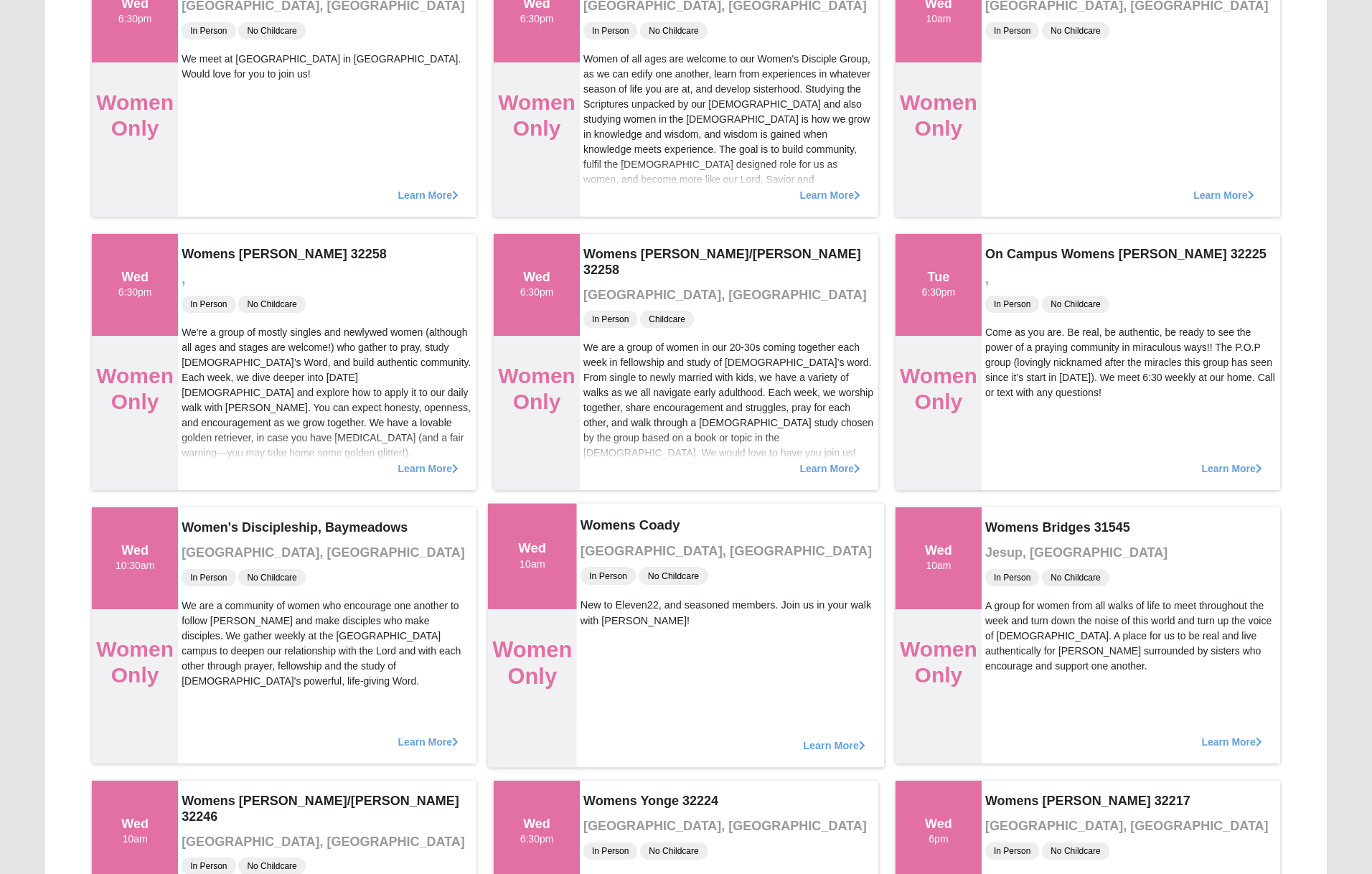
scroll to position [772, 0]
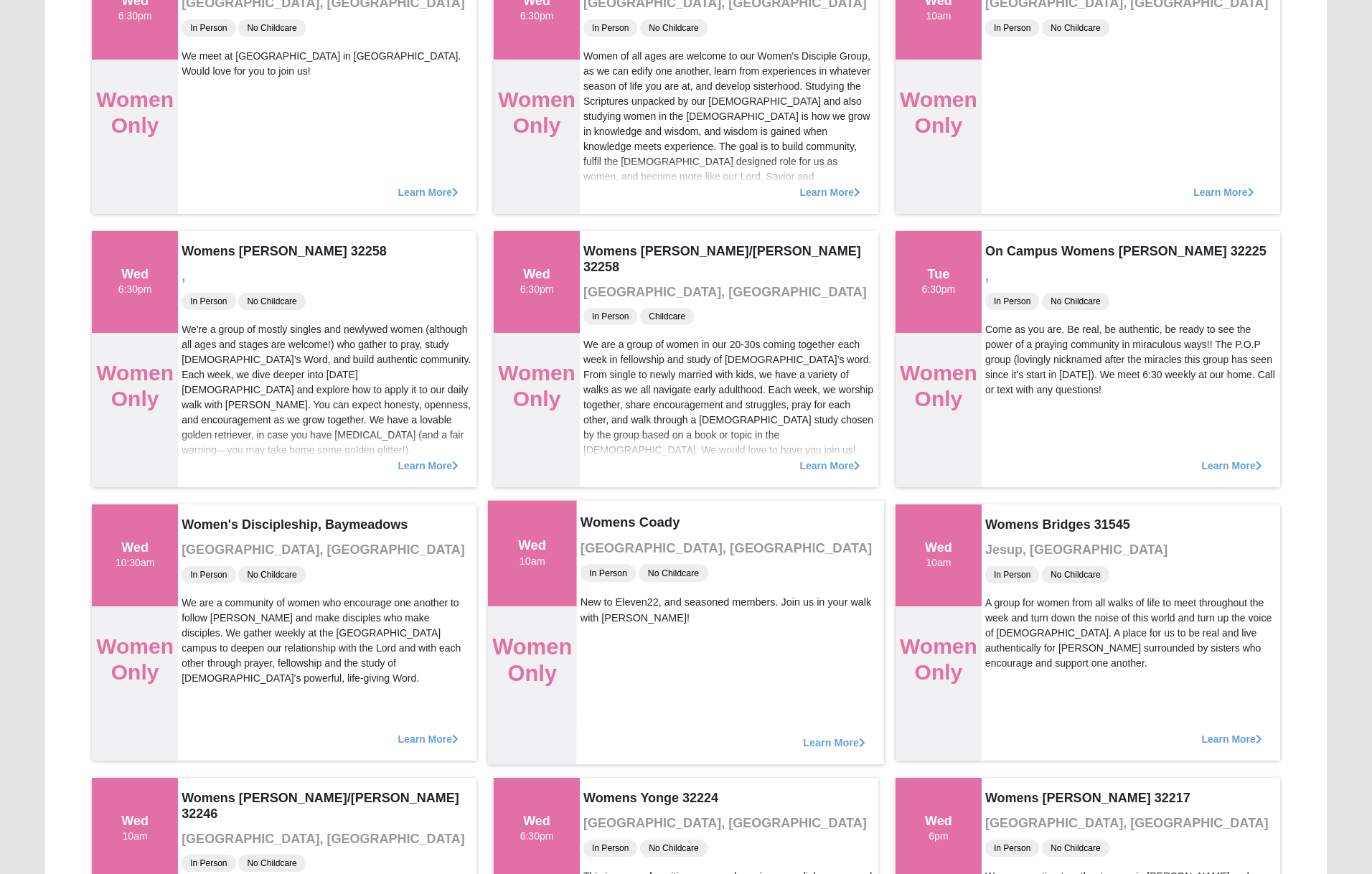
click at [831, 735] on span "Learn More" at bounding box center [834, 735] width 62 height 0
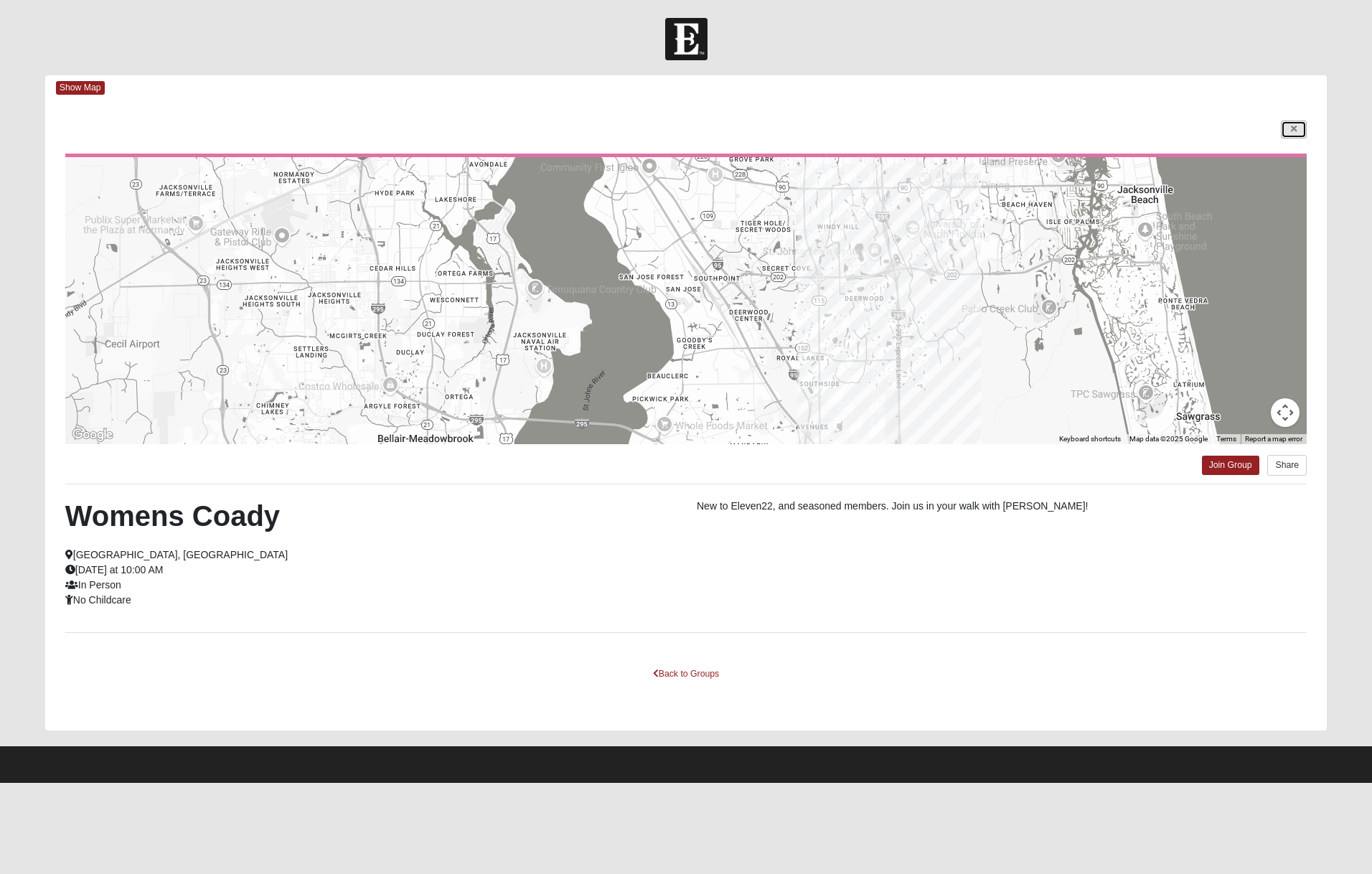
click at [1298, 128] on link at bounding box center [1294, 129] width 26 height 18
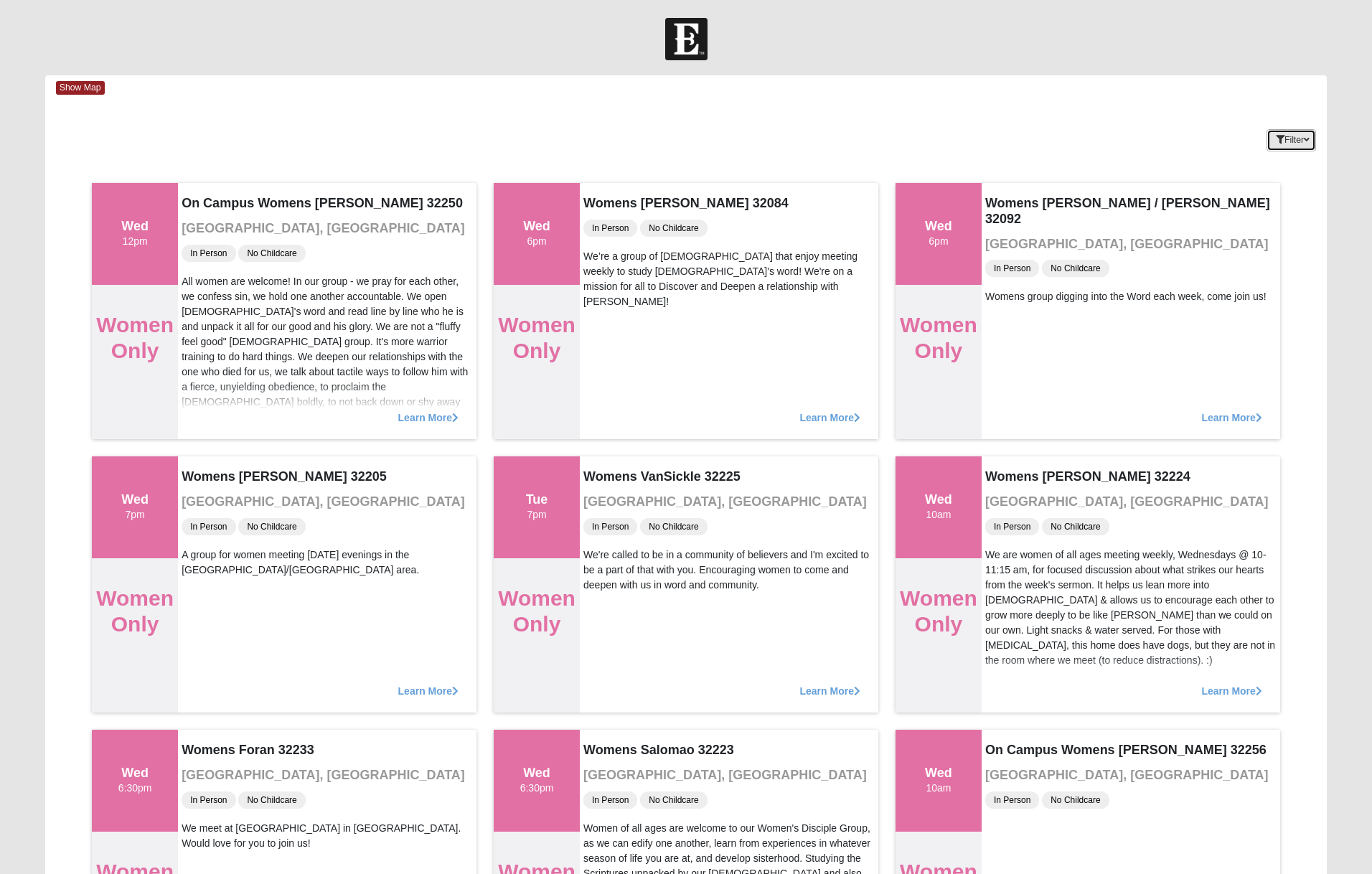
click at [1292, 143] on button "Filter" at bounding box center [1291, 140] width 49 height 22
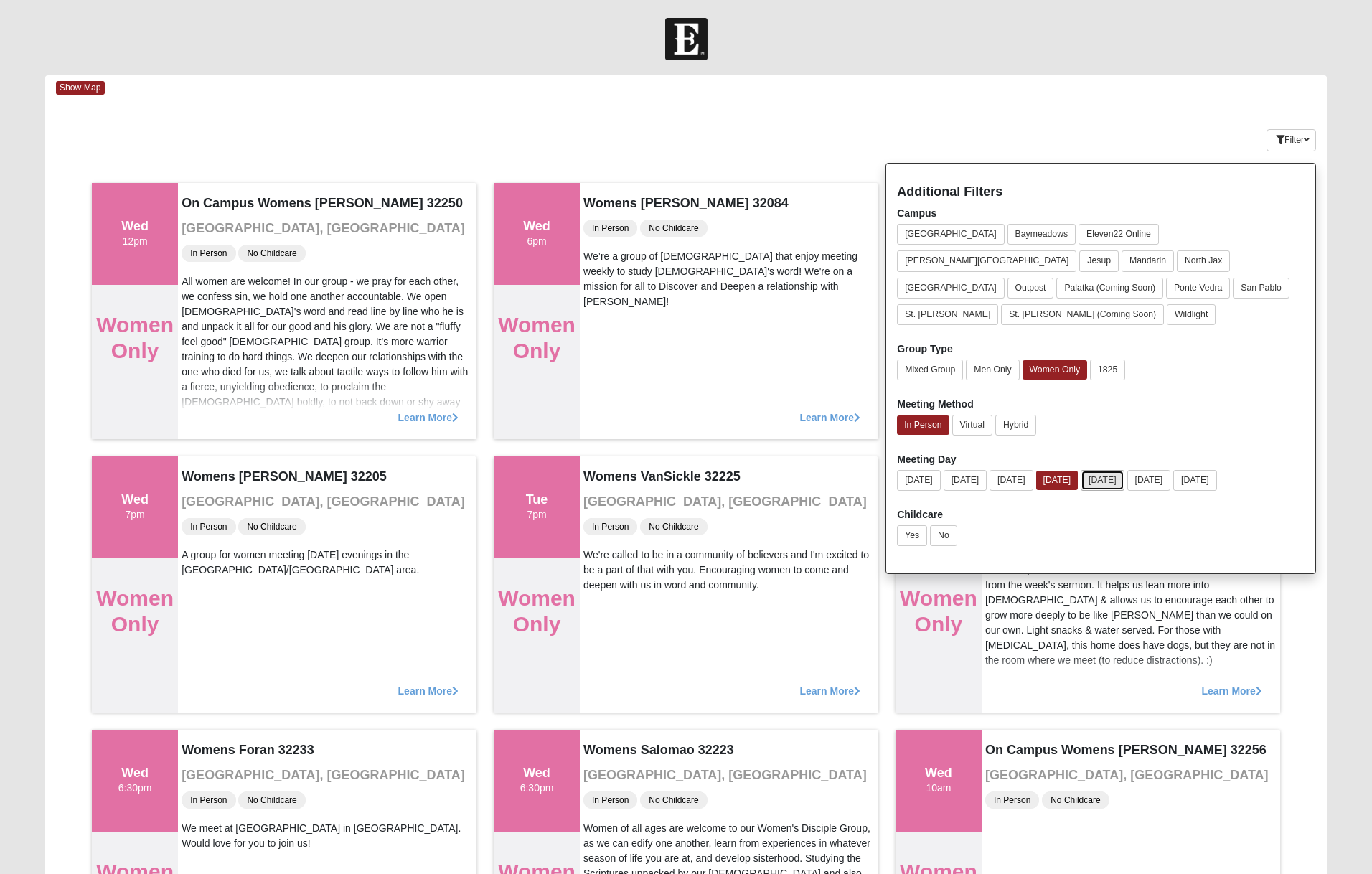
click at [1124, 470] on button "Thursday" at bounding box center [1102, 480] width 43 height 21
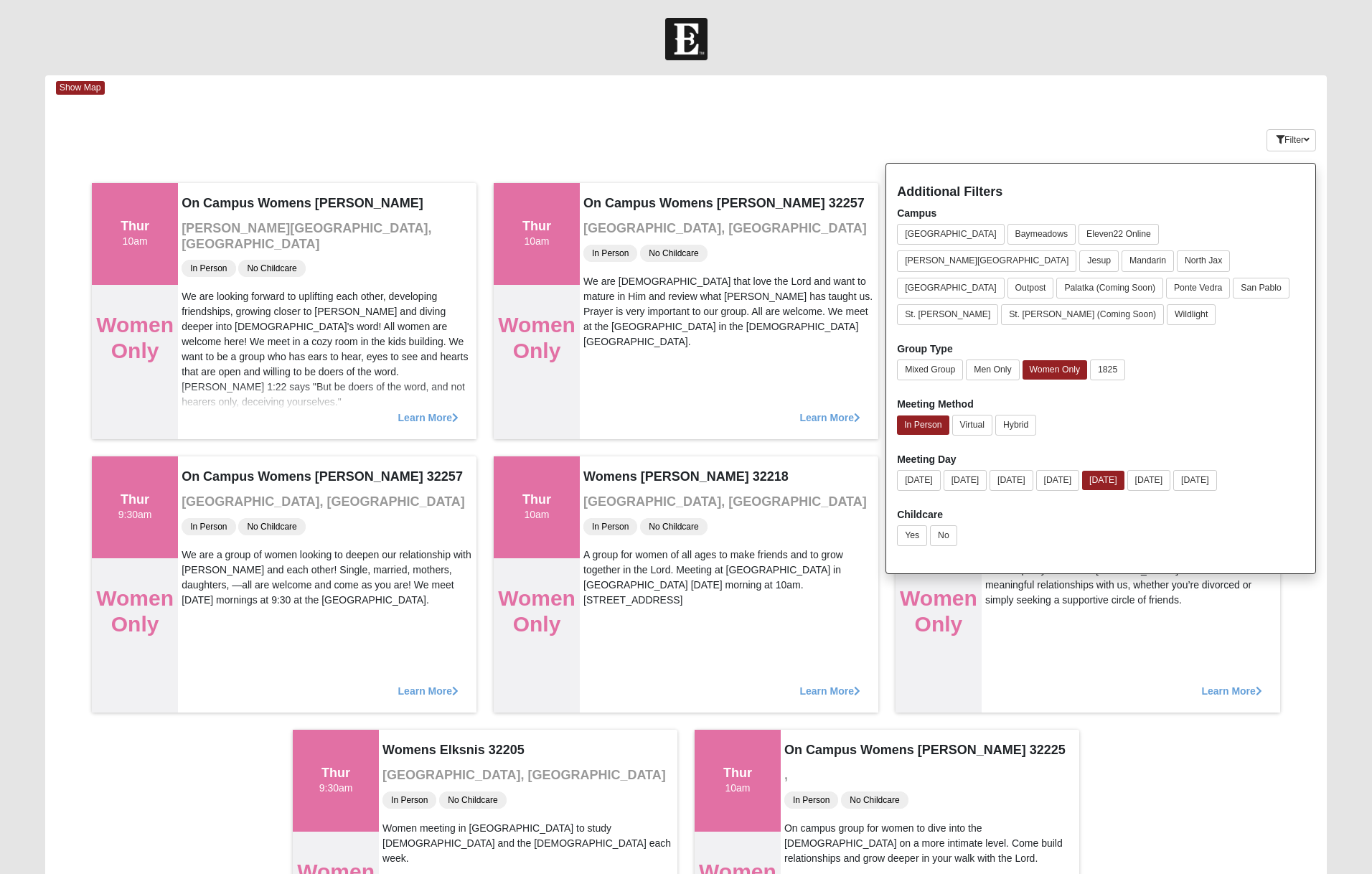
click at [1089, 119] on div "Keywords Filter Additional Filters Campus Arlington Baymeadows Eleven22 Online …" at bounding box center [686, 137] width 1281 height 52
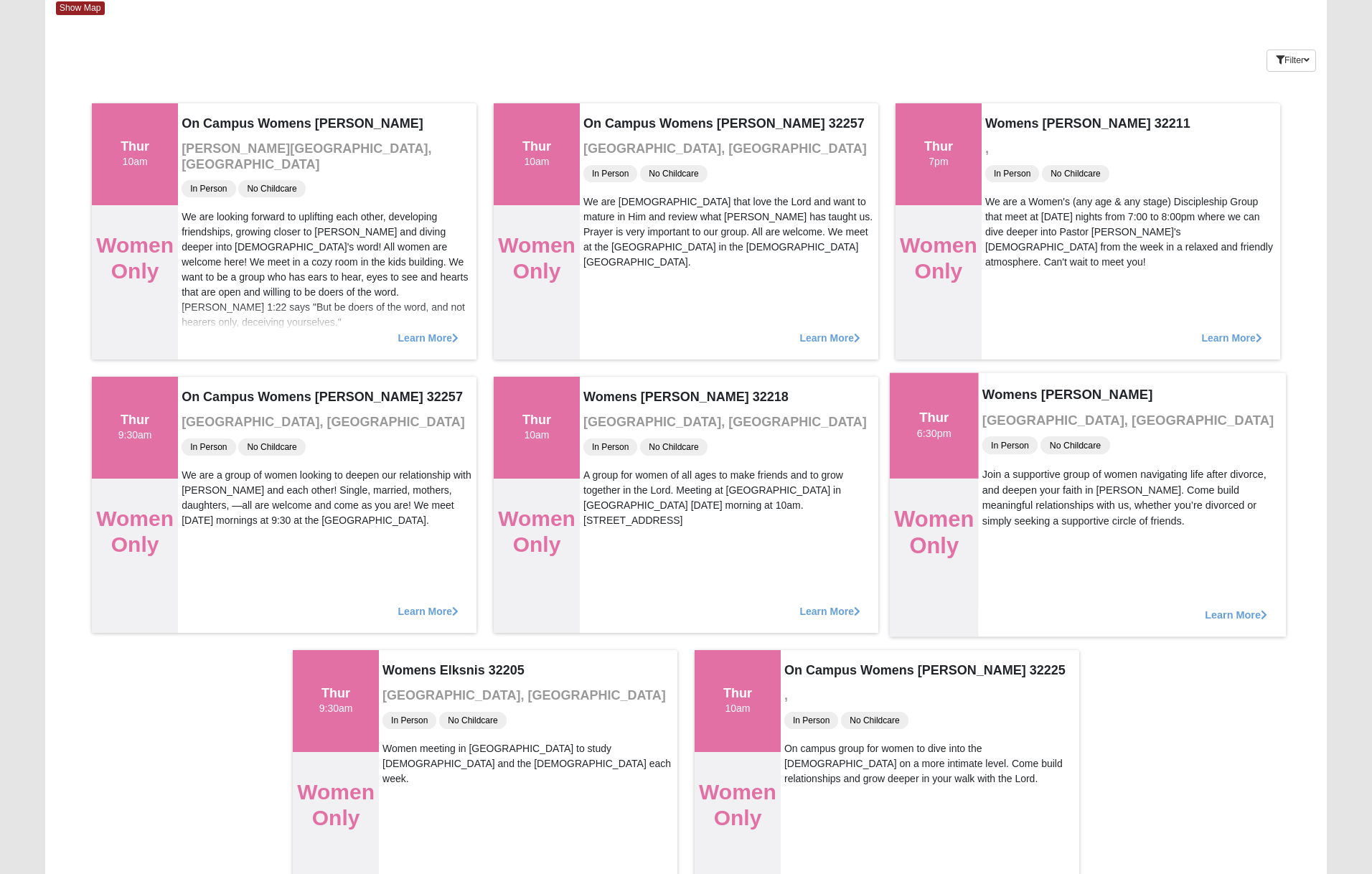
scroll to position [83, 0]
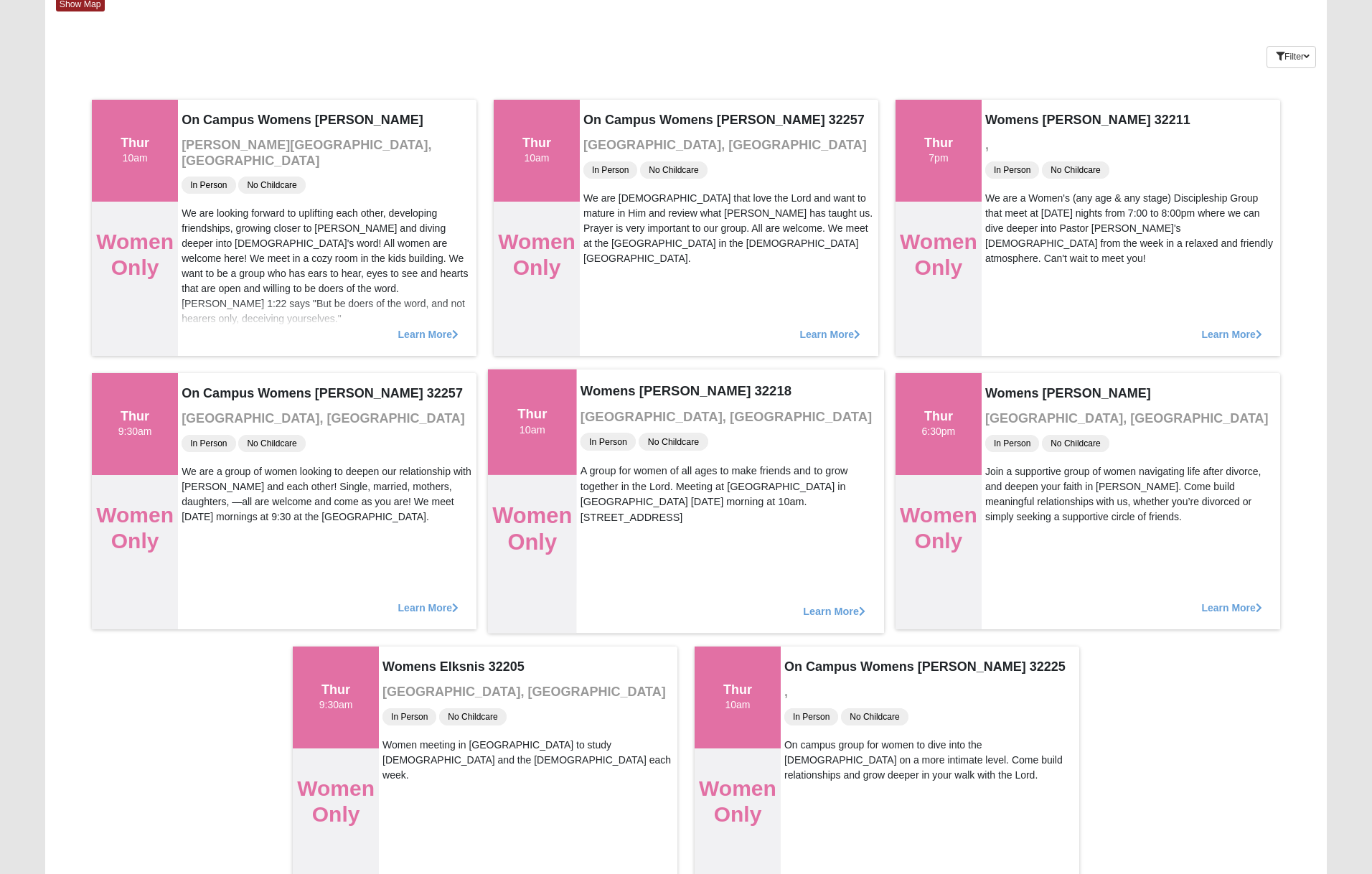
click at [839, 603] on span "Learn More" at bounding box center [834, 603] width 62 height 0
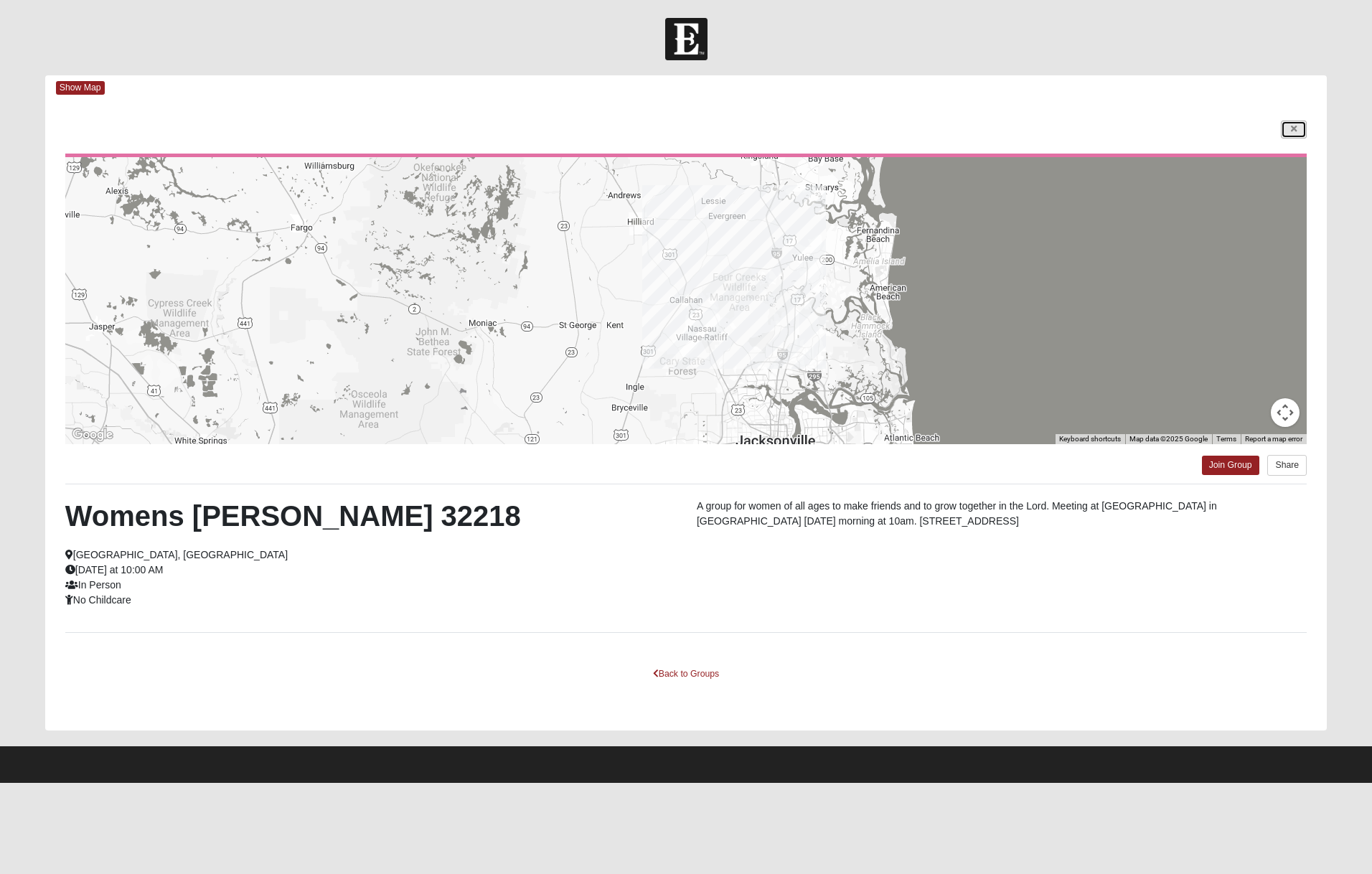
click at [1295, 128] on icon at bounding box center [1294, 129] width 6 height 9
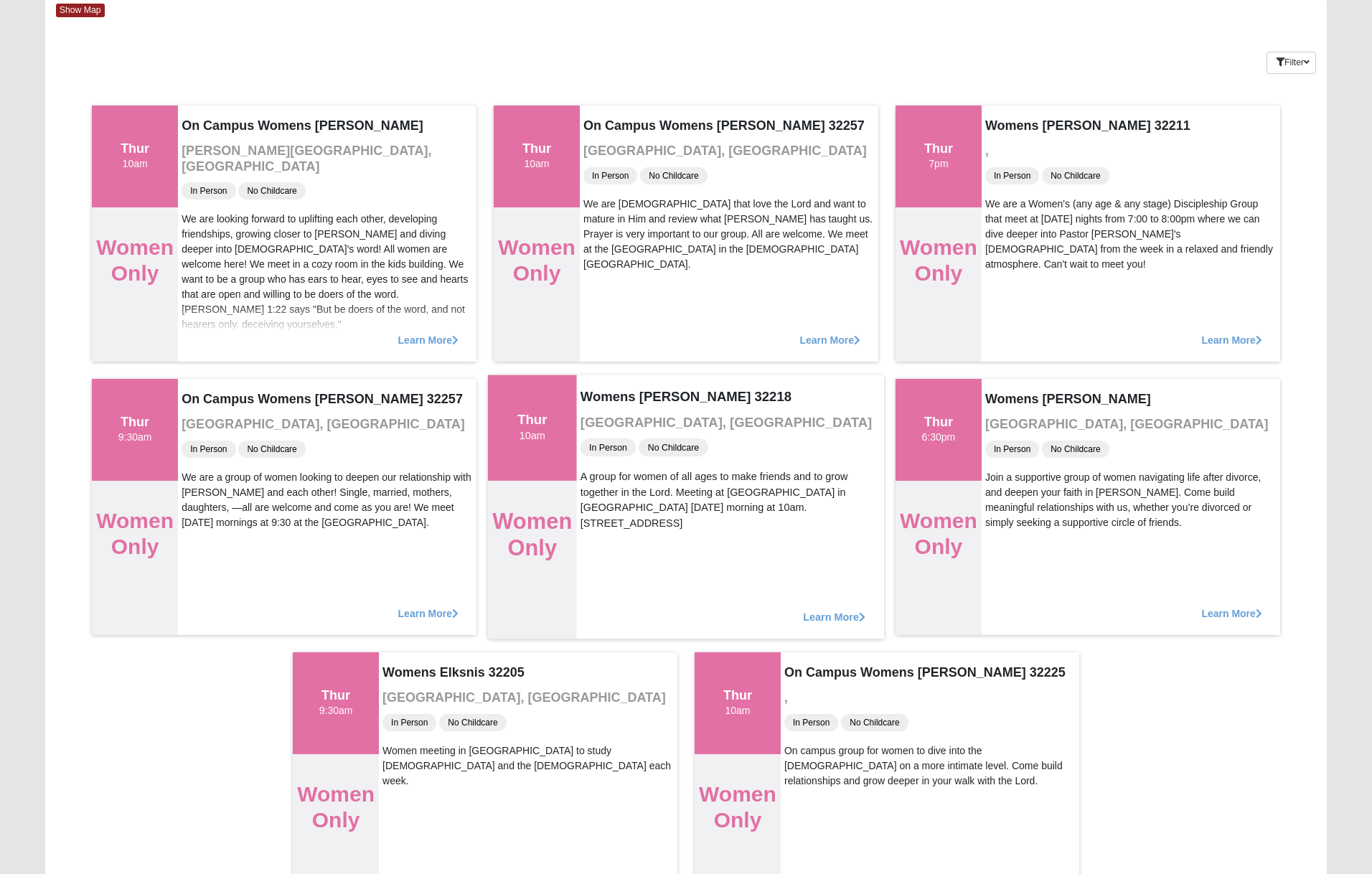
scroll to position [83, 0]
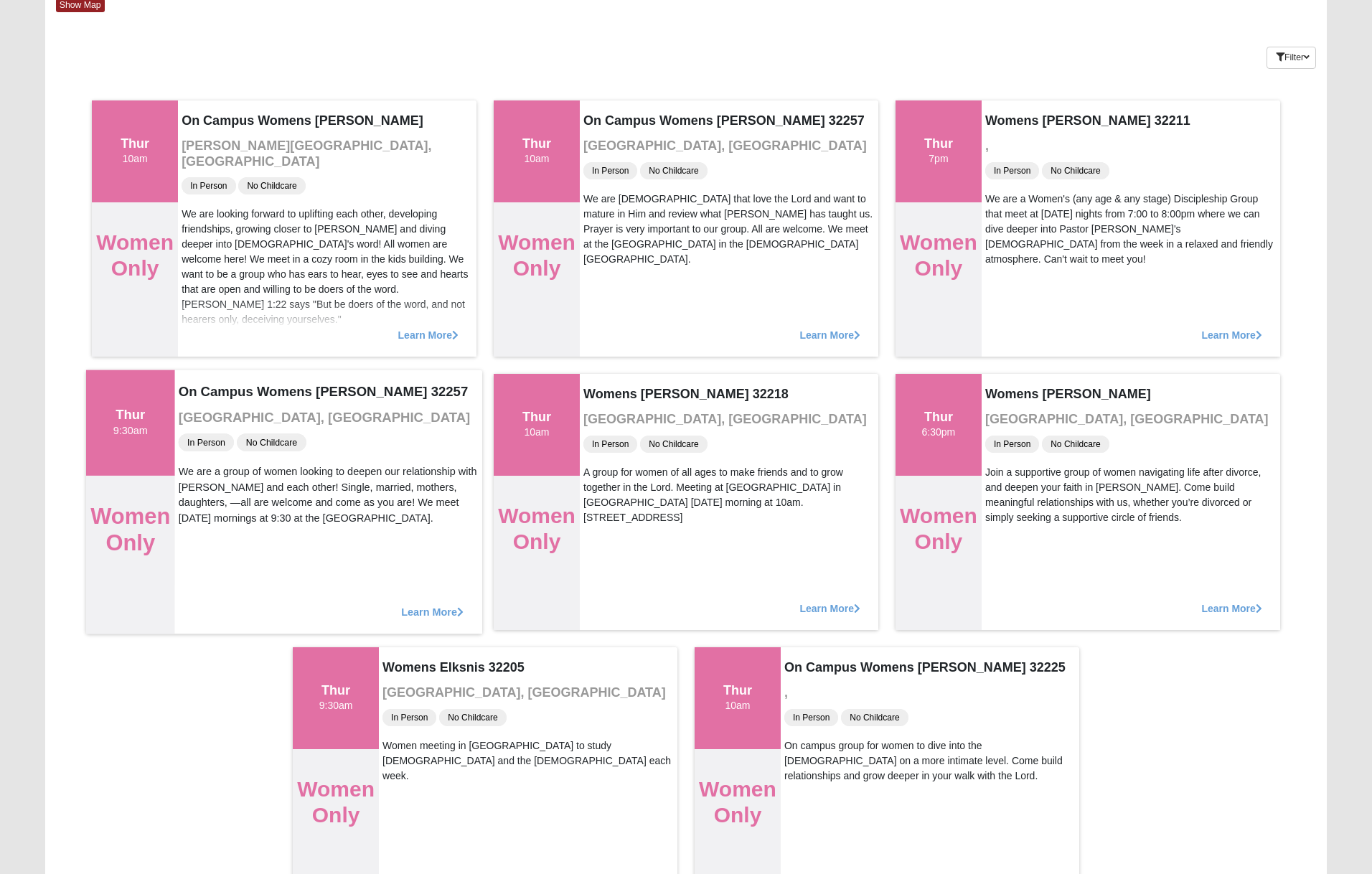
click at [430, 604] on span "Learn More" at bounding box center [432, 604] width 62 height 0
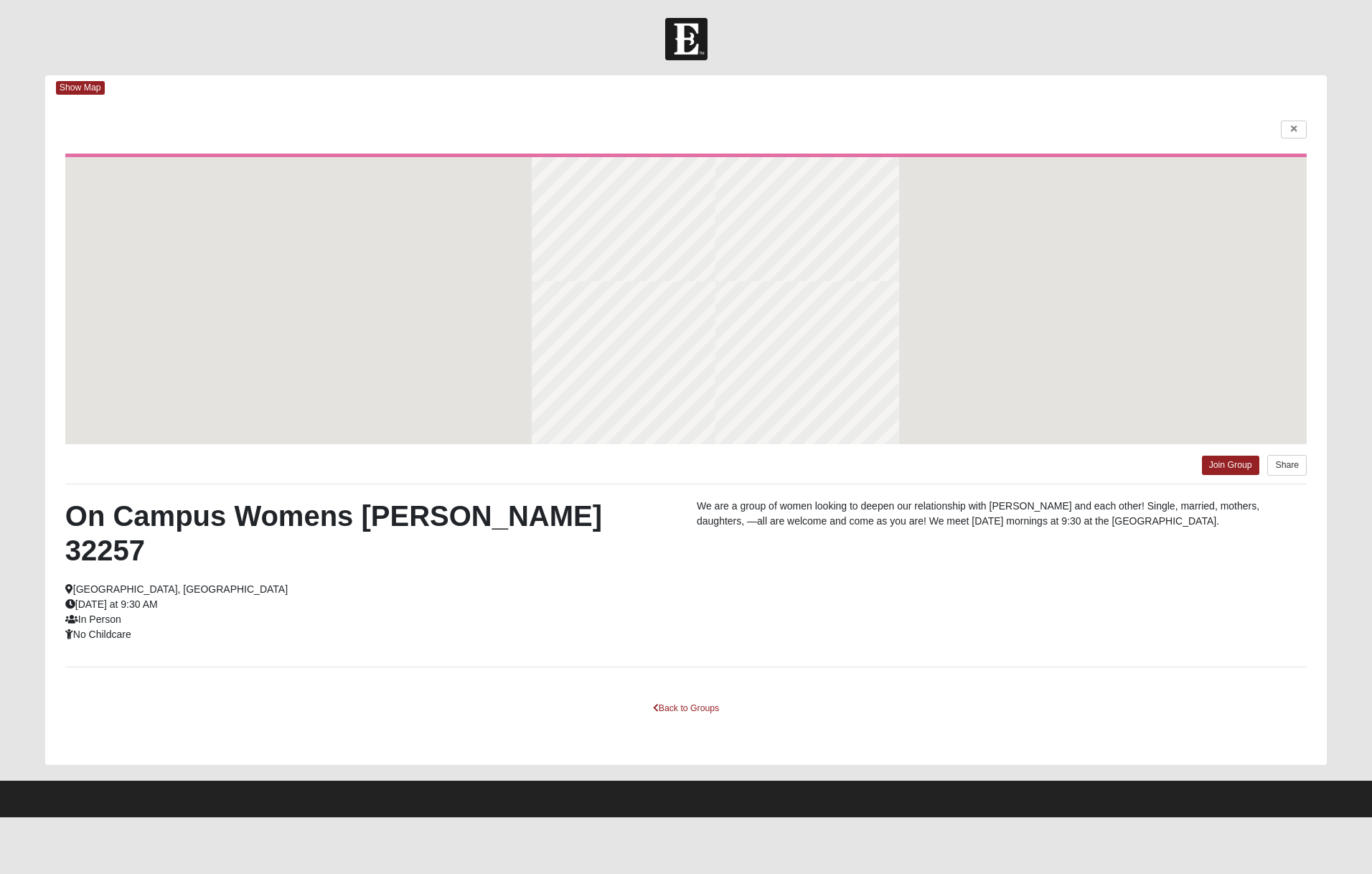
scroll to position [0, 0]
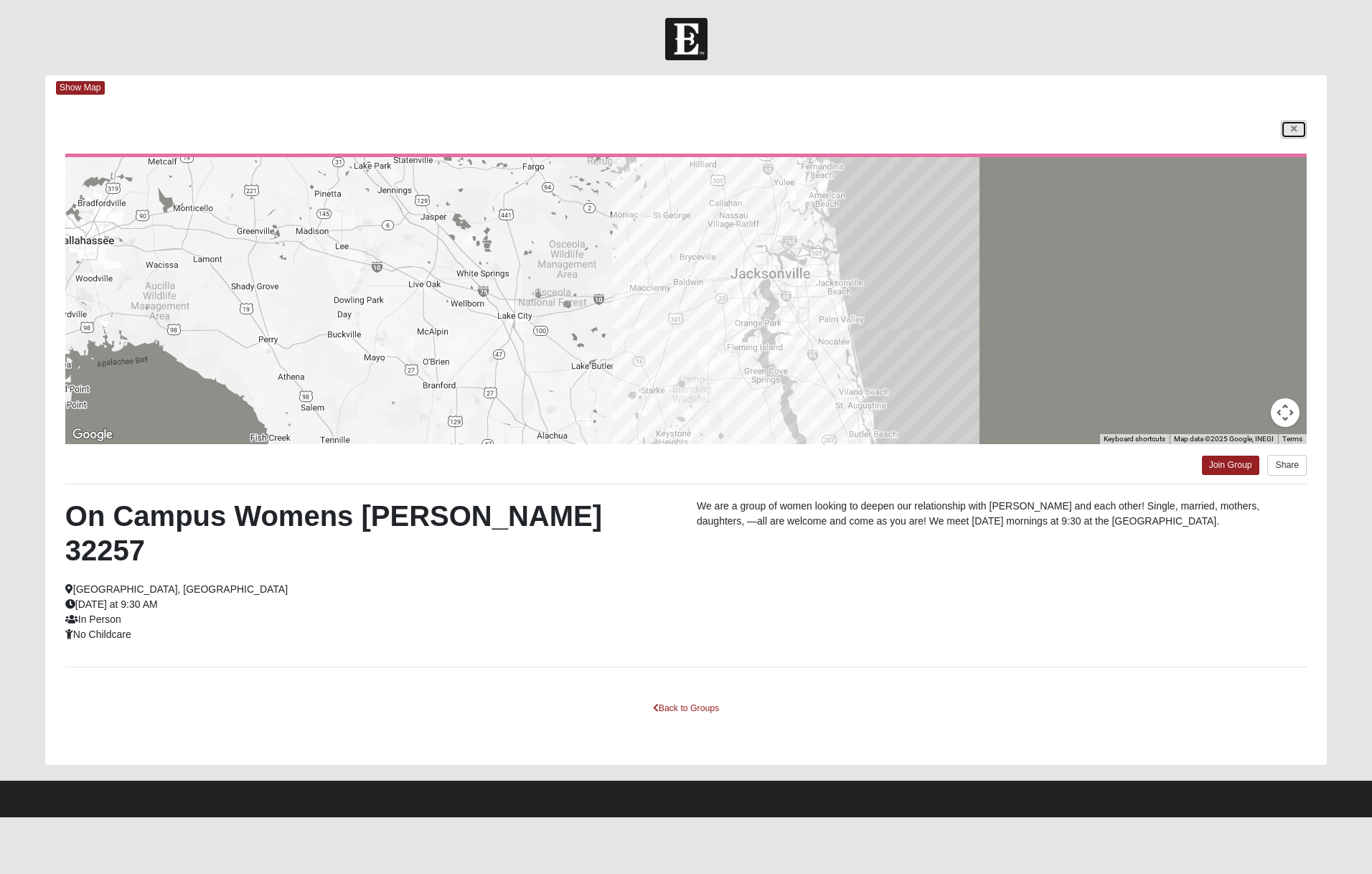
click at [1293, 128] on icon at bounding box center [1294, 129] width 6 height 9
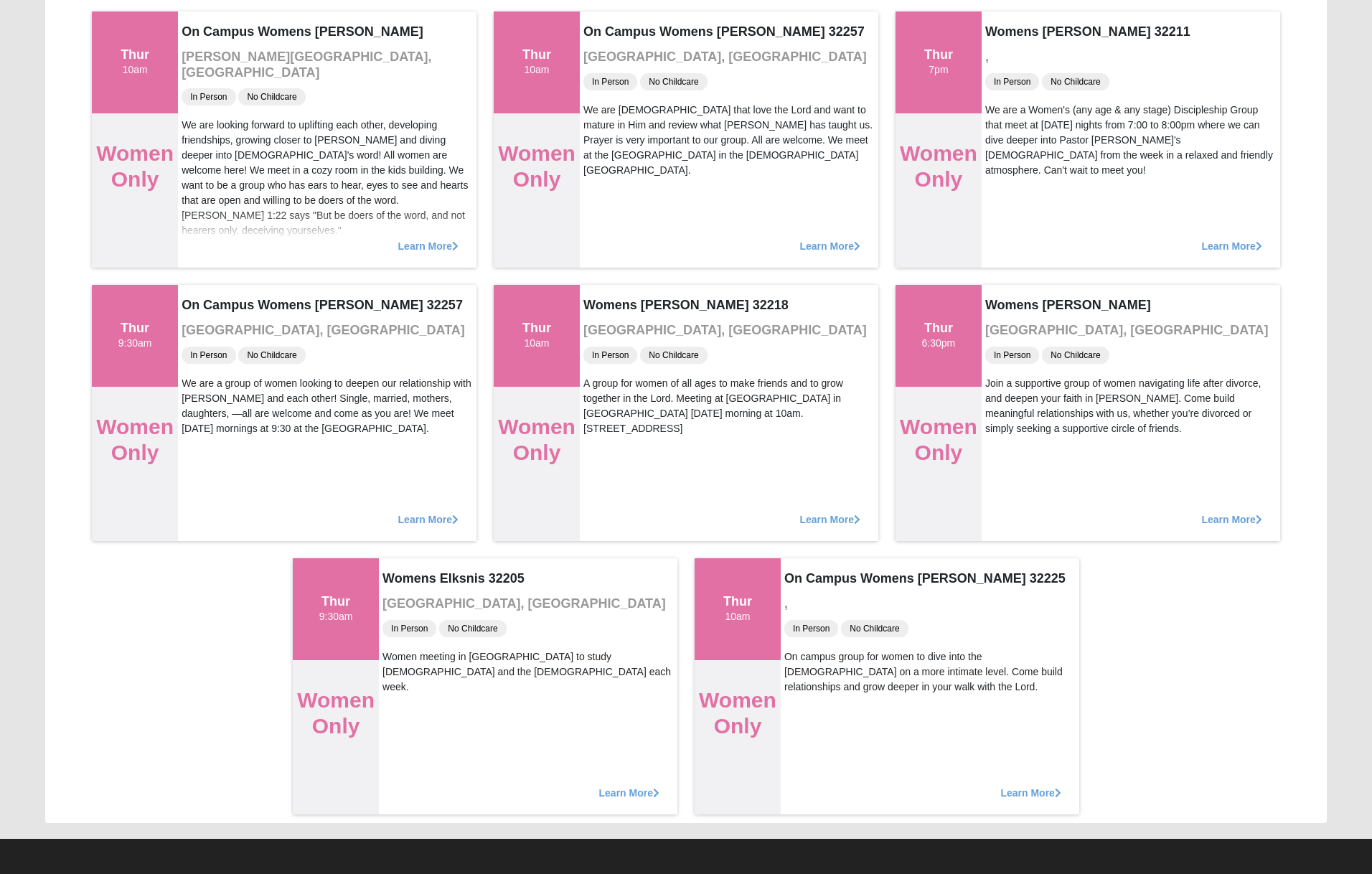
scroll to position [173, 0]
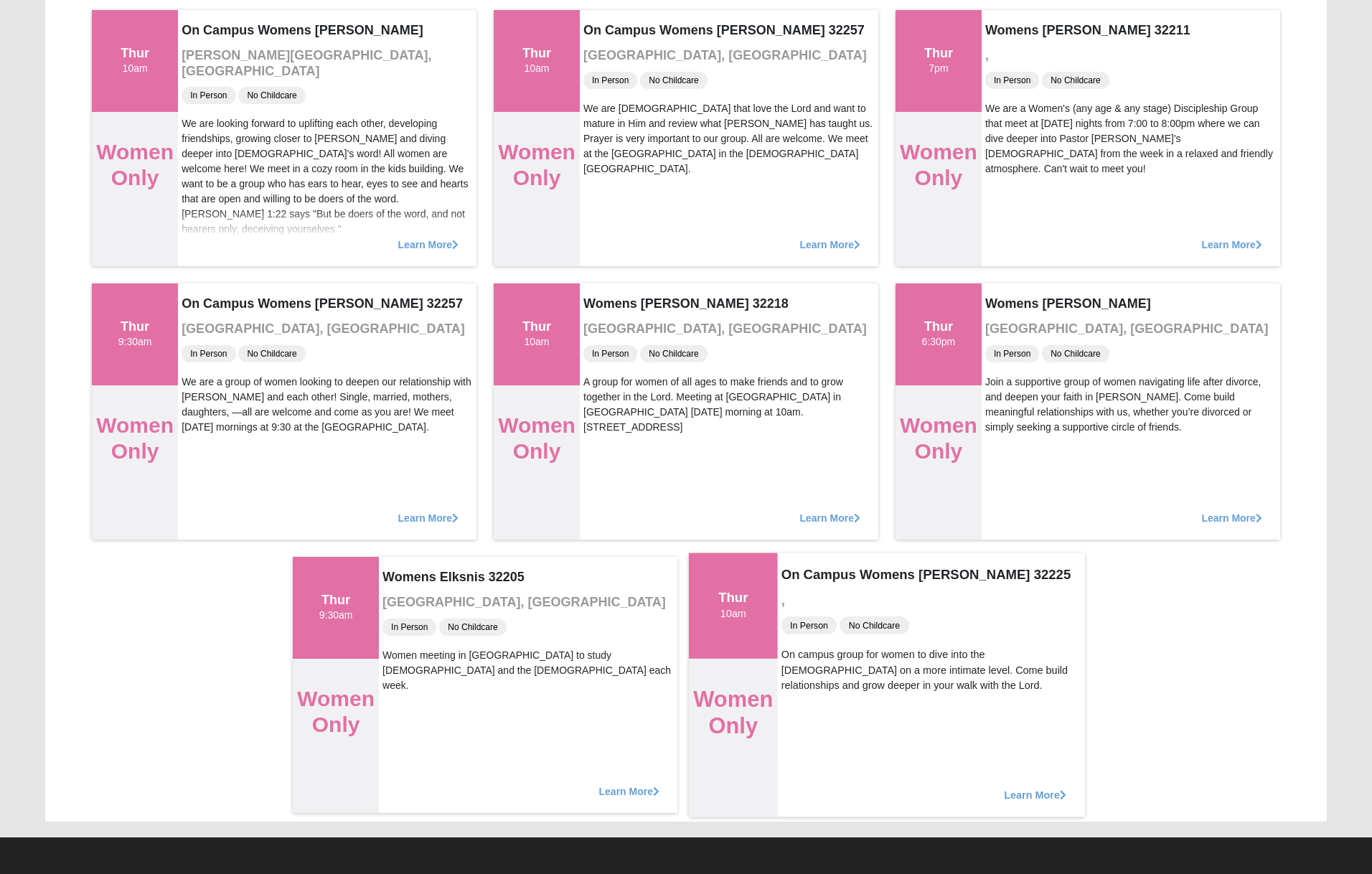
click at [1031, 787] on span "Learn More" at bounding box center [1035, 787] width 62 height 0
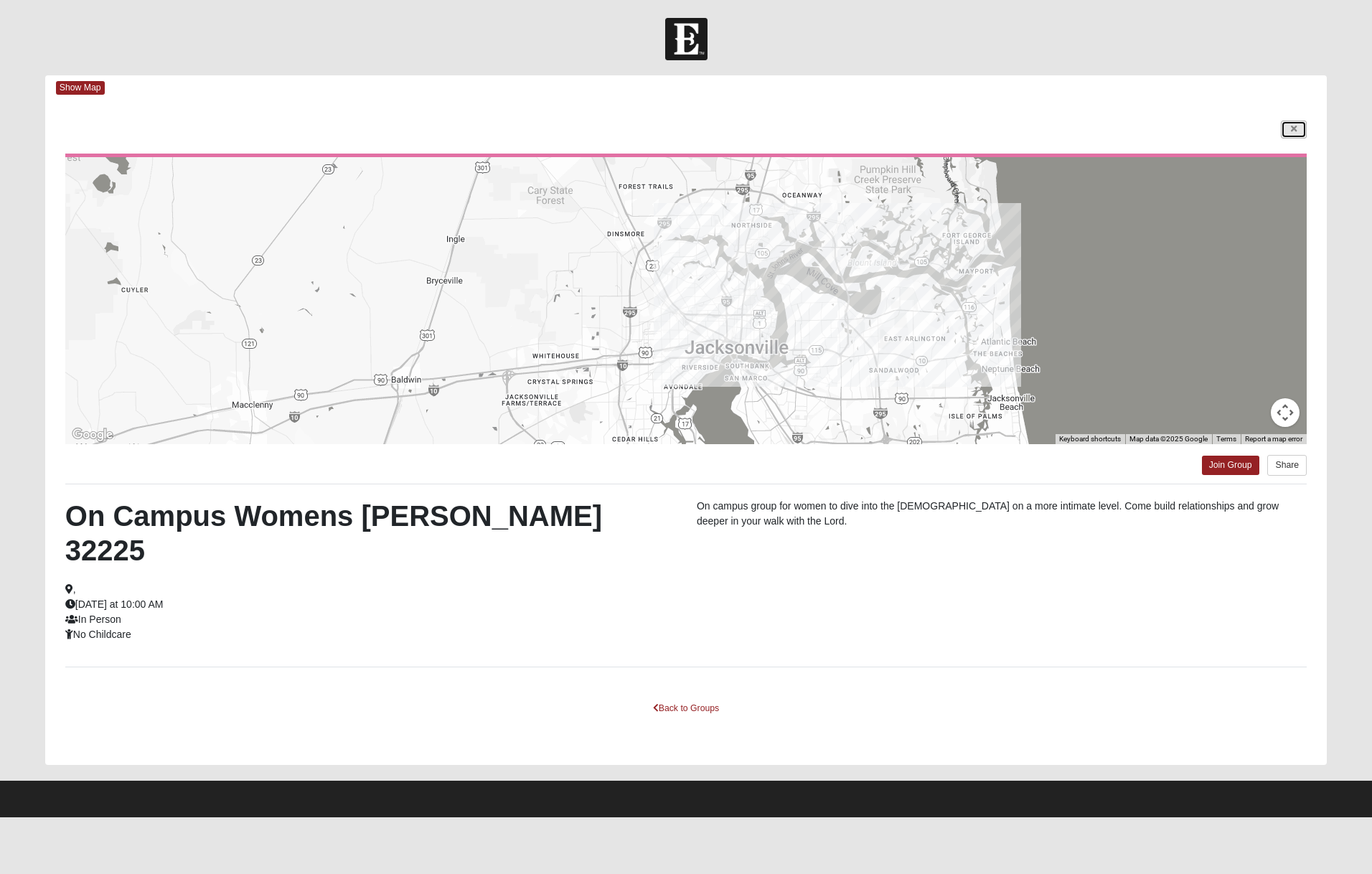
click at [1302, 127] on link at bounding box center [1294, 129] width 26 height 18
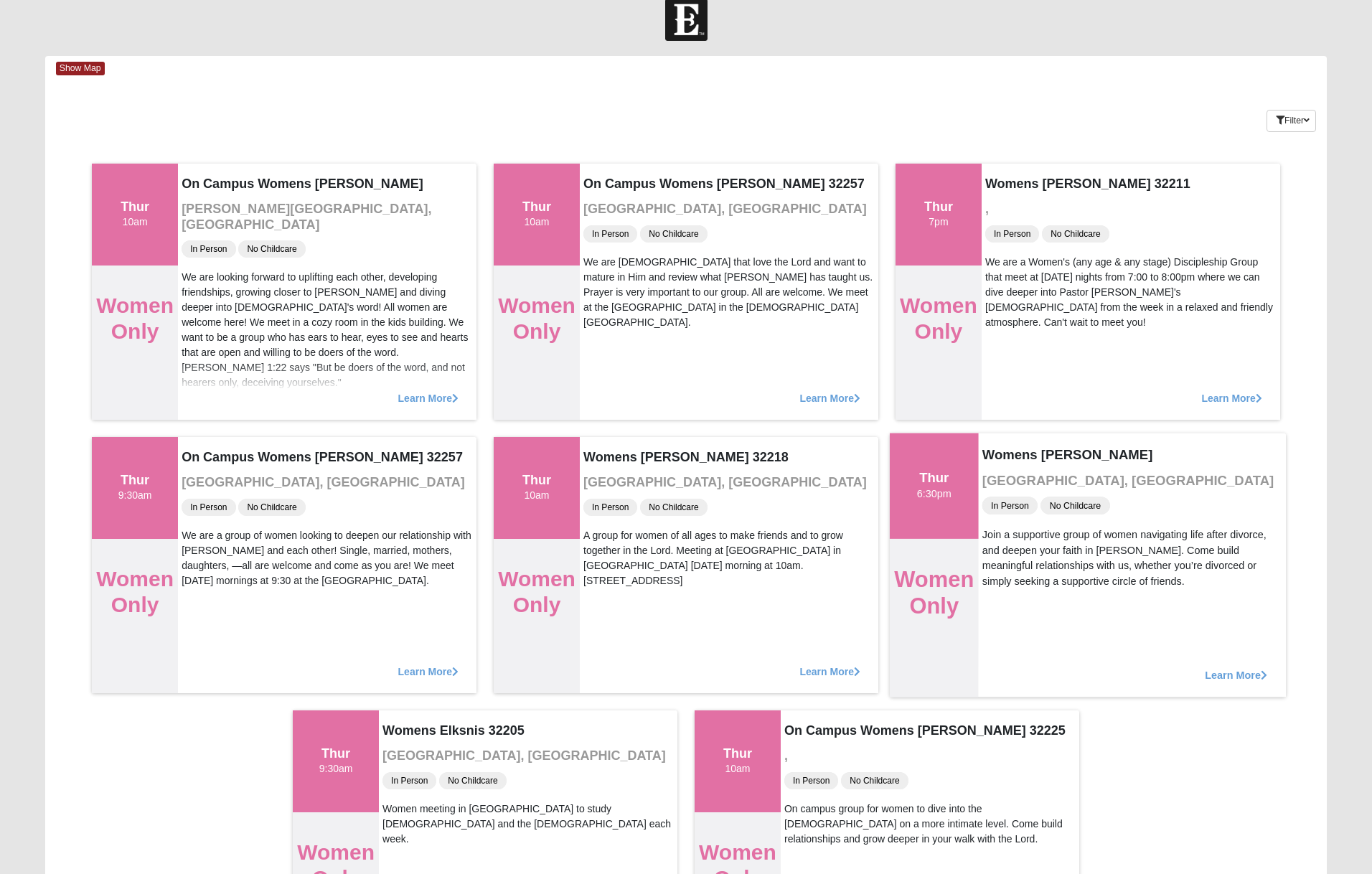
scroll to position [1, 0]
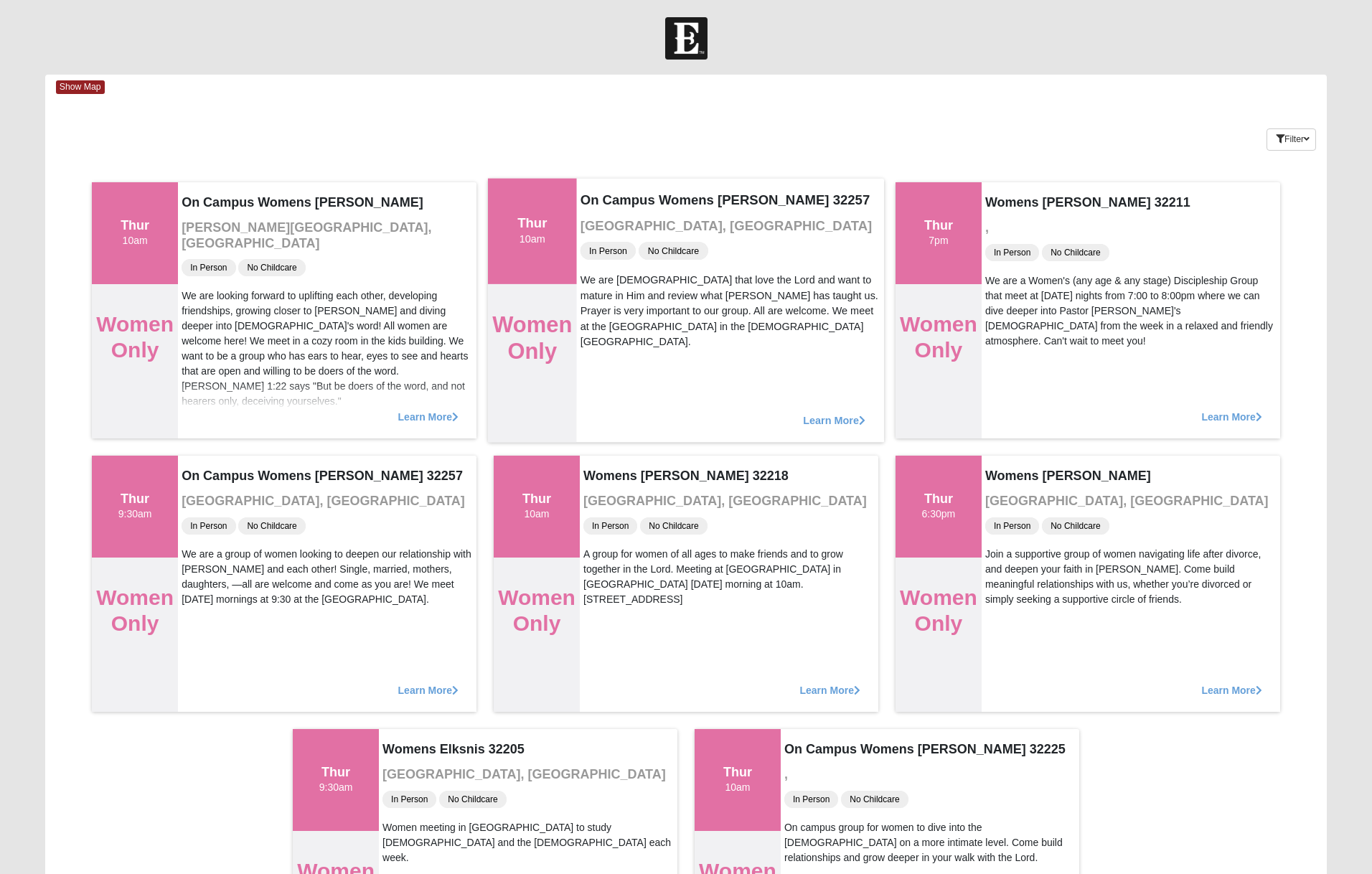
click at [848, 425] on div "Learn More" at bounding box center [731, 412] width 307 height 59
click at [845, 412] on span "Learn More" at bounding box center [834, 412] width 62 height 0
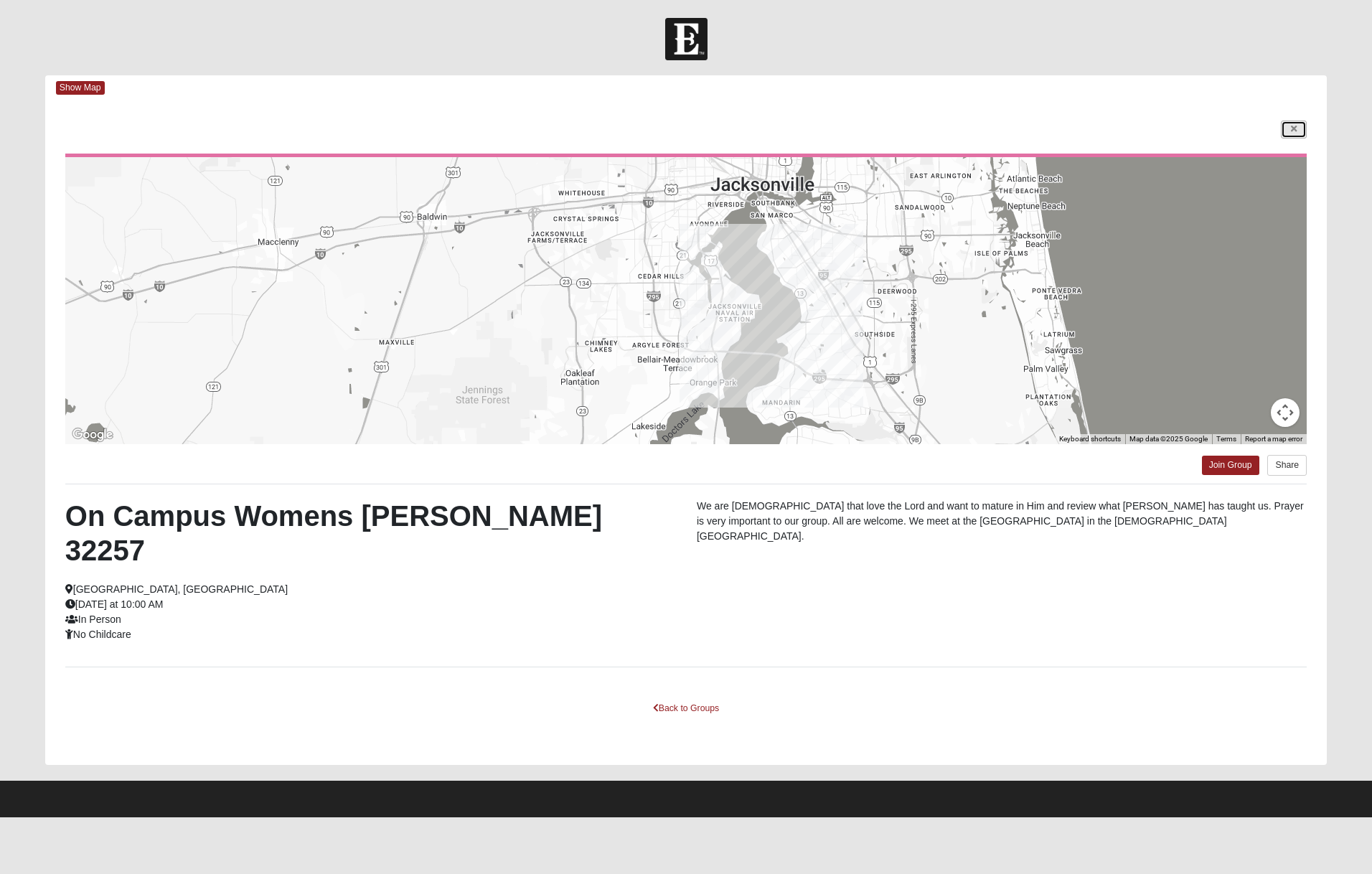
click at [1299, 126] on link at bounding box center [1294, 129] width 26 height 18
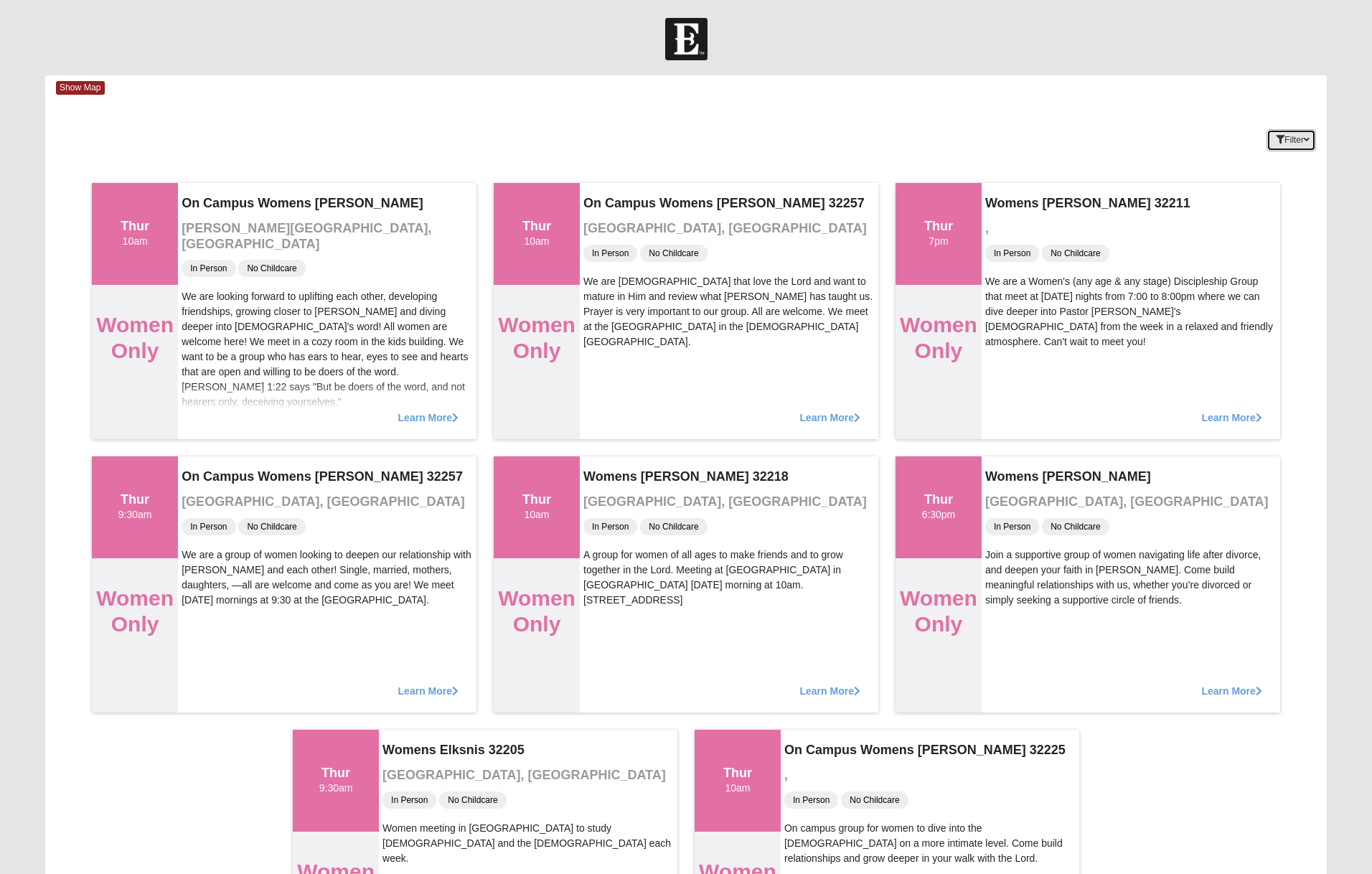
click at [1288, 133] on button "Filter" at bounding box center [1291, 140] width 49 height 22
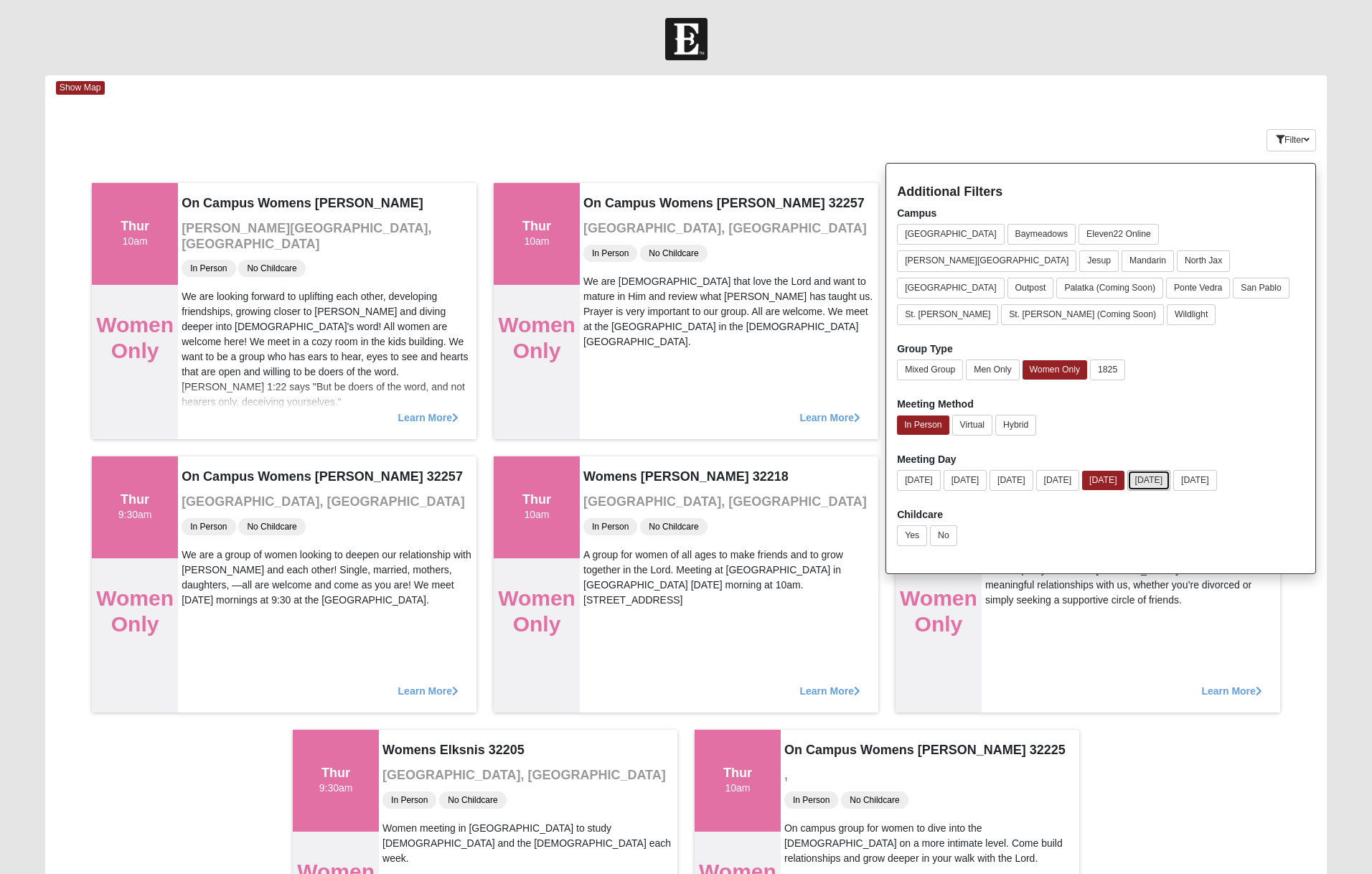
click at [1171, 470] on button "Friday" at bounding box center [1149, 480] width 43 height 21
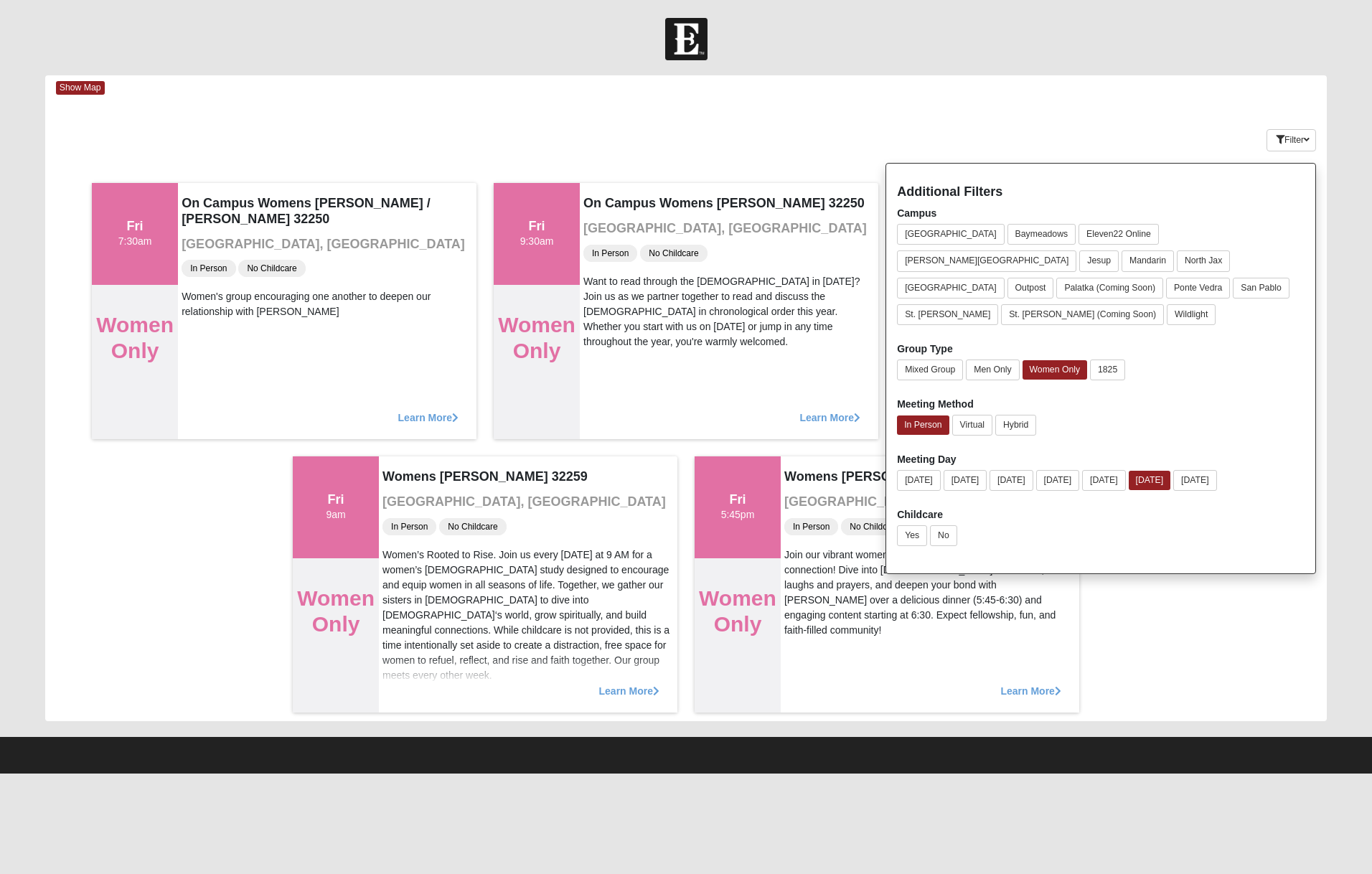
click at [1171, 112] on div "Filter Additional Filters Campus Arlington Baymeadows Eleven22 Online Fleming I…" at bounding box center [1219, 137] width 214 height 52
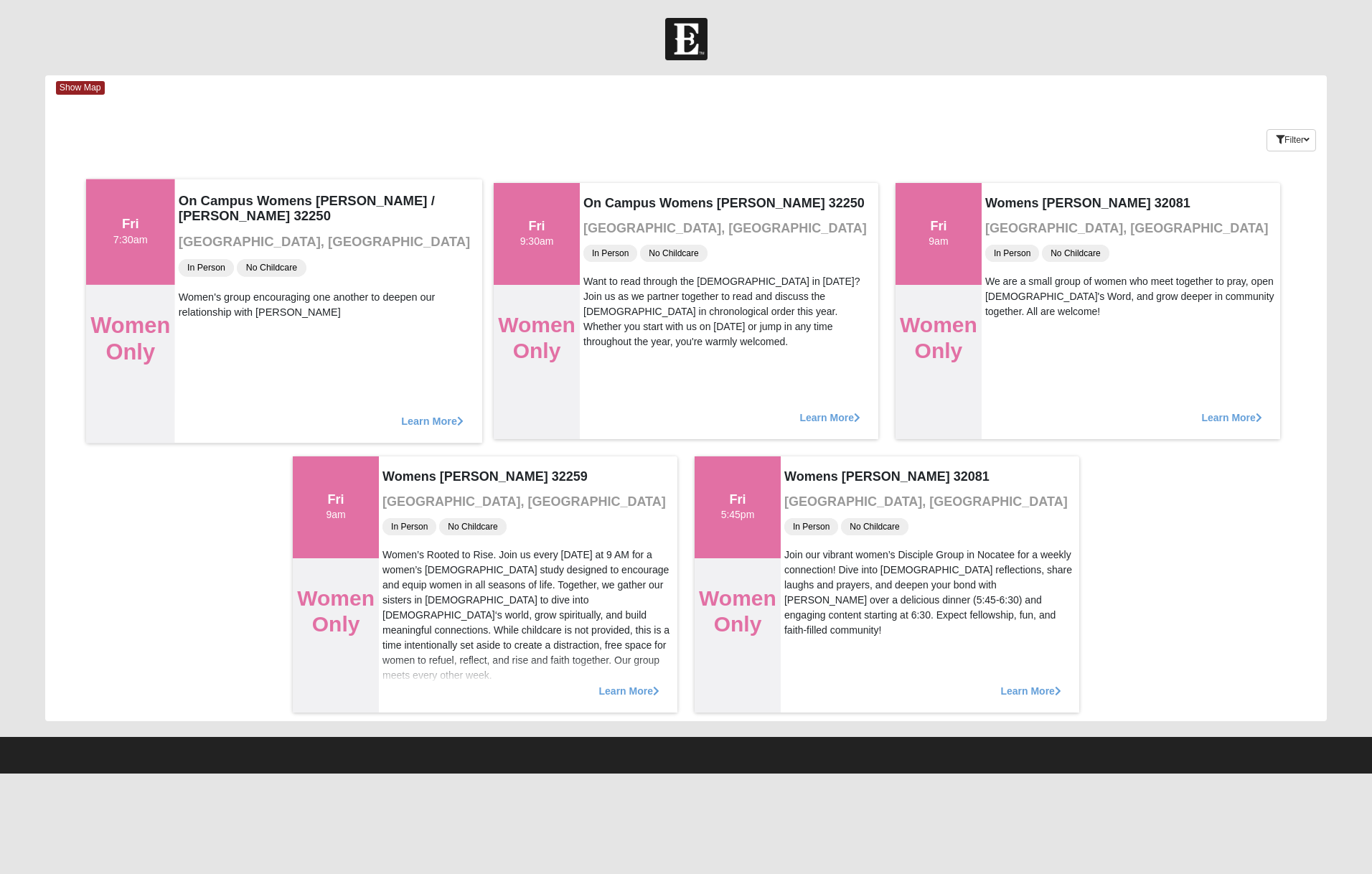
click at [434, 413] on span "Learn More" at bounding box center [432, 413] width 62 height 0
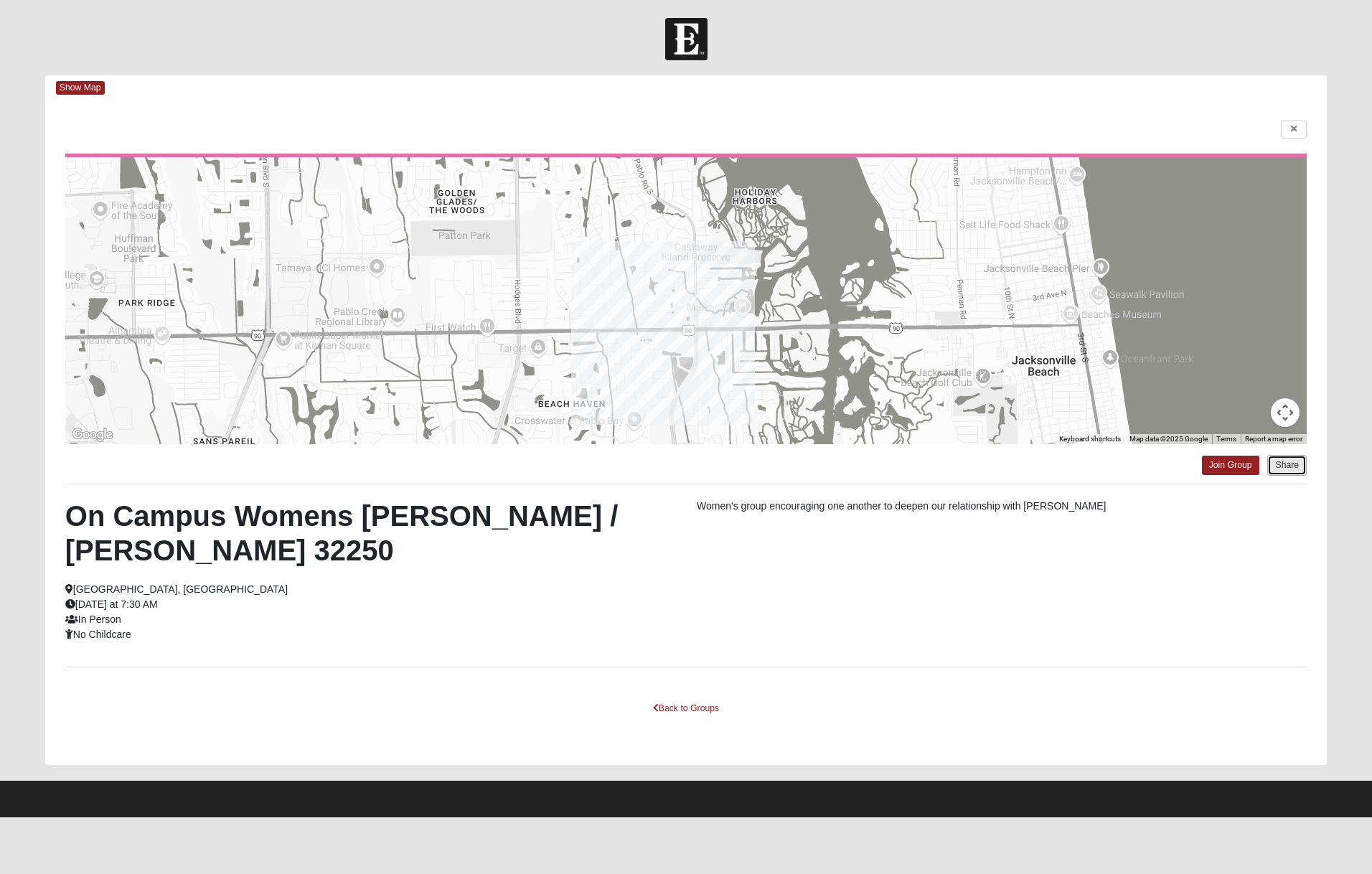
click at [1281, 466] on button "Share" at bounding box center [1286, 465] width 39 height 21
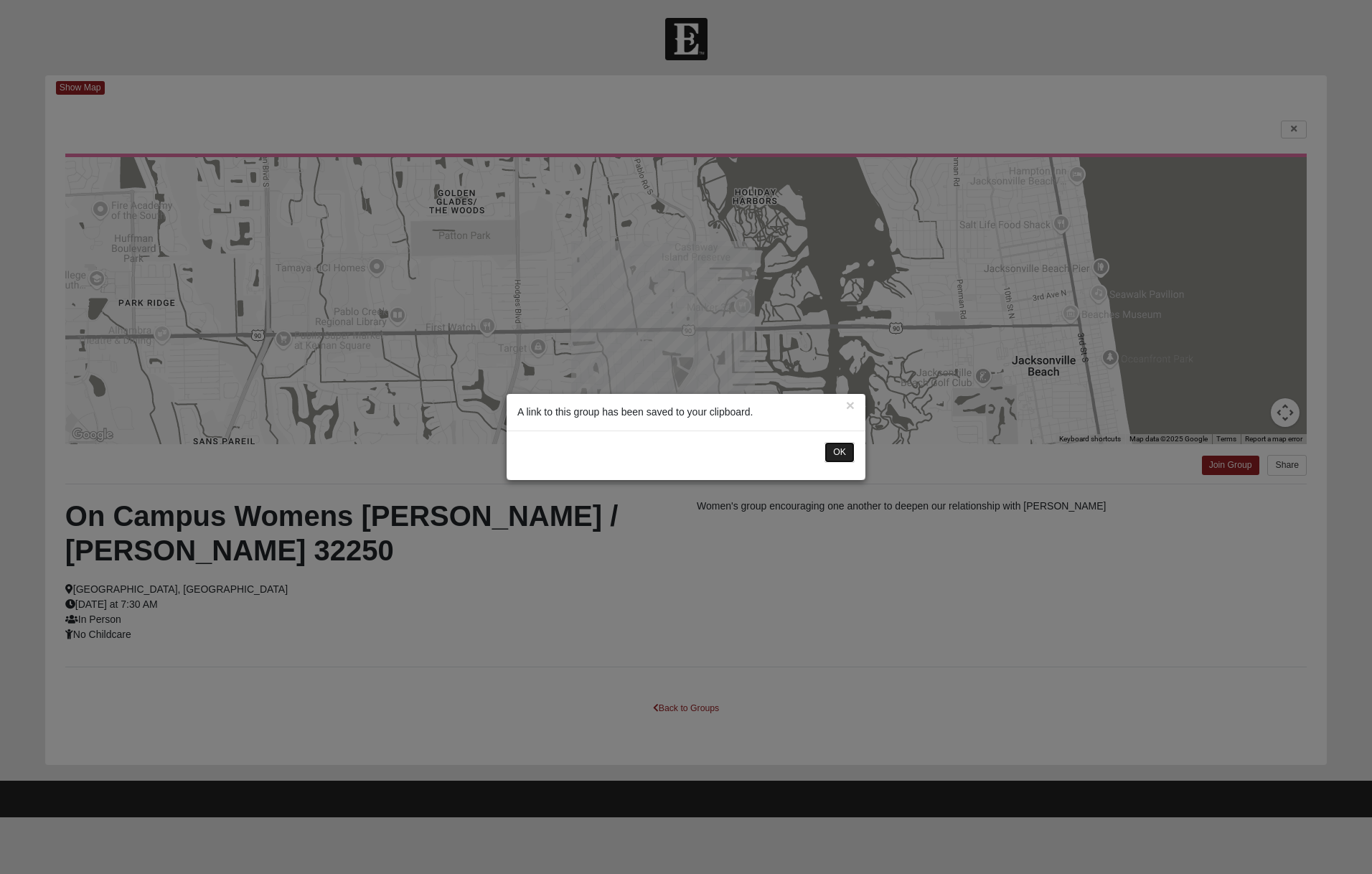
click at [838, 452] on button "OK" at bounding box center [839, 452] width 30 height 21
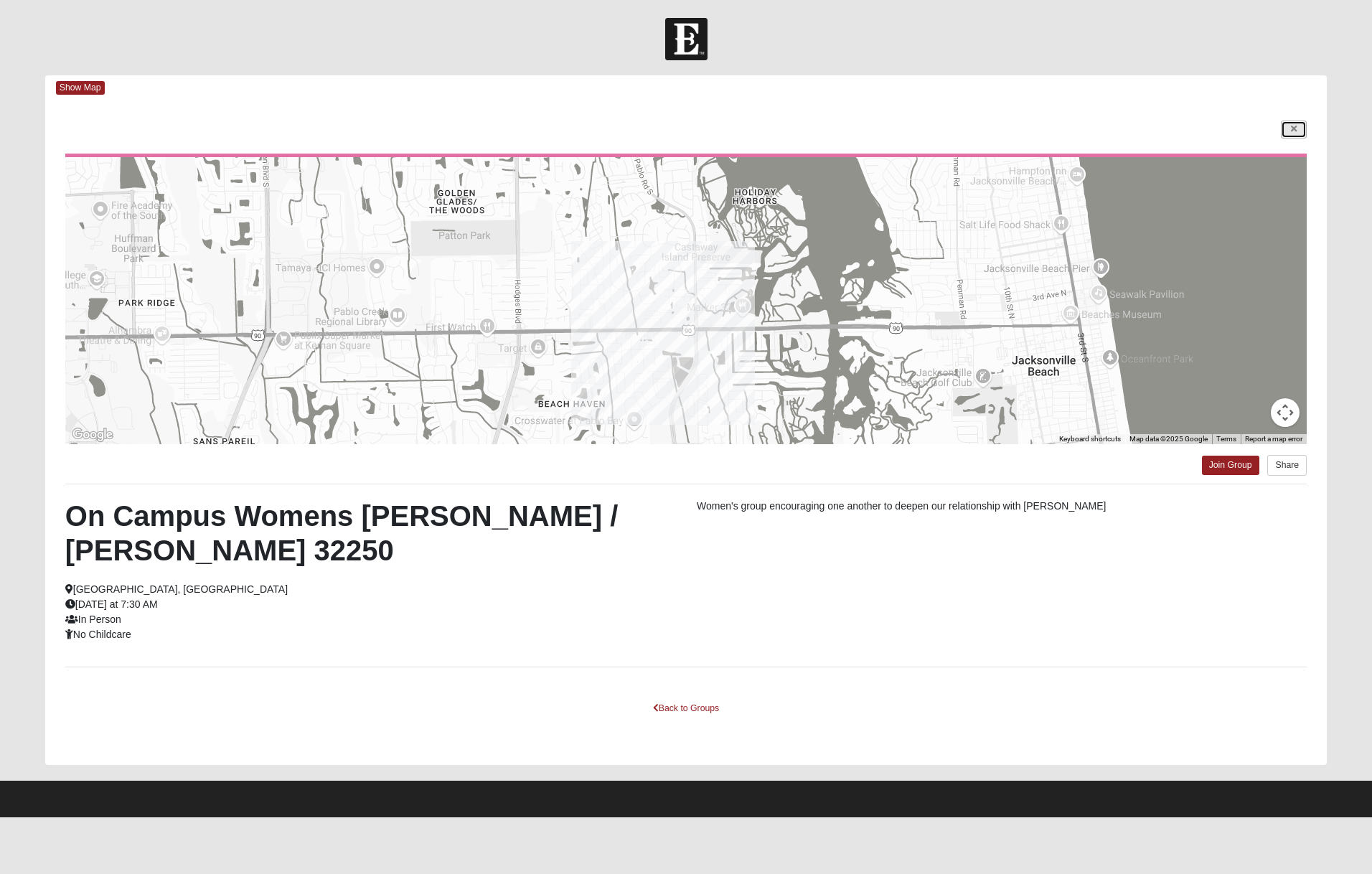
click at [1292, 123] on link at bounding box center [1294, 129] width 26 height 18
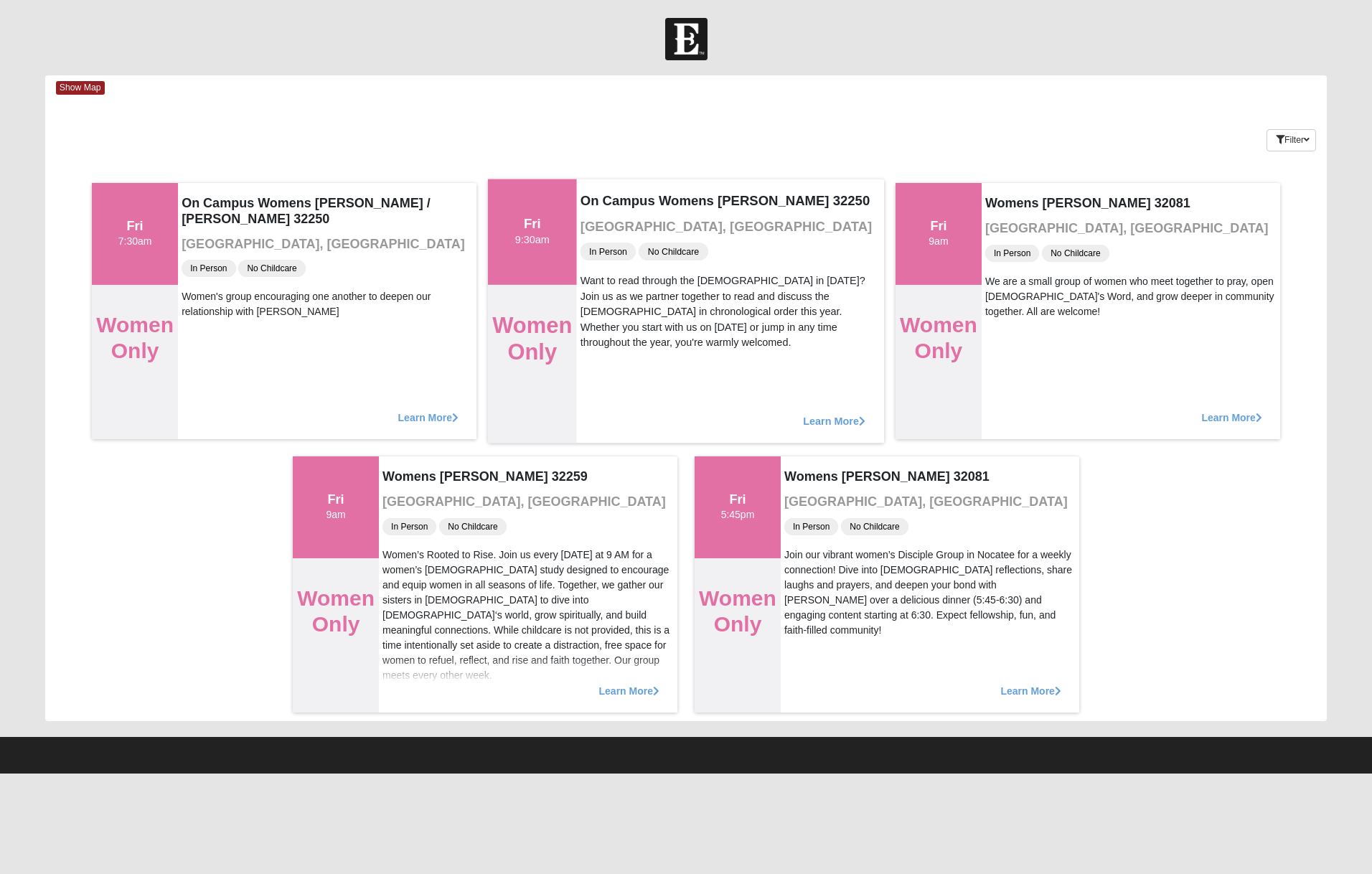
click at [823, 413] on span "Learn More" at bounding box center [834, 413] width 62 height 0
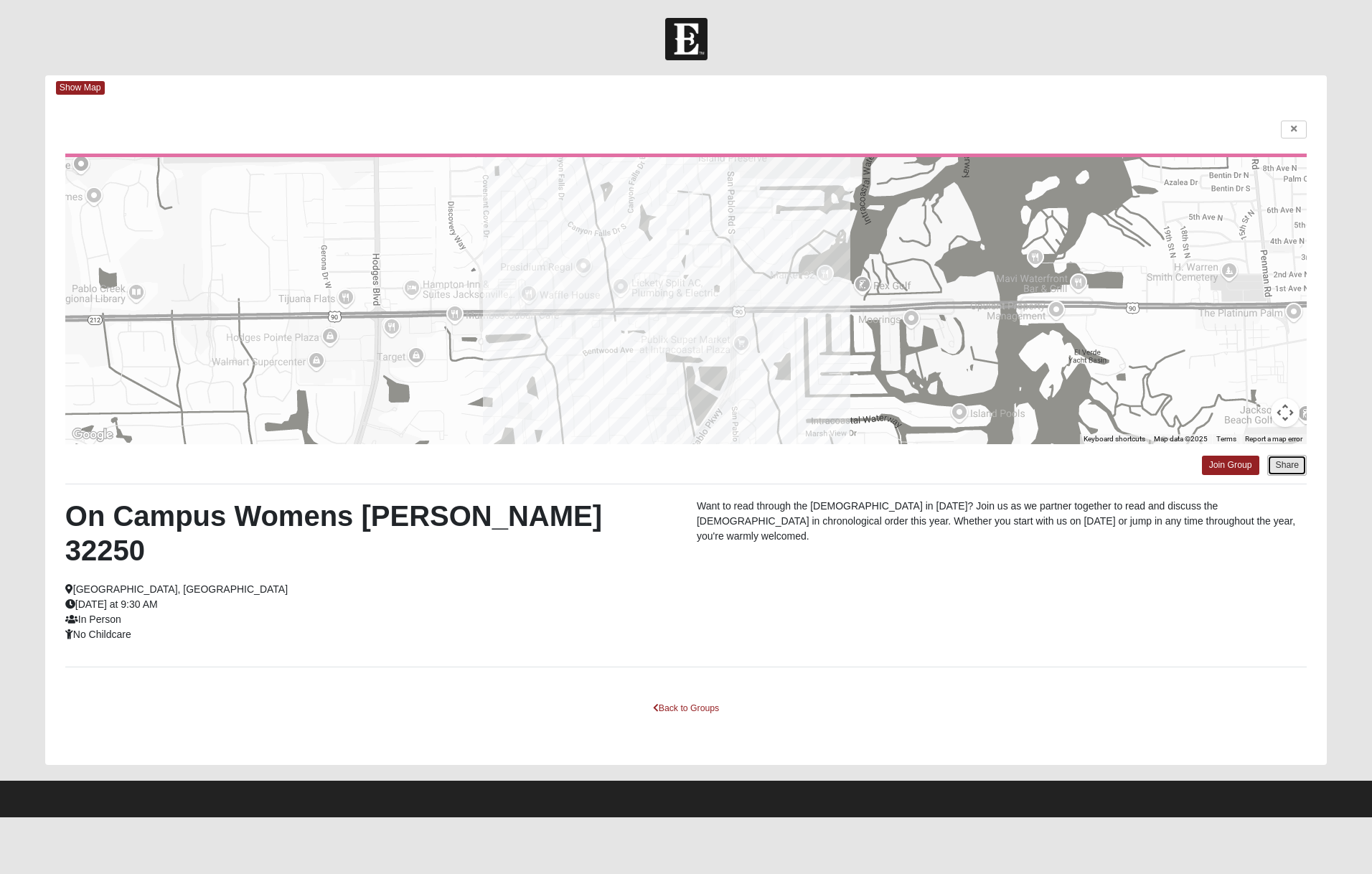
click at [1290, 469] on button "Share" at bounding box center [1286, 465] width 39 height 21
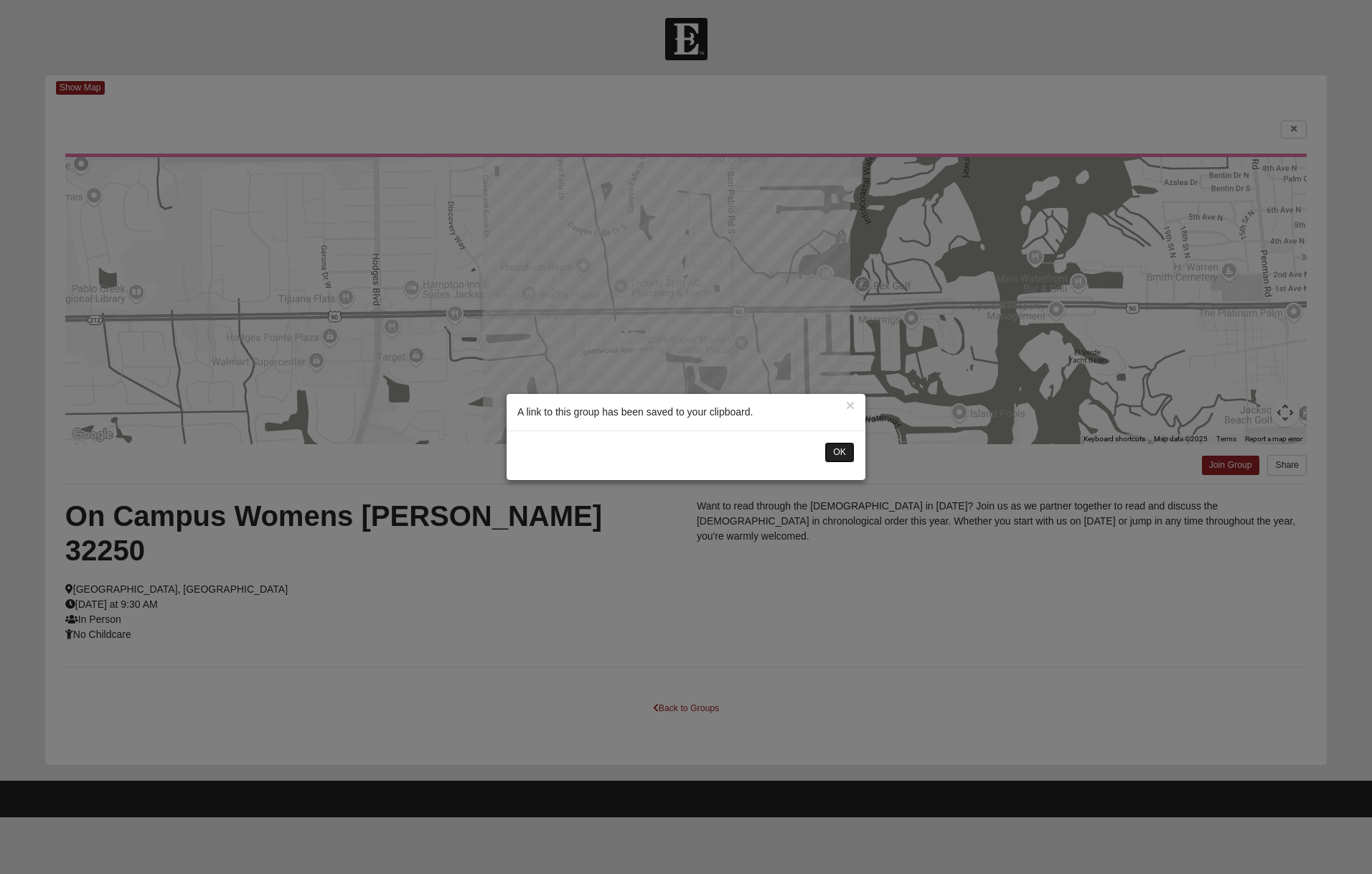
click at [843, 457] on button "OK" at bounding box center [839, 452] width 30 height 21
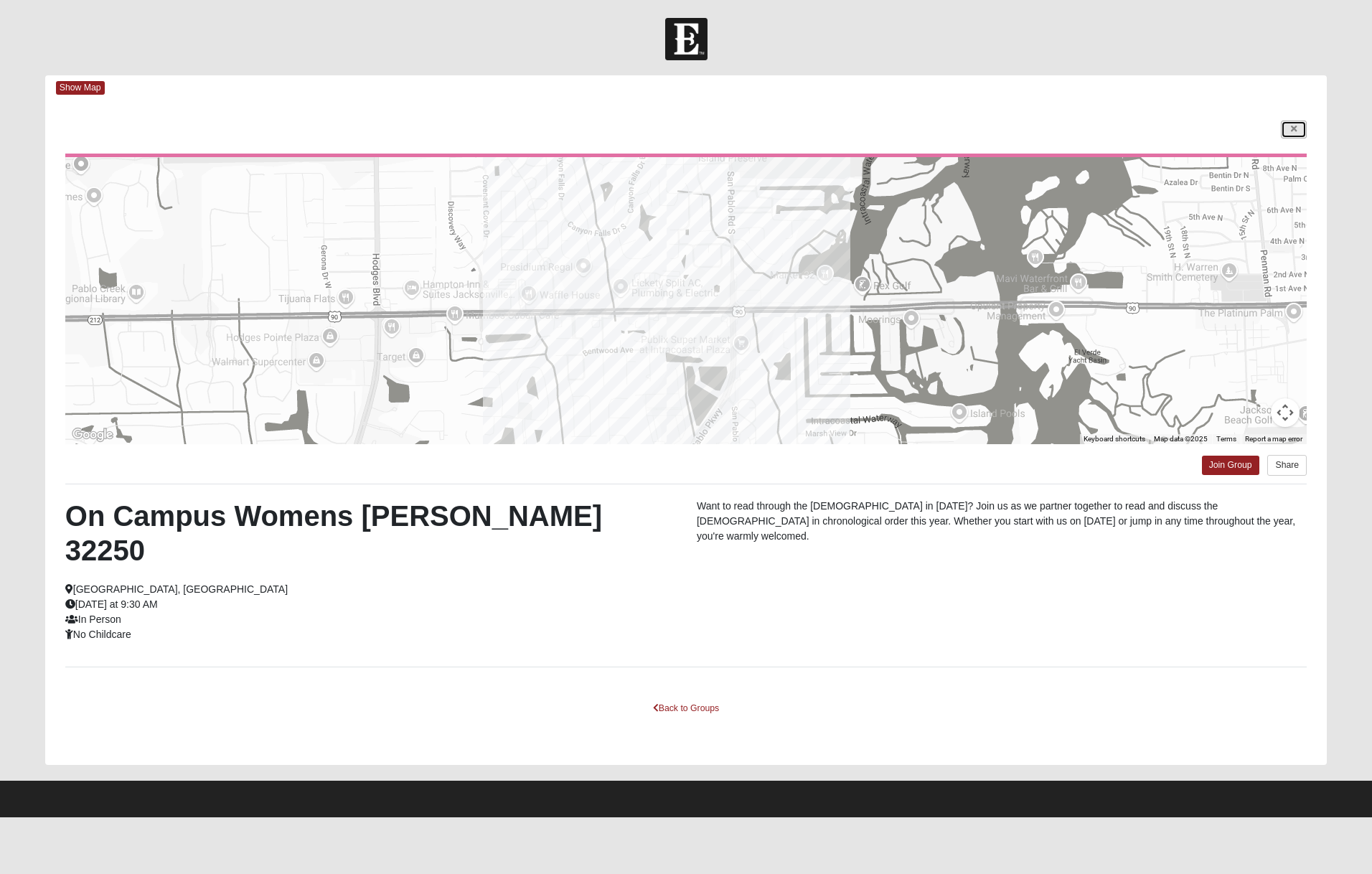
click at [1293, 128] on icon at bounding box center [1294, 129] width 6 height 9
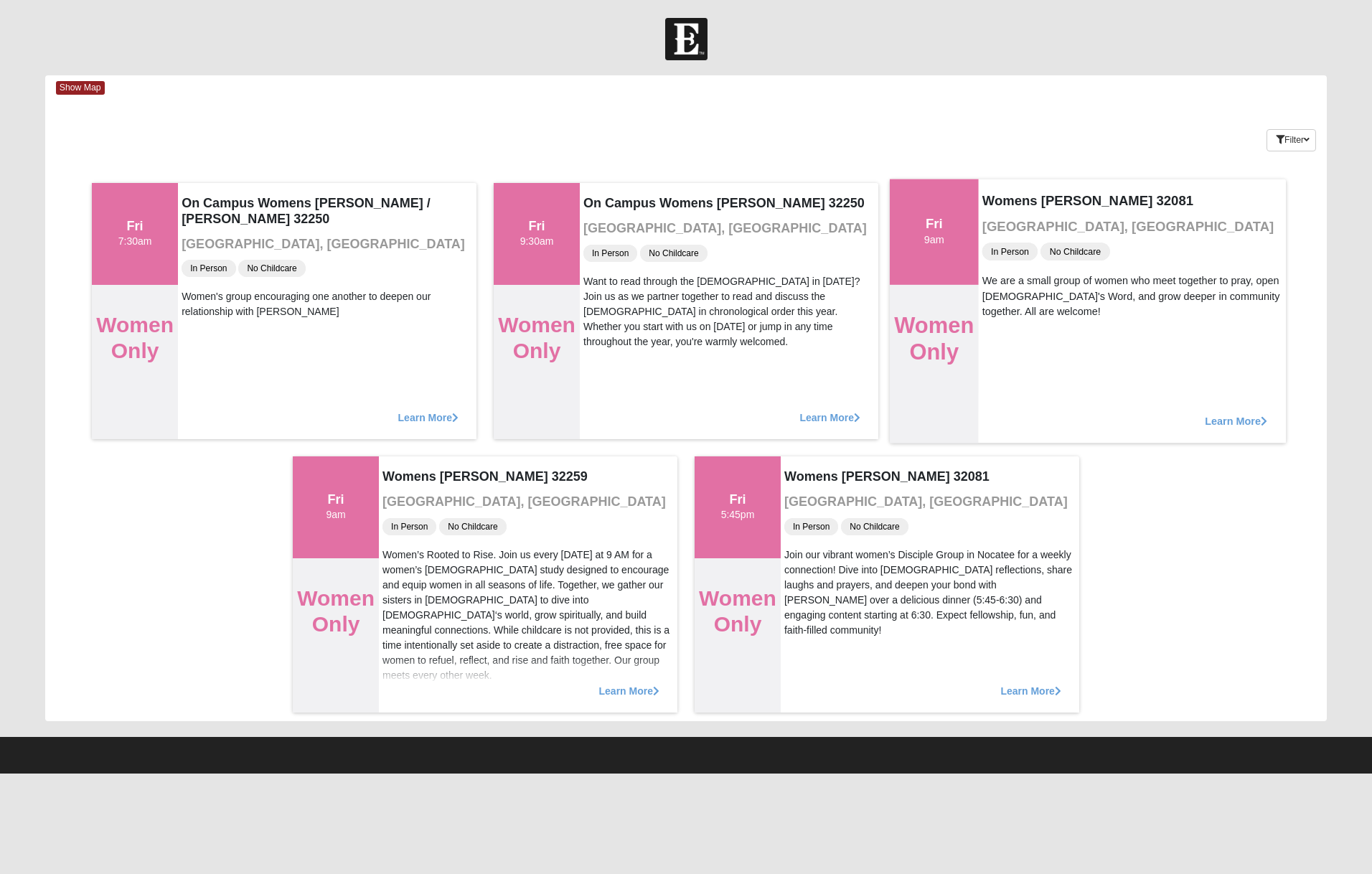
click at [1239, 413] on span "Learn More" at bounding box center [1236, 413] width 62 height 0
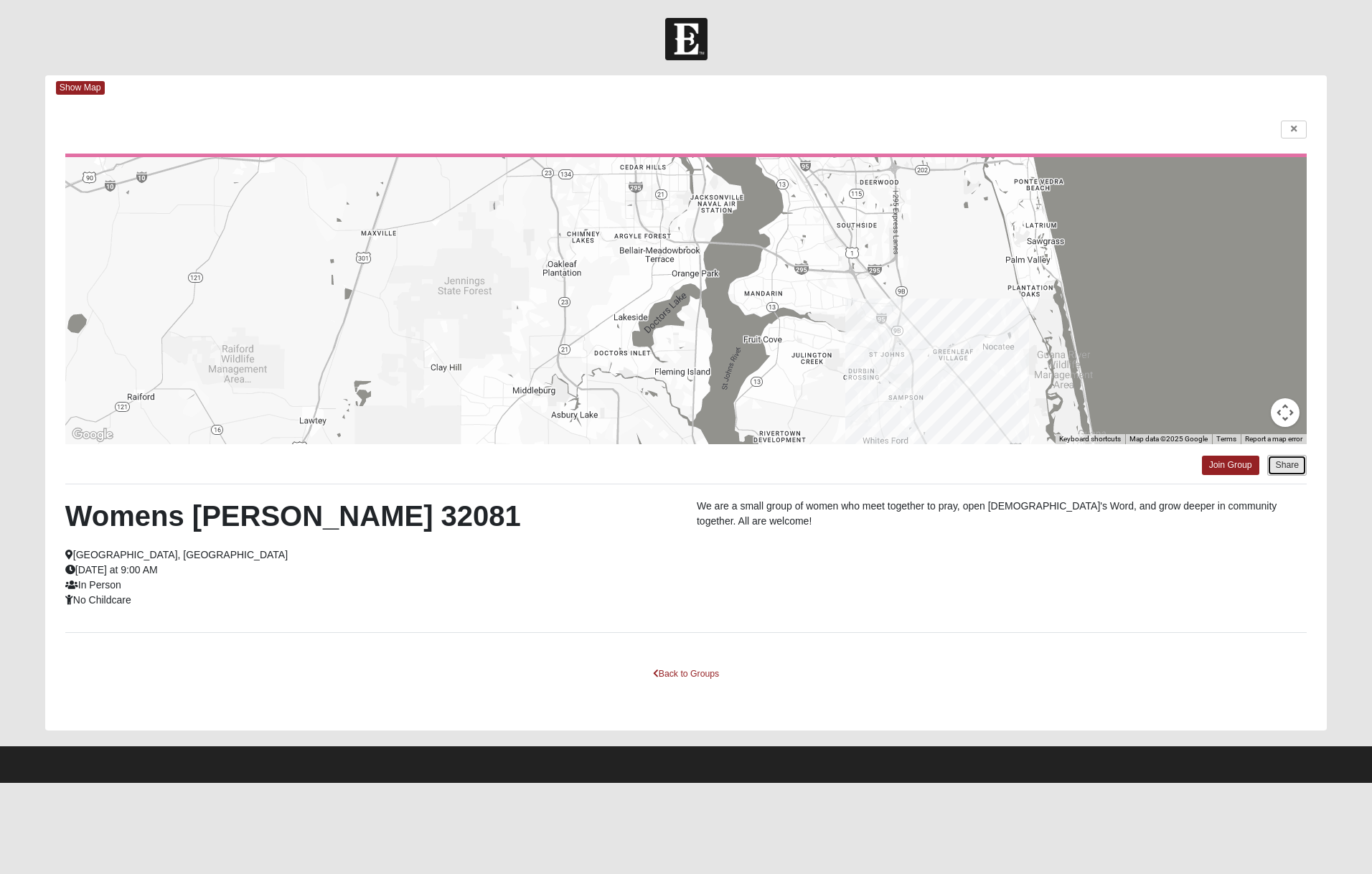
click at [1283, 464] on button "Share" at bounding box center [1286, 465] width 39 height 21
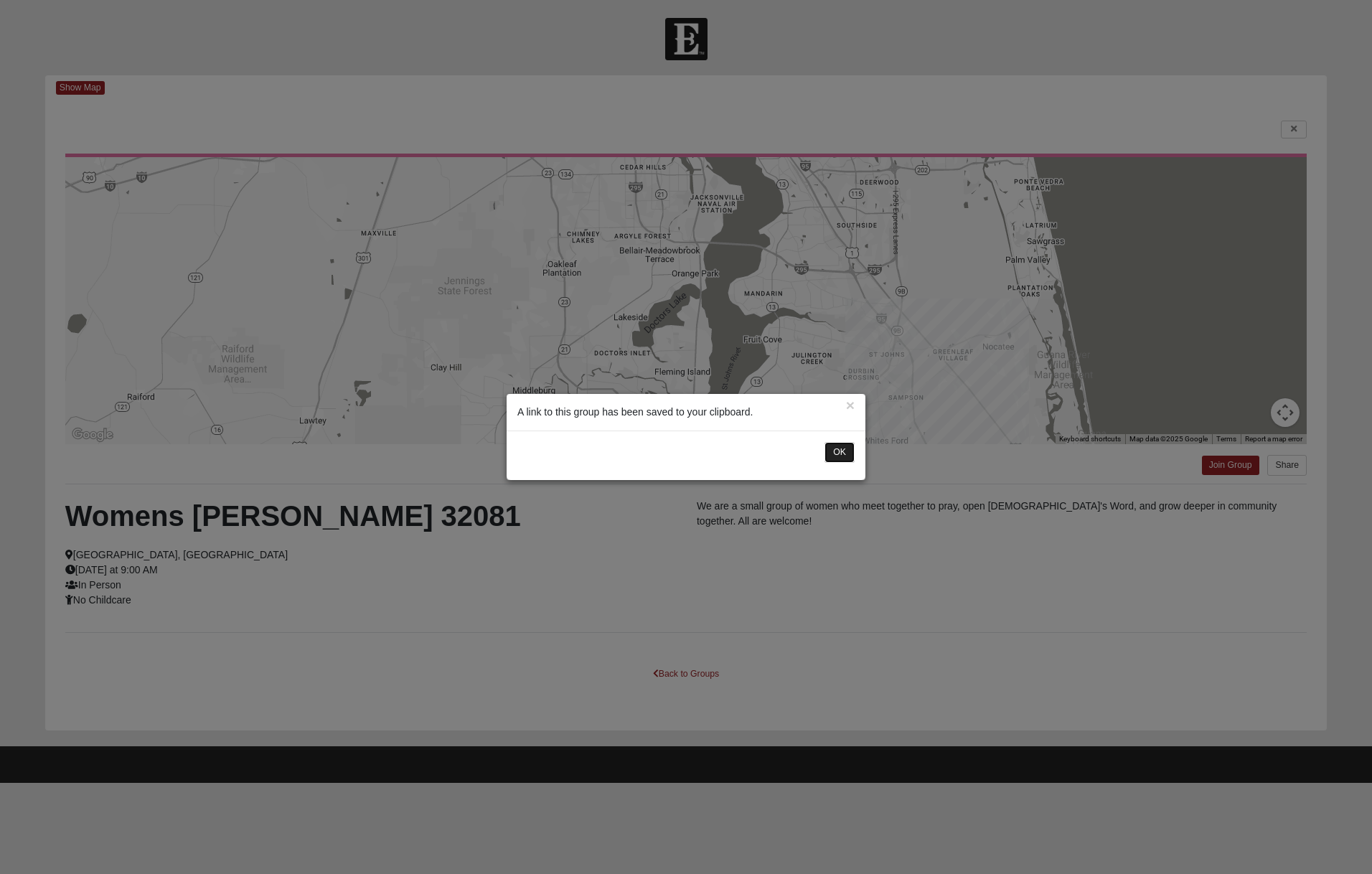
click at [837, 452] on button "OK" at bounding box center [839, 452] width 30 height 21
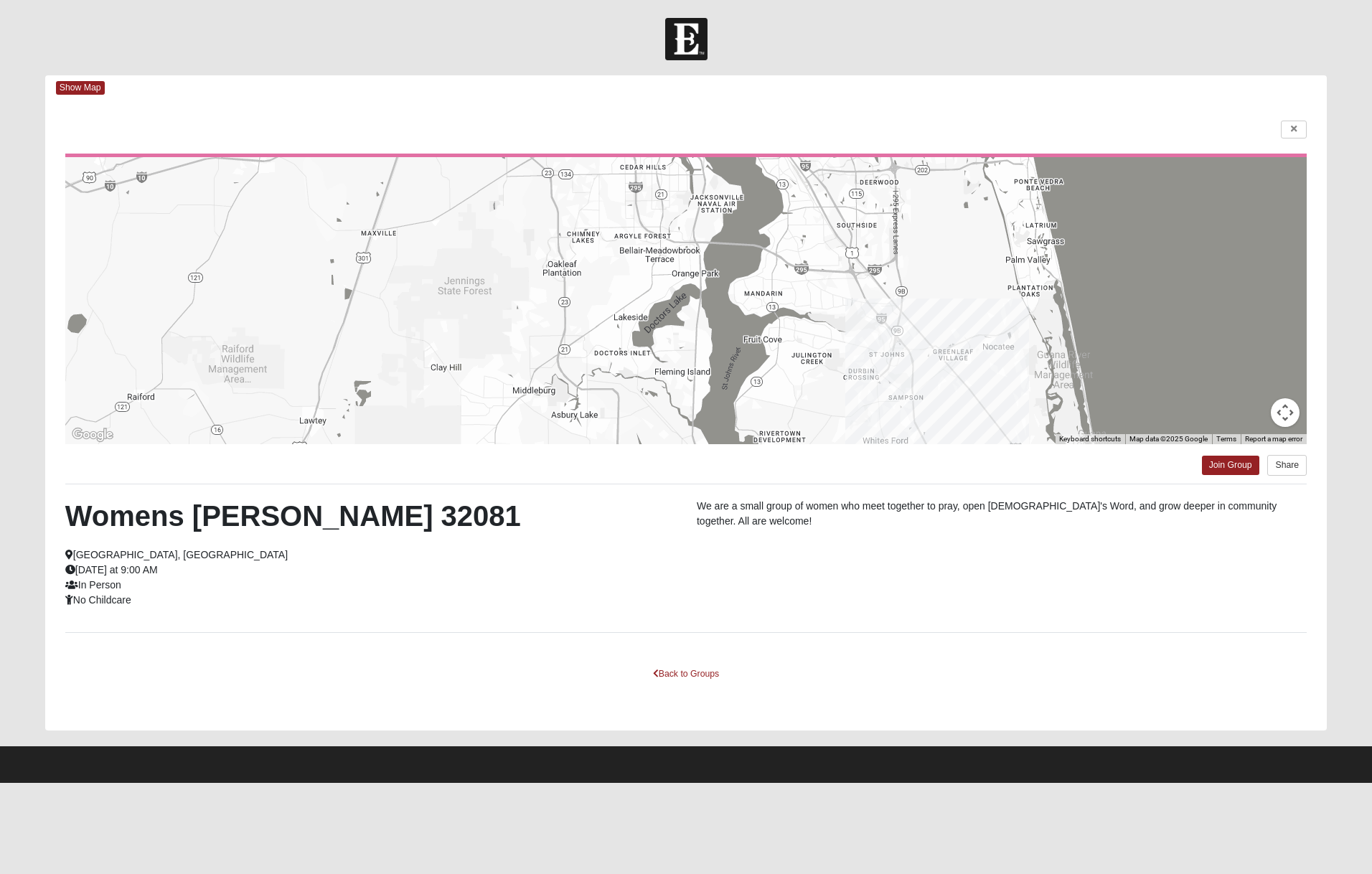
click at [1297, 115] on div "← Move left → Move right ↑ Move up ↓ Move down + Zoom in - Zoom out Home Jump l…" at bounding box center [686, 415] width 1281 height 630
click at [1296, 131] on icon at bounding box center [1294, 129] width 6 height 9
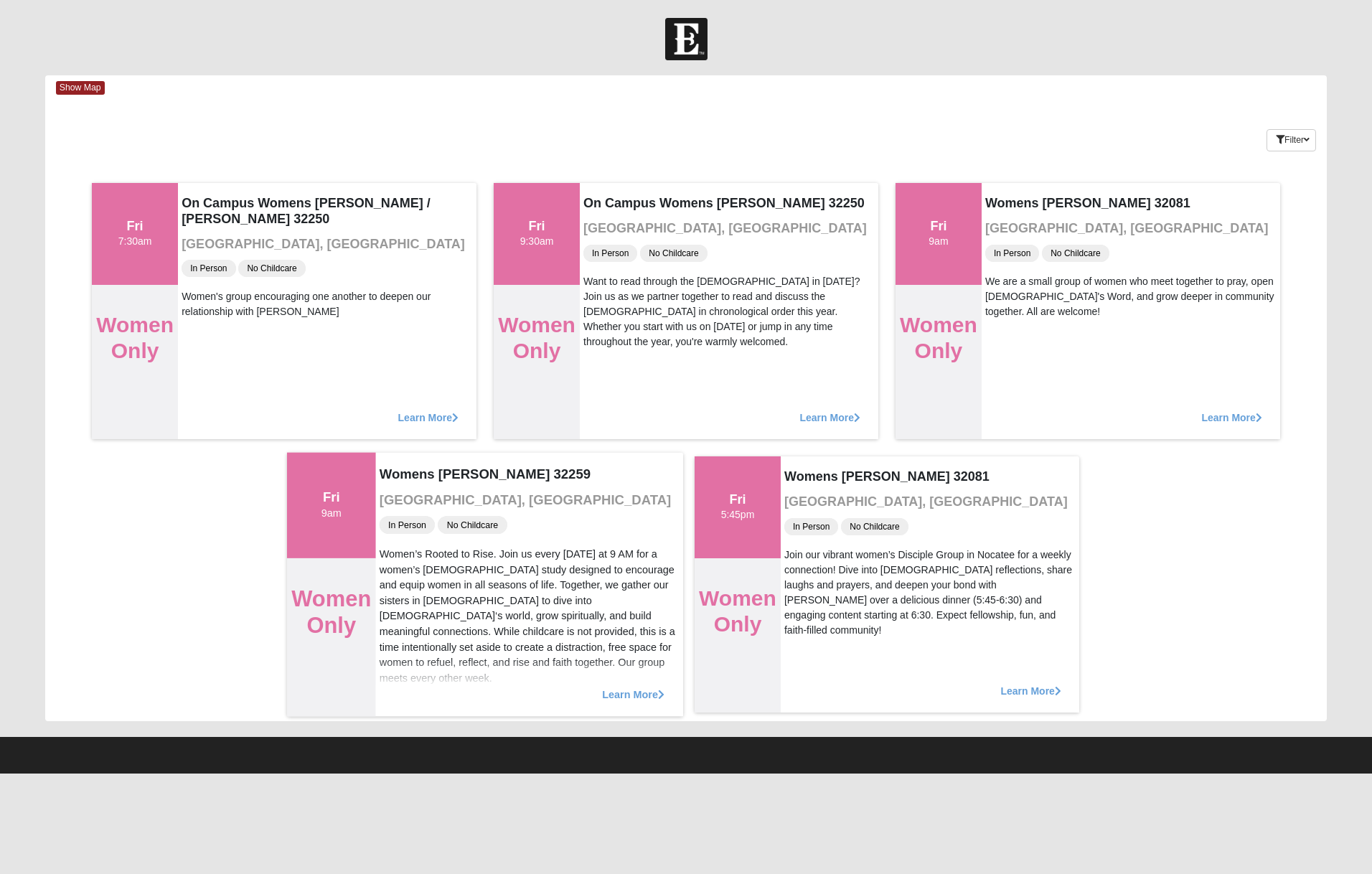
click at [618, 686] on span "Learn More" at bounding box center [633, 686] width 62 height 0
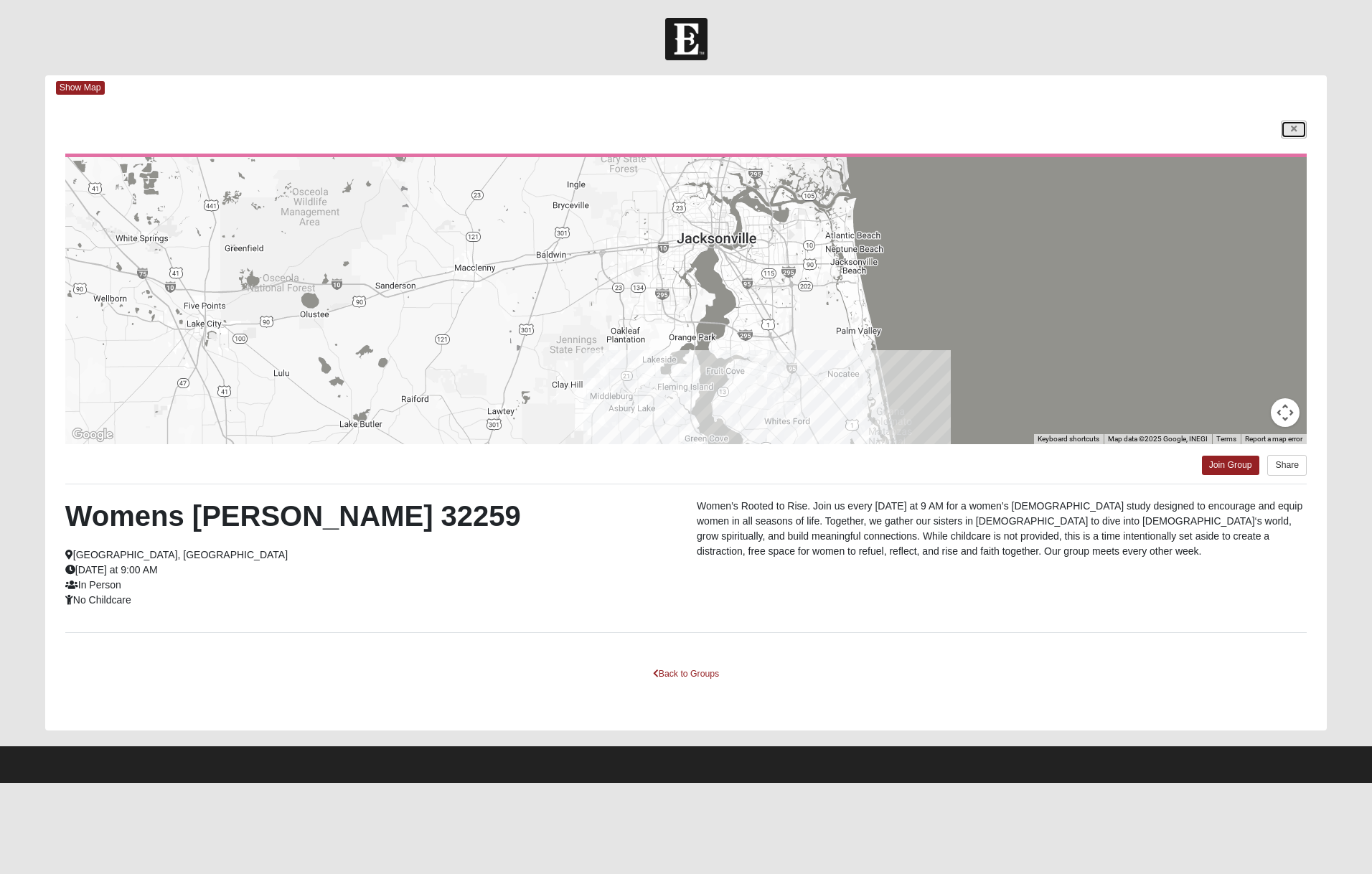
click at [1283, 130] on link at bounding box center [1294, 129] width 26 height 18
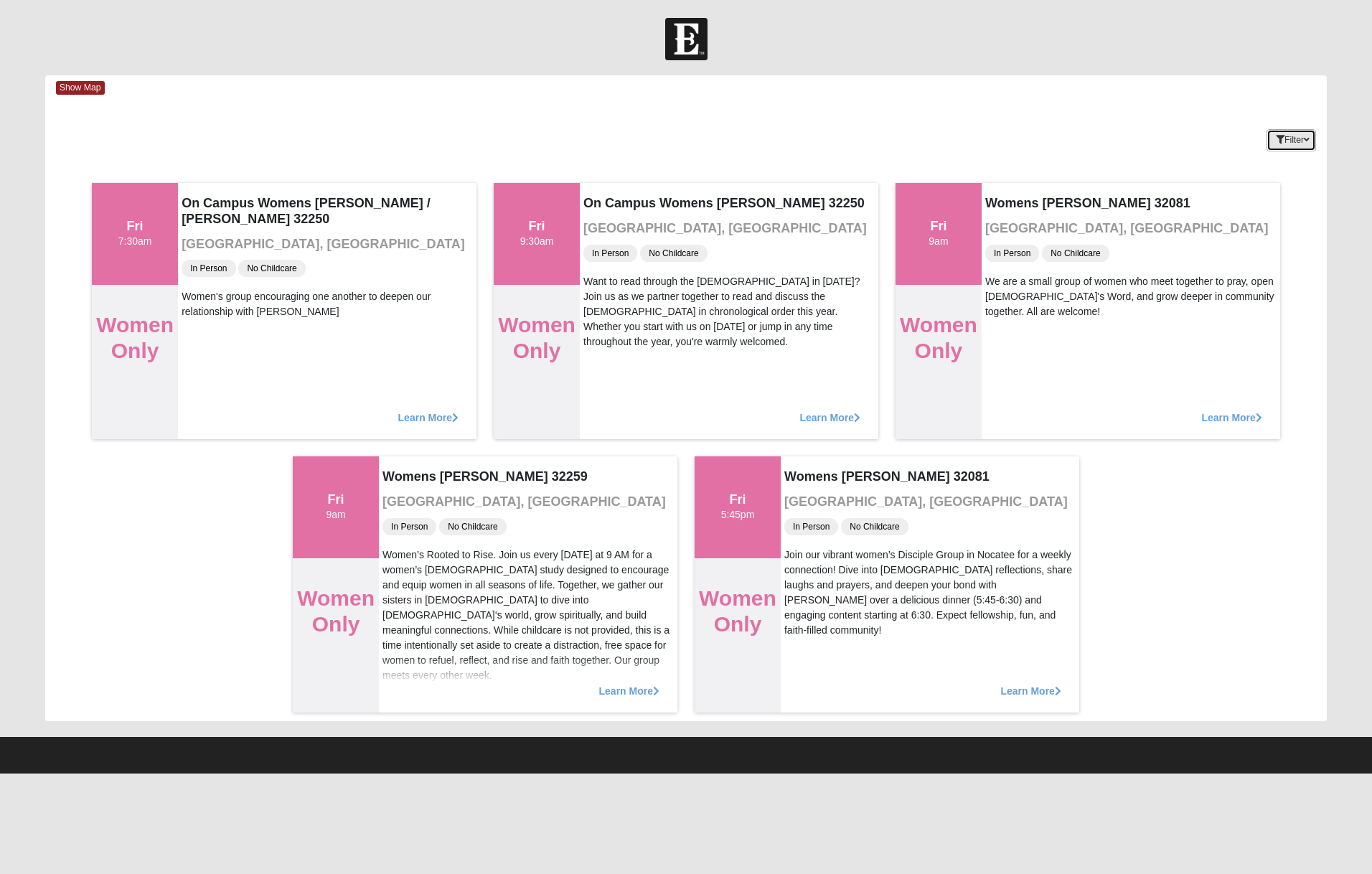
click at [1292, 142] on button "Filter" at bounding box center [1291, 140] width 49 height 22
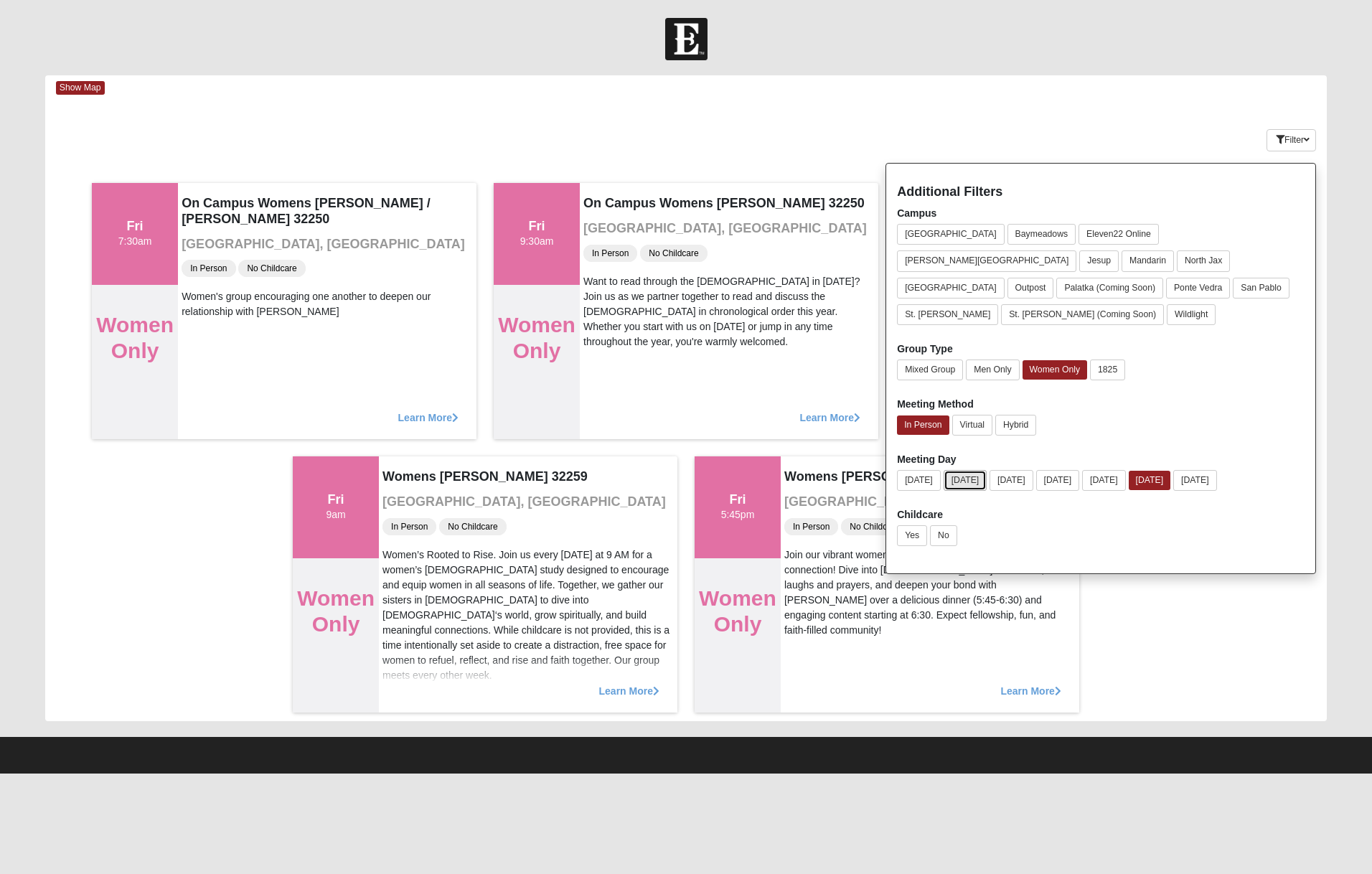
click at [960, 470] on button "Monday" at bounding box center [965, 480] width 43 height 21
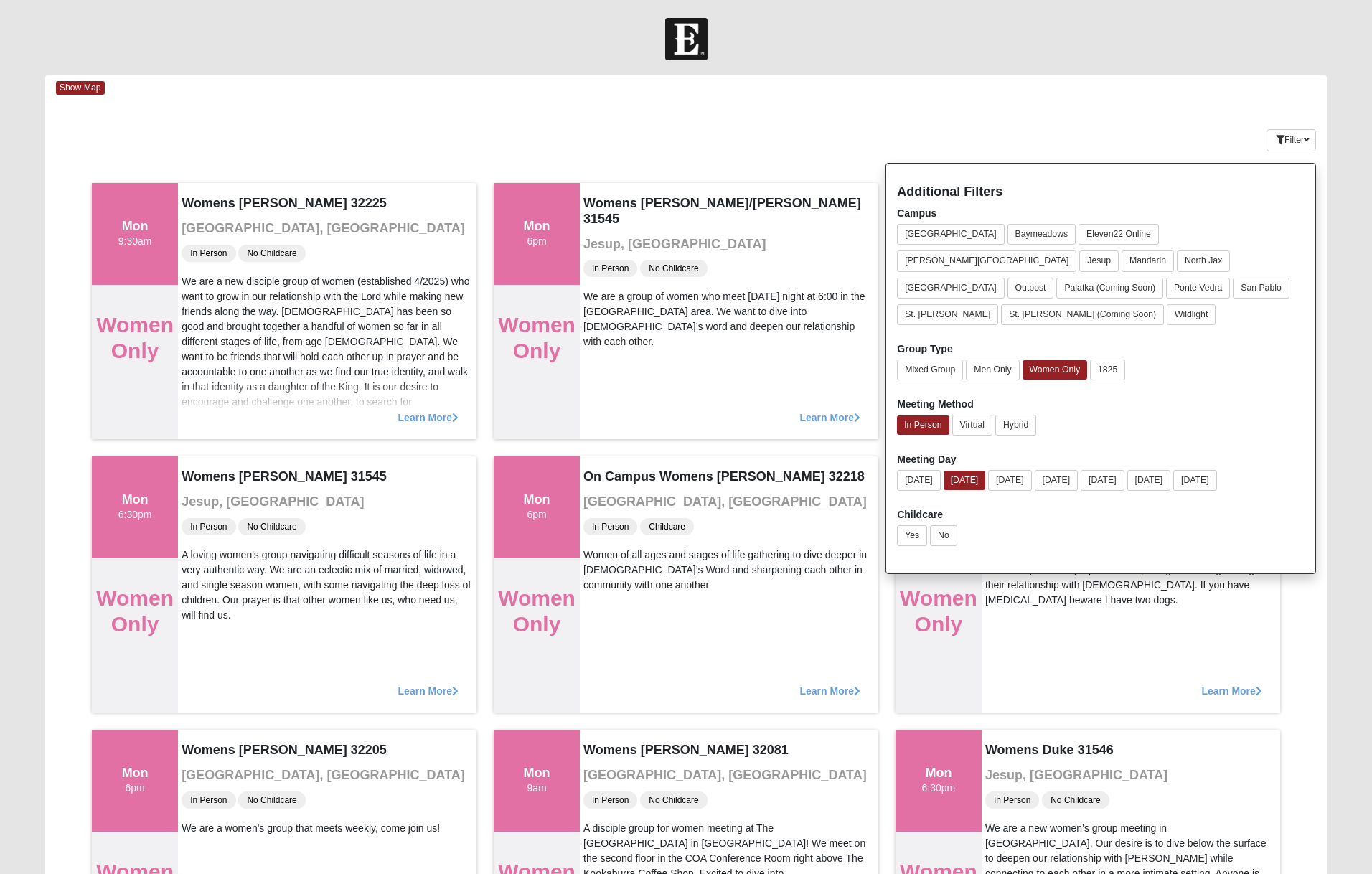
click at [923, 96] on div "Show Map" at bounding box center [691, 88] width 1271 height 25
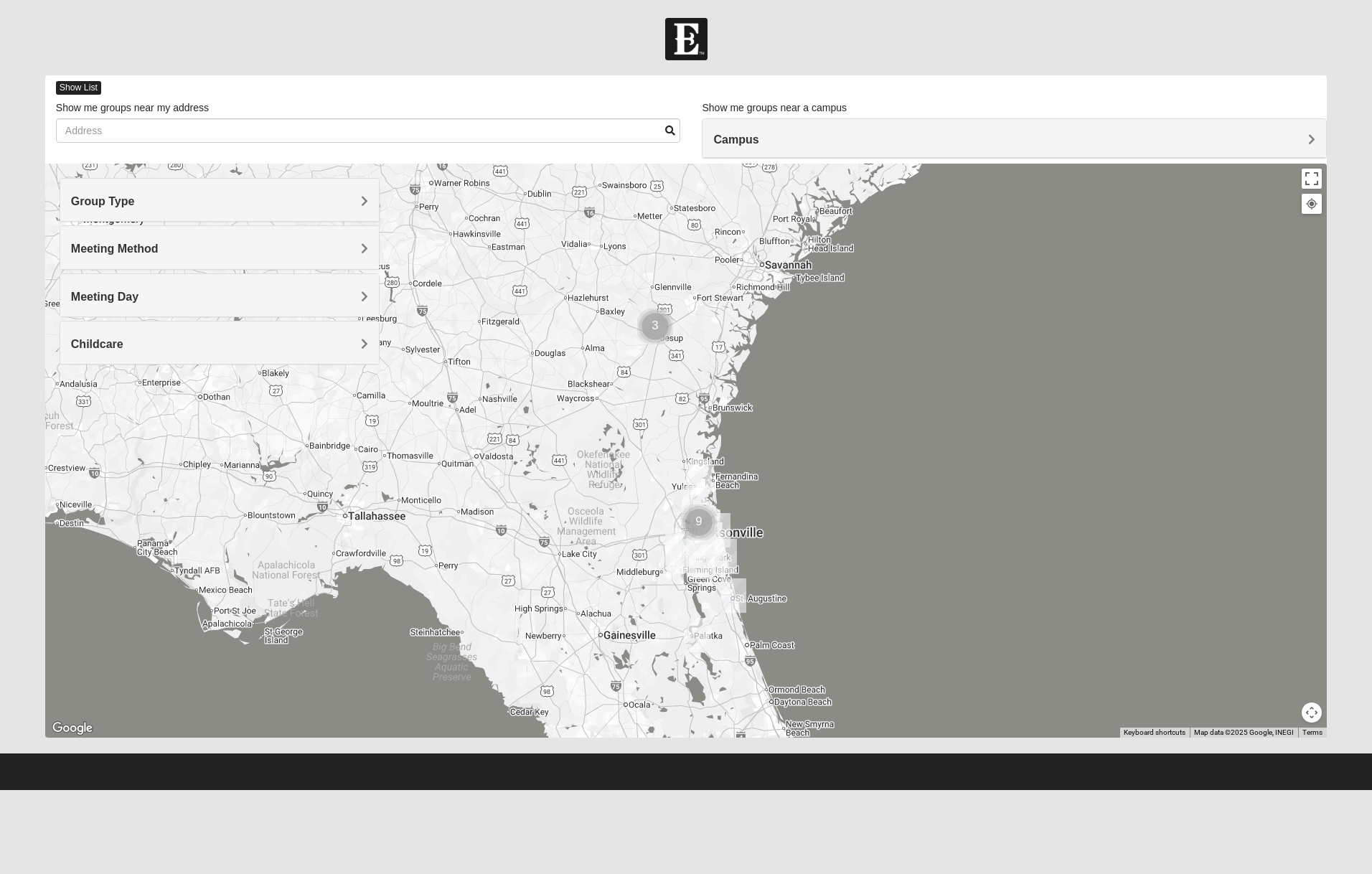
click at [88, 85] on span "Show List" at bounding box center [78, 88] width 45 height 14
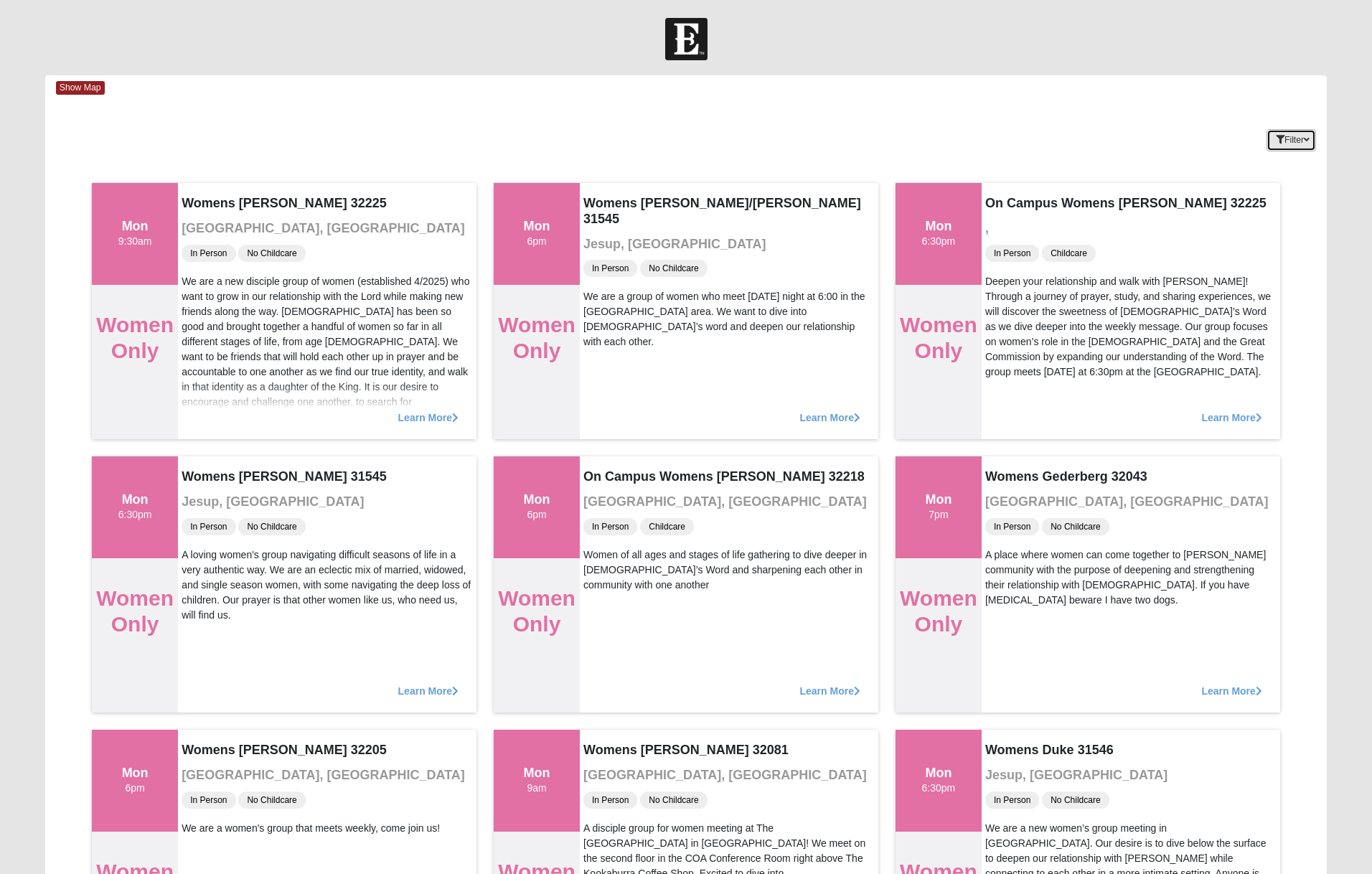
click at [1295, 144] on button "Filter" at bounding box center [1291, 140] width 49 height 22
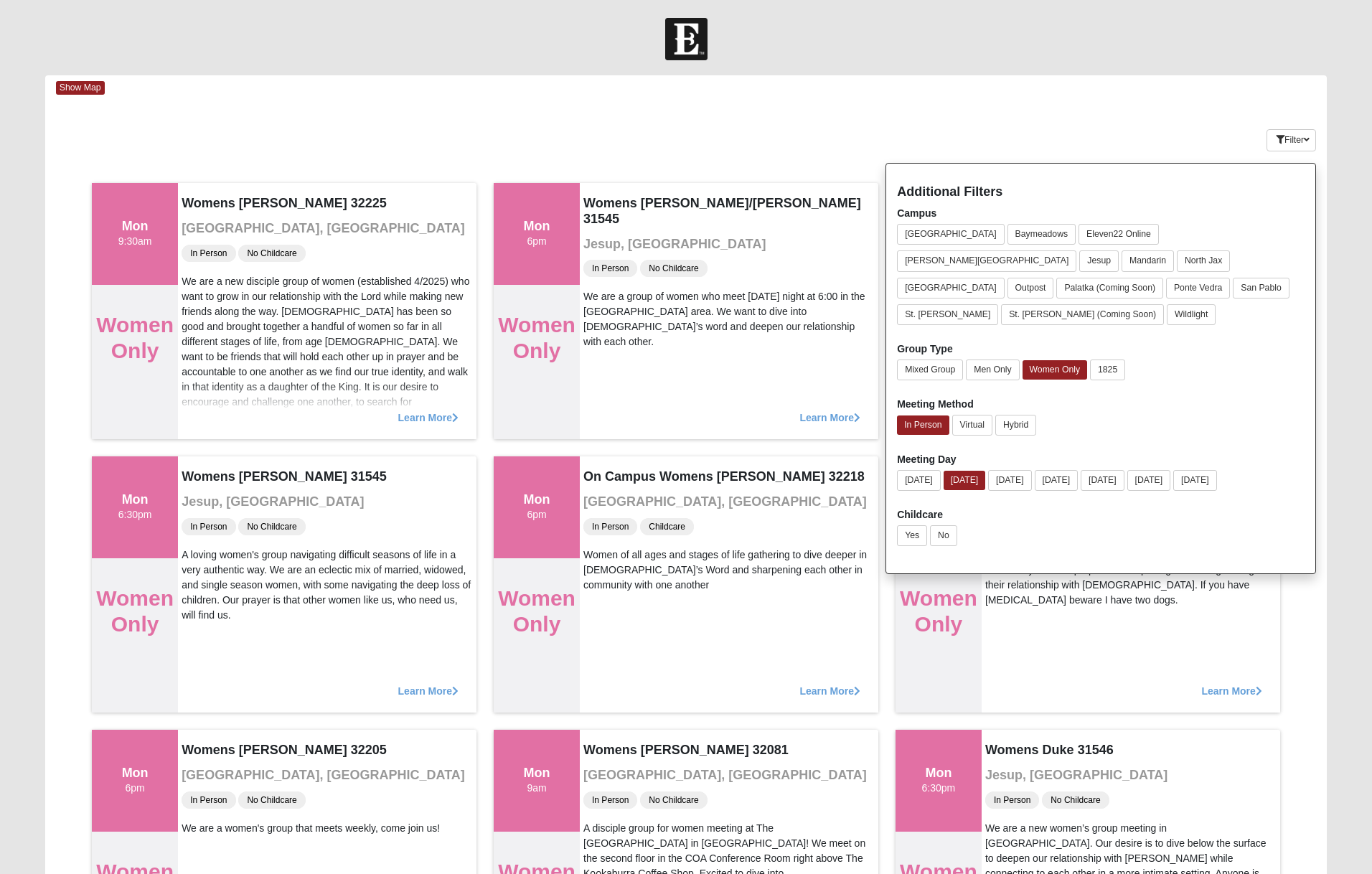
click at [1342, 75] on form "Hello Andrea My Account Log Out Find A Group Error" at bounding box center [686, 806] width 1372 height 1576
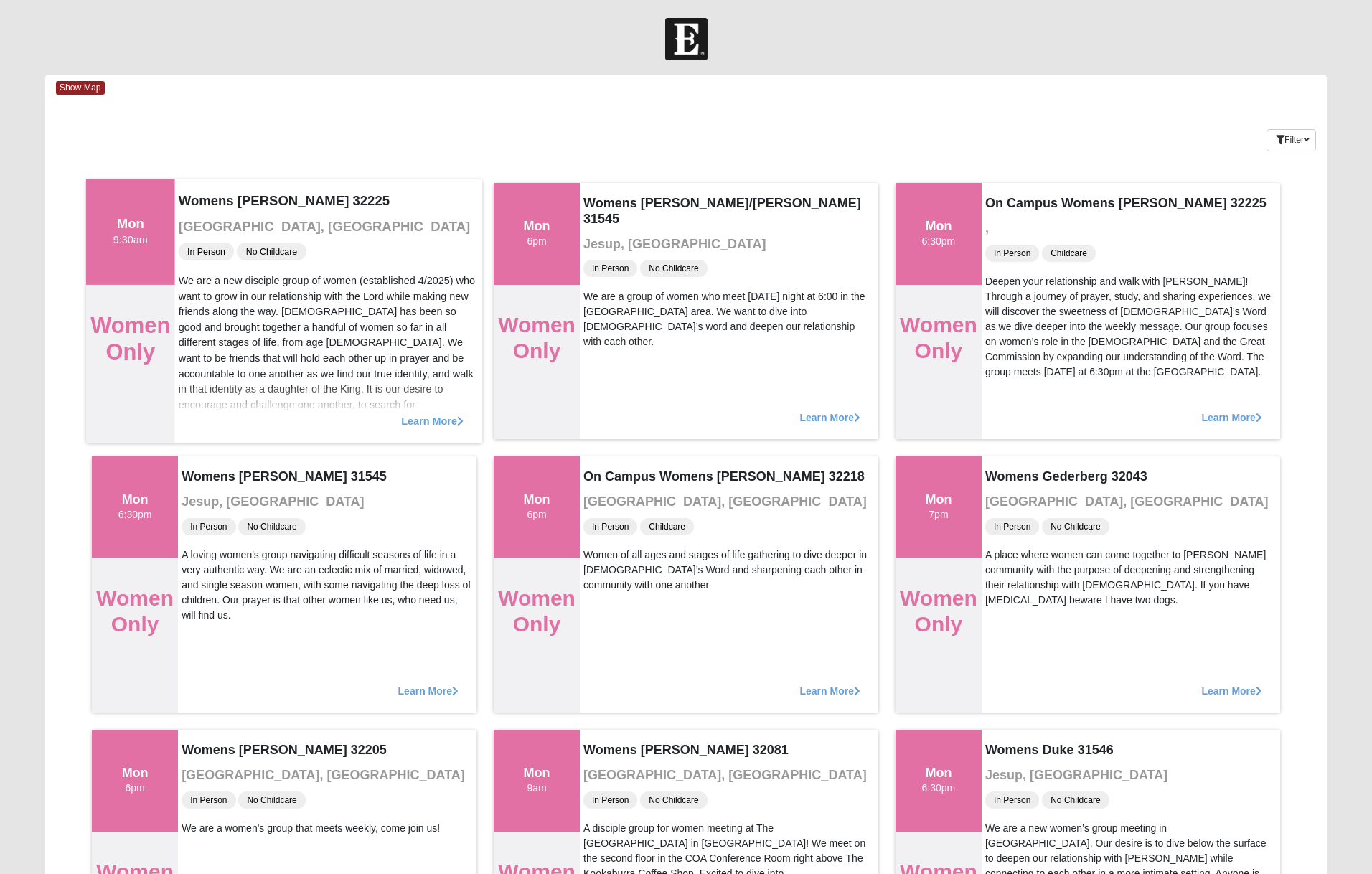
click at [435, 413] on span "Learn More" at bounding box center [432, 413] width 62 height 0
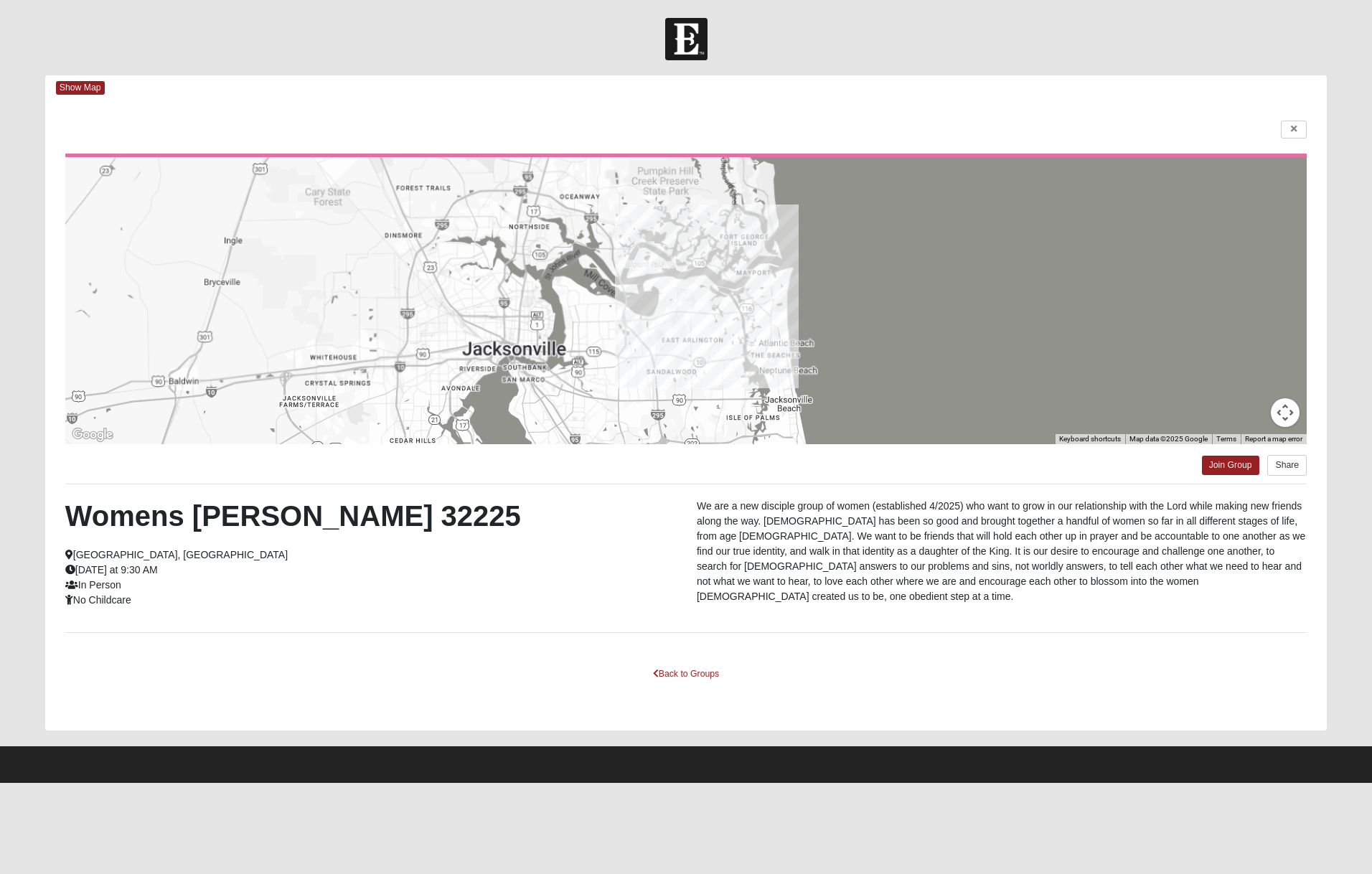
drag, startPoint x: 701, startPoint y: 392, endPoint x: 701, endPoint y: 277, distance: 115.0
click at [701, 277] on div at bounding box center [686, 301] width 1242 height 287
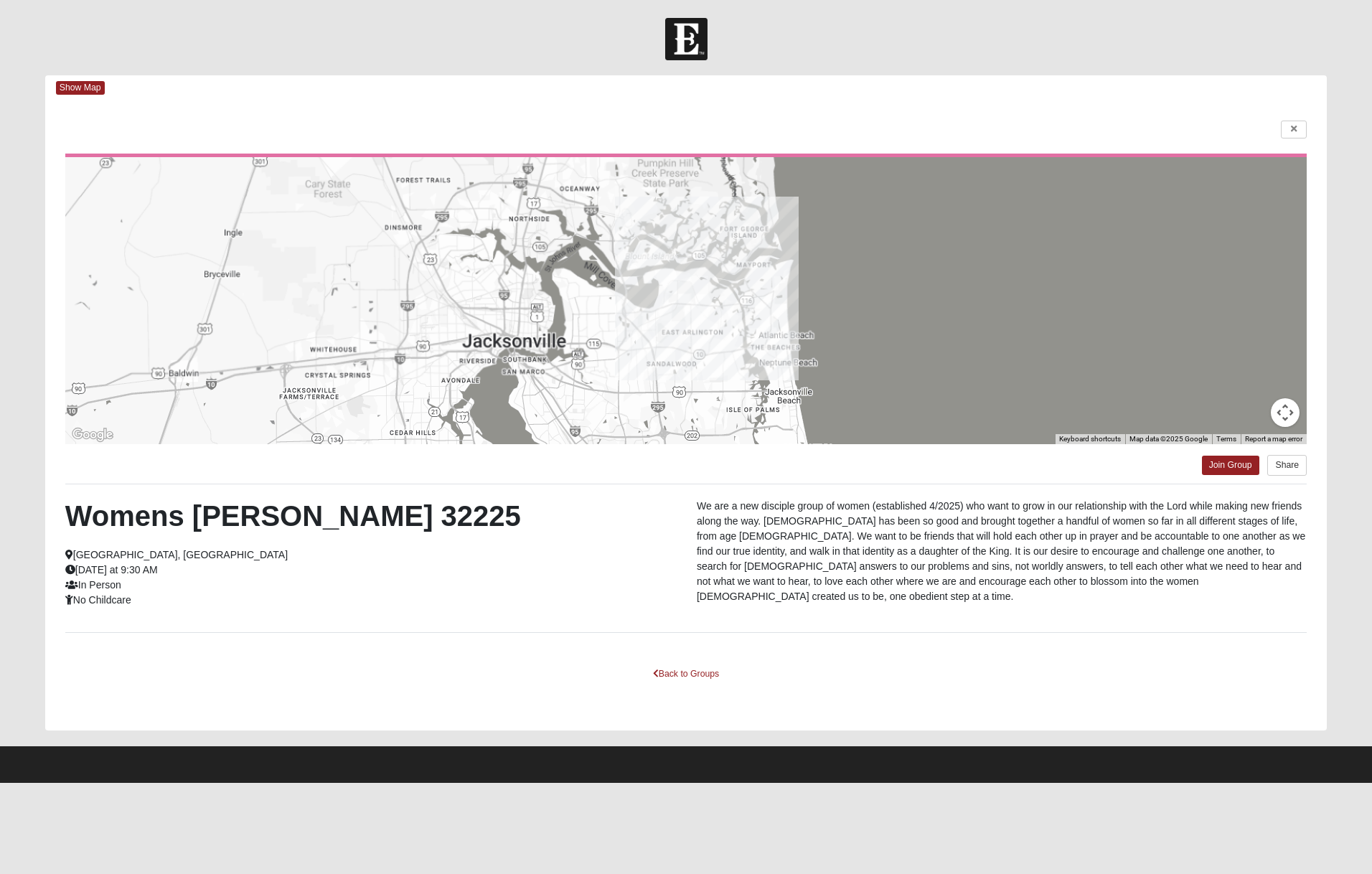
click at [1286, 141] on div "← Move left → Move right ↑ Move up ↓ Move down + Zoom in - Zoom out Home Jump l…" at bounding box center [686, 415] width 1281 height 630
click at [1286, 133] on link at bounding box center [1294, 129] width 26 height 18
